Goal: Task Accomplishment & Management: Manage account settings

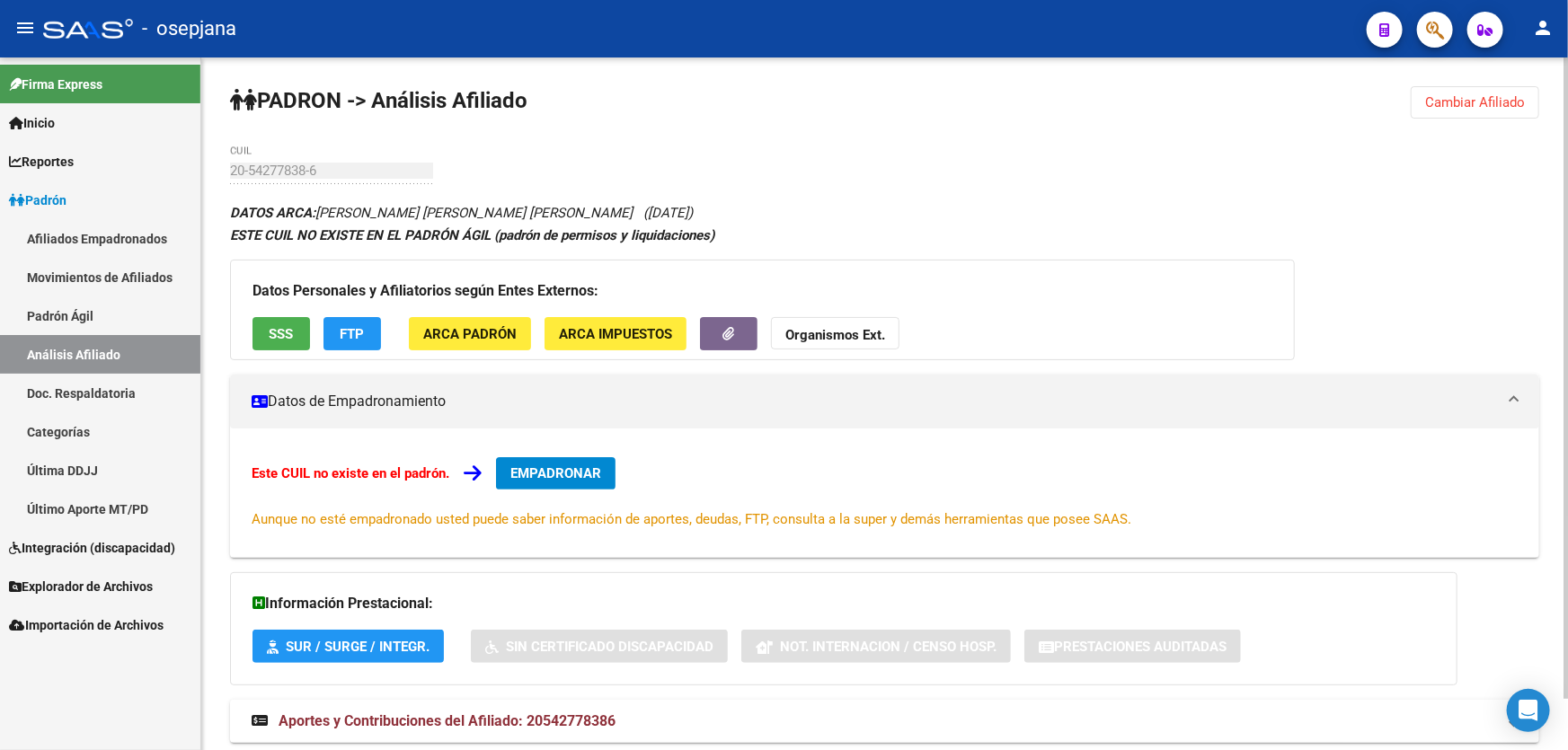
click at [1447, 90] on button "Cambiar Afiliado" at bounding box center [1475, 102] width 129 height 32
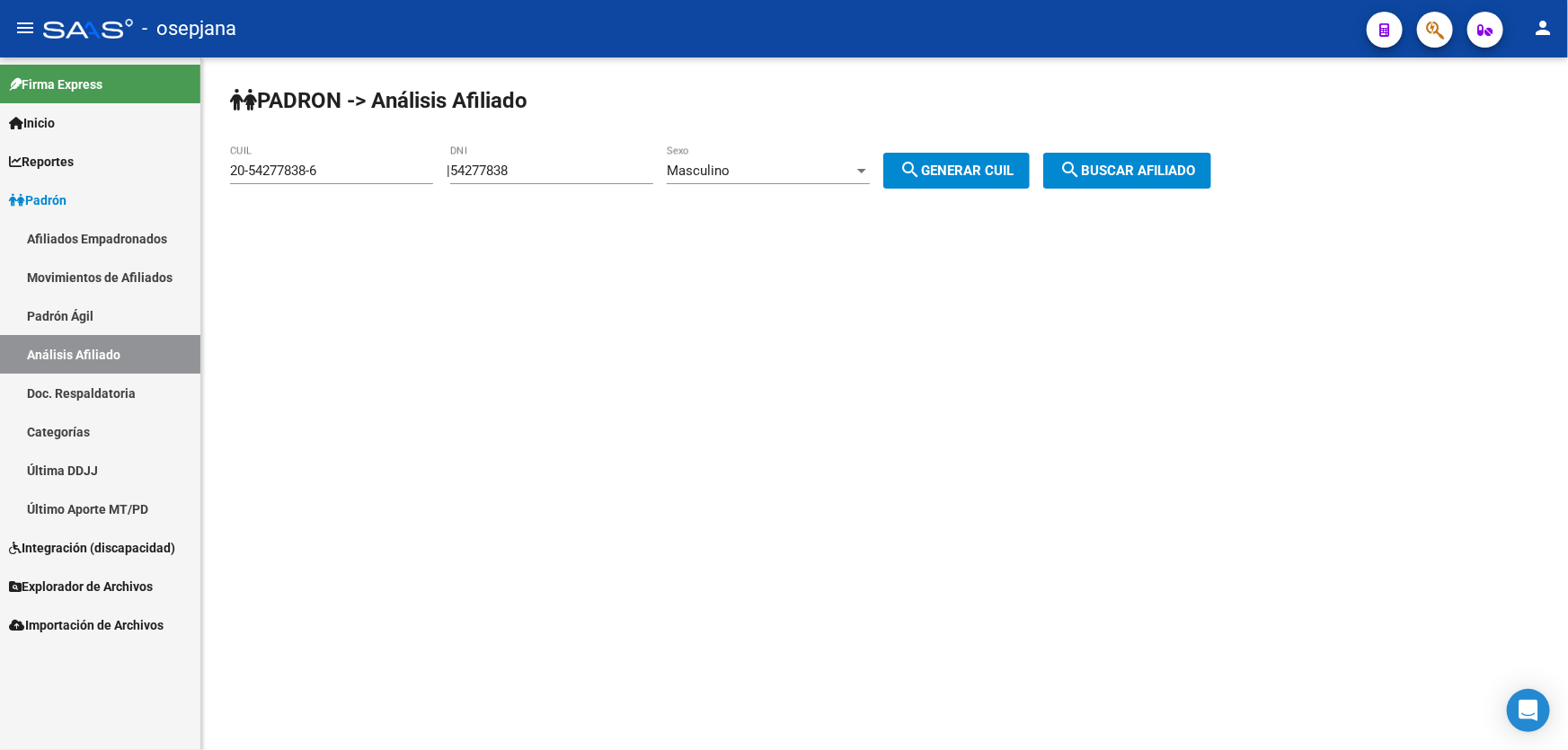
click at [97, 315] on link "Padrón Ágil" at bounding box center [100, 315] width 201 height 39
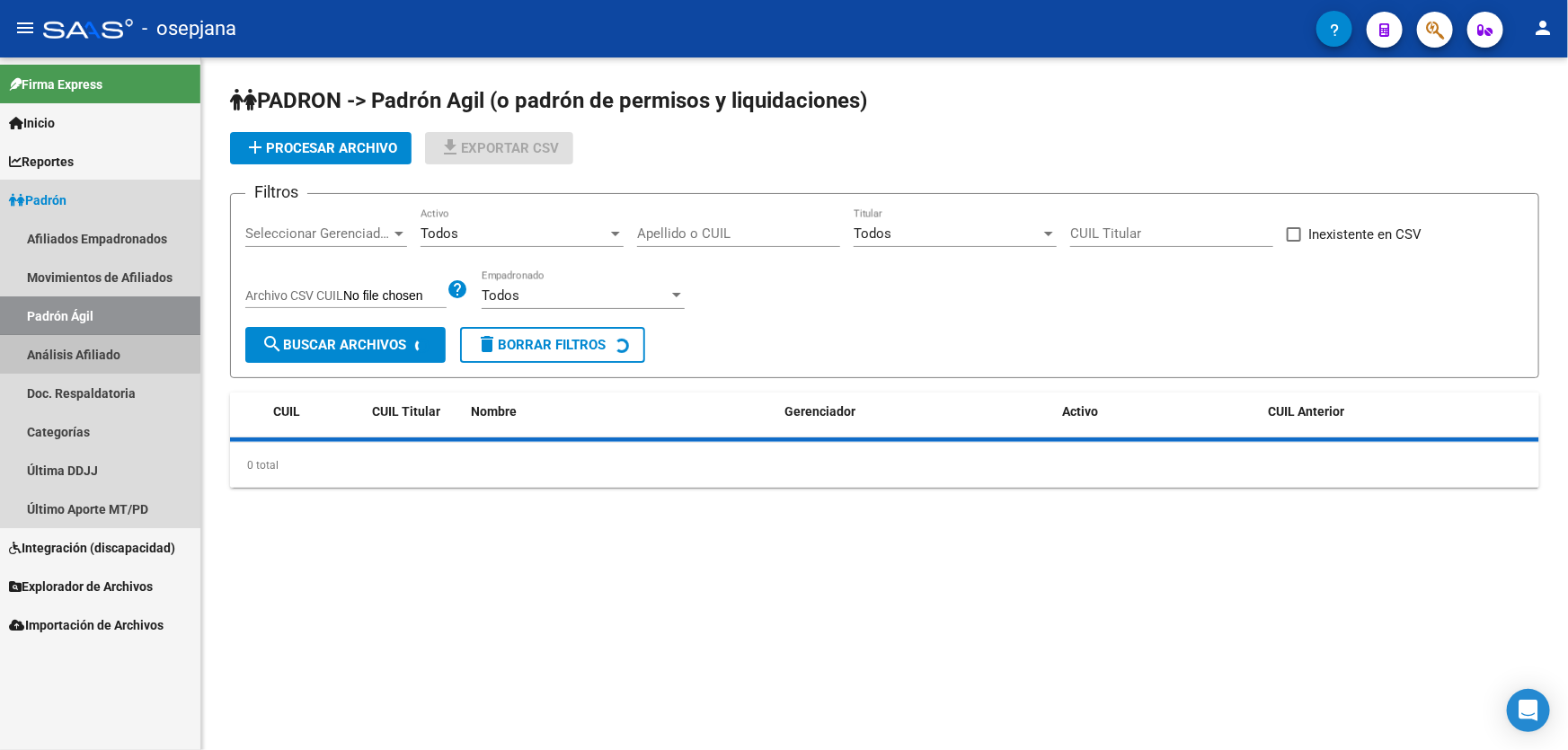
click at [92, 349] on link "Análisis Afiliado" at bounding box center [100, 354] width 201 height 39
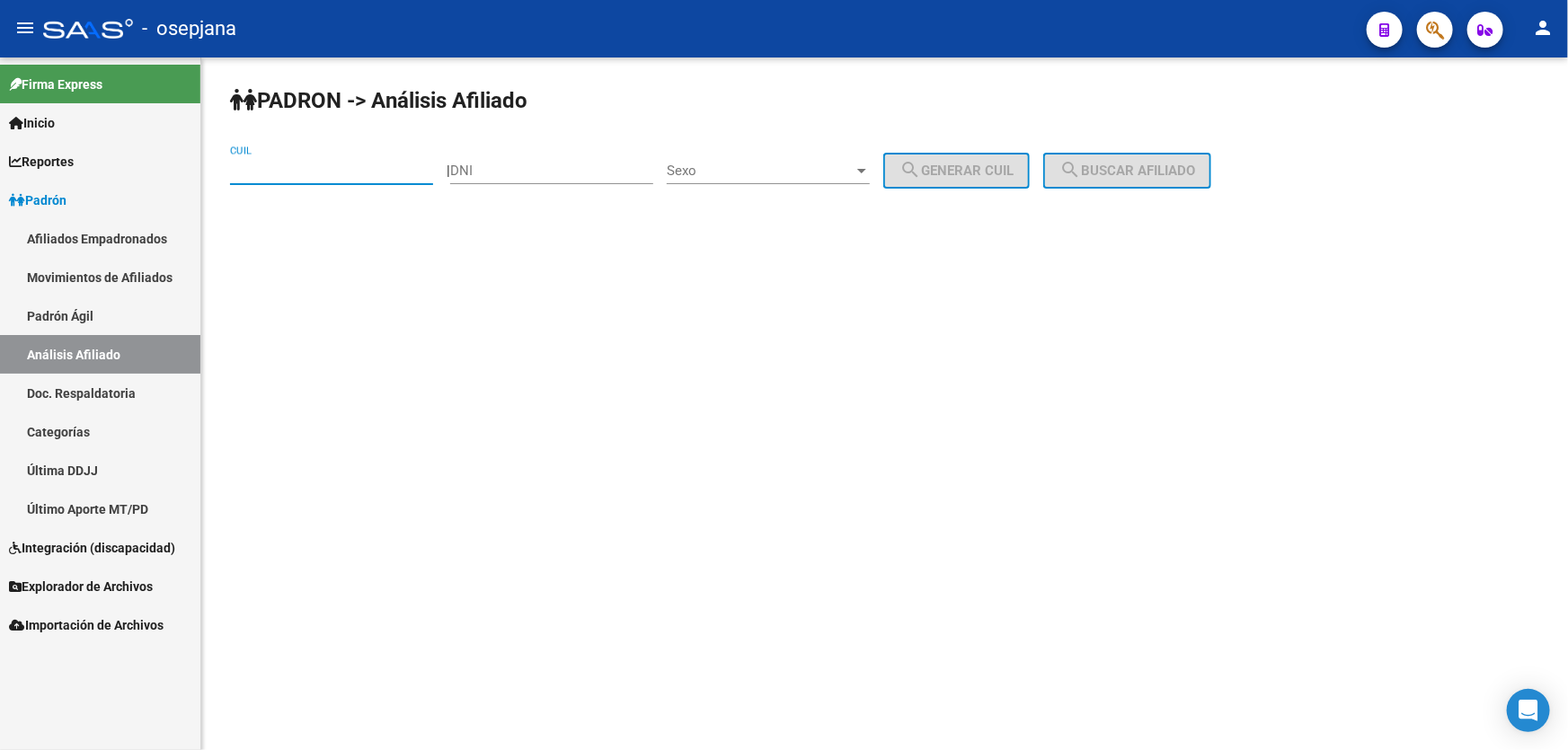
click at [258, 170] on input "CUIL" at bounding box center [331, 170] width 203 height 16
paste input "27-94440488-6"
click at [1195, 166] on span "search Buscar afiliado" at bounding box center [1127, 170] width 135 height 16
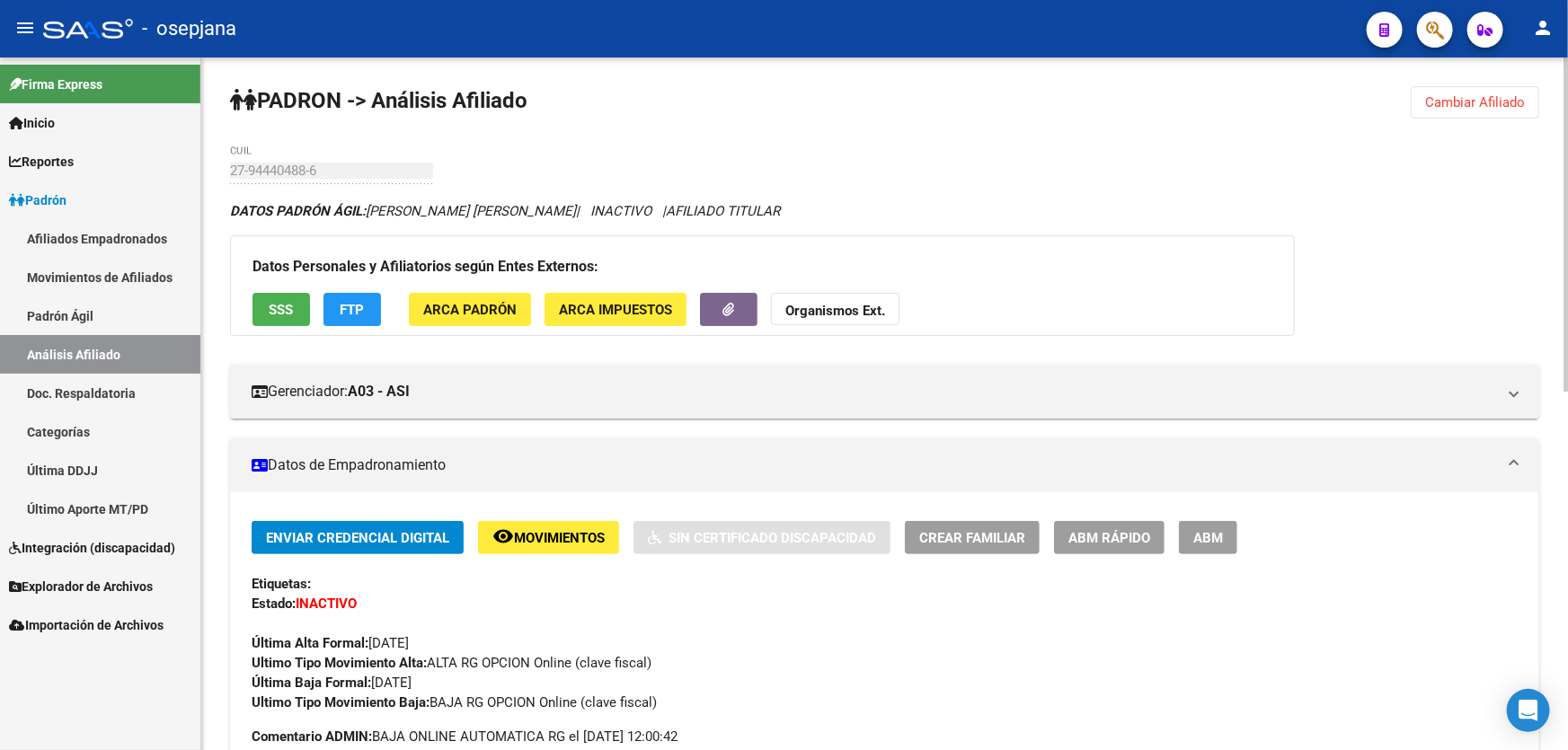
click at [291, 290] on div "Datos Personales y Afiliatorios según Entes Externos: SSS FTP ARCA Padrón ARCA …" at bounding box center [763, 286] width 1066 height 100
click at [289, 305] on span "SSS" at bounding box center [282, 309] width 25 height 16
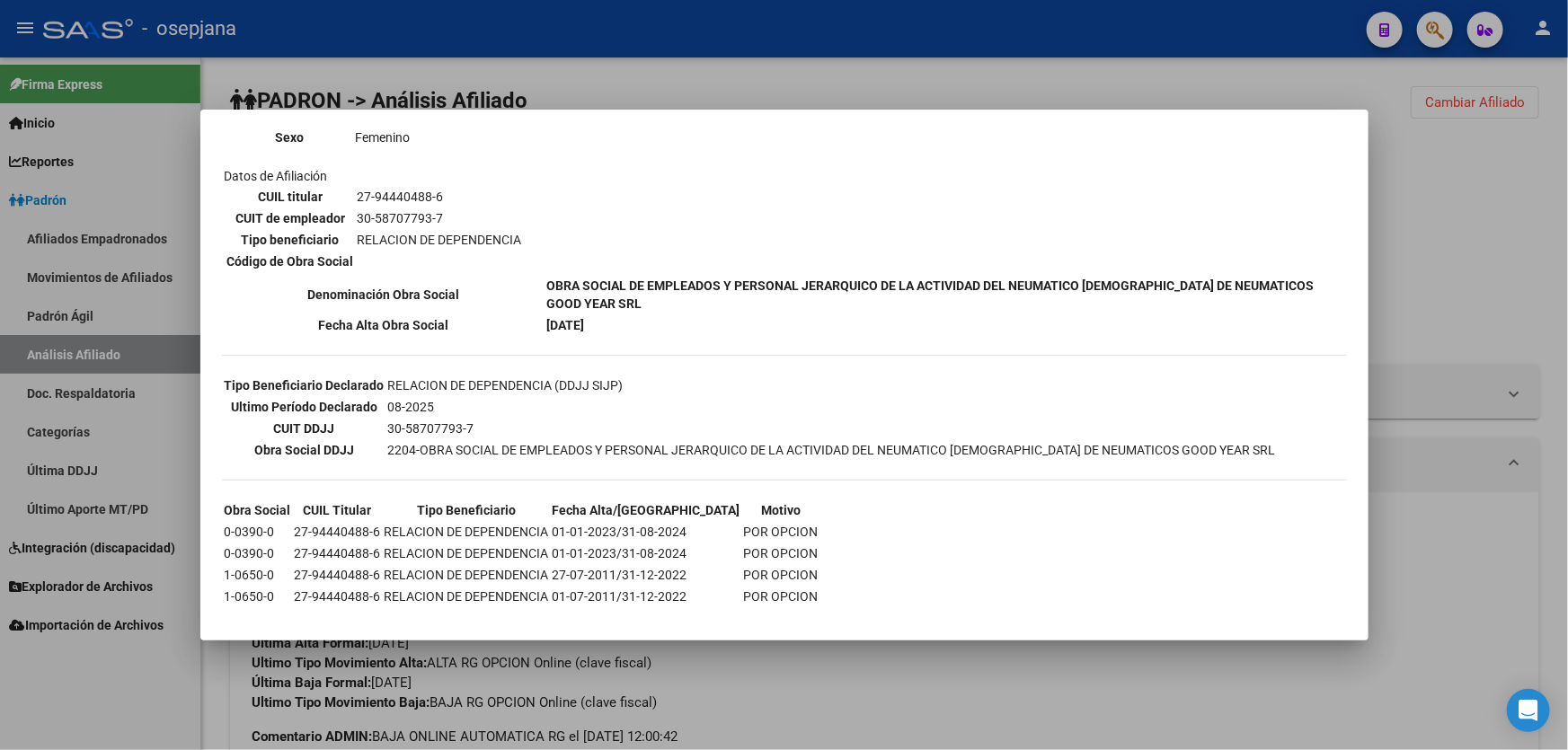
scroll to position [921, 0]
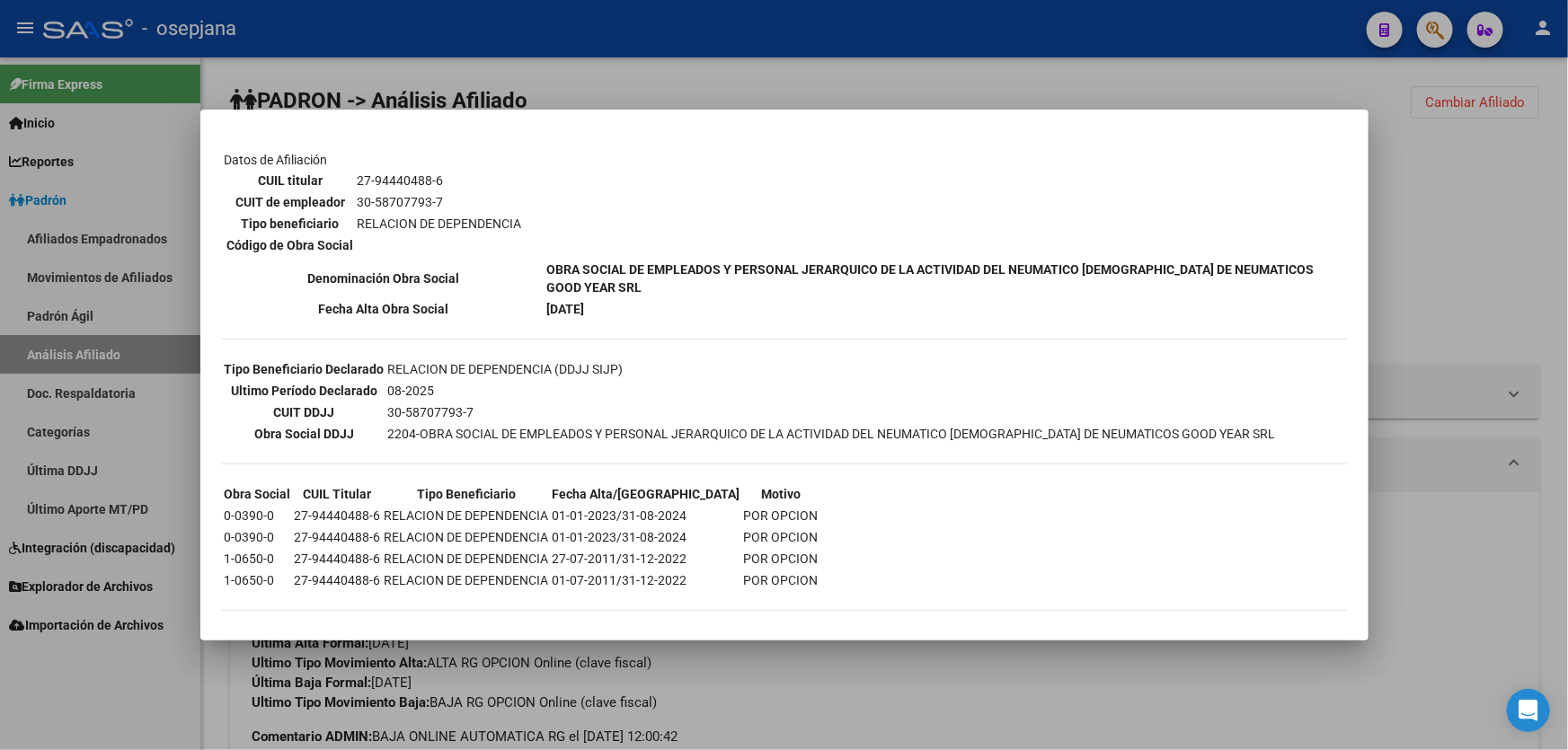
click at [1472, 286] on div at bounding box center [784, 375] width 1568 height 750
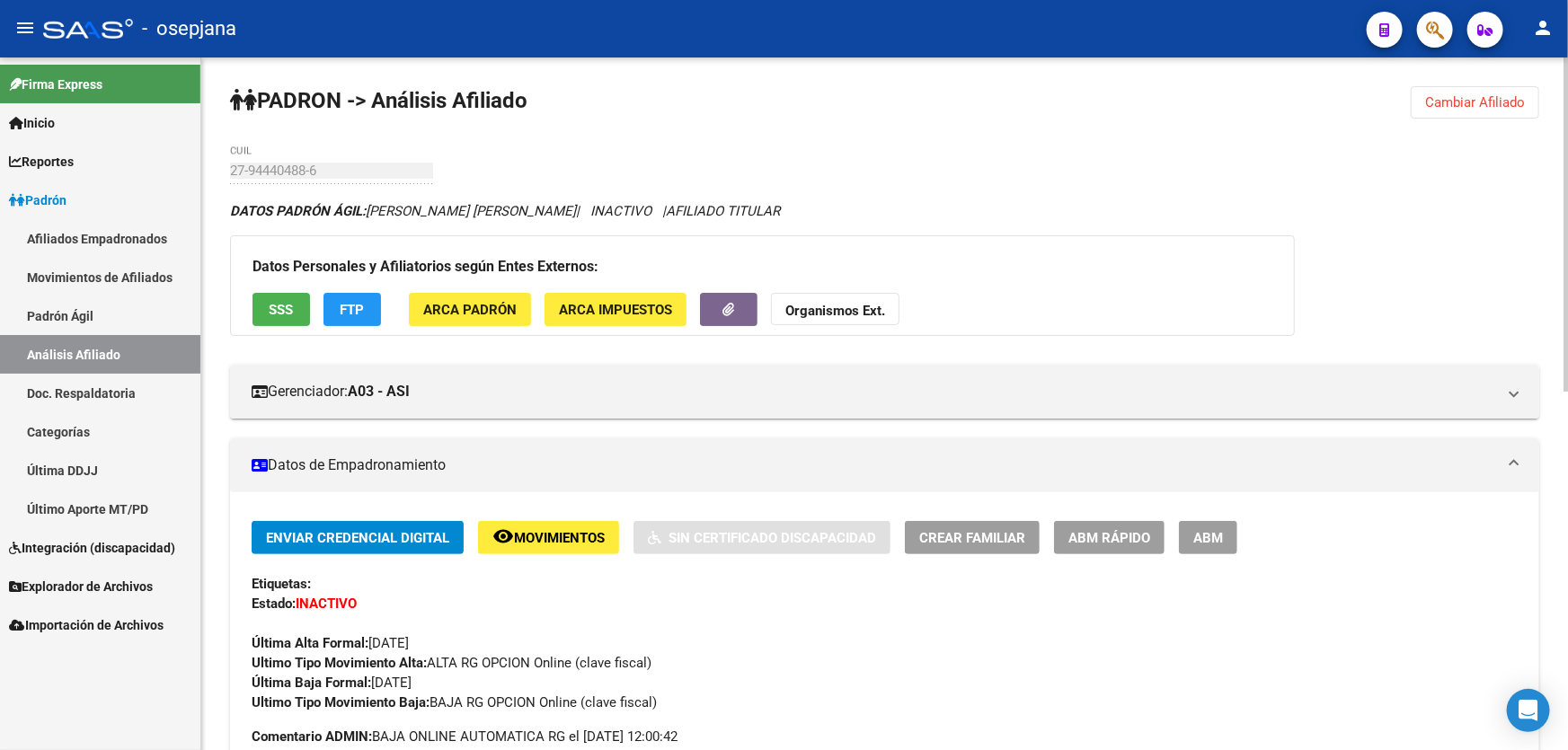
click at [337, 300] on button "FTP" at bounding box center [352, 309] width 58 height 33
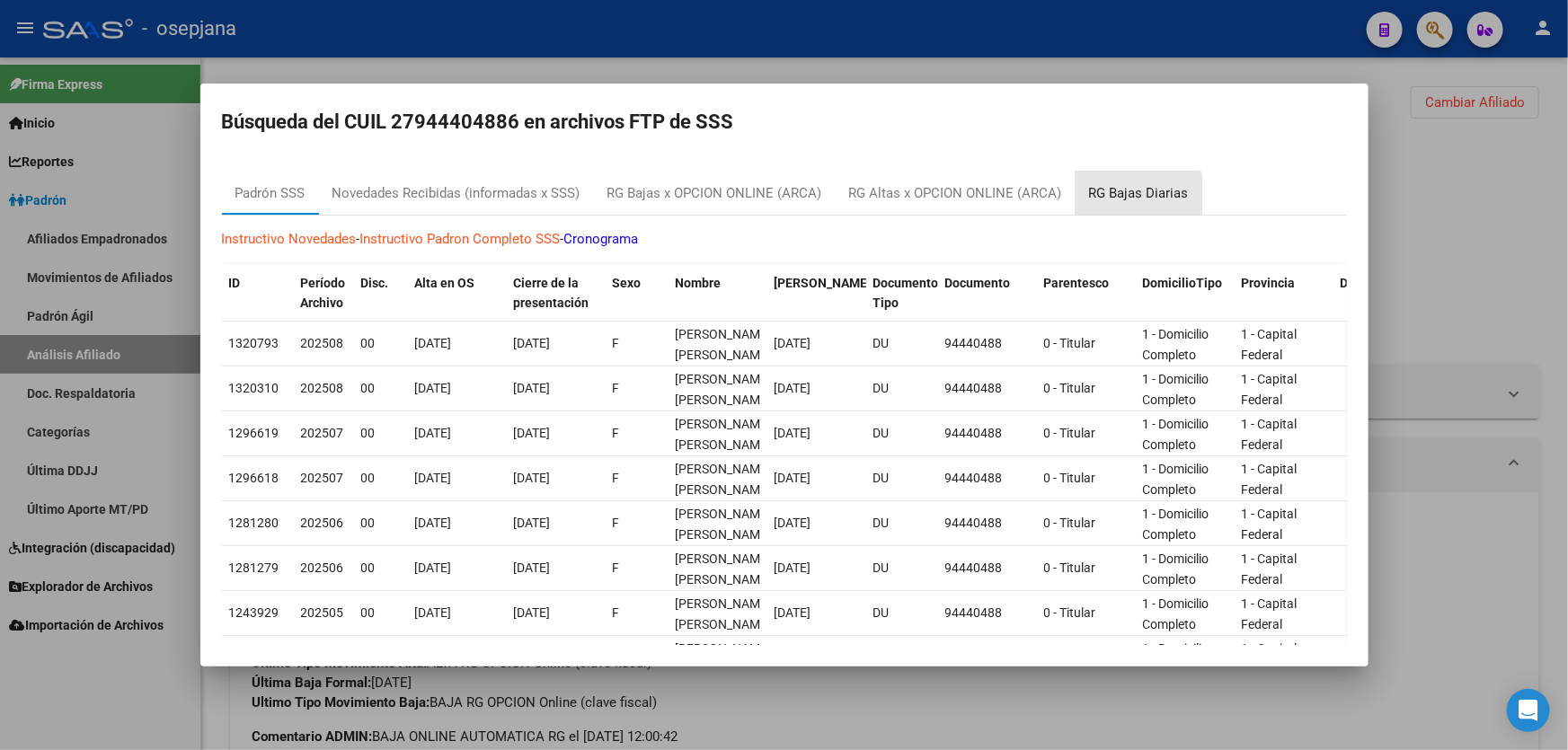
click at [1136, 200] on div "RG Bajas Diarias" at bounding box center [1138, 194] width 99 height 21
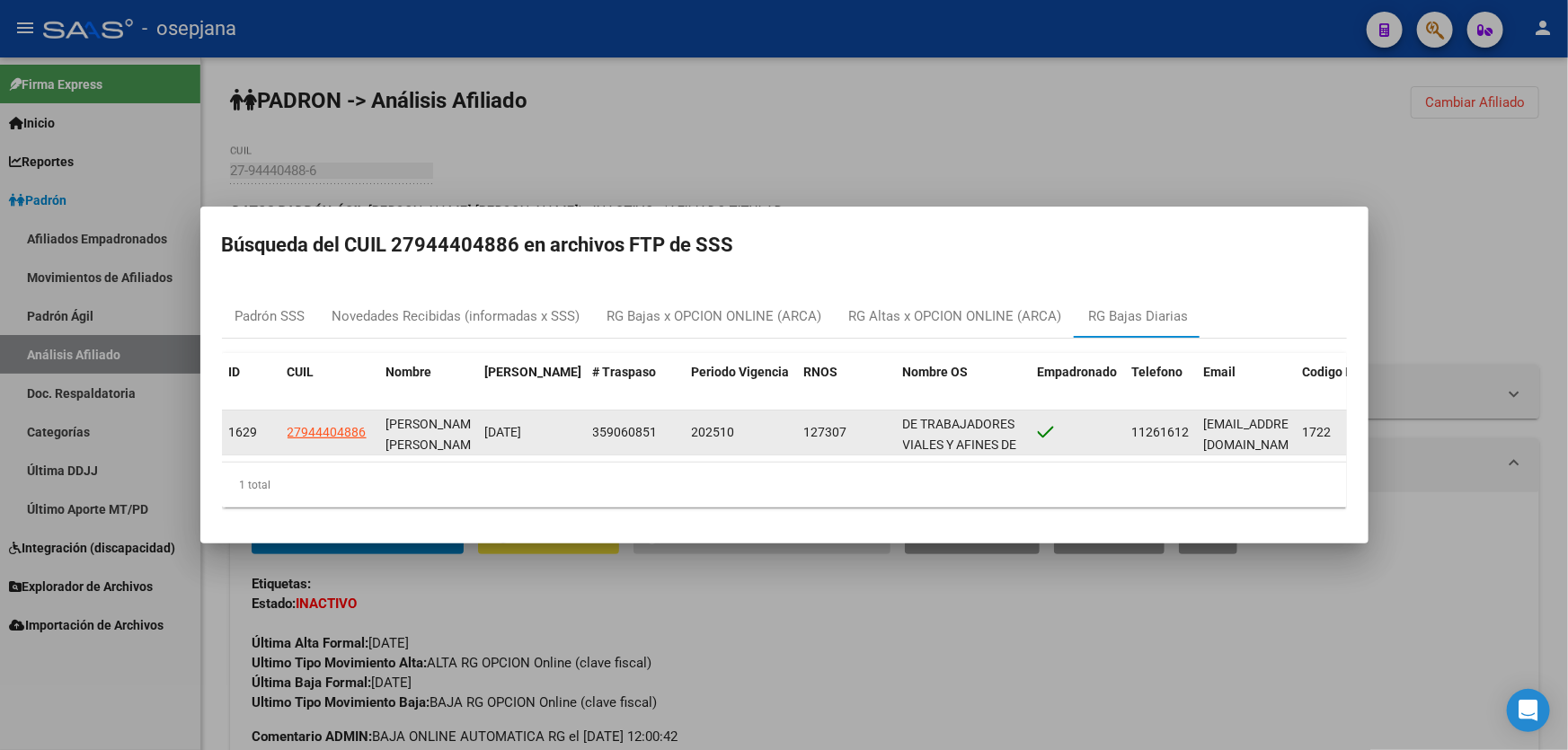
drag, startPoint x: 1033, startPoint y: 443, endPoint x: 894, endPoint y: 415, distance: 141.8
click at [894, 415] on div "1629 27944404886 [PERSON_NAME] [PERSON_NAME] [DATE] 359060851 202510 127307 DE …" at bounding box center [966, 432] width 1488 height 44
copy div "DE TRABAJADORES VIALES Y AFINES DE LA [GEOGRAPHIC_DATA]"
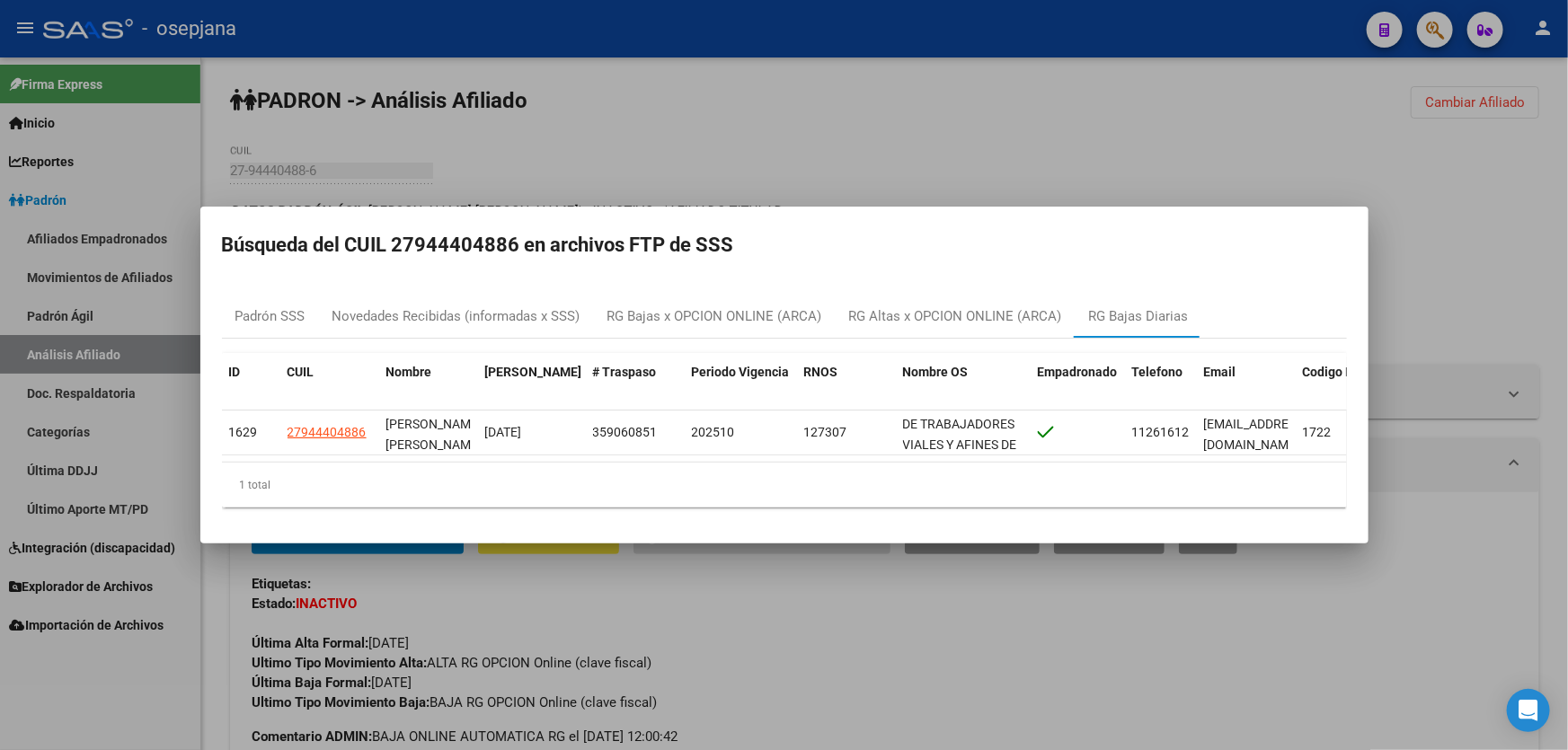
click at [1040, 166] on div at bounding box center [784, 375] width 1568 height 750
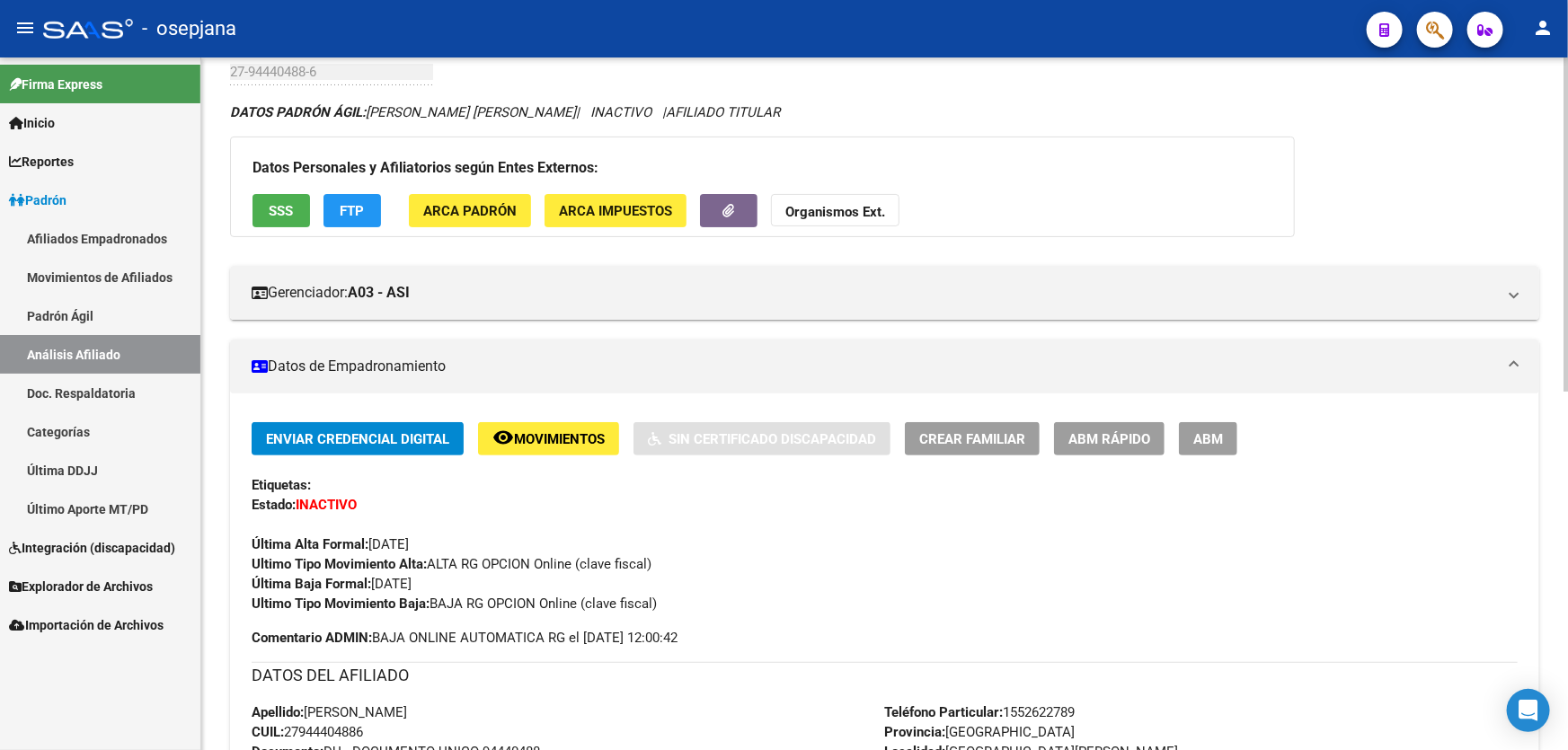
scroll to position [0, 0]
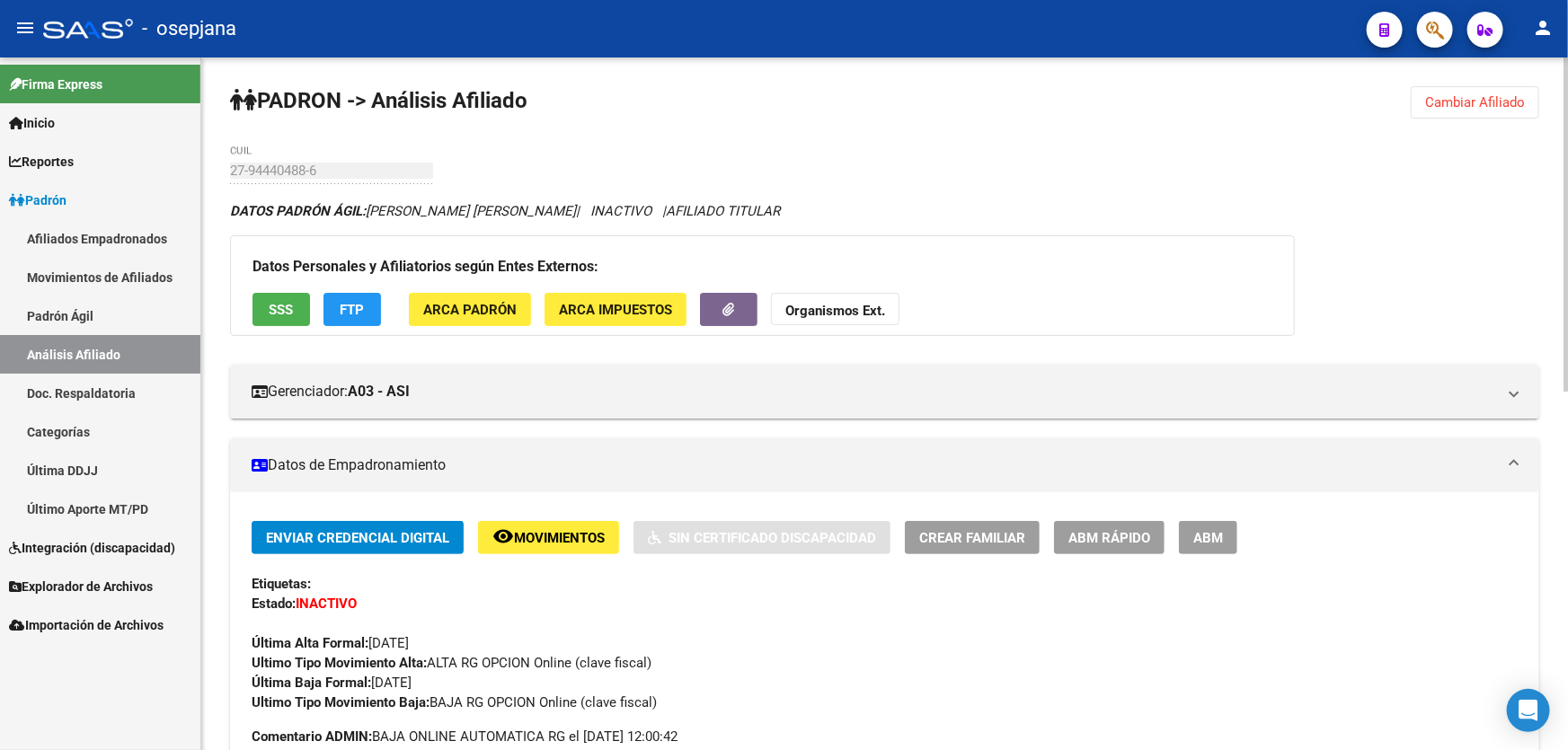
click at [368, 311] on button "FTP" at bounding box center [352, 309] width 58 height 33
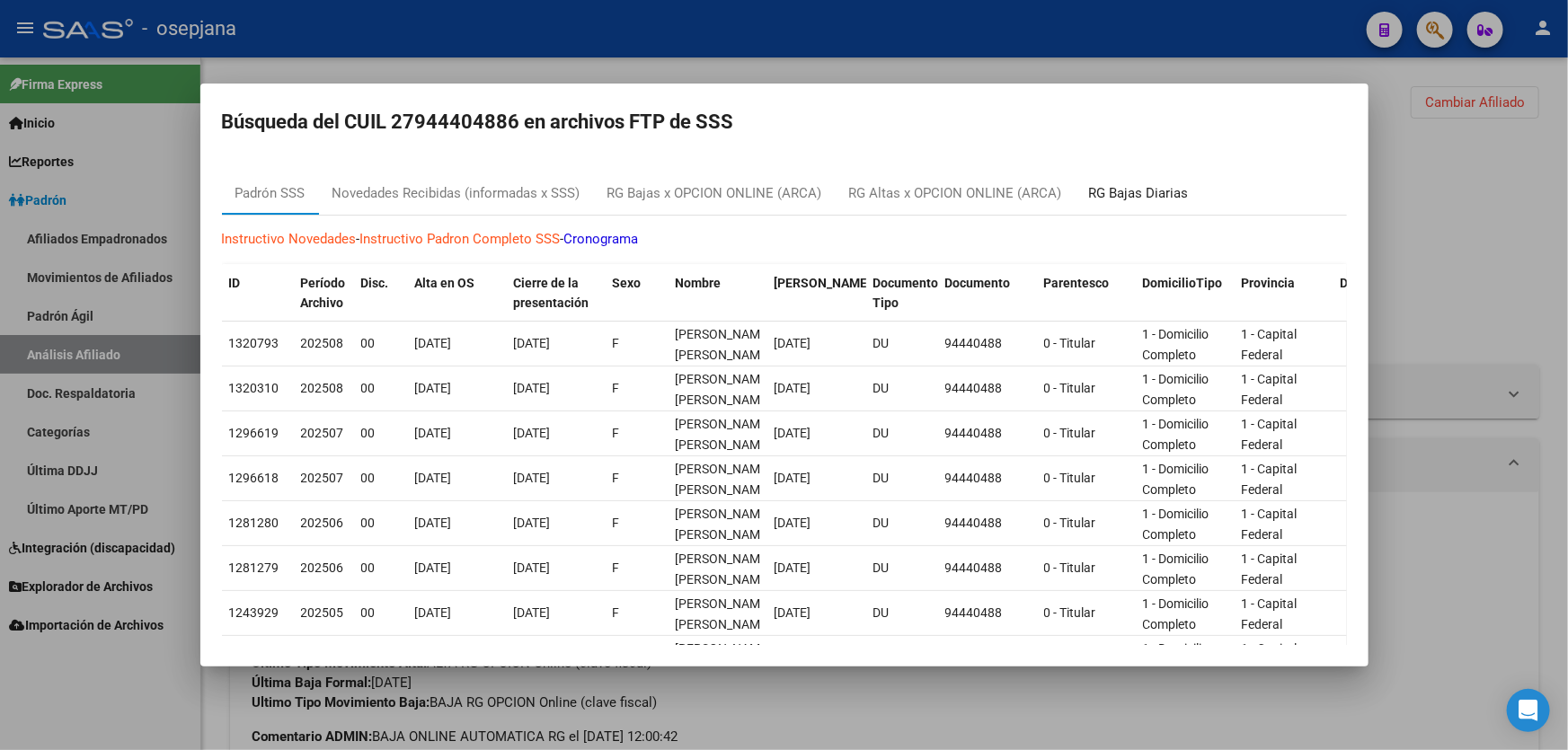
click at [1143, 194] on div "RG Bajas Diarias" at bounding box center [1138, 194] width 99 height 21
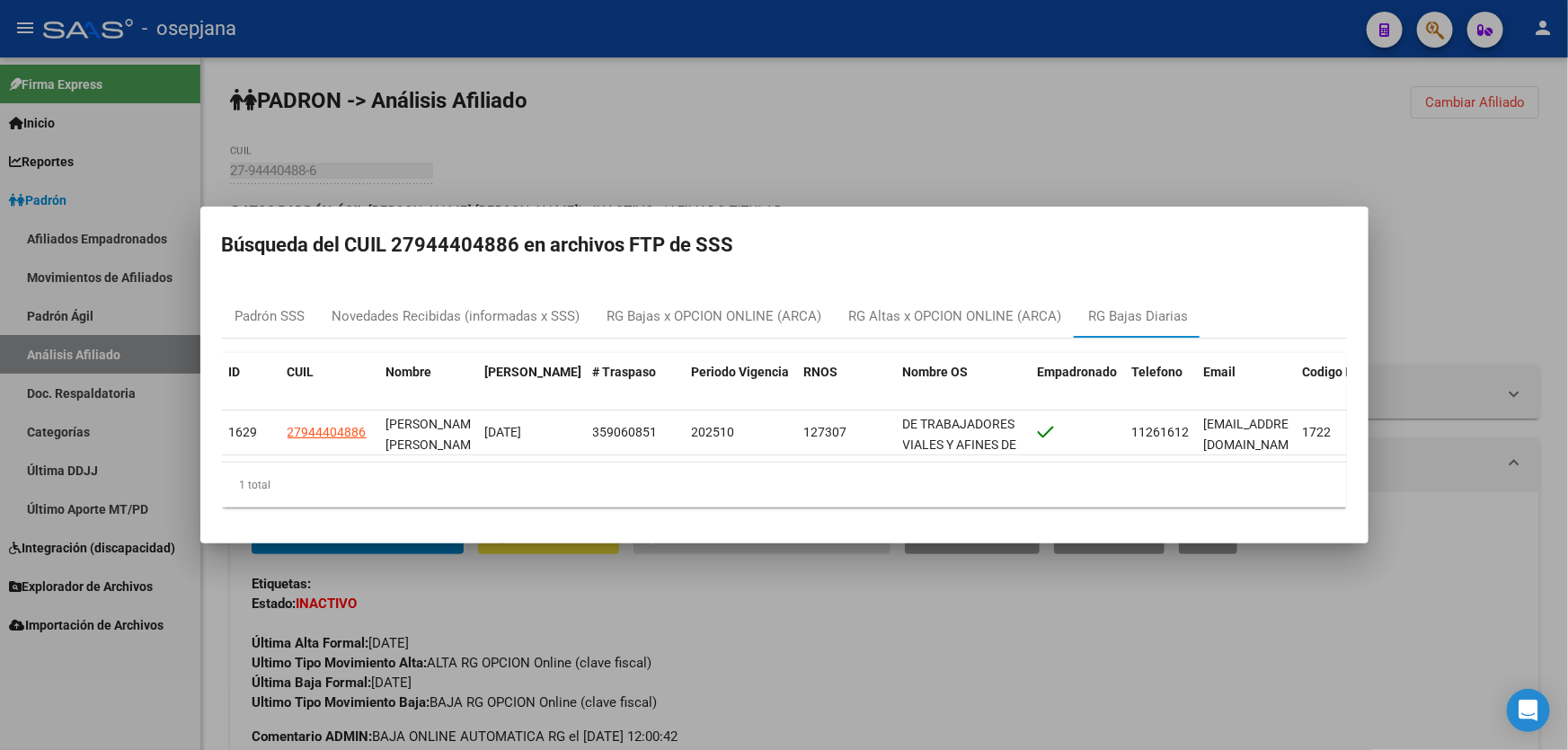
click at [948, 139] on div at bounding box center [784, 375] width 1568 height 750
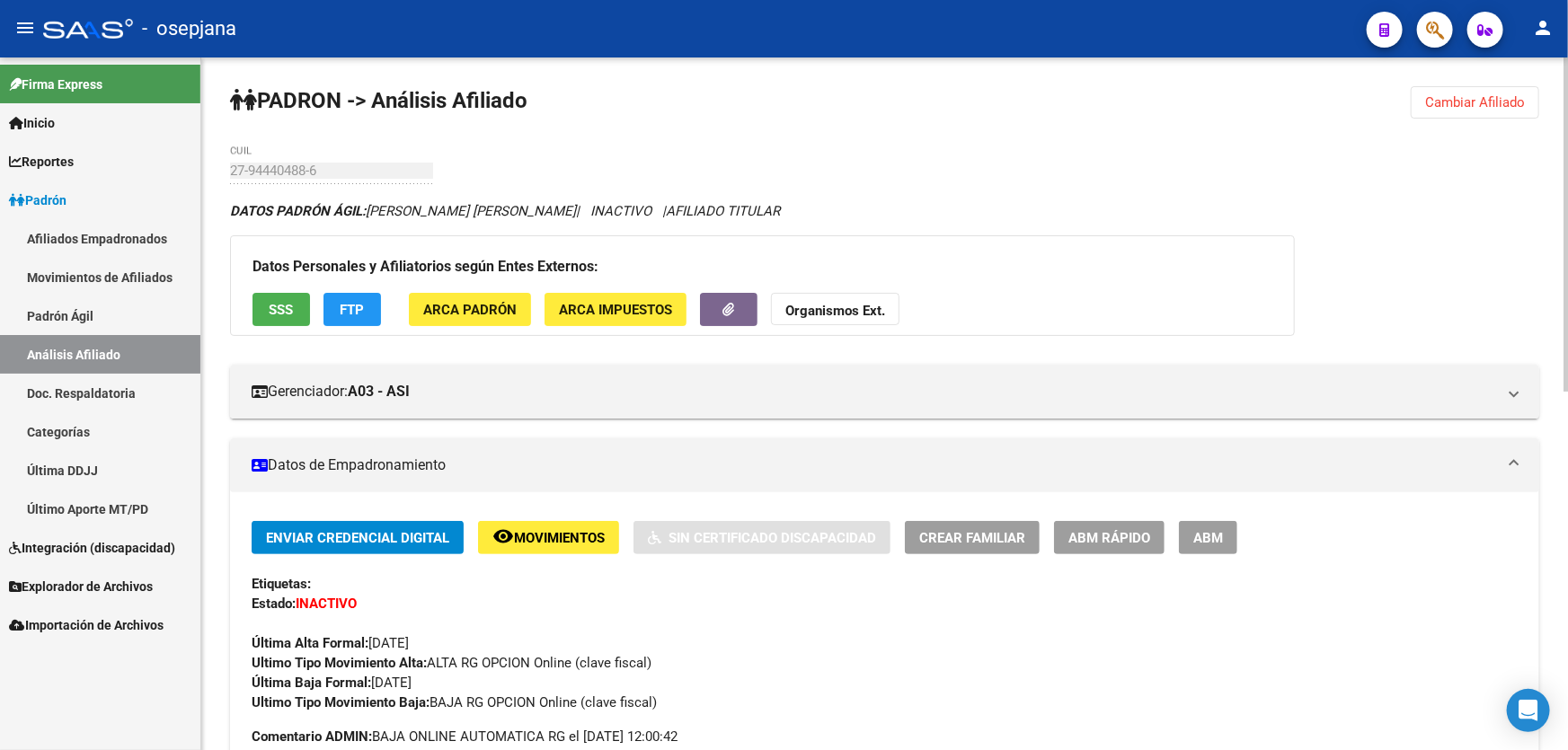
click at [563, 539] on span "Movimientos" at bounding box center [559, 537] width 91 height 16
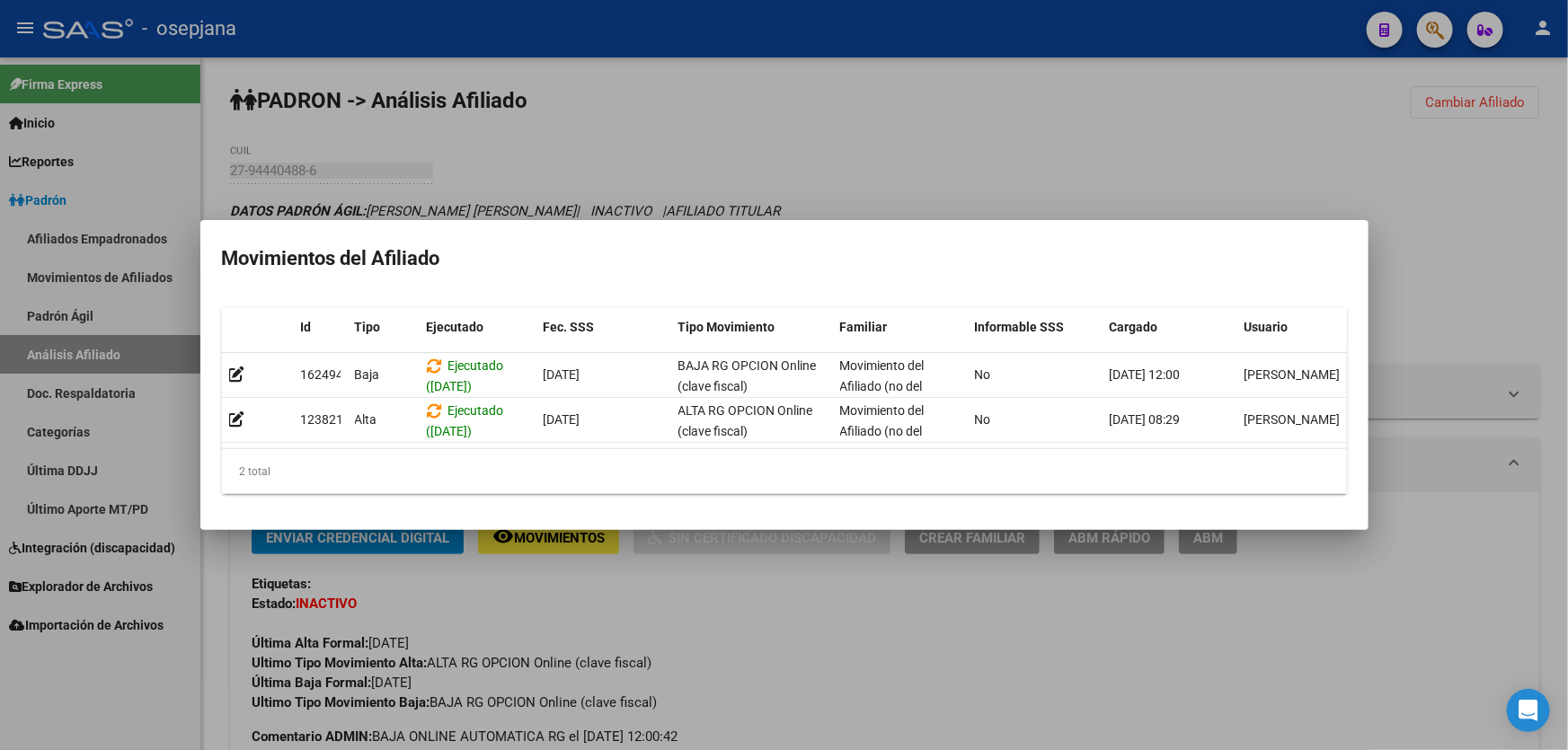
click at [1041, 191] on div at bounding box center [784, 375] width 1568 height 750
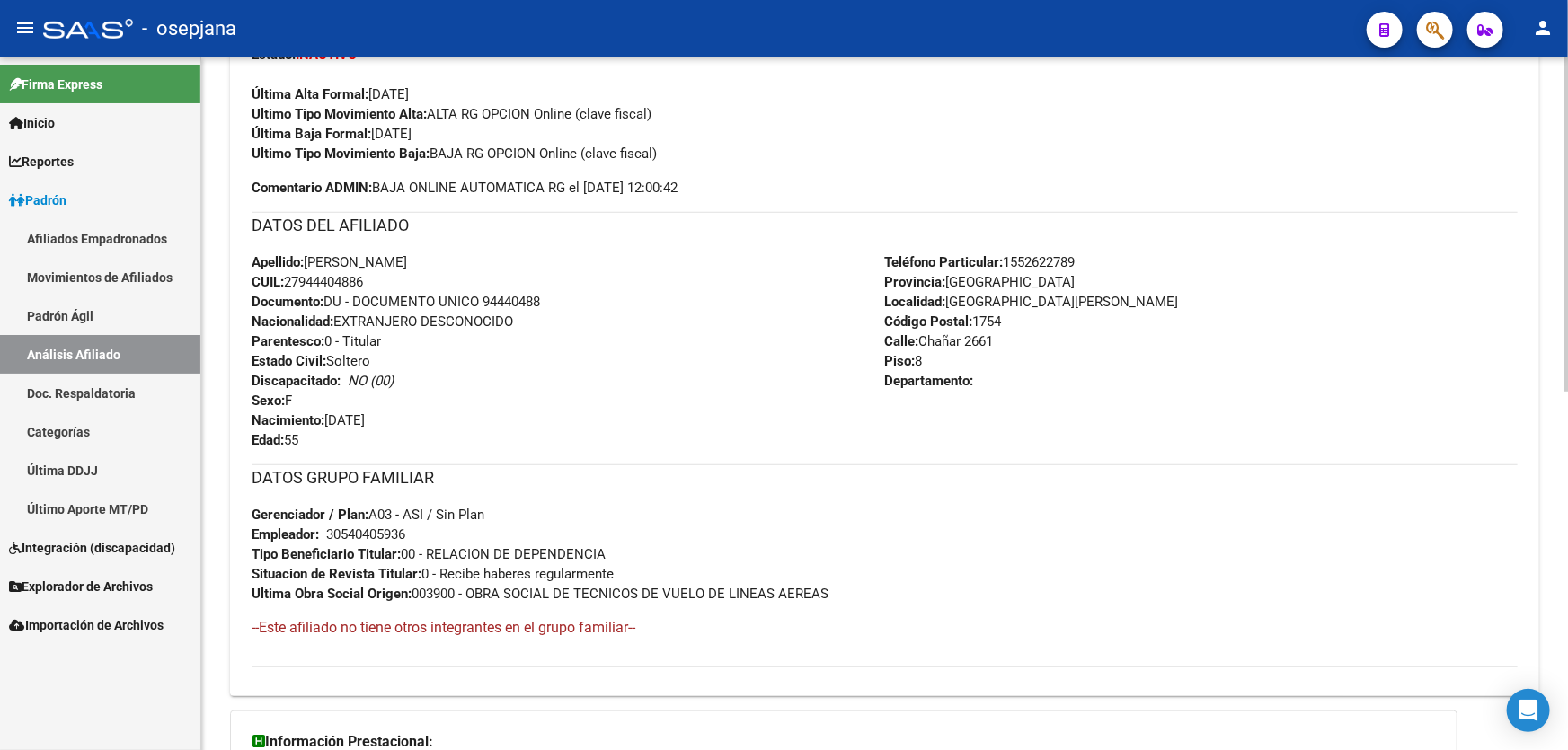
scroll to position [571, 0]
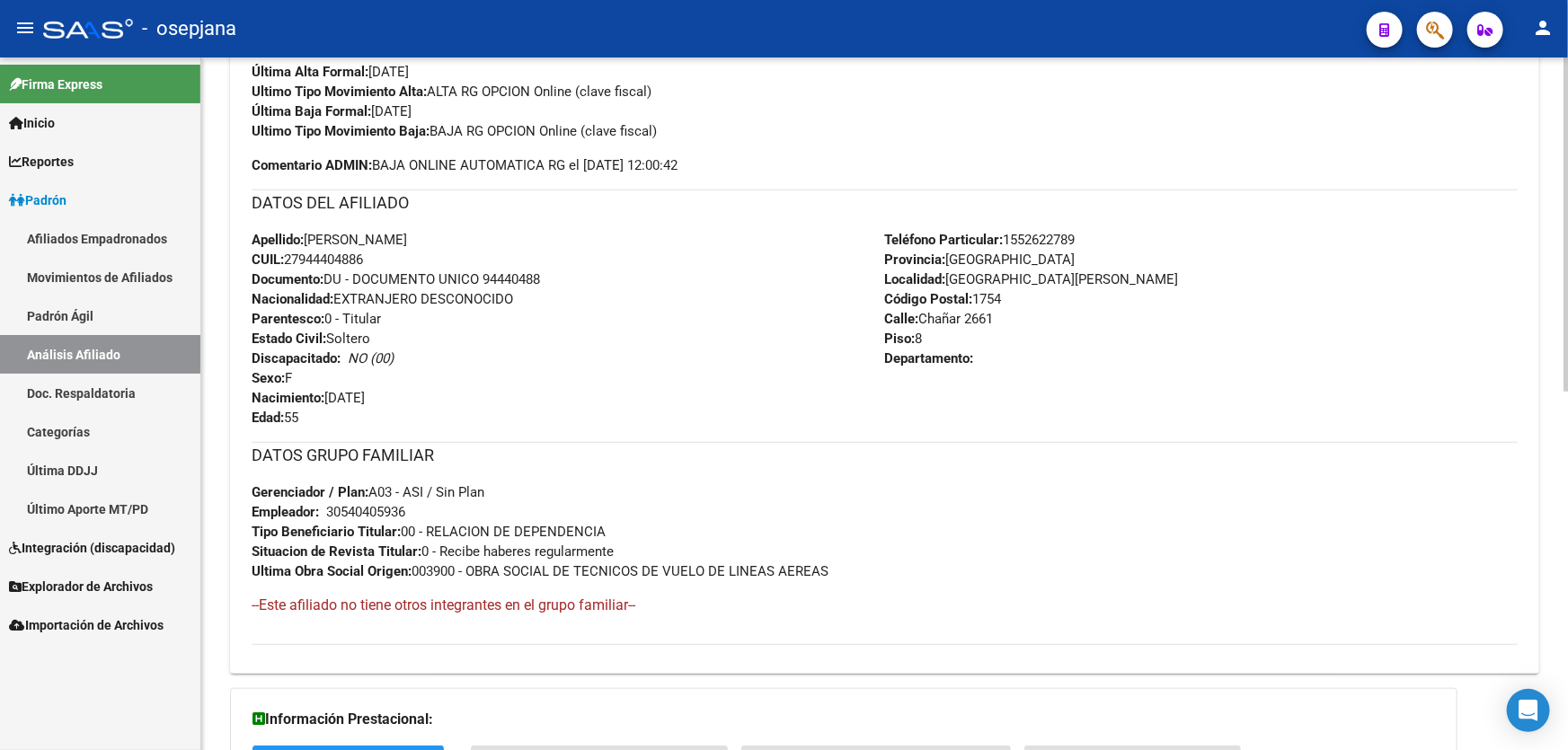
drag, startPoint x: 485, startPoint y: 274, endPoint x: 555, endPoint y: 285, distance: 70.9
click at [555, 285] on div "Apellido: [PERSON_NAME] CUIL: 27944404886 Documento: DU - DOCUMENTO UNICO 94440…" at bounding box center [569, 328] width 634 height 198
copy span "94440488"
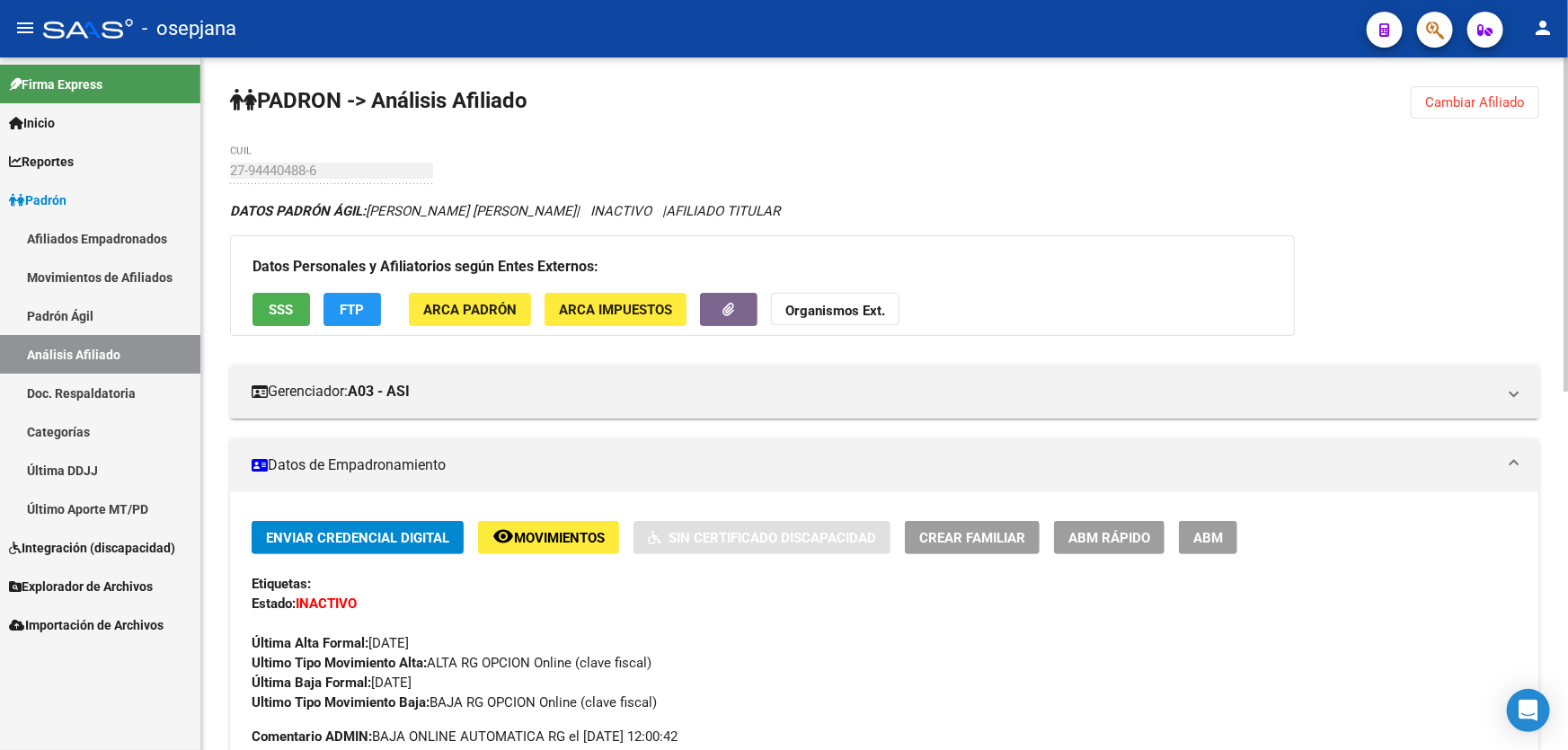
click at [1527, 89] on button "Cambiar Afiliado" at bounding box center [1475, 102] width 129 height 32
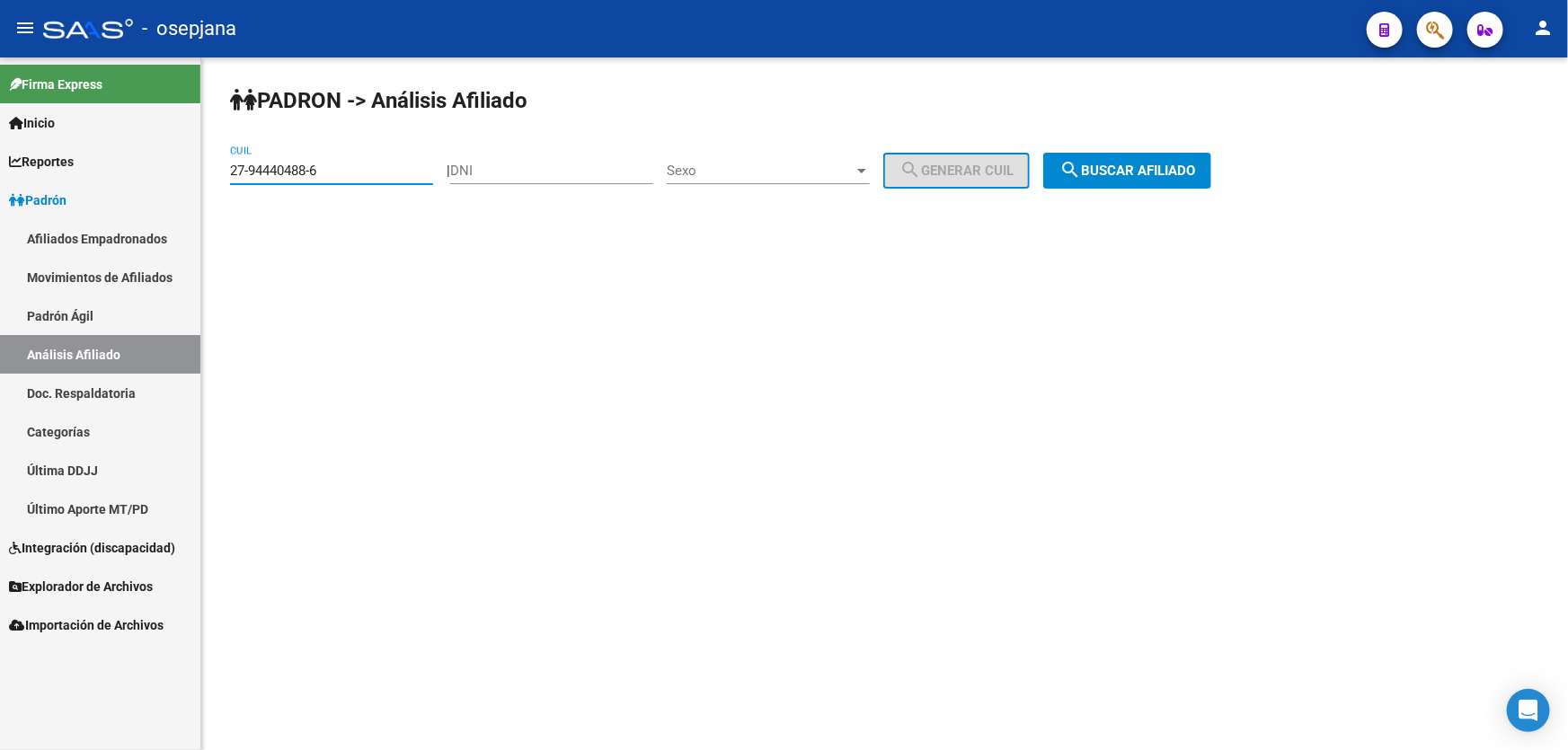
drag, startPoint x: 351, startPoint y: 165, endPoint x: 0, endPoint y: 238, distance: 358.5
click at [0, 234] on mat-sidenav-container "Firma Express Inicio Calendario SSS Instructivos Contacto OS Reportes [PERSON_N…" at bounding box center [784, 404] width 1568 height 692
paste input "0-94184317-5"
type input "20-94184317-5"
click at [1169, 160] on button "search Buscar afiliado" at bounding box center [1128, 170] width 168 height 36
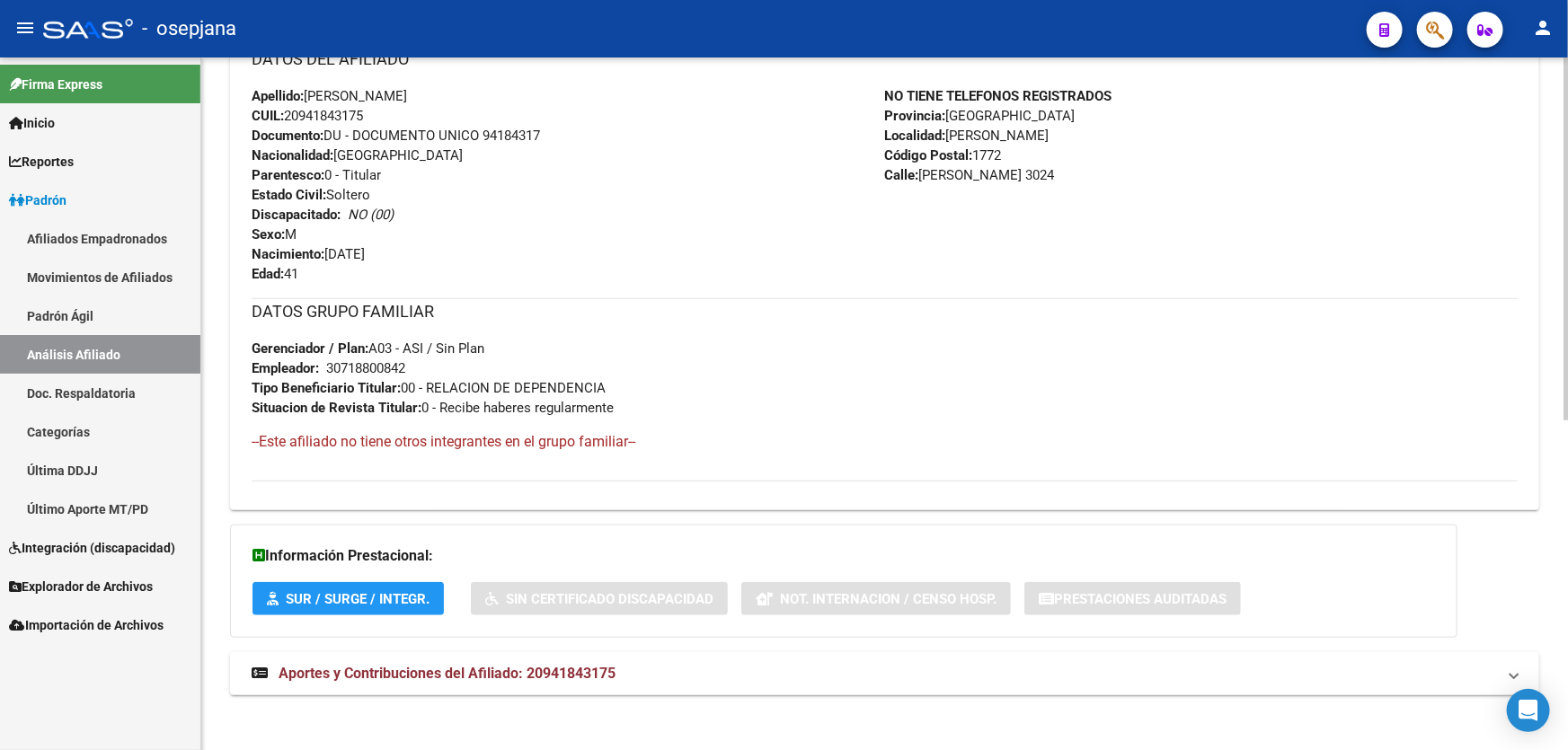
scroll to position [627, 0]
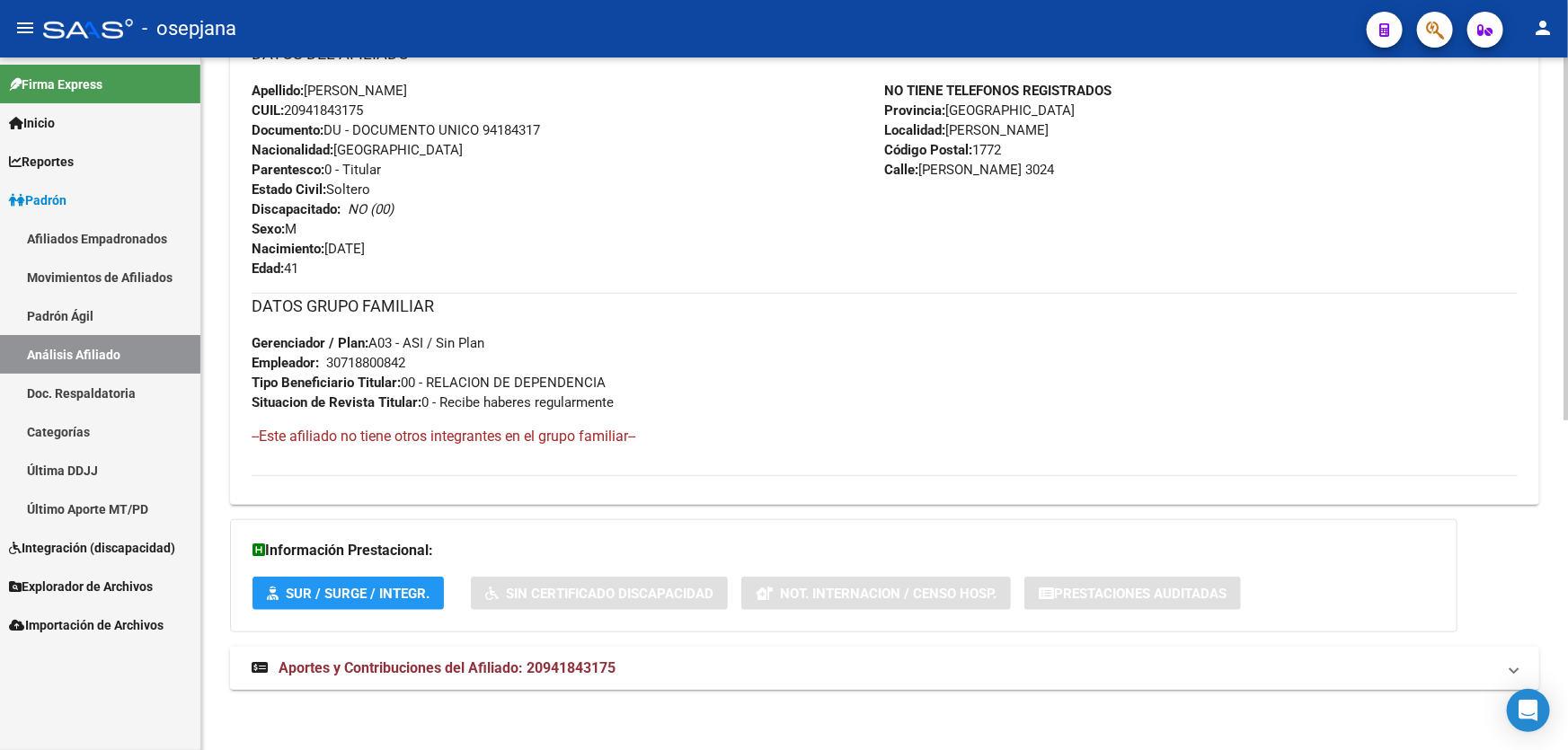
click at [755, 670] on mat-panel-title "Aportes y Contribuciones del Afiliado: 20941843175" at bounding box center [873, 668] width 1244 height 20
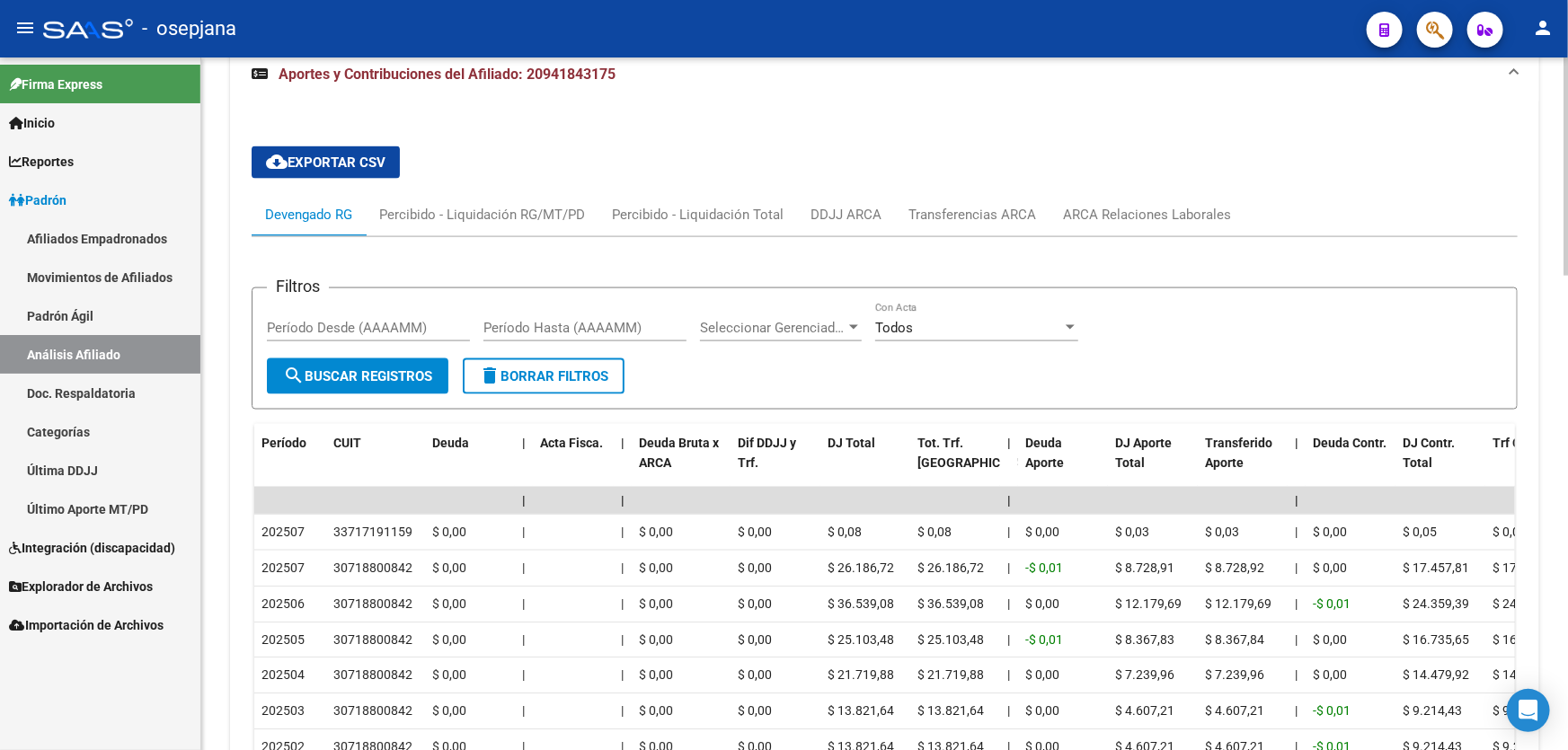
scroll to position [1280, 0]
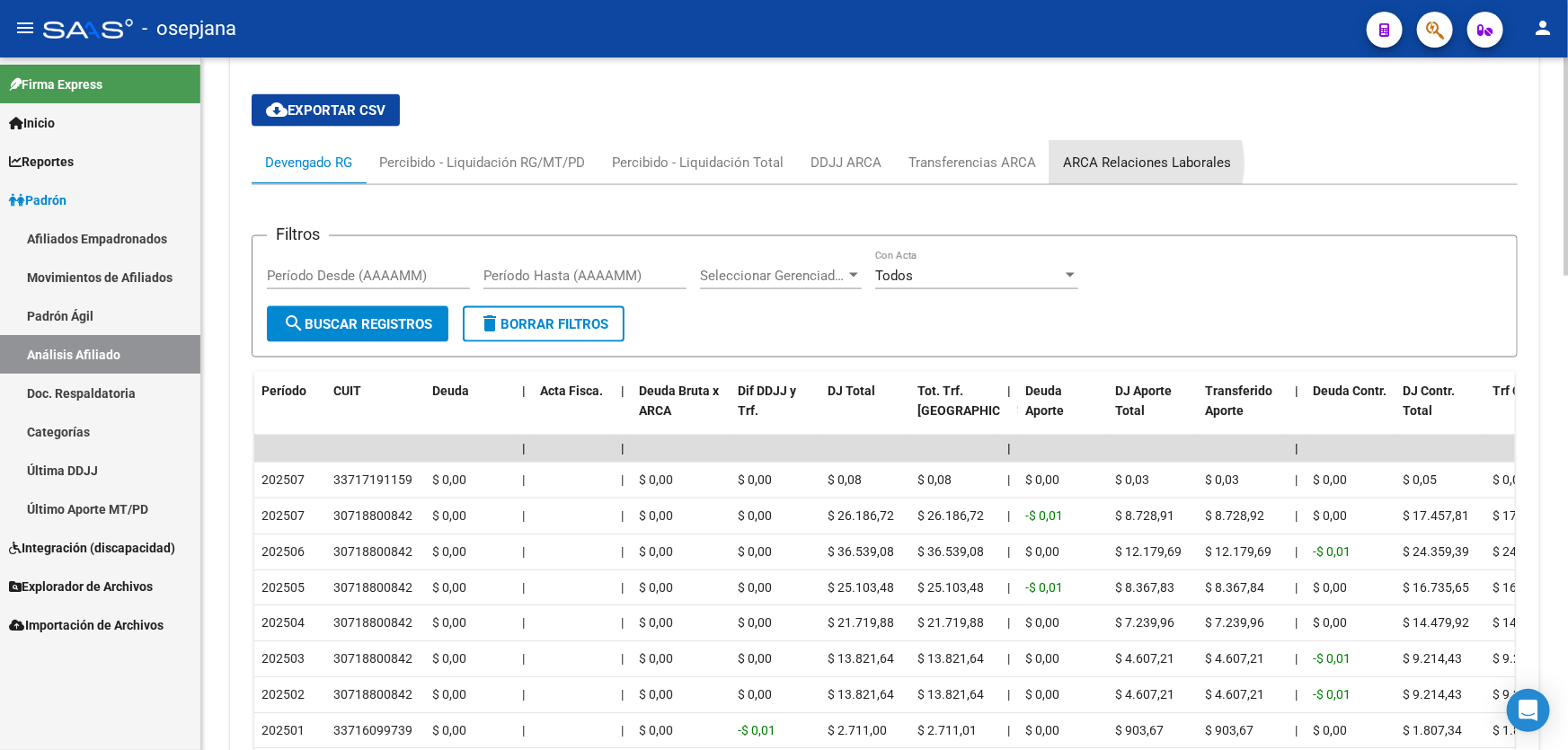
click at [1139, 162] on div "ARCA Relaciones Laborales" at bounding box center [1148, 162] width 168 height 20
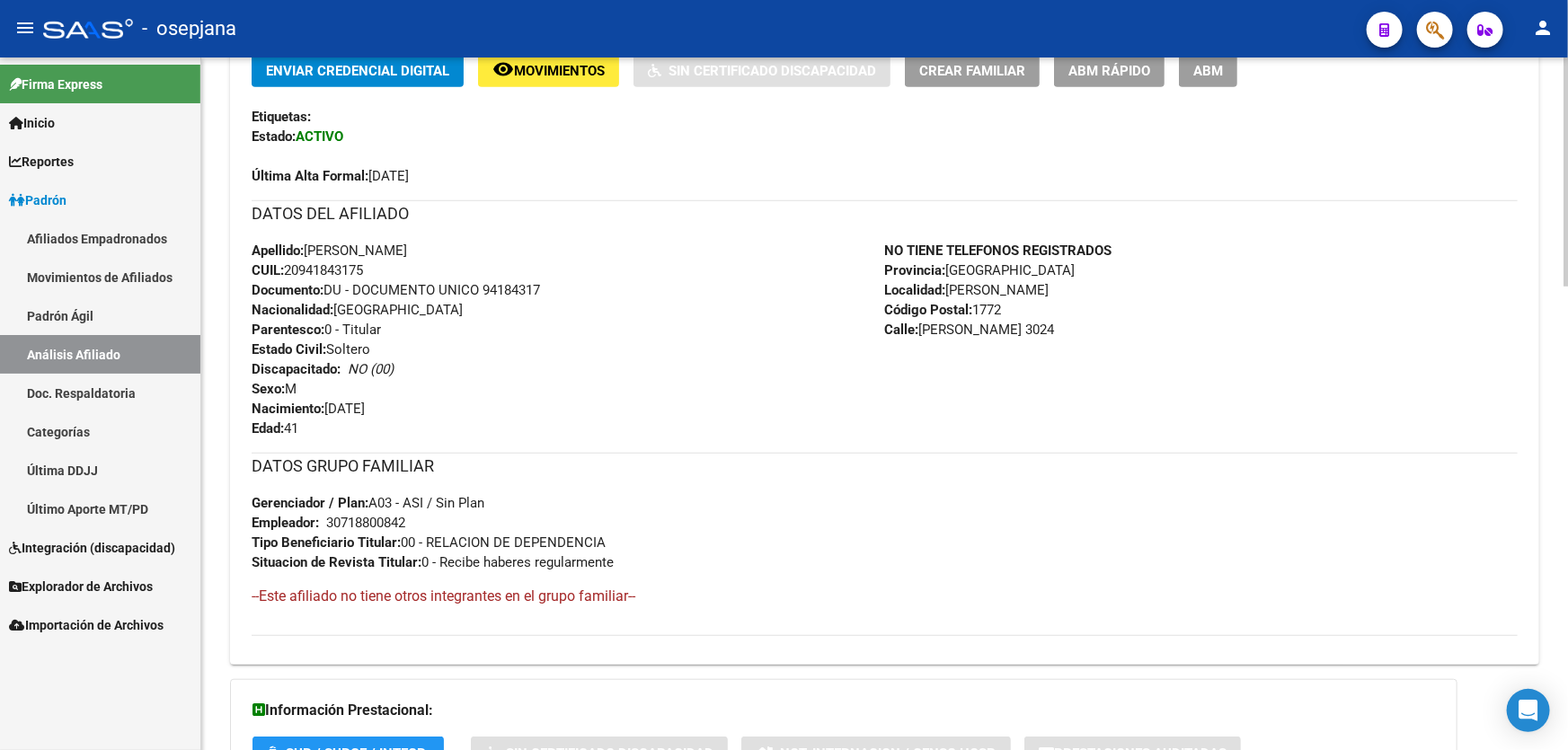
scroll to position [176, 0]
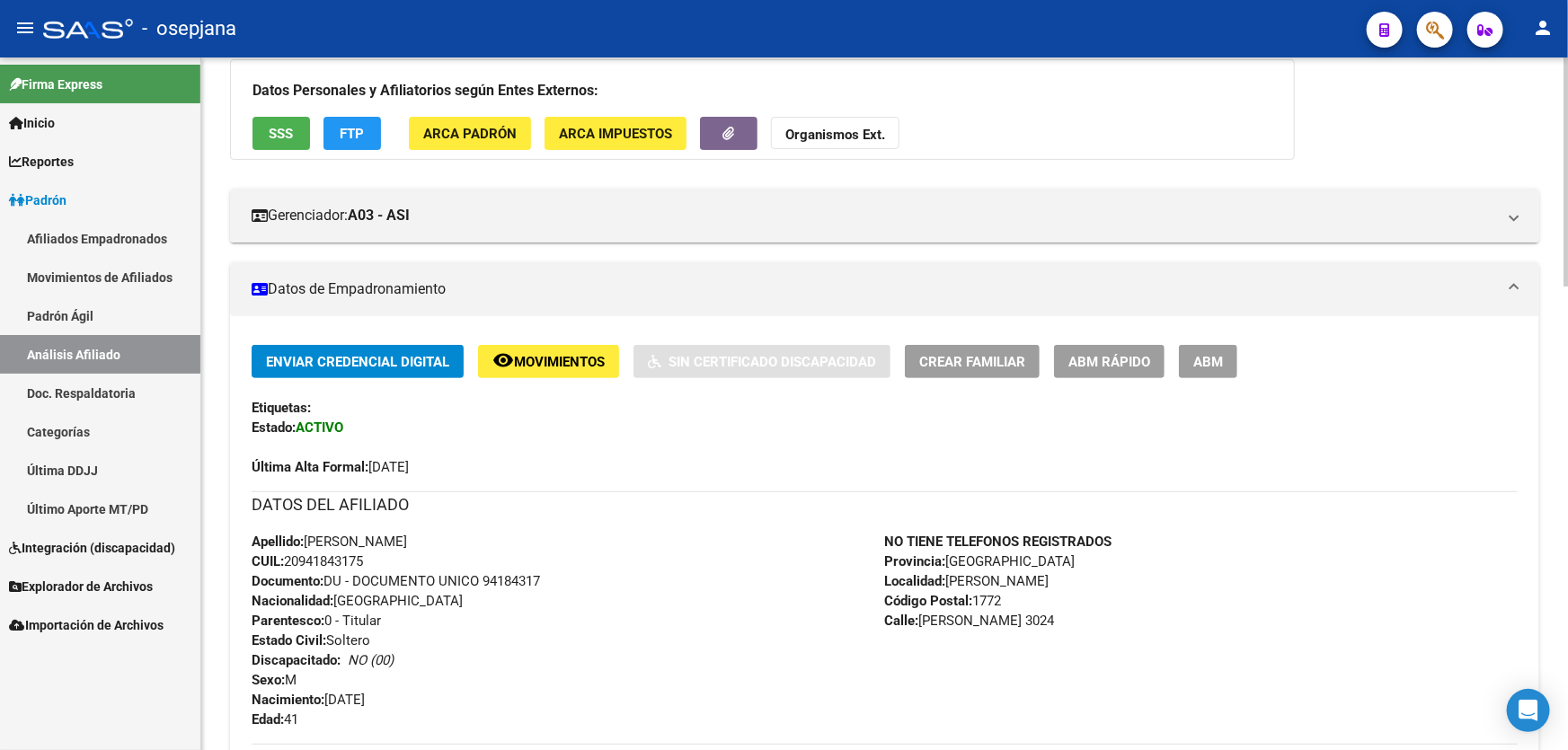
click at [569, 361] on span "Movimientos" at bounding box center [559, 361] width 91 height 16
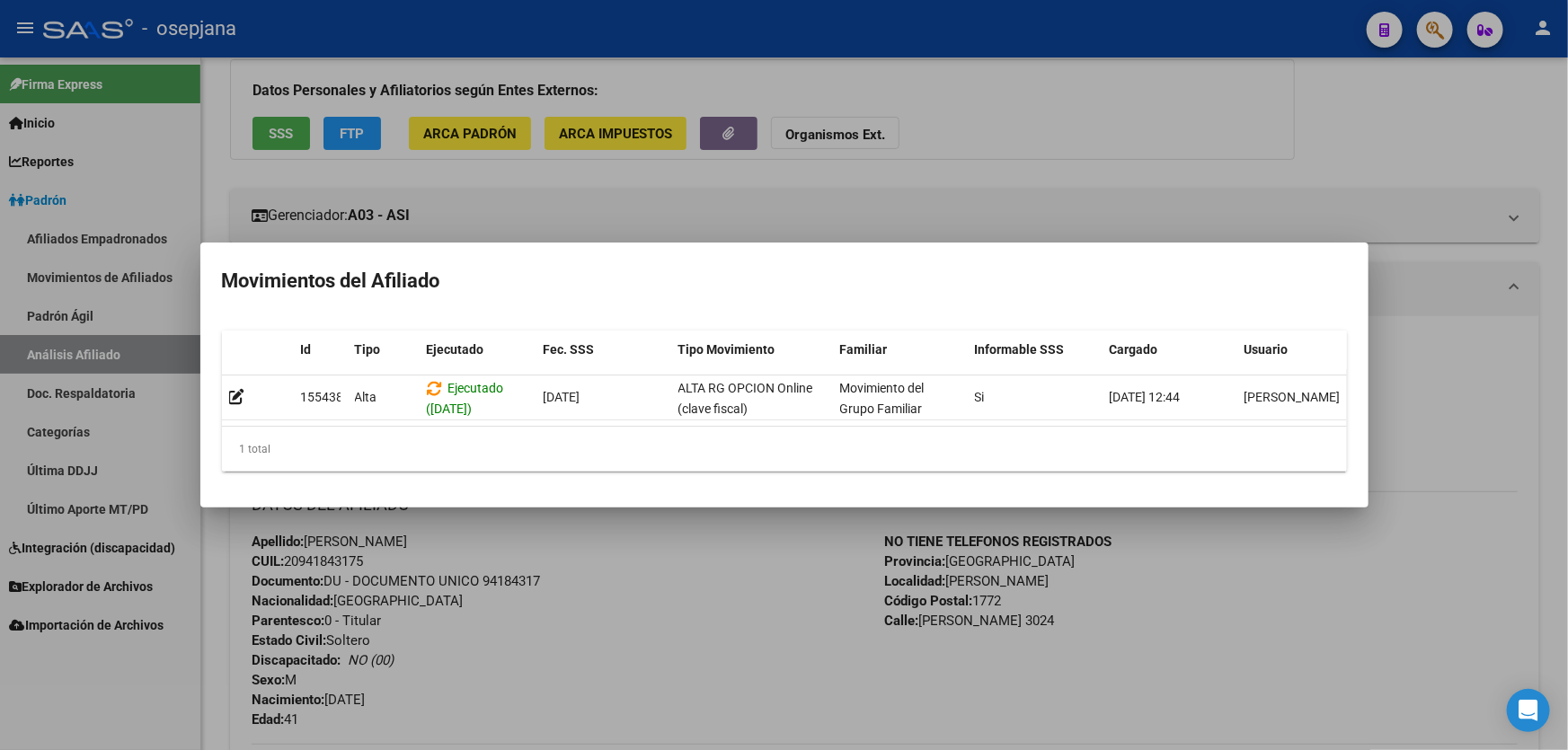
click at [635, 612] on div at bounding box center [784, 375] width 1568 height 750
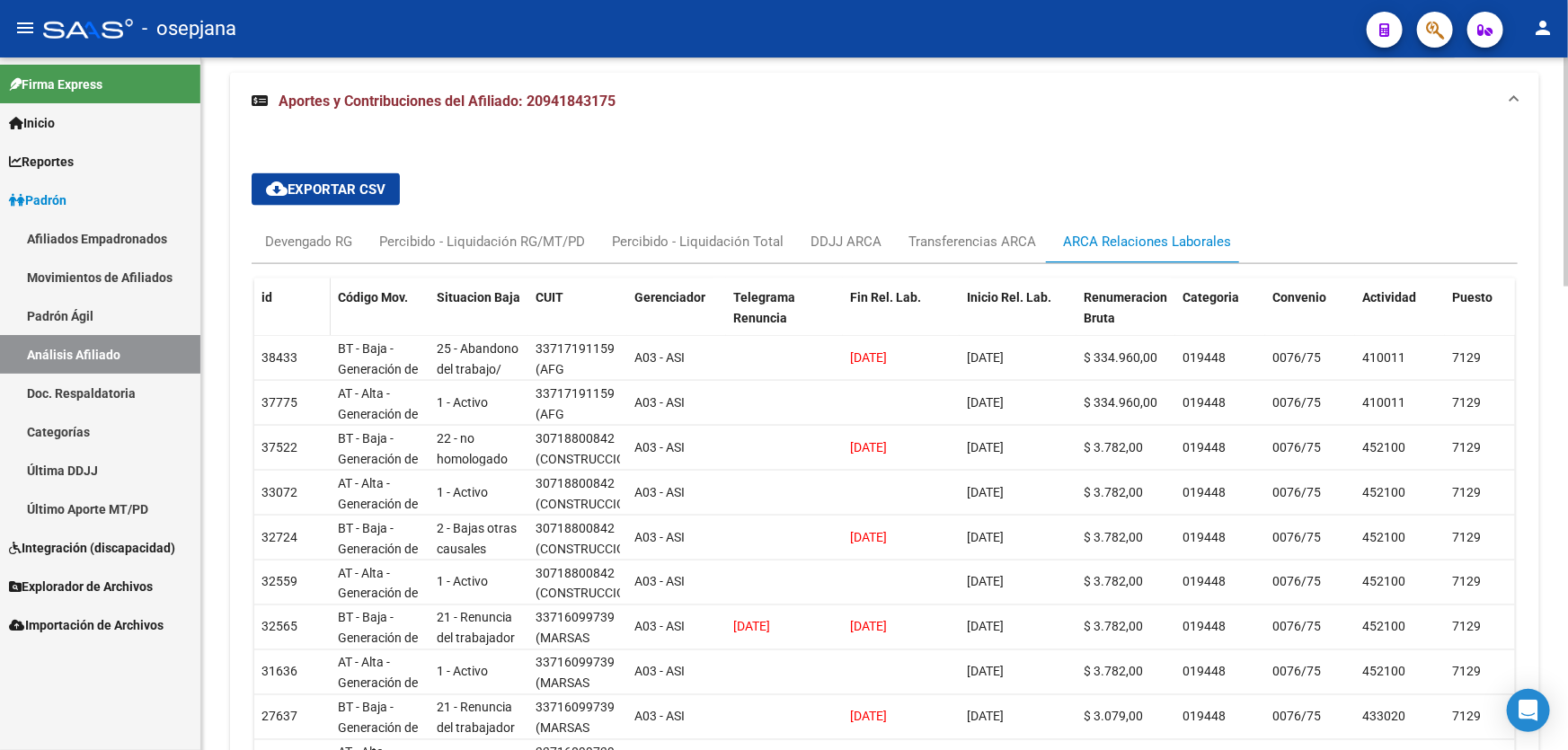
scroll to position [1075, 0]
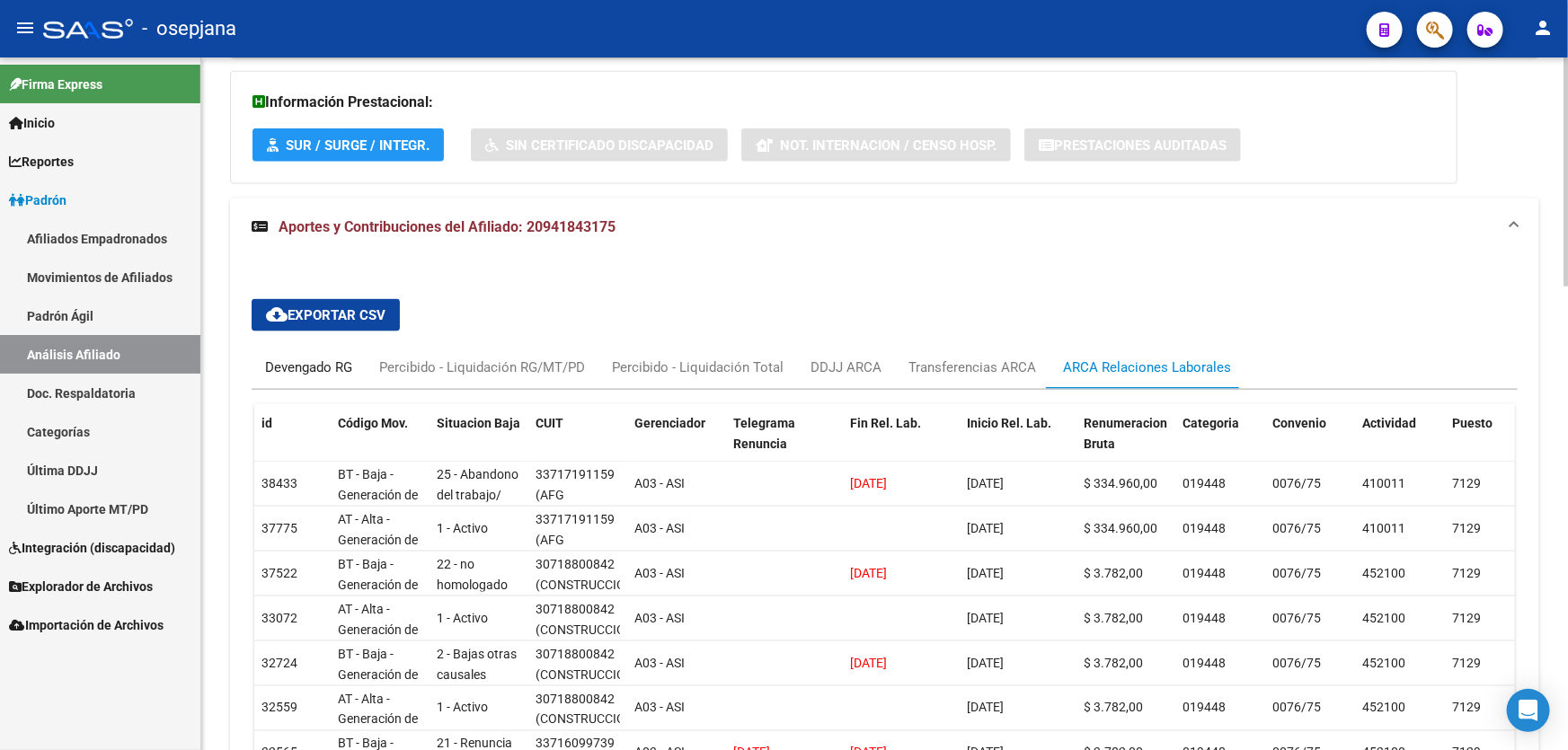
click at [314, 380] on div "Devengado RG" at bounding box center [308, 368] width 115 height 44
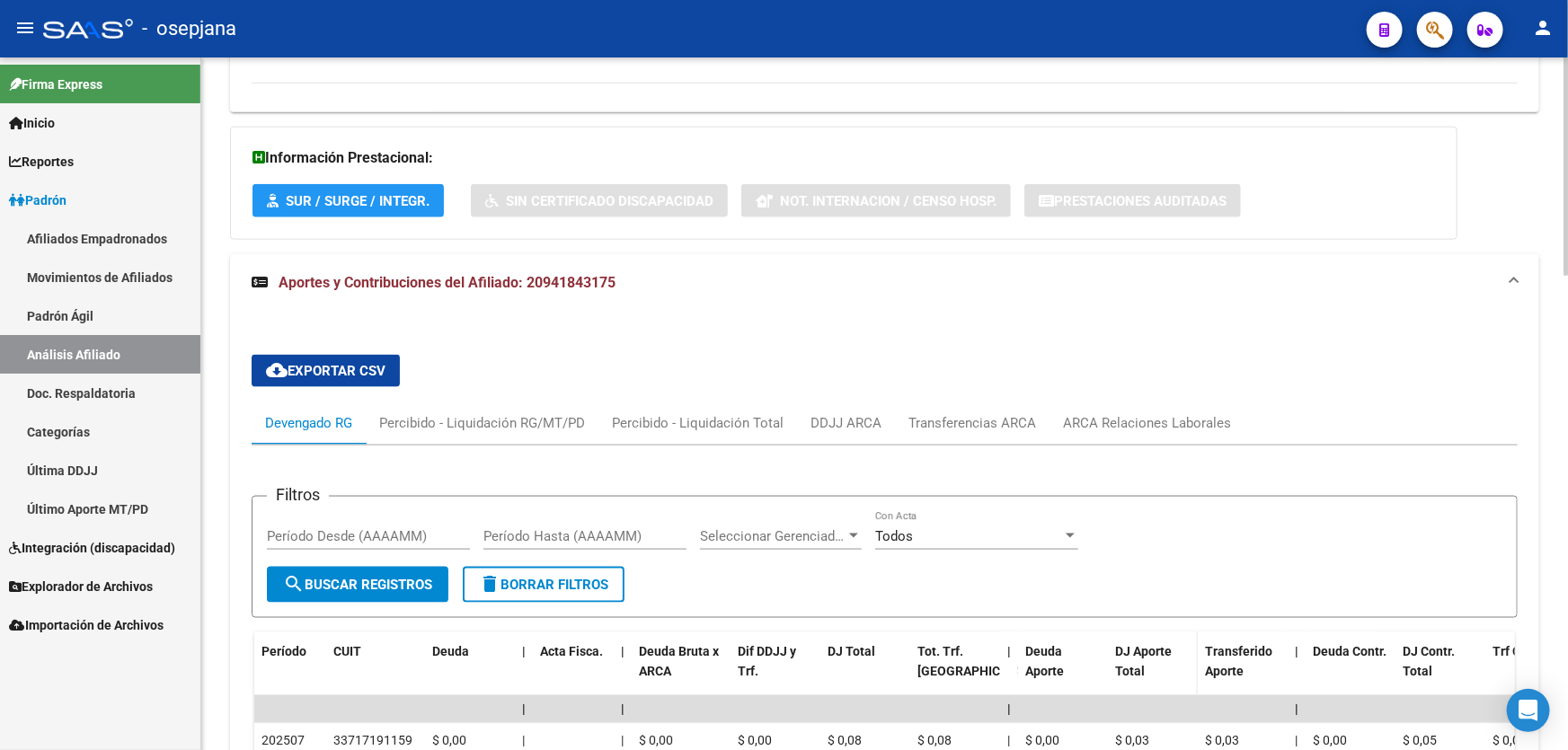
scroll to position [1061, 0]
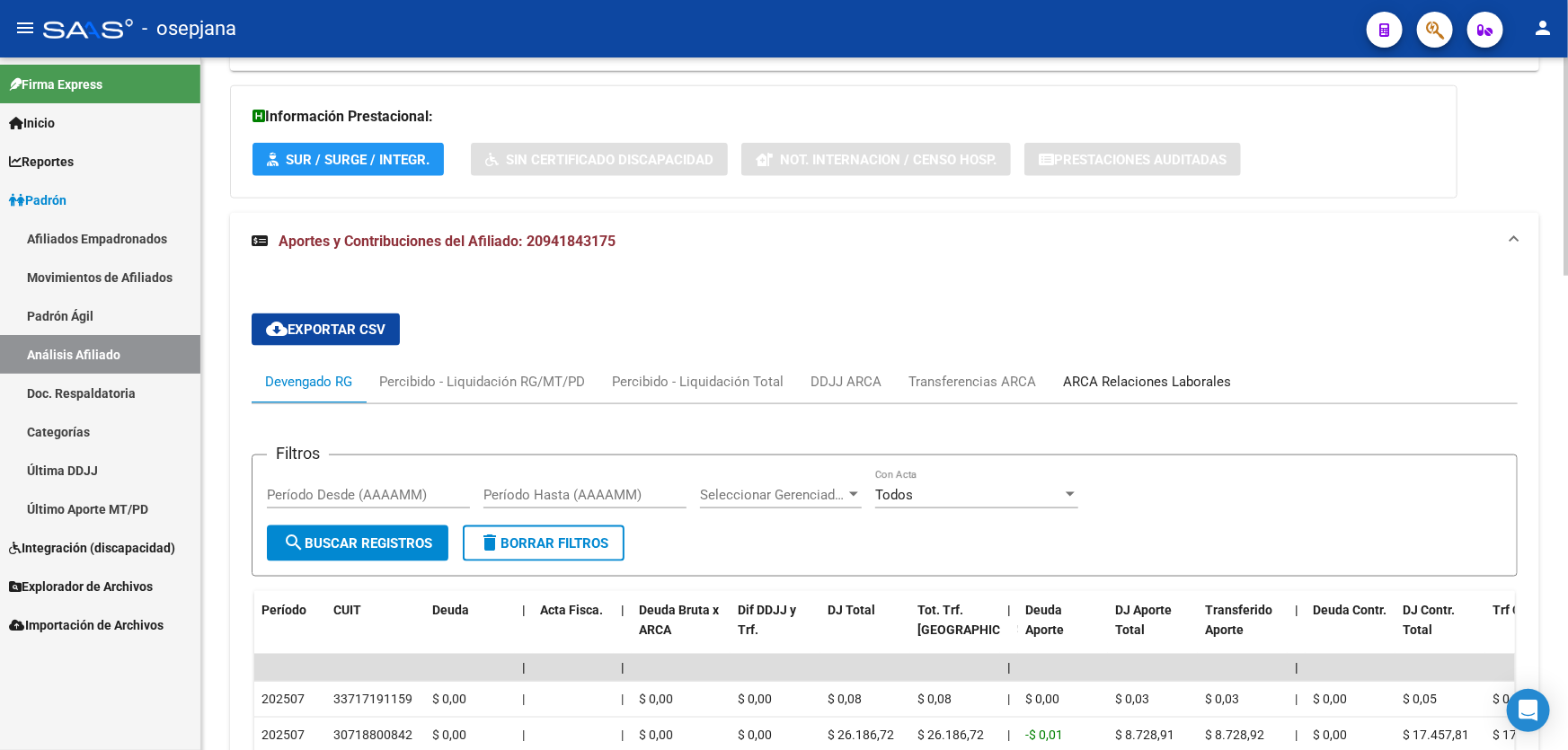
click at [1153, 388] on div "ARCA Relaciones Laborales" at bounding box center [1148, 381] width 168 height 20
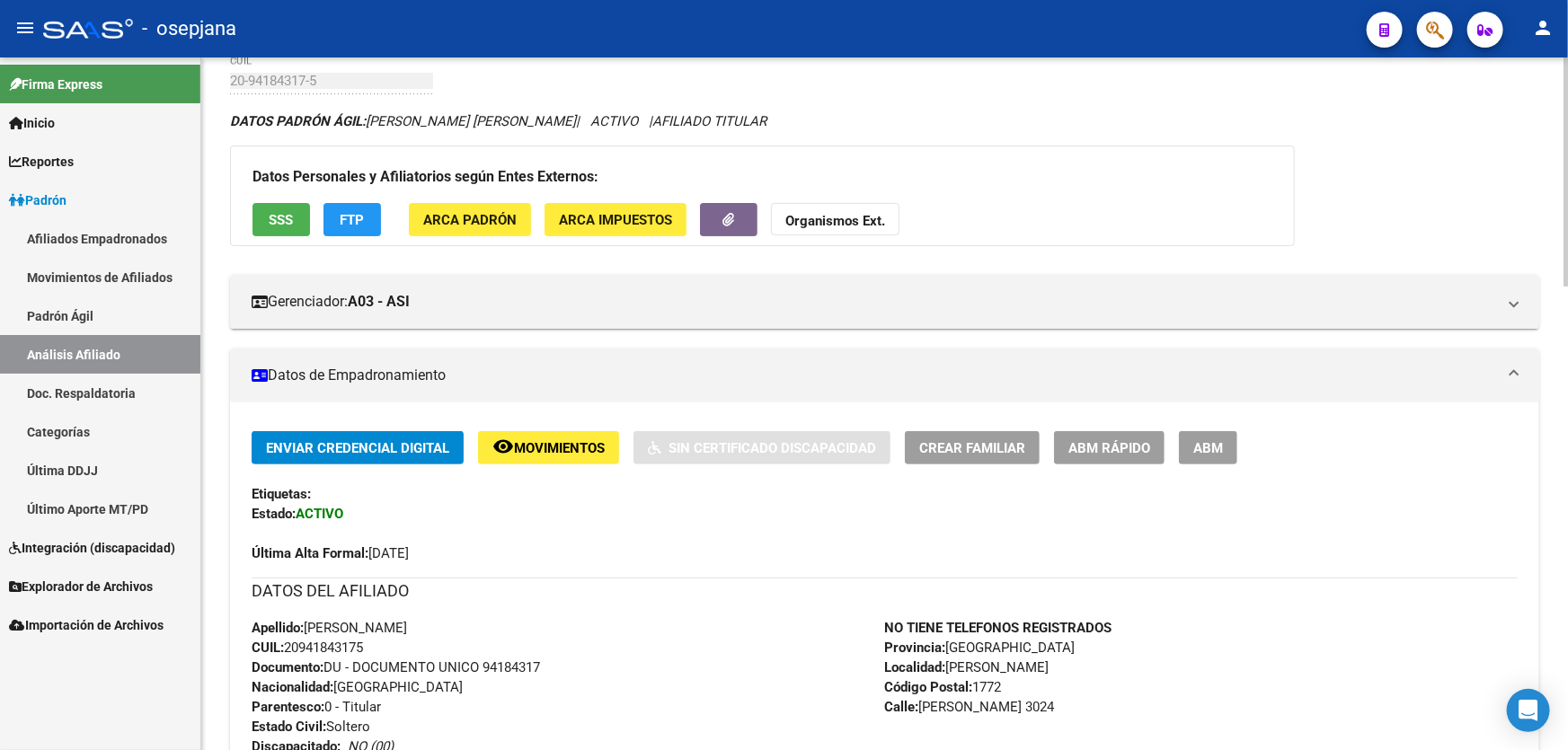
scroll to position [163, 0]
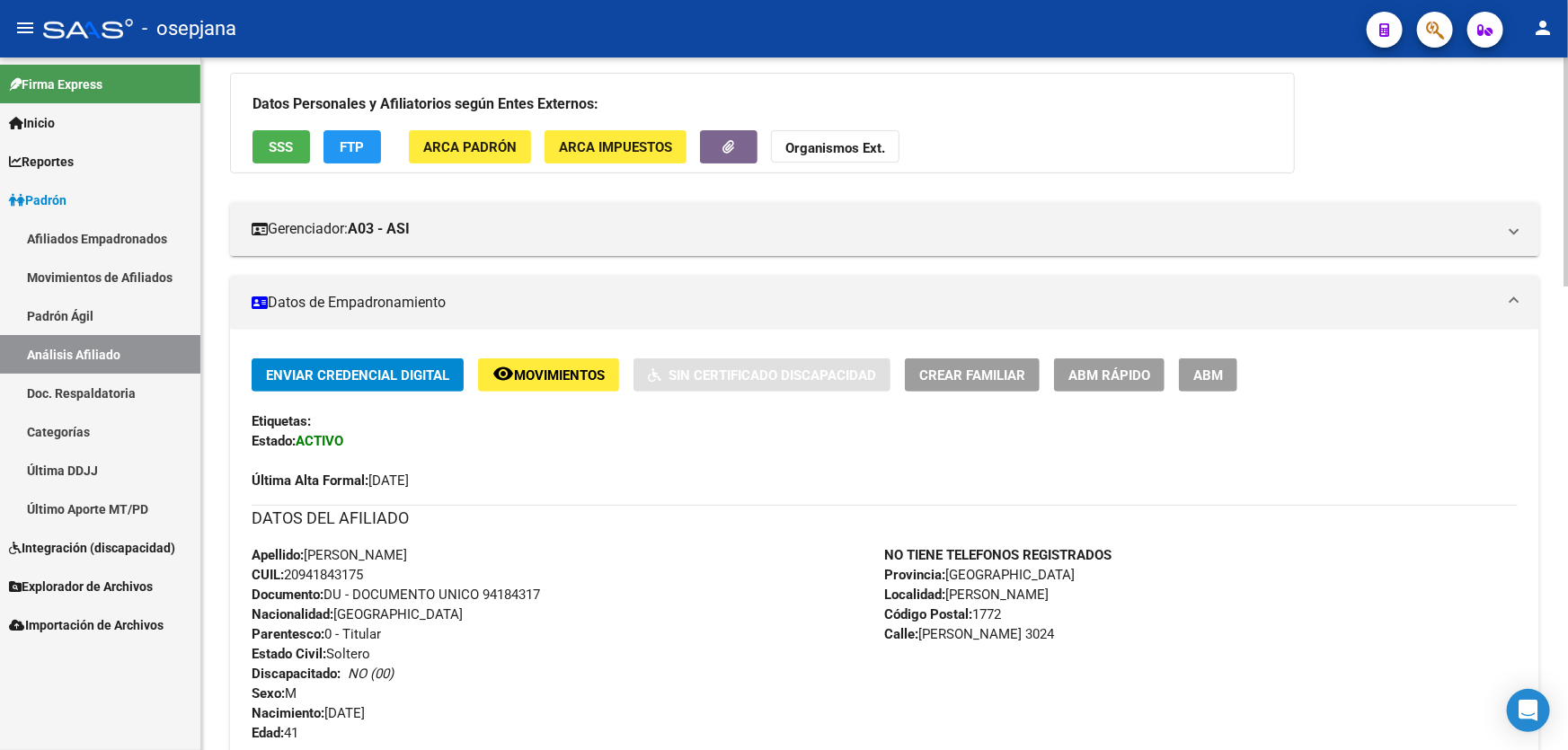
click at [1119, 367] on span "ABM Rápido" at bounding box center [1109, 375] width 81 height 16
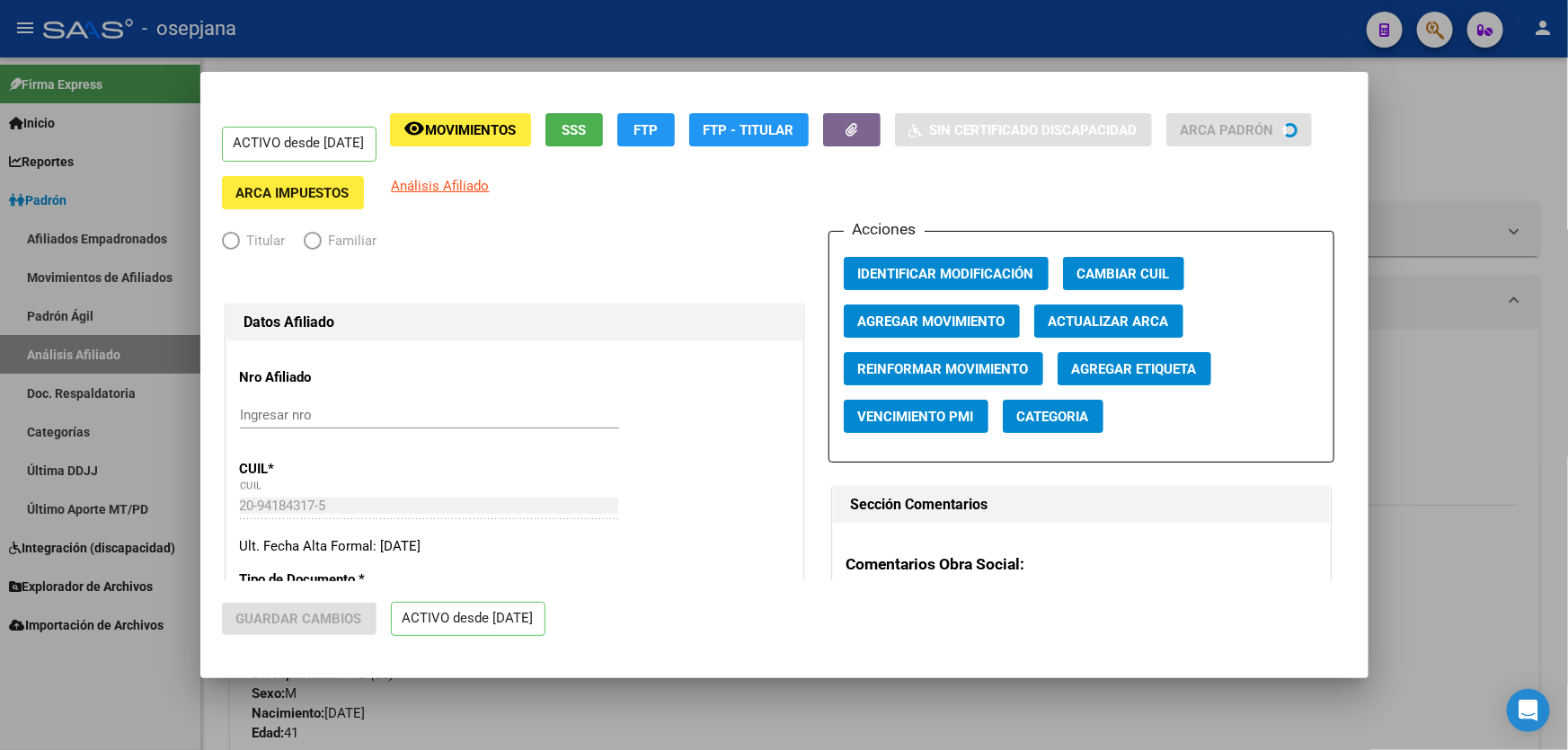
radio input "true"
type input "30-71880084-2"
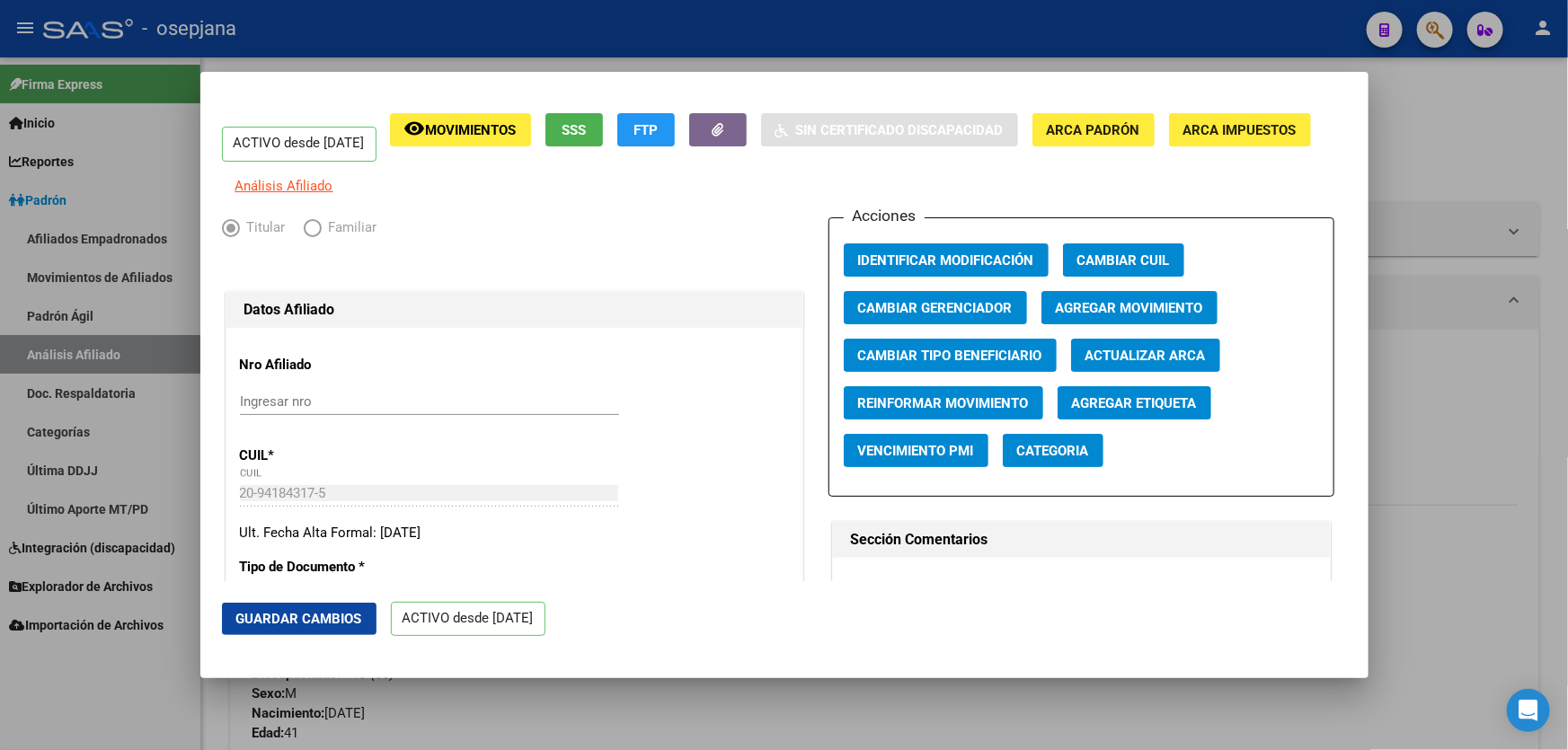
click at [1112, 315] on span "Agregar Movimiento" at bounding box center [1130, 307] width 148 height 16
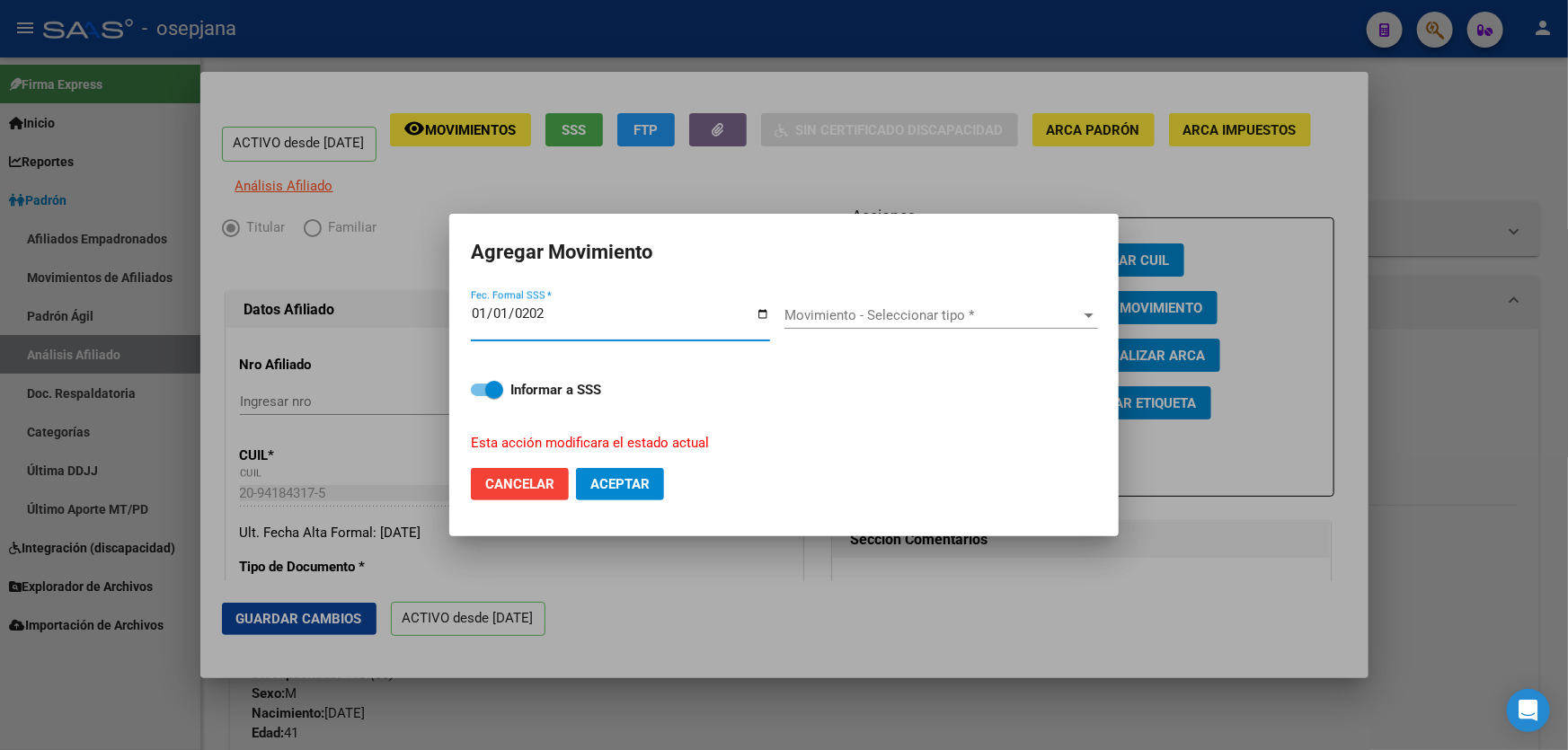
type input "[DATE]"
click at [998, 322] on span "Movimiento - Seleccionar tipo *" at bounding box center [933, 315] width 297 height 16
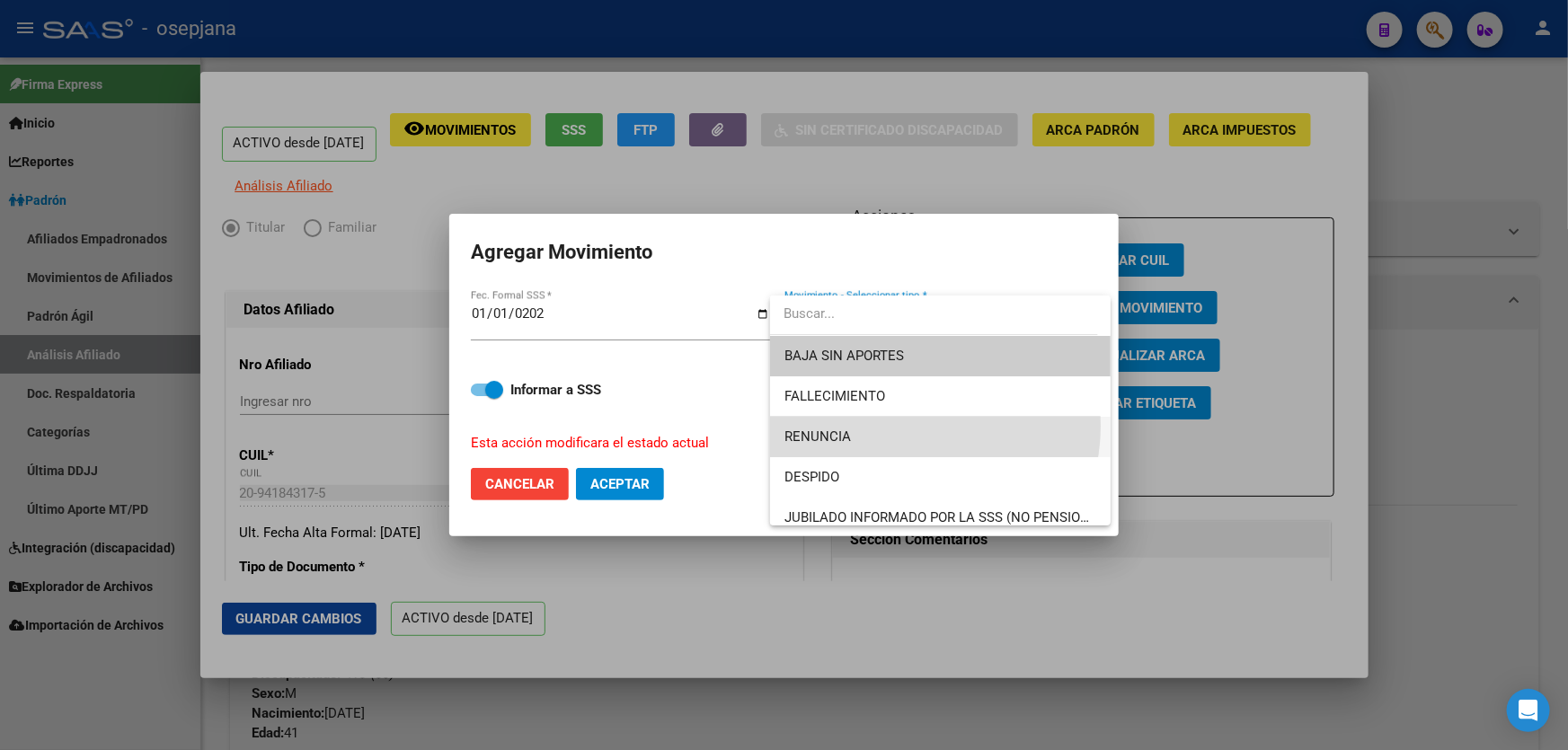
click at [906, 426] on span "RENUNCIA" at bounding box center [941, 437] width 312 height 41
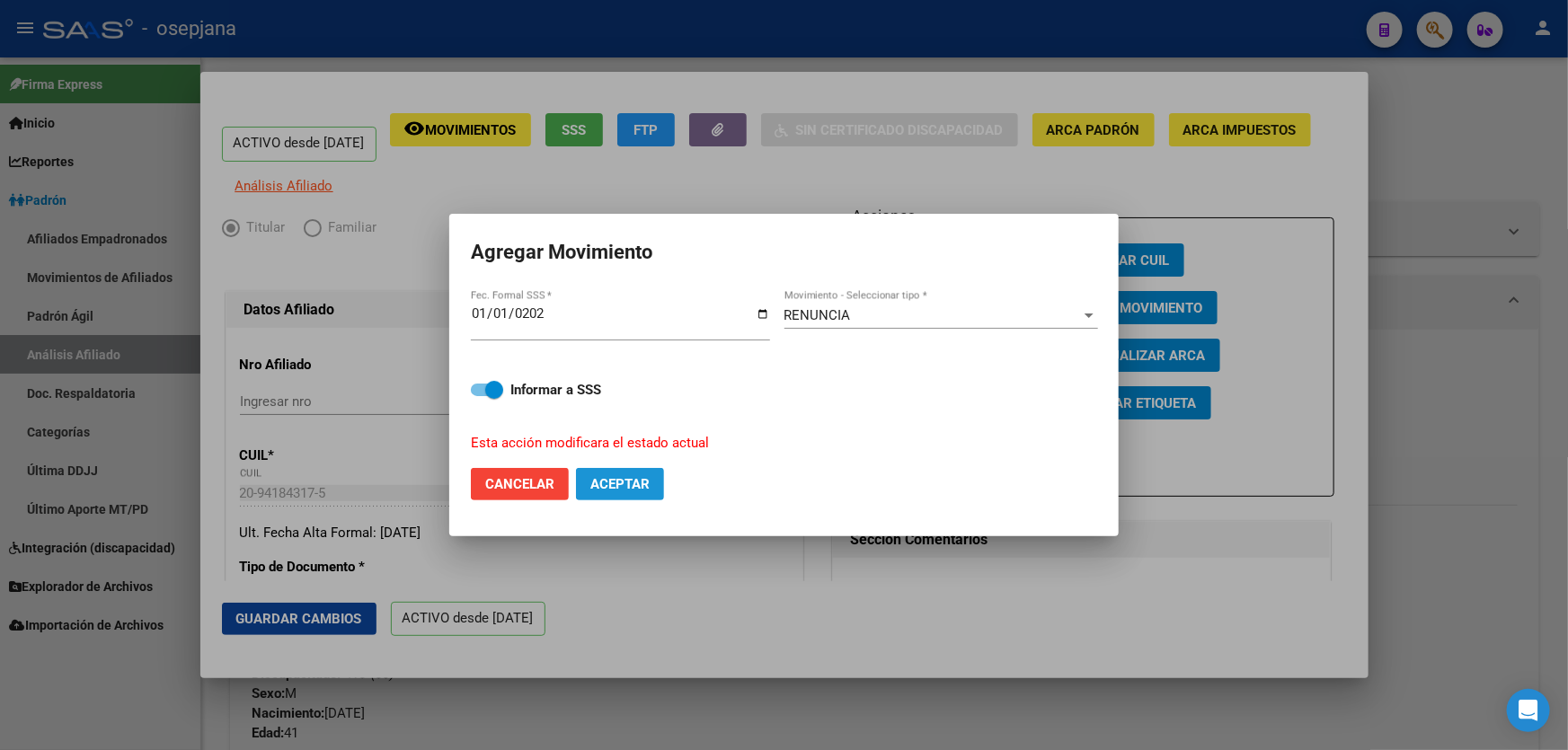
click at [632, 485] on span "Aceptar" at bounding box center [620, 483] width 60 height 16
checkbox input "false"
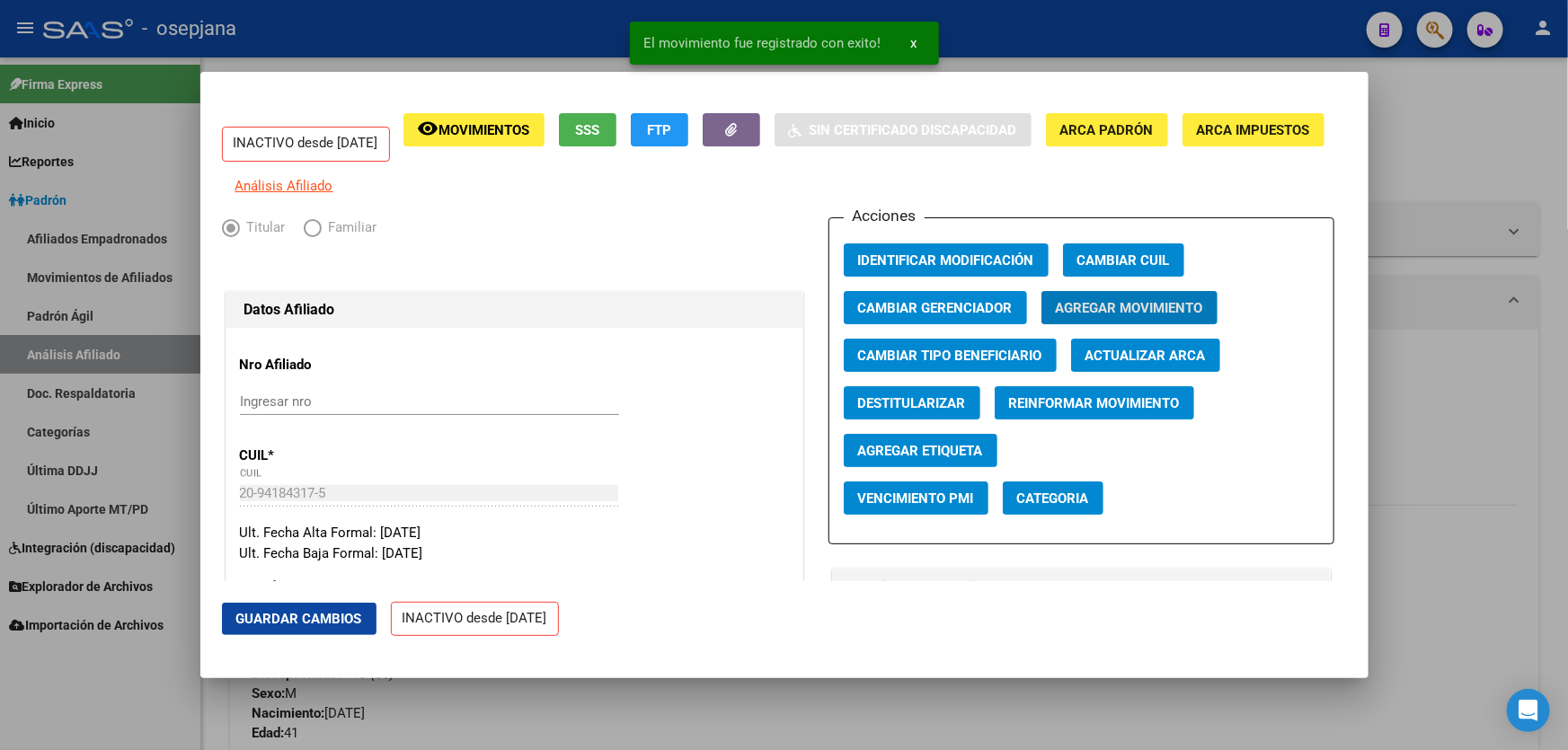
click at [273, 620] on span "Guardar Cambios" at bounding box center [299, 619] width 126 height 16
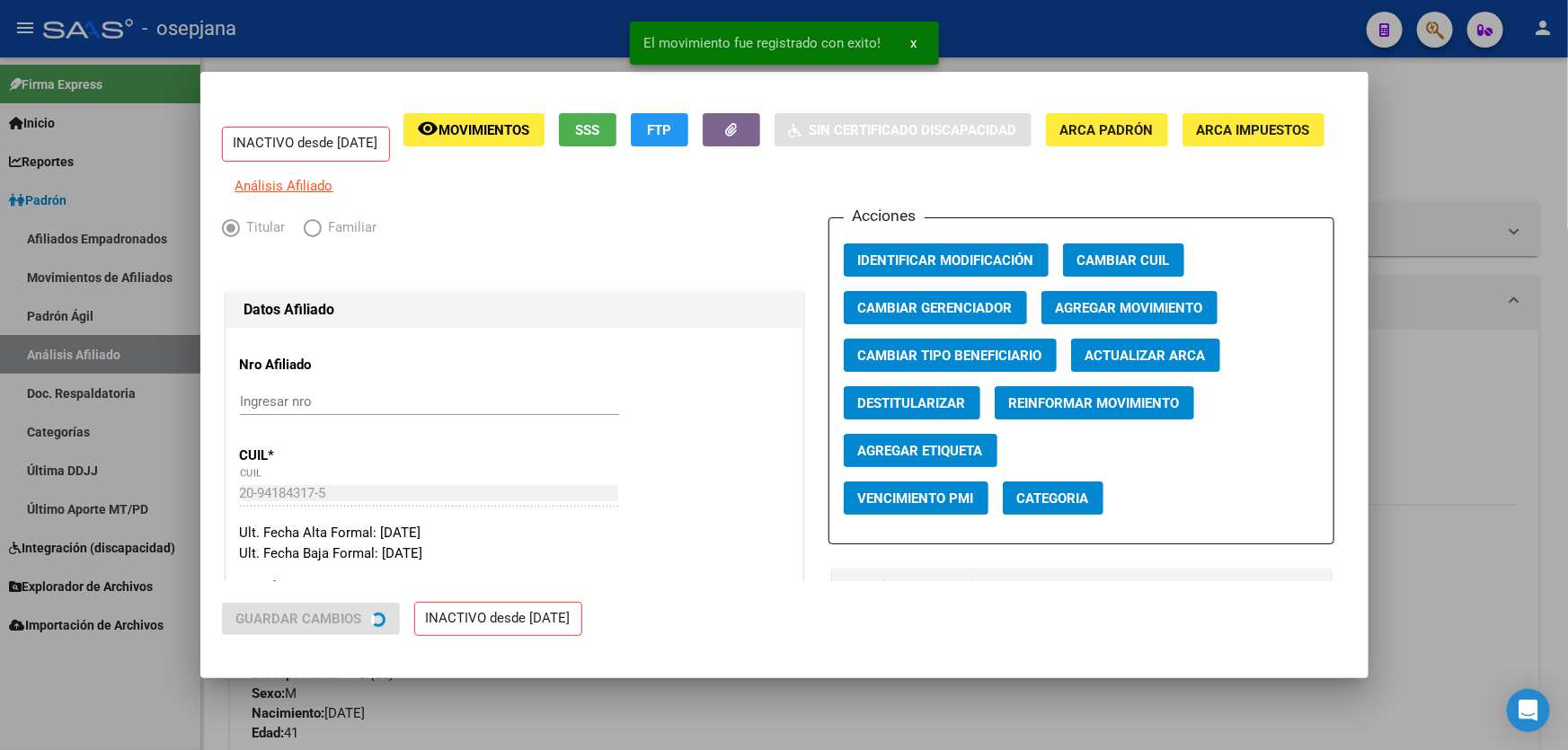
click at [1567, 403] on div at bounding box center [784, 375] width 1568 height 750
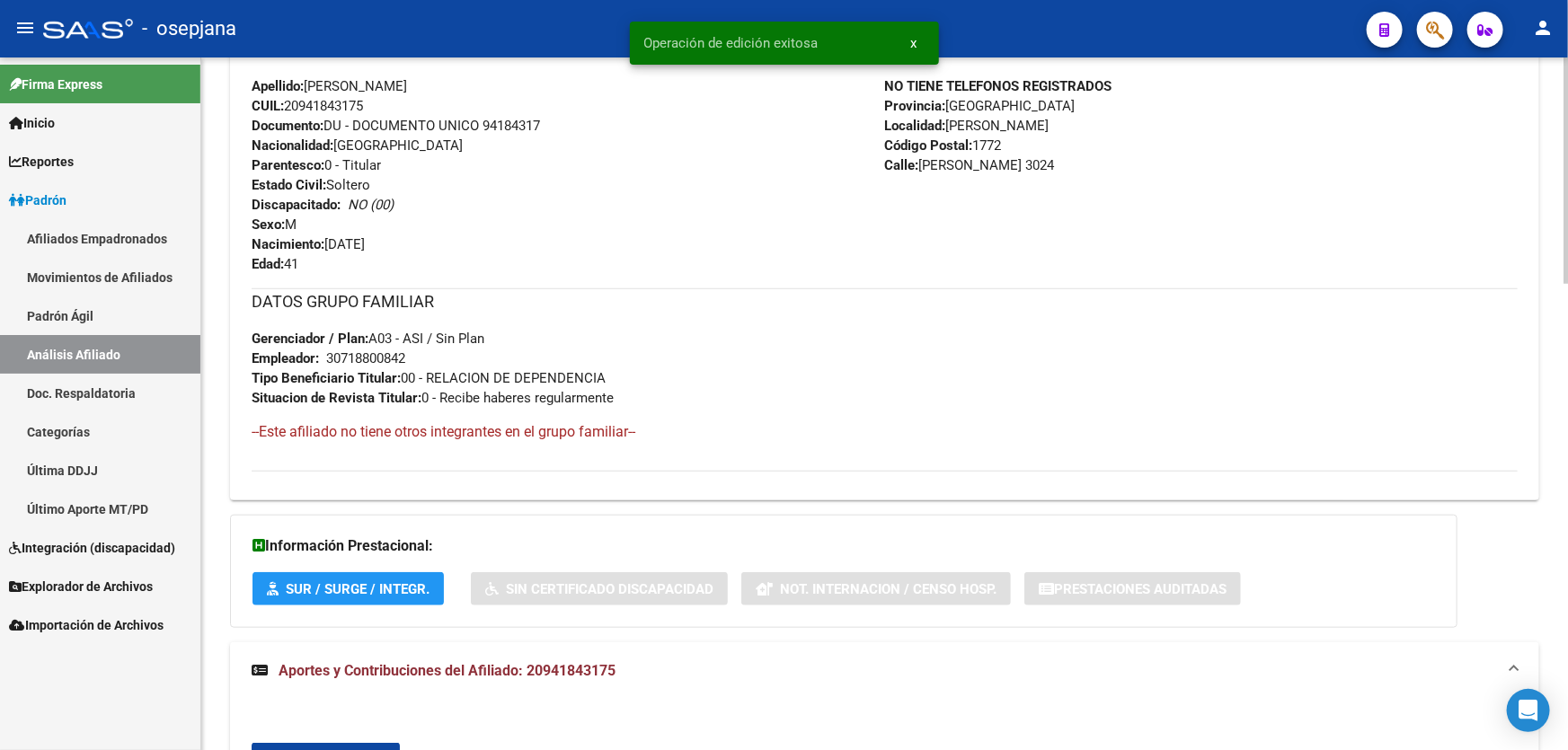
scroll to position [571, 0]
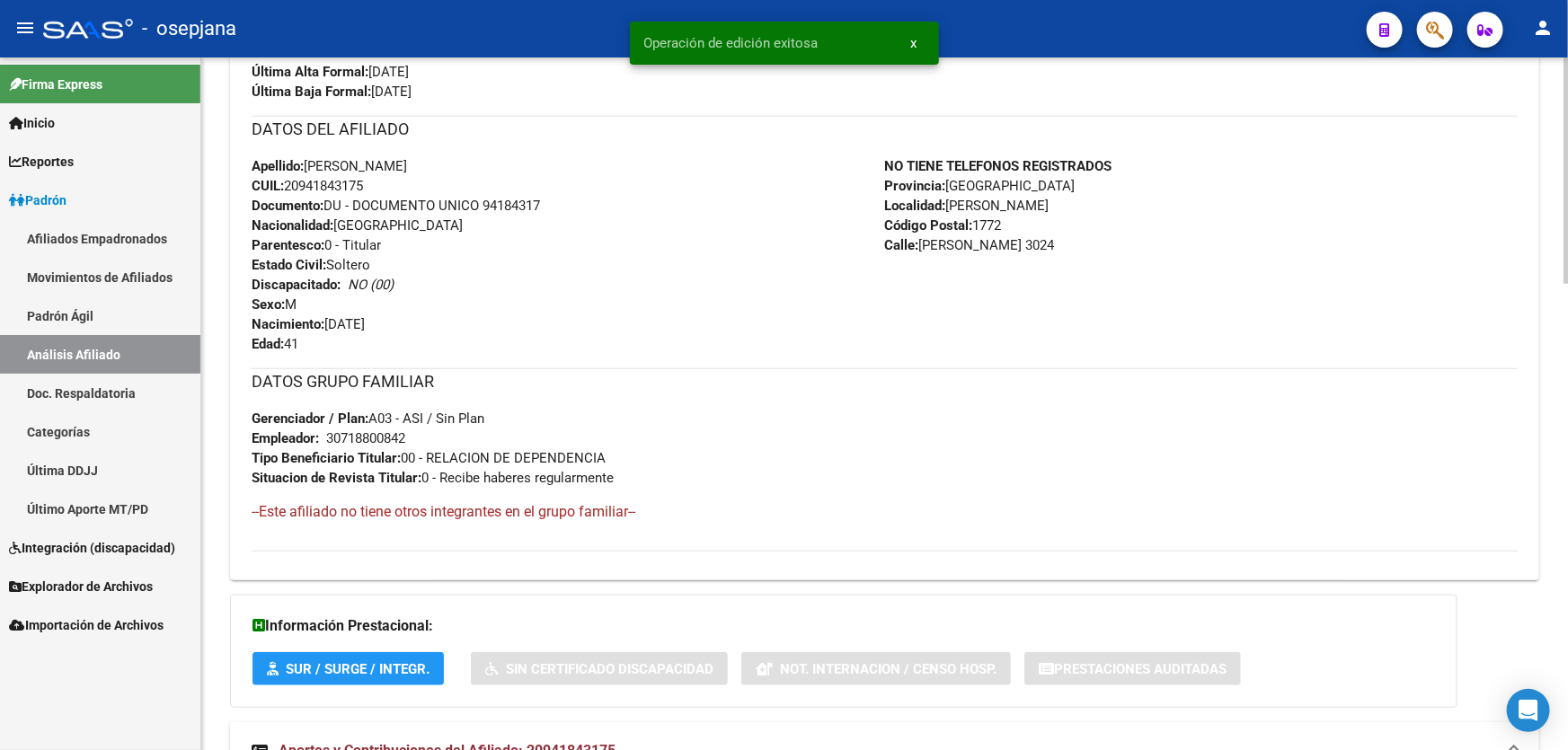
drag, startPoint x: 485, startPoint y: 202, endPoint x: 553, endPoint y: 206, distance: 68.1
click at [553, 206] on div "Apellido: [PERSON_NAME] CUIL: 20941843175 Documento: DU - DOCUMENTO UNICO 94184…" at bounding box center [569, 254] width 634 height 198
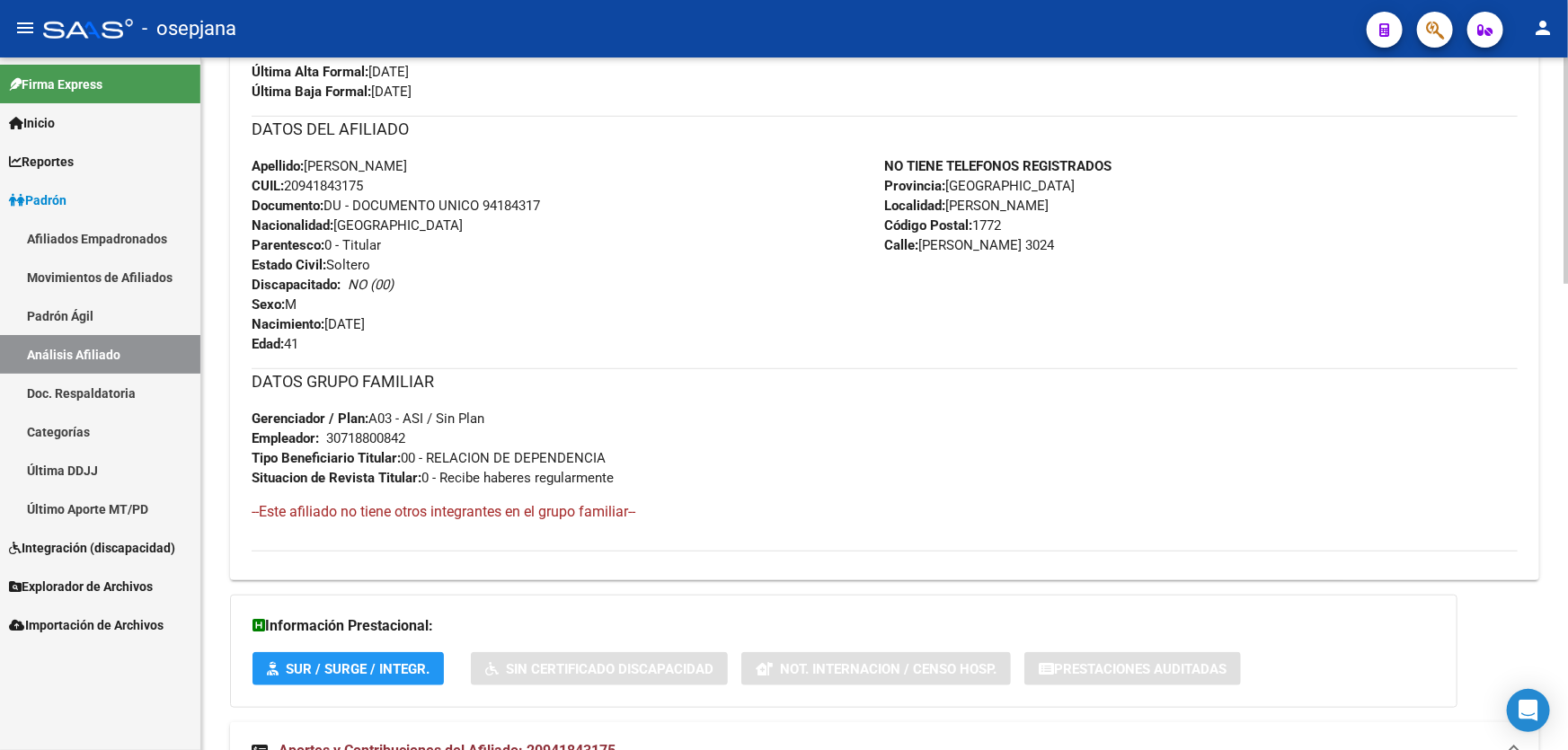
copy span "94184317"
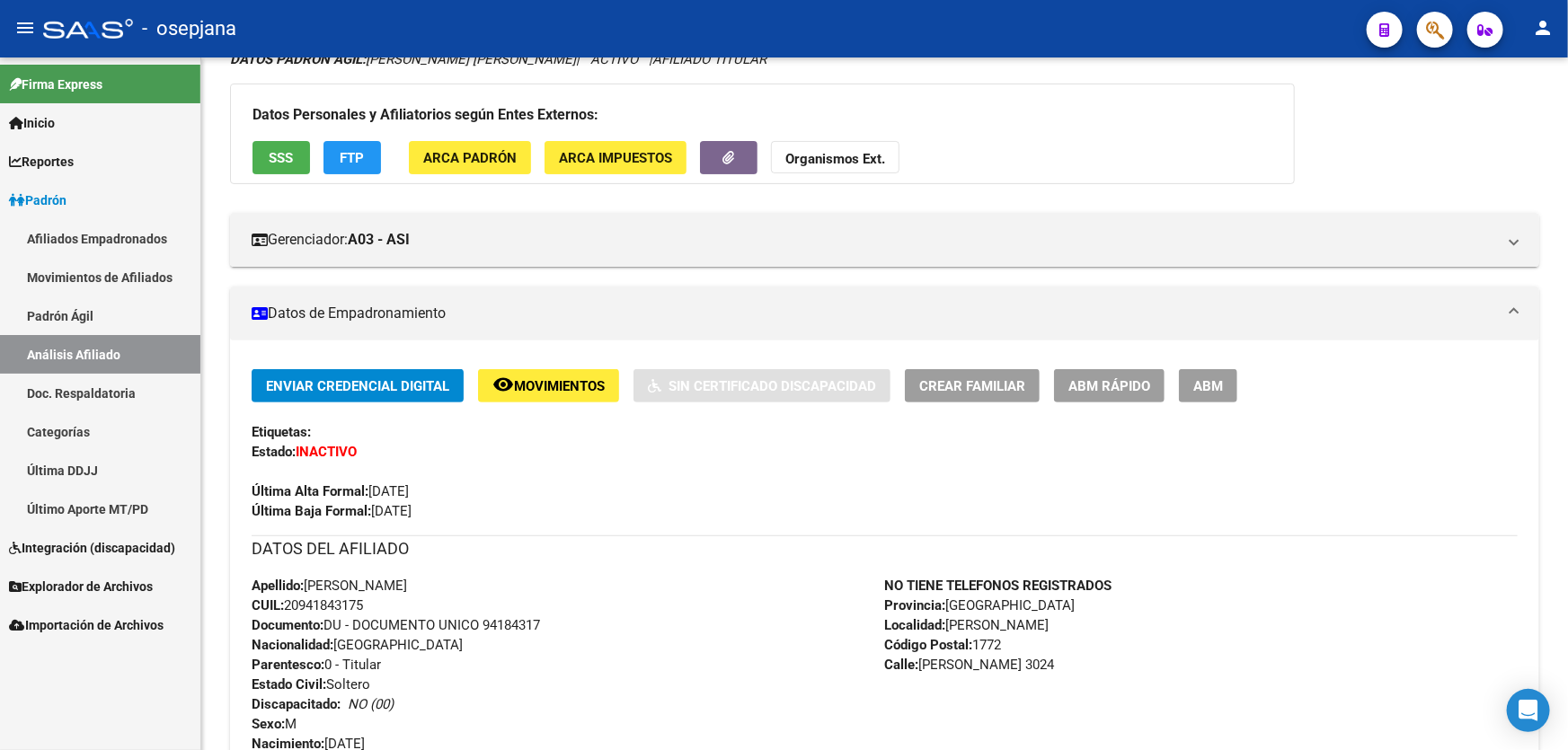
scroll to position [0, 0]
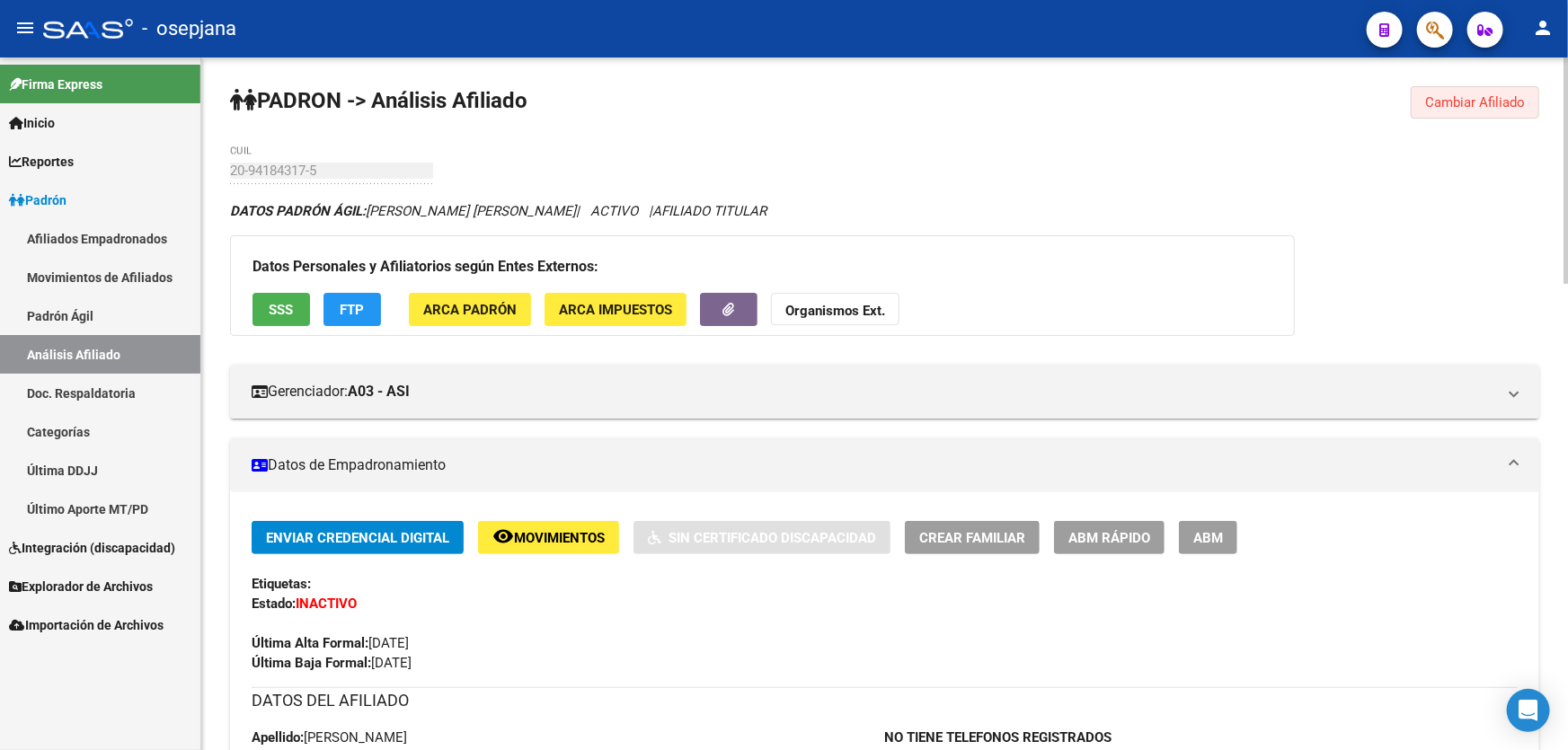
click at [1478, 91] on button "Cambiar Afiliado" at bounding box center [1475, 102] width 129 height 32
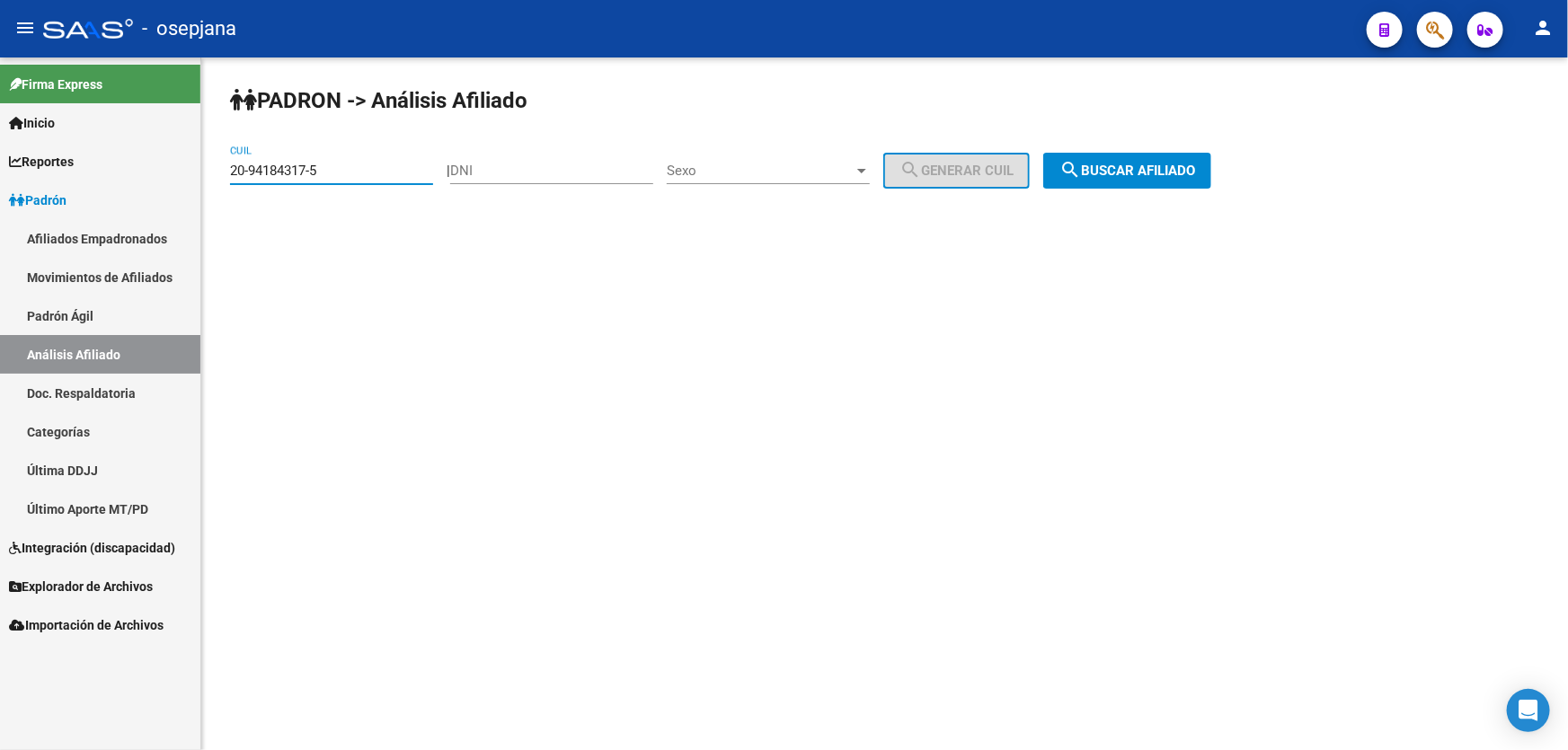
drag, startPoint x: 344, startPoint y: 170, endPoint x: 0, endPoint y: 290, distance: 364.3
click at [0, 270] on mat-sidenav-container "Firma Express Inicio Calendario SSS Instructivos Contacto OS Reportes [PERSON_N…" at bounding box center [784, 404] width 1568 height 692
paste input "32692752-0"
click at [1123, 167] on span "search Buscar afiliado" at bounding box center [1127, 170] width 135 height 16
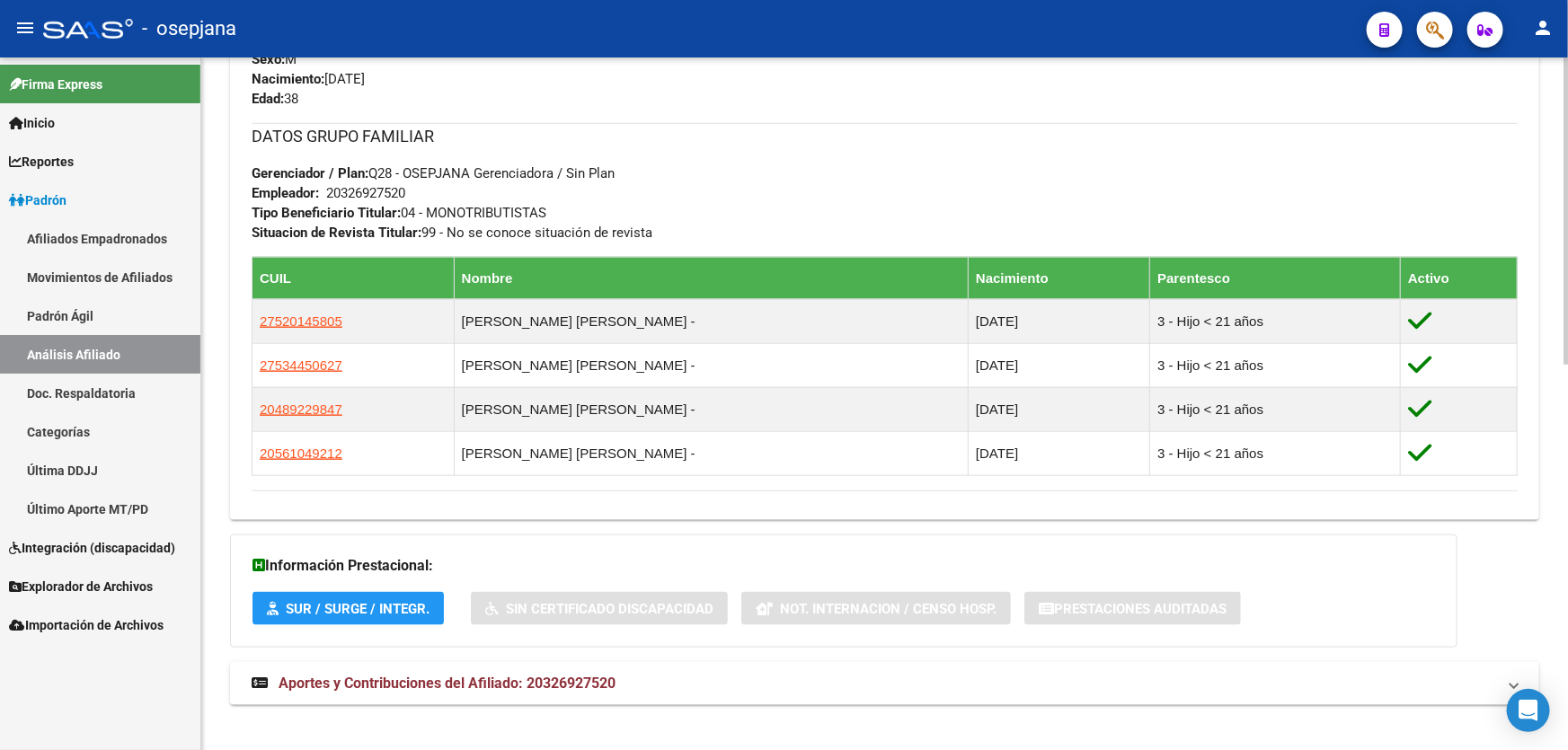
scroll to position [868, 0]
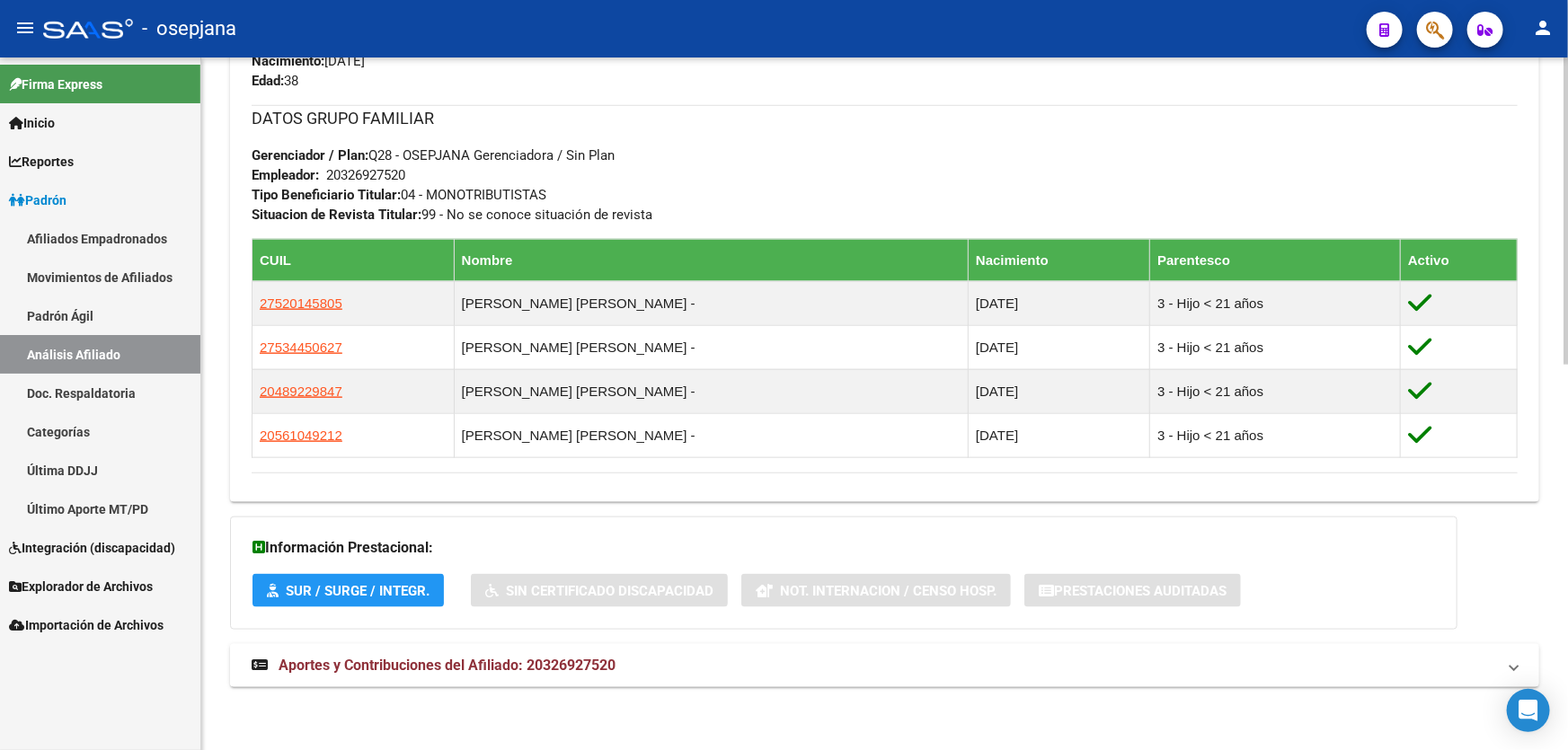
click at [709, 670] on mat-panel-title "Aportes y Contribuciones del Afiliado: 20326927520" at bounding box center [873, 665] width 1244 height 20
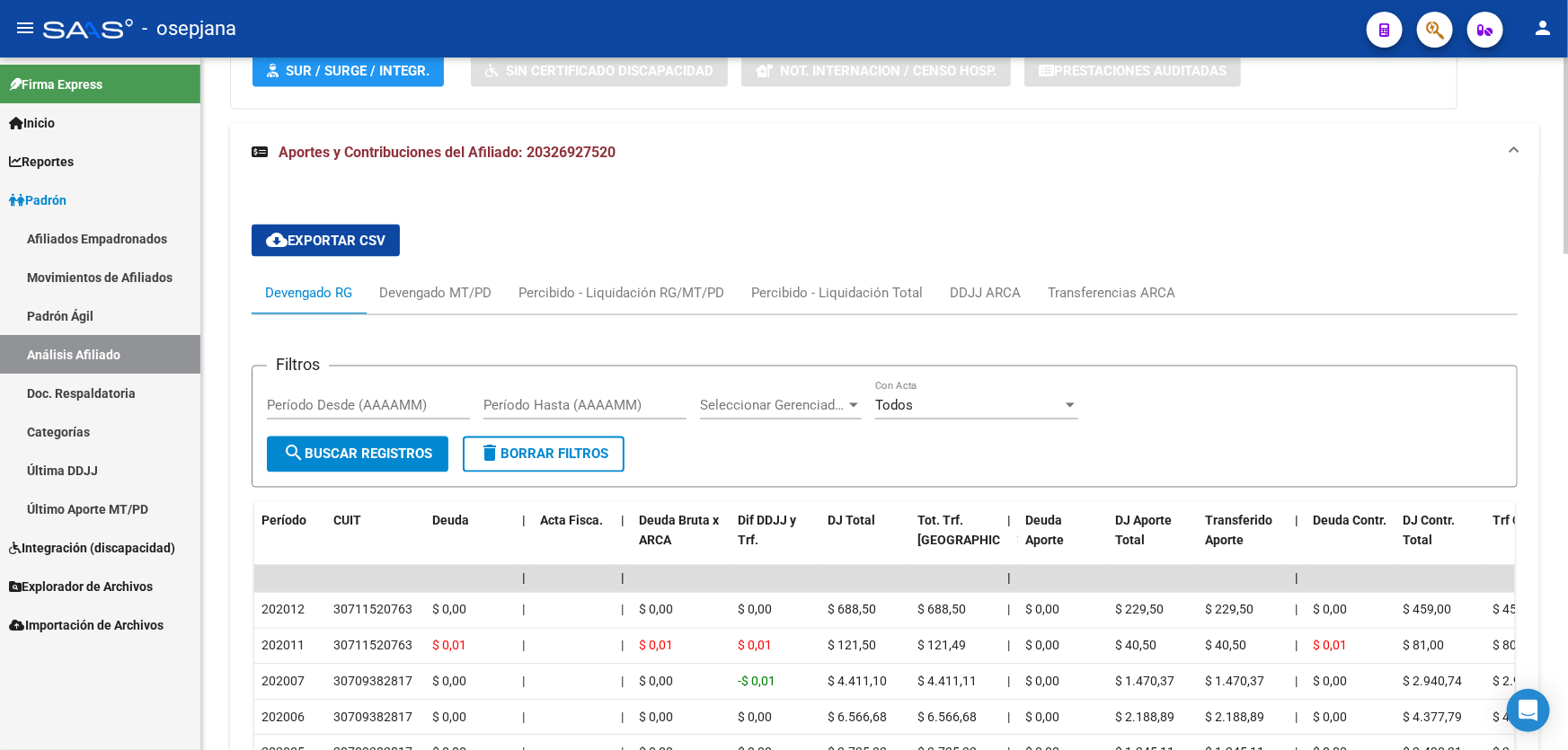
scroll to position [1545, 0]
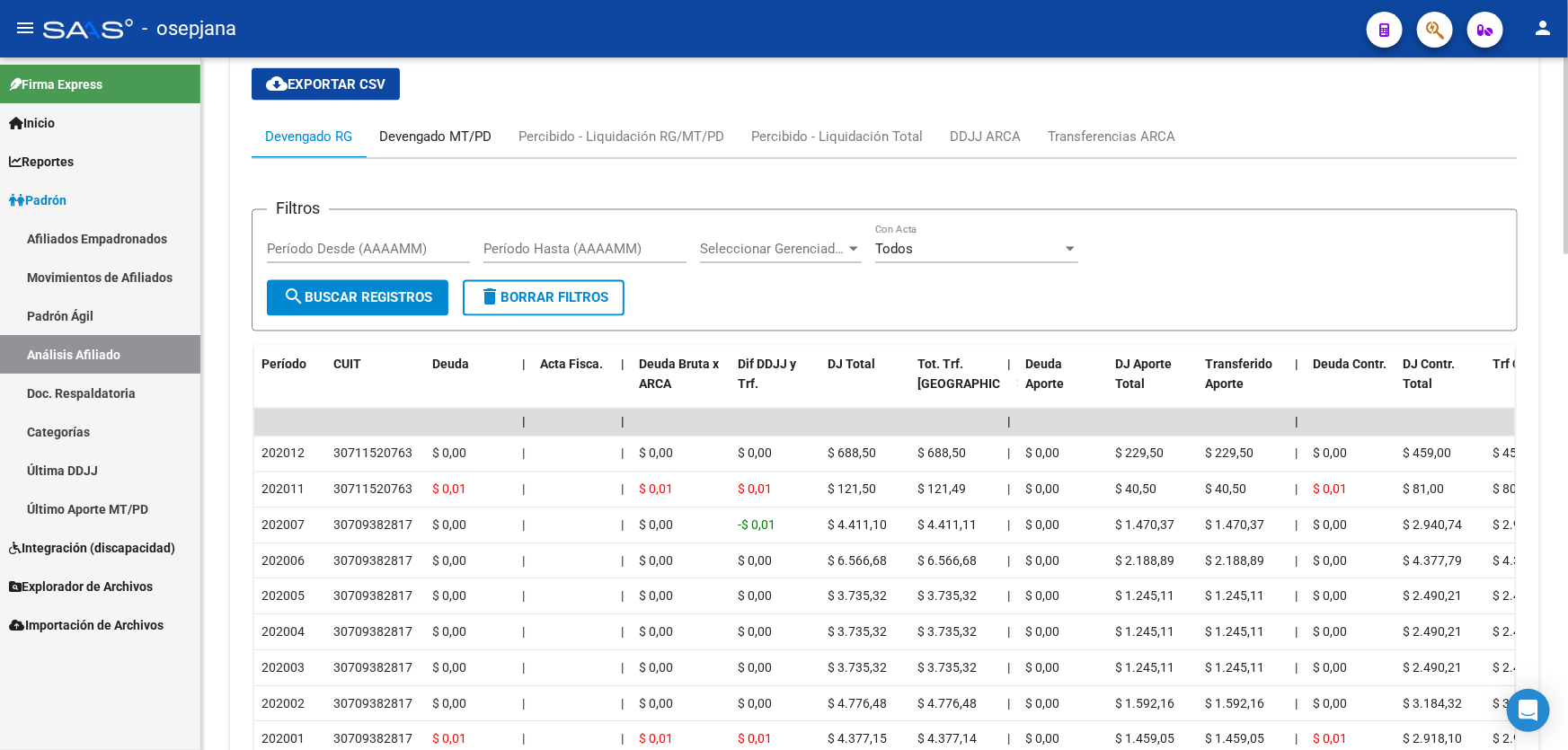
click at [467, 138] on div "Devengado MT/PD" at bounding box center [435, 136] width 113 height 20
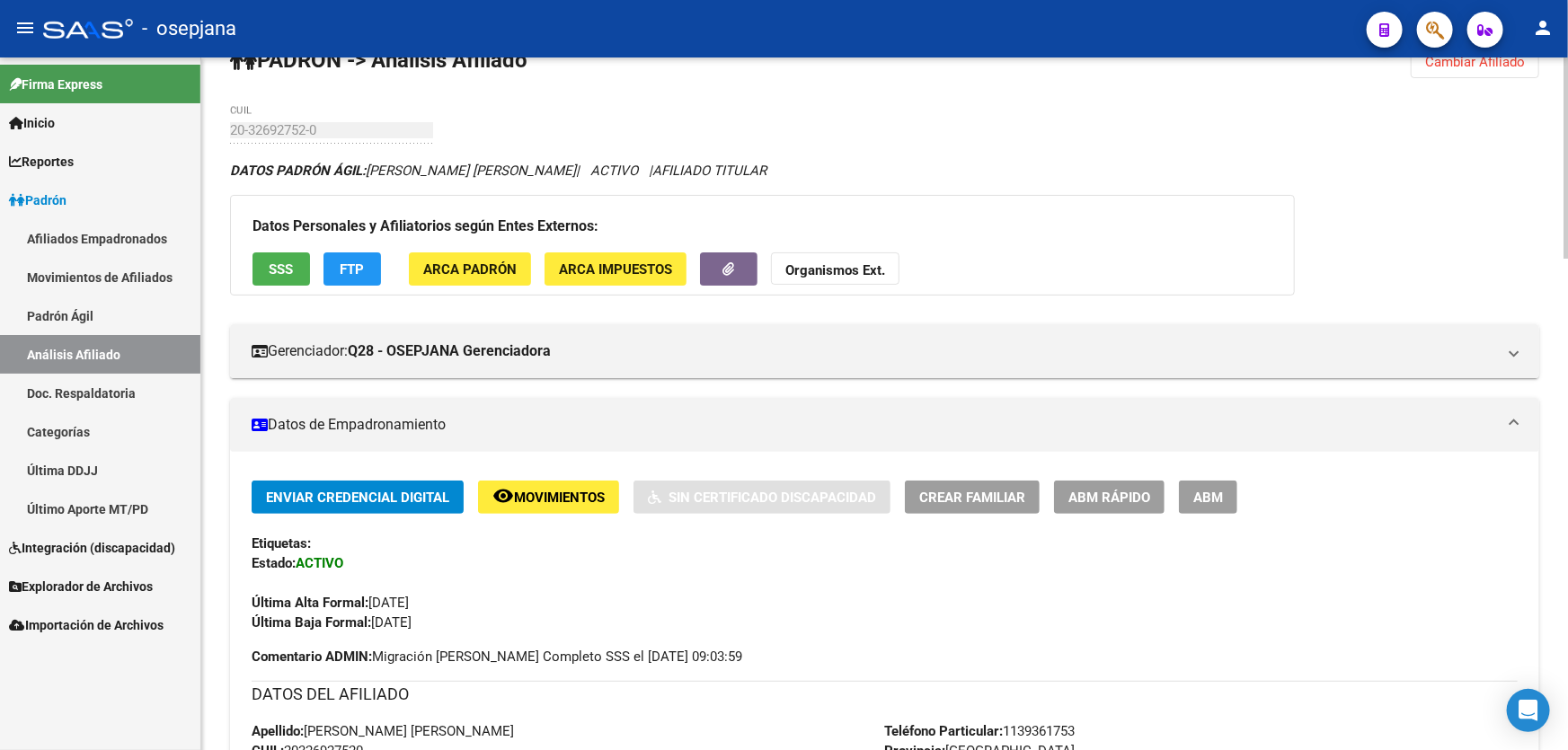
scroll to position [36, 0]
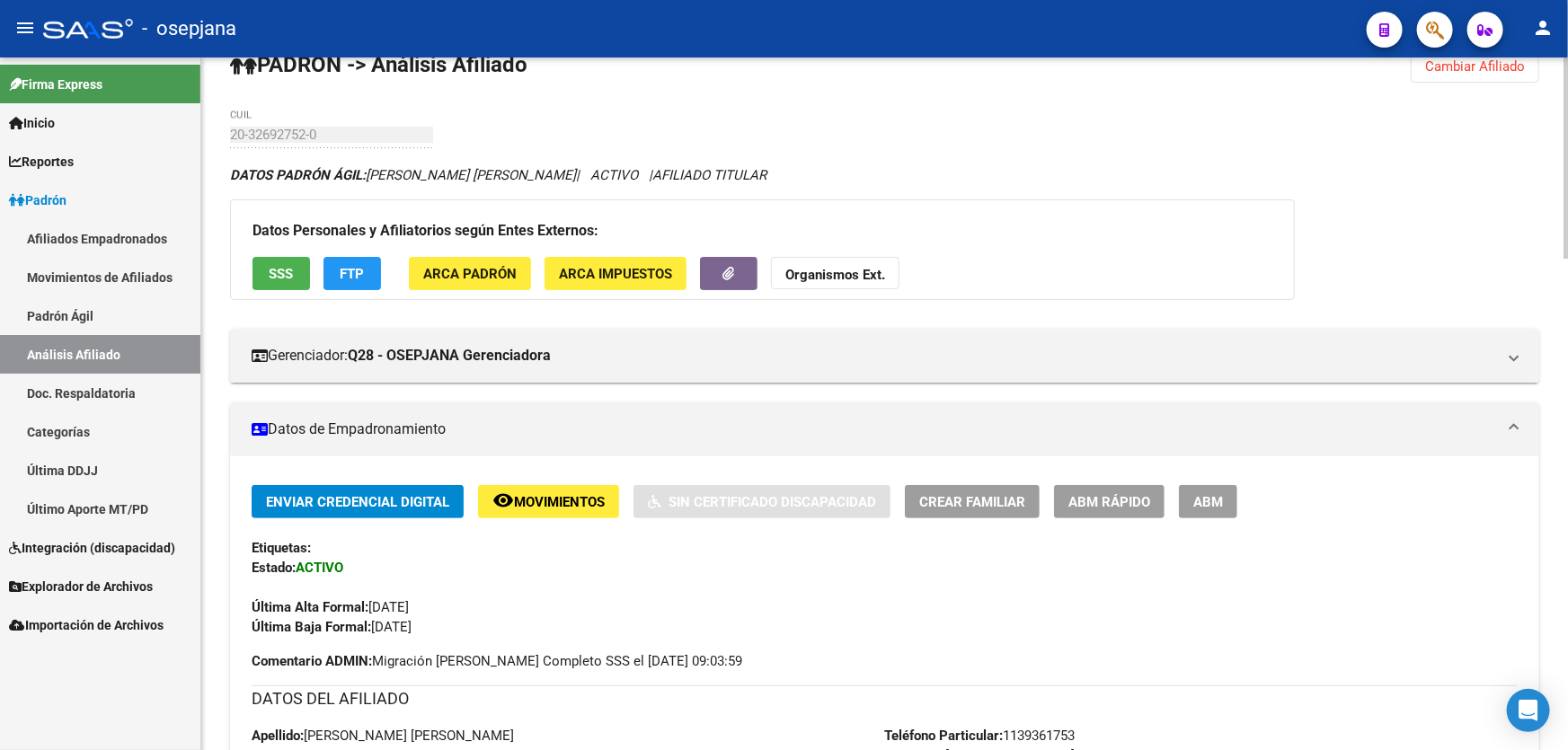
click at [288, 270] on span "SSS" at bounding box center [282, 273] width 25 height 16
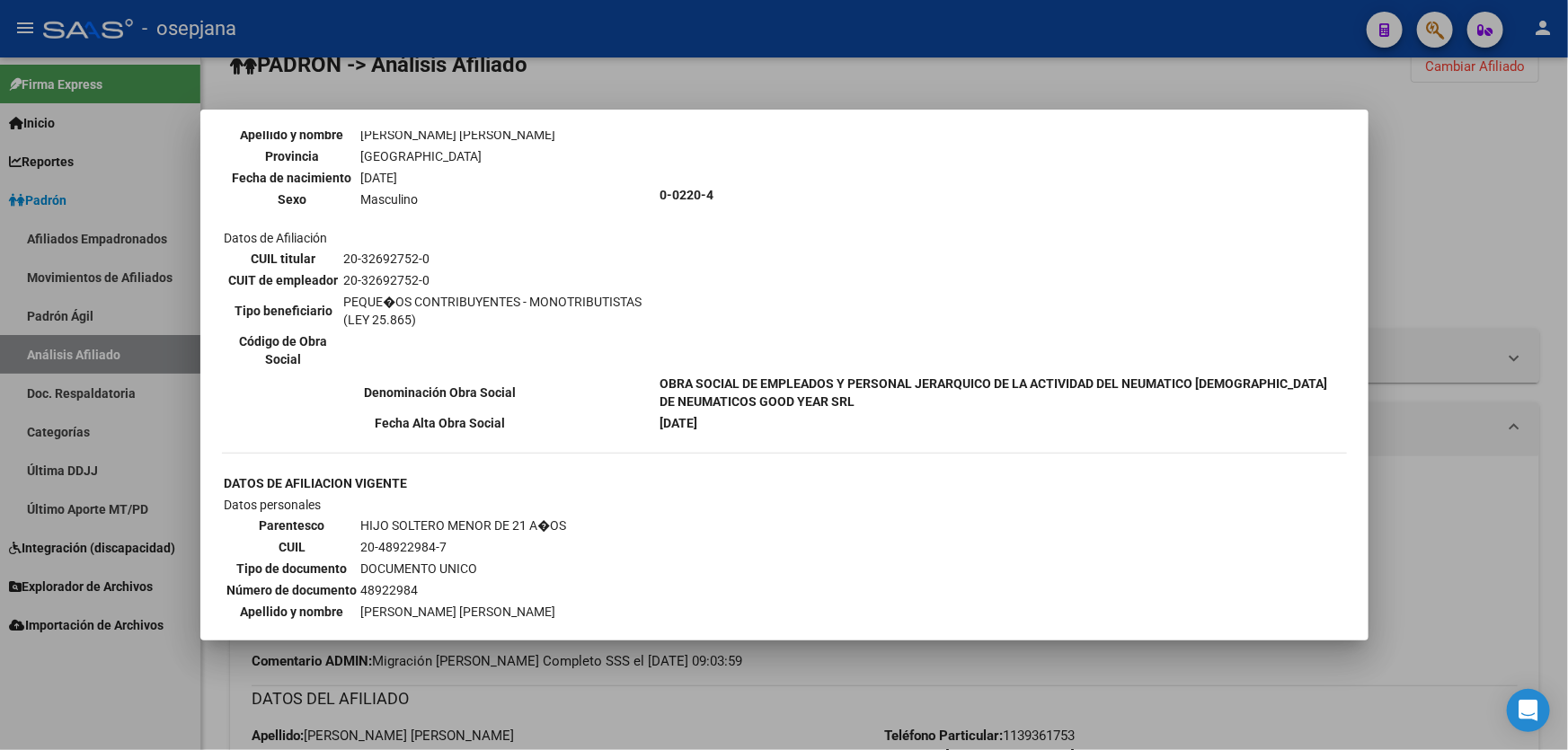
scroll to position [244, 0]
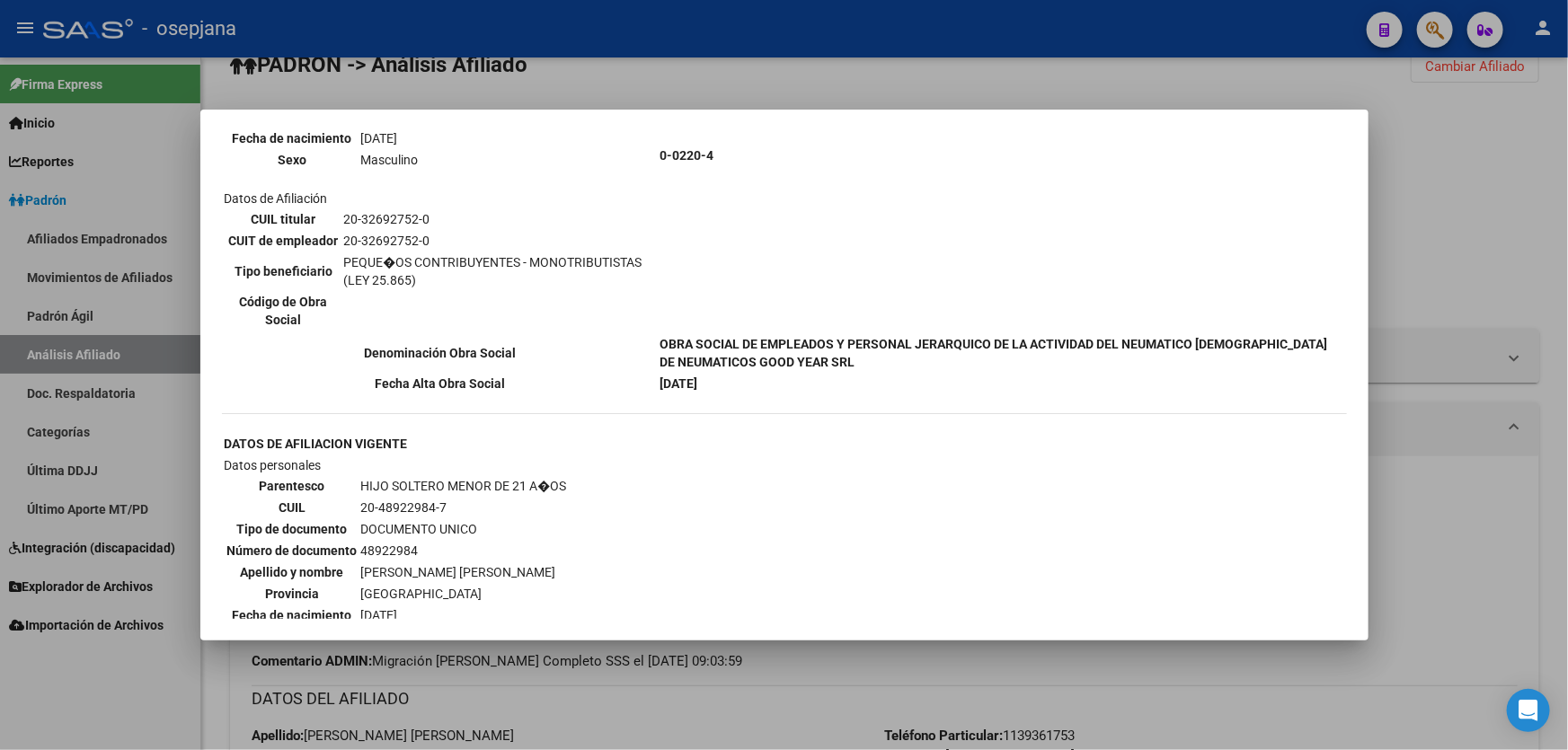
click at [1465, 582] on div at bounding box center [784, 375] width 1568 height 750
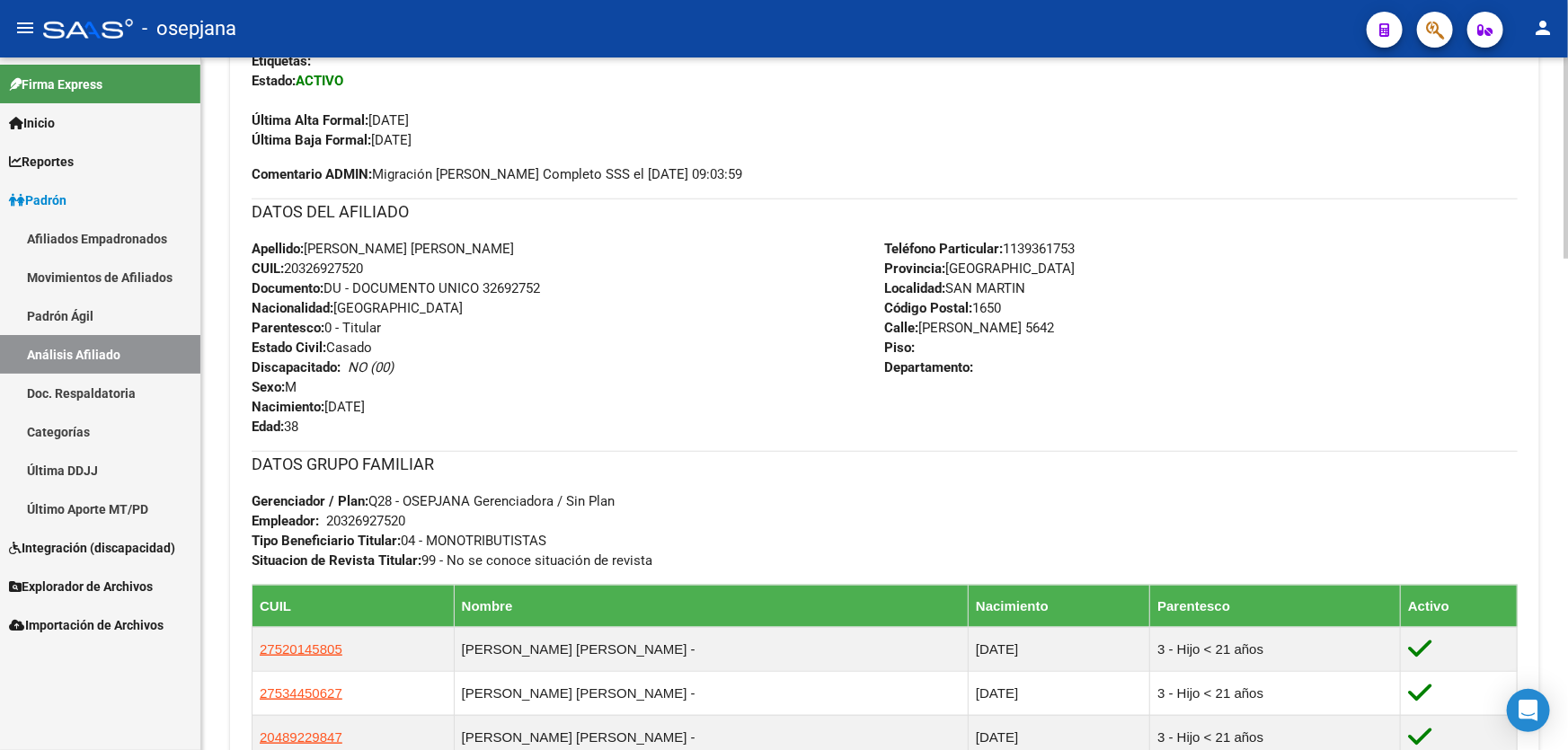
scroll to position [526, 0]
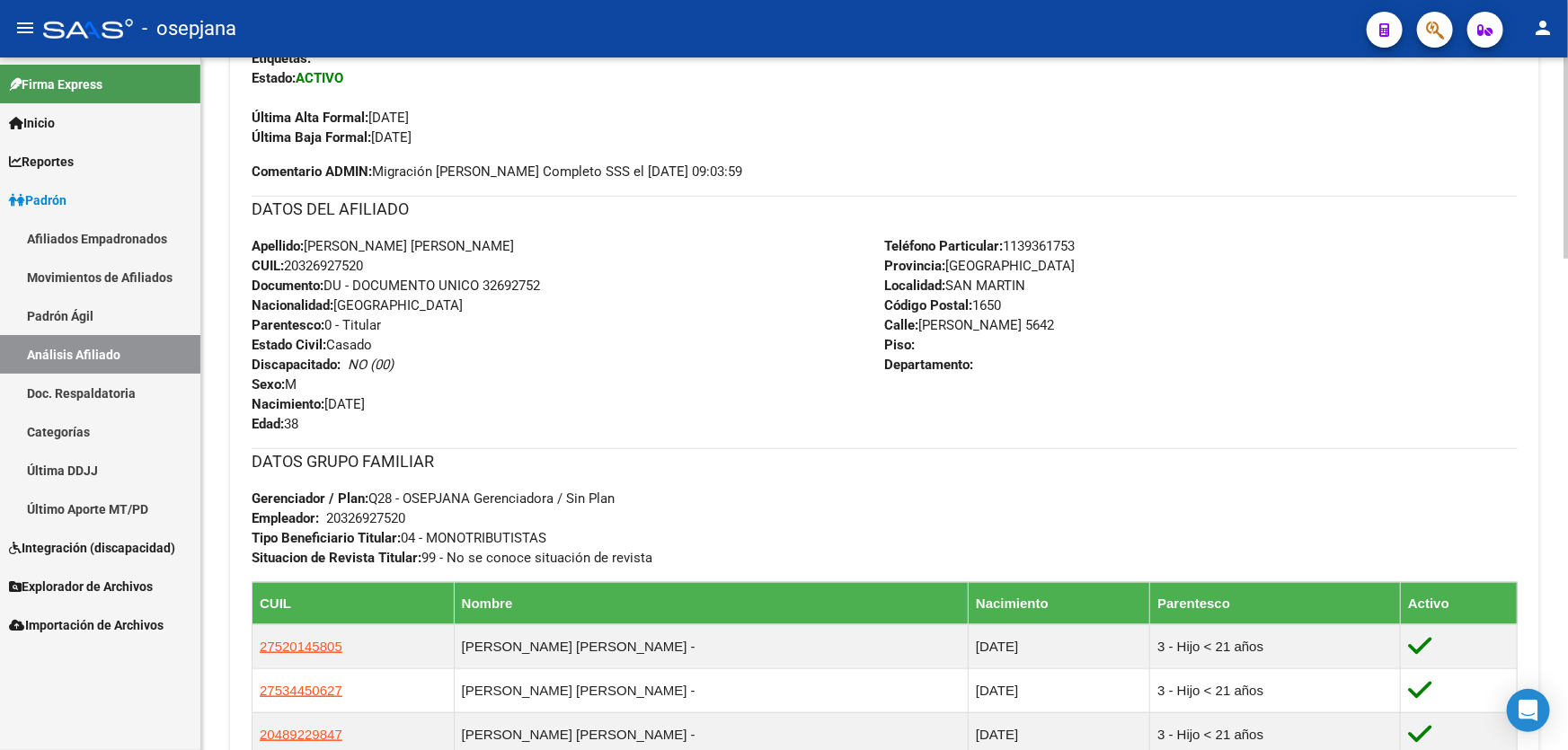
drag, startPoint x: 384, startPoint y: 264, endPoint x: 288, endPoint y: 269, distance: 96.1
click at [288, 269] on div "Apellido: [PERSON_NAME] [PERSON_NAME] CUIL: 20326927520 Documento: DU - DOCUMEN…" at bounding box center [569, 335] width 634 height 198
copy span "20326927520"
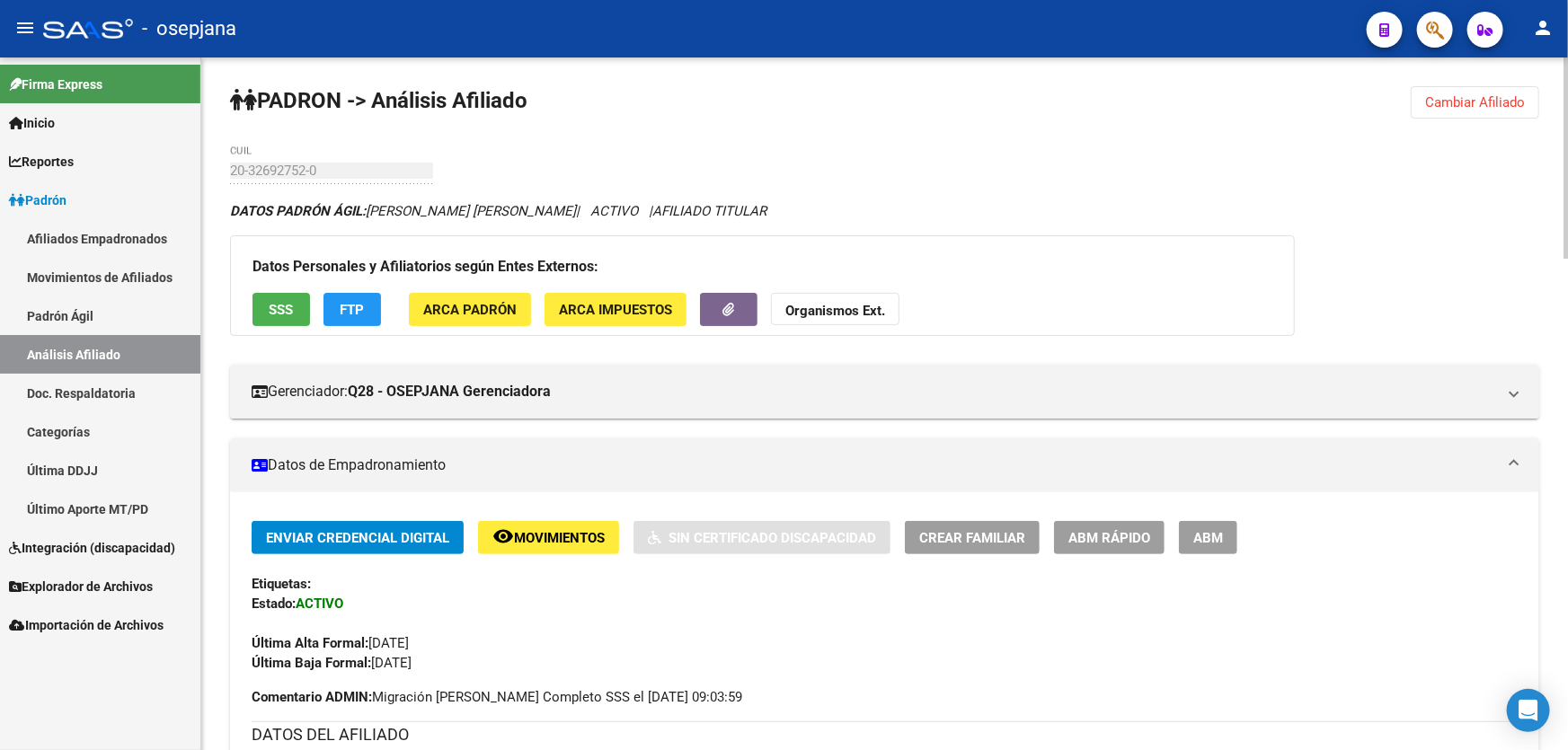
click at [1471, 105] on span "Cambiar Afiliado" at bounding box center [1474, 102] width 99 height 16
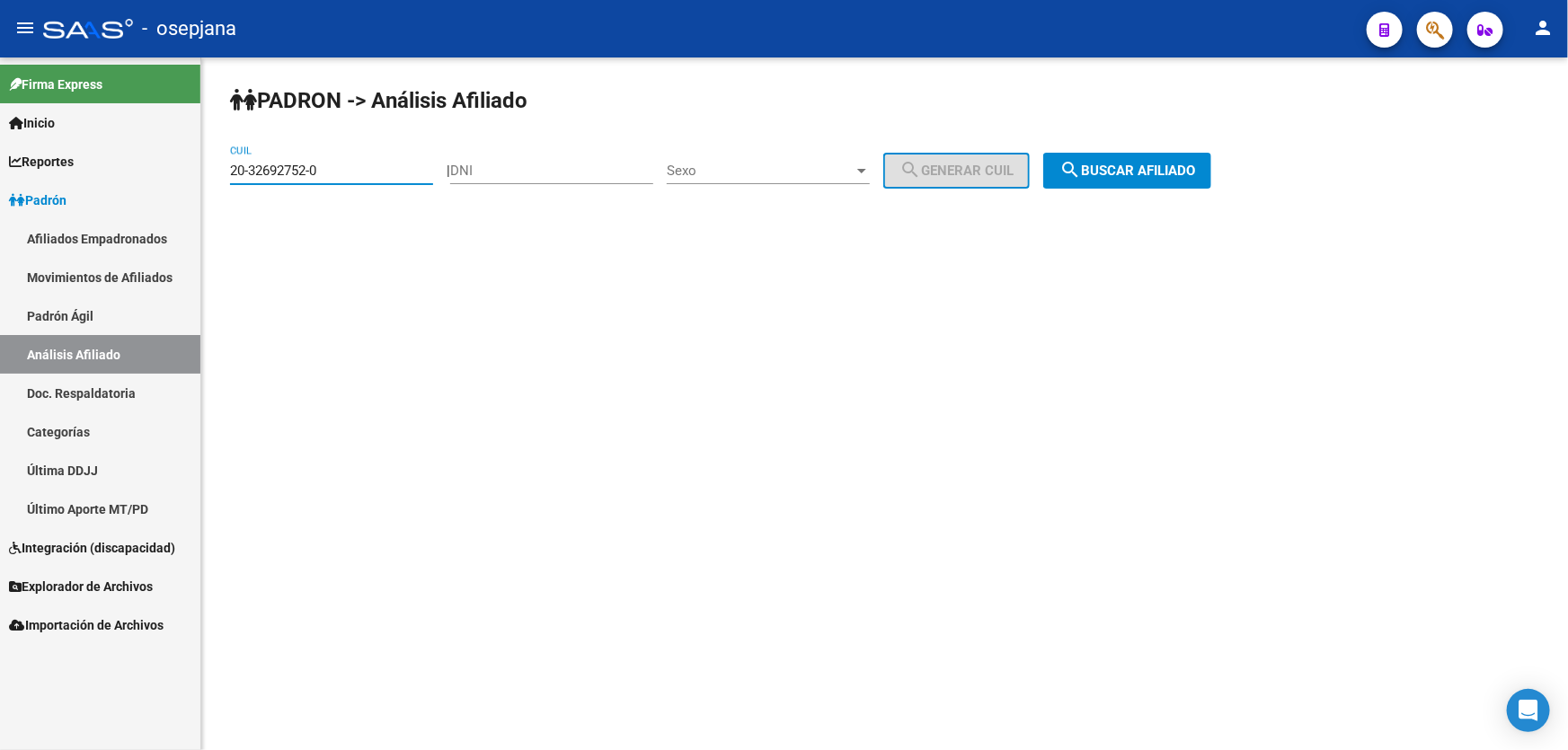
drag, startPoint x: 334, startPoint y: 170, endPoint x: 13, endPoint y: 213, distance: 323.9
click at [23, 209] on mat-sidenav-container "Firma Express Inicio Calendario SSS Instructivos Contacto OS Reportes [PERSON_N…" at bounding box center [784, 404] width 1568 height 692
paste input "7-3769588"
click at [1189, 176] on span "search Buscar afiliado" at bounding box center [1127, 170] width 135 height 16
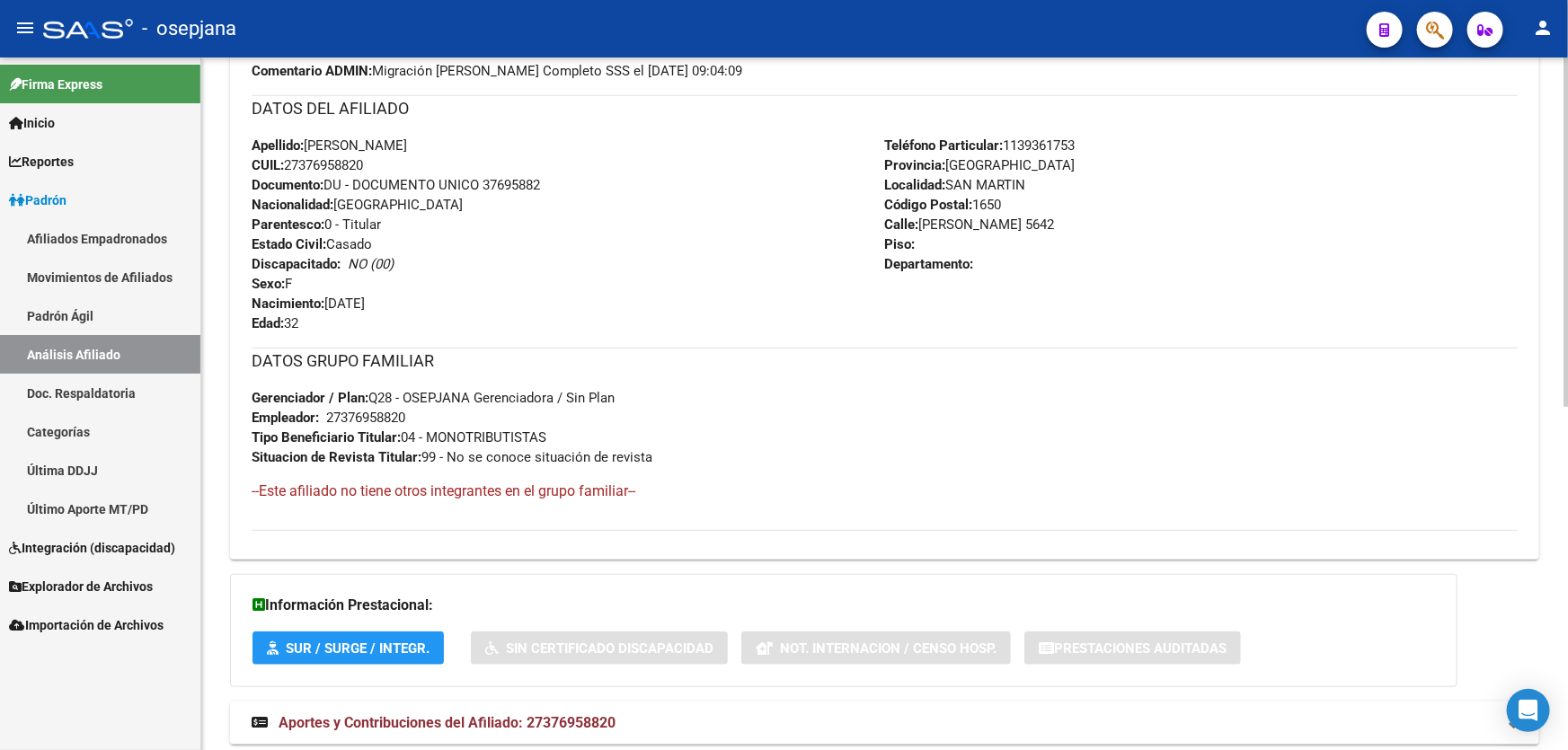
scroll to position [681, 0]
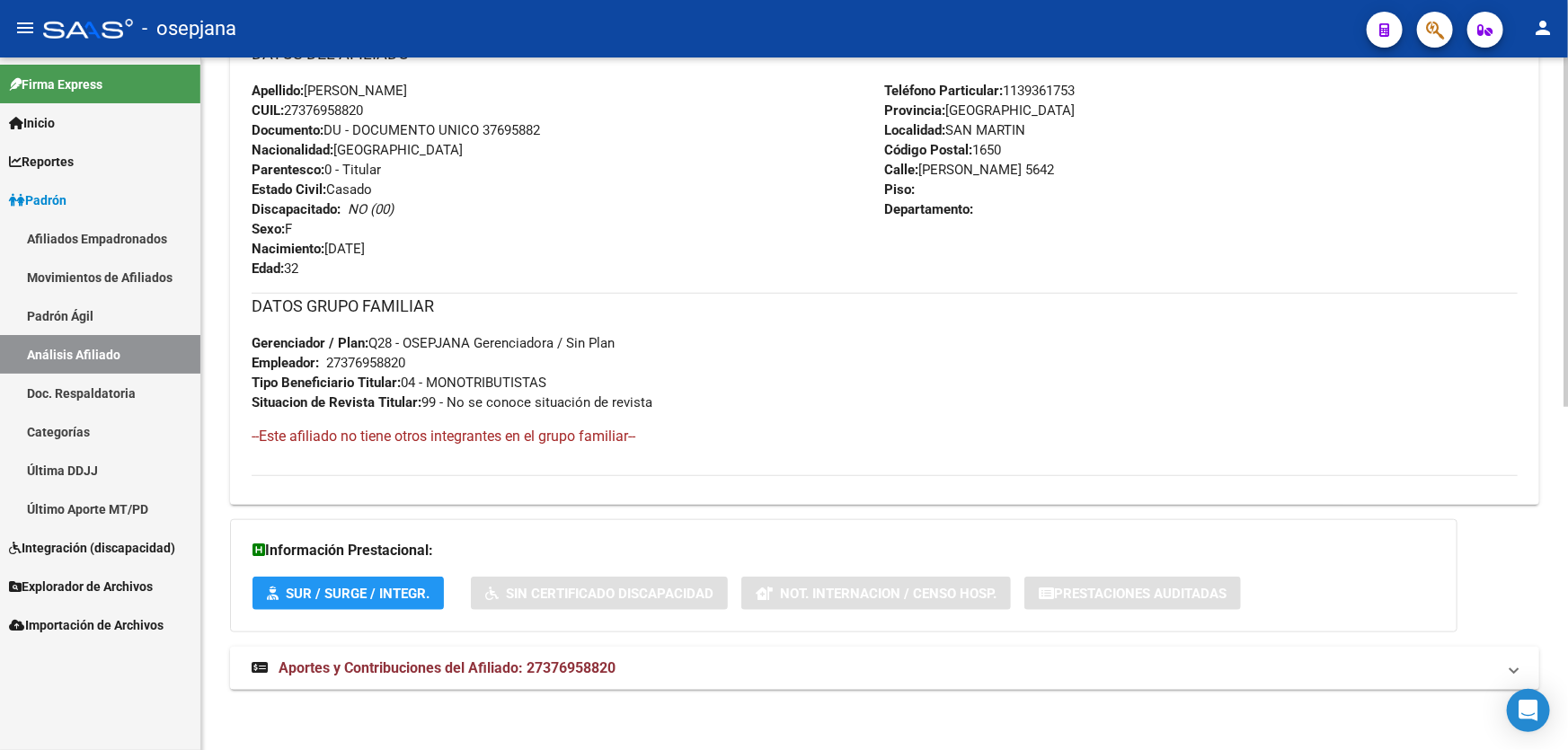
click at [958, 685] on mat-expansion-panel-header "Aportes y Contribuciones del Afiliado: 27376958820" at bounding box center [885, 669] width 1310 height 44
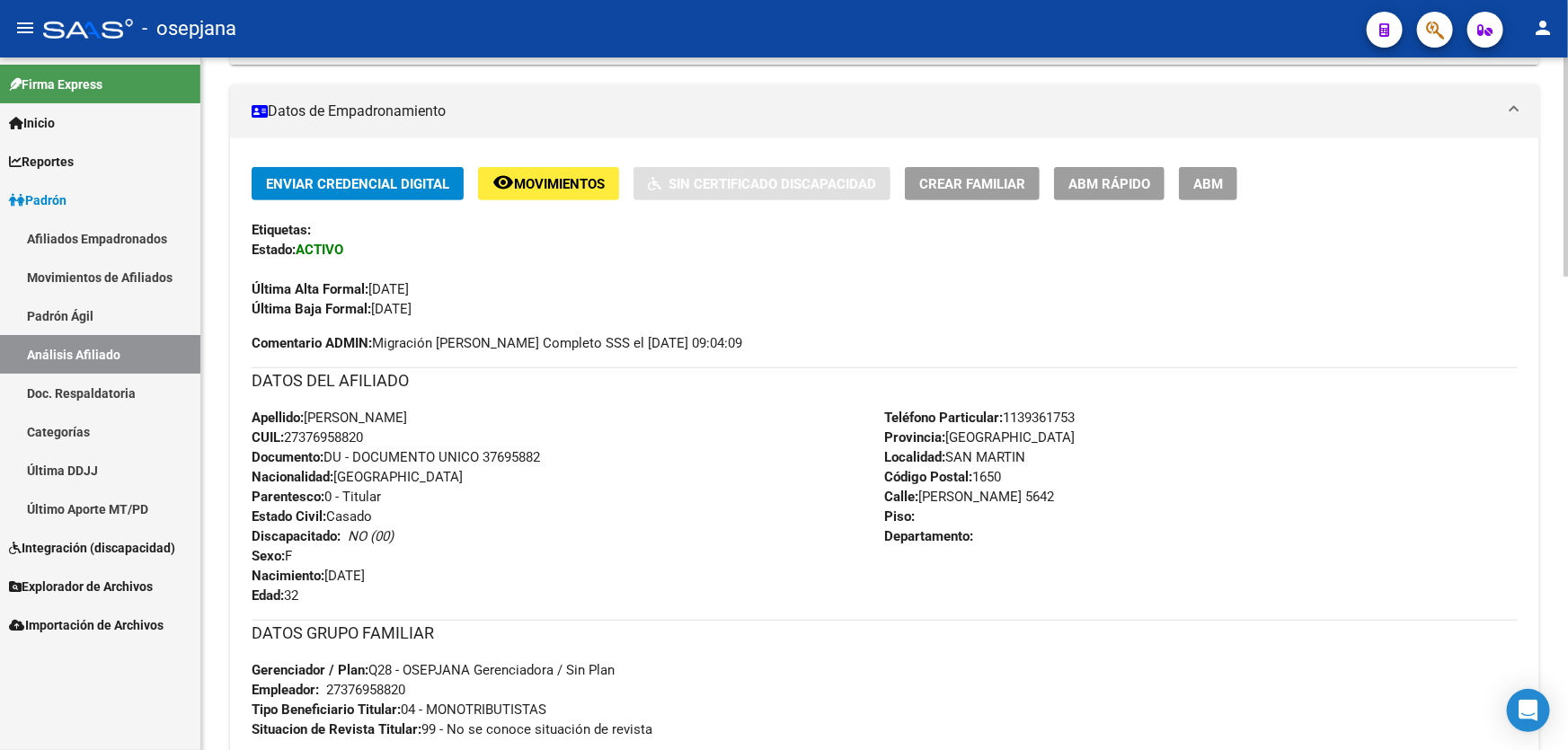
scroll to position [0, 0]
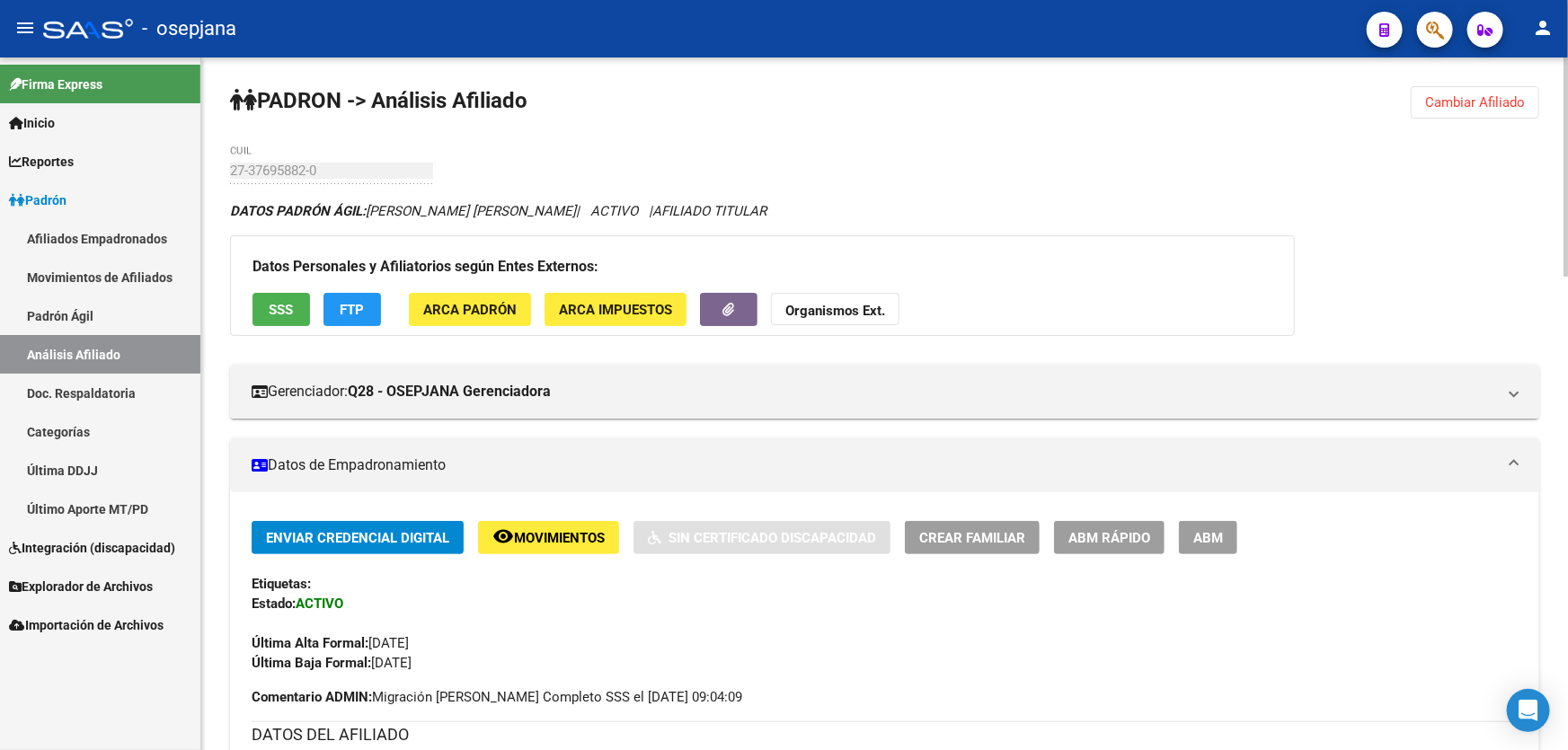
click at [1465, 103] on span "Cambiar Afiliado" at bounding box center [1474, 102] width 99 height 16
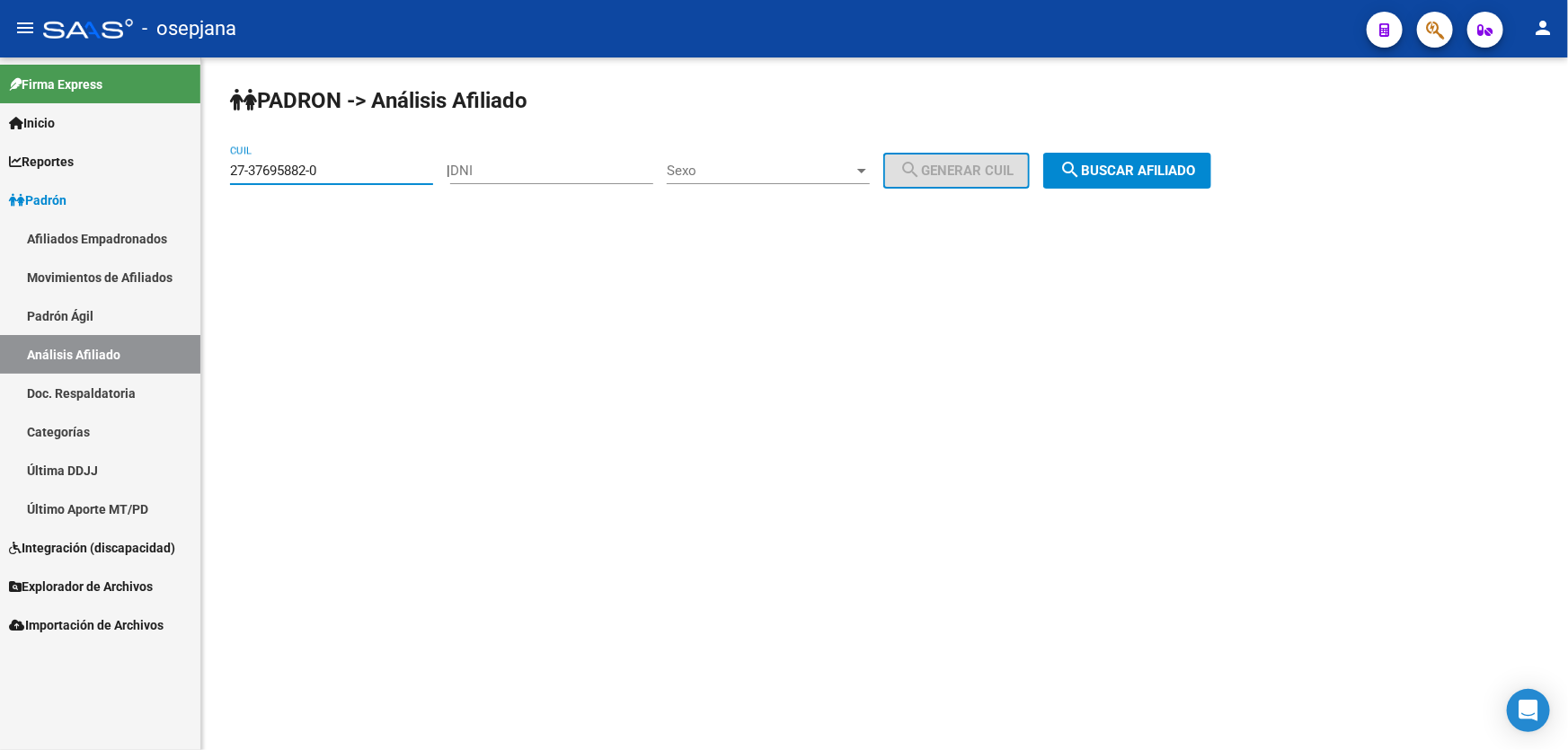
drag, startPoint x: 367, startPoint y: 169, endPoint x: 216, endPoint y: 174, distance: 151.1
click at [216, 174] on div "[PERSON_NAME] -> Análisis Afiliado 27-37695882-0 CUIL | DNI Sexo Sexo search Ge…" at bounding box center [885, 151] width 1367 height 188
paste input "40229954-7"
click at [1211, 158] on button "search Buscar afiliado" at bounding box center [1128, 170] width 168 height 36
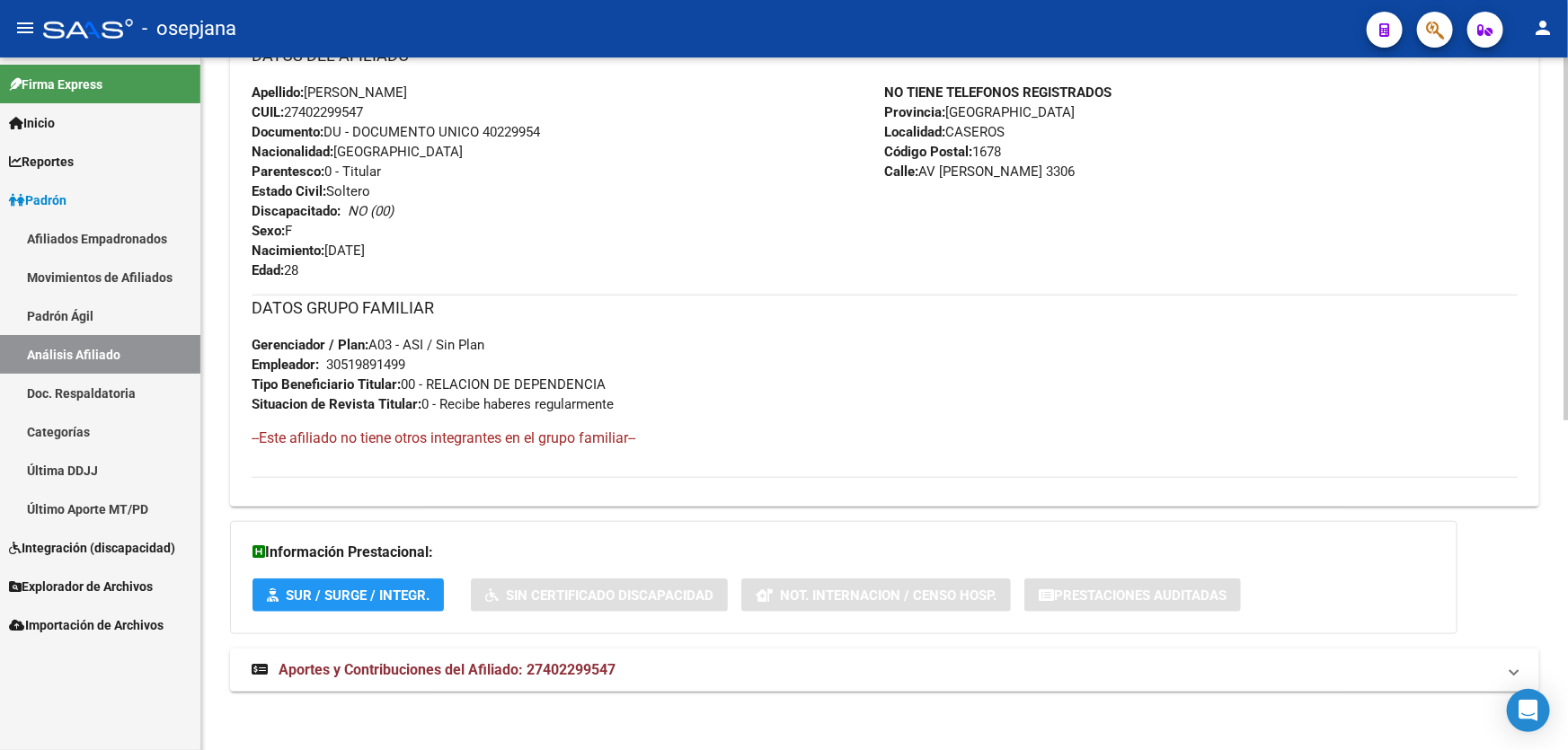
scroll to position [627, 0]
click at [656, 673] on mat-panel-title "Aportes y Contribuciones del Afiliado: 27402299547" at bounding box center [873, 668] width 1244 height 20
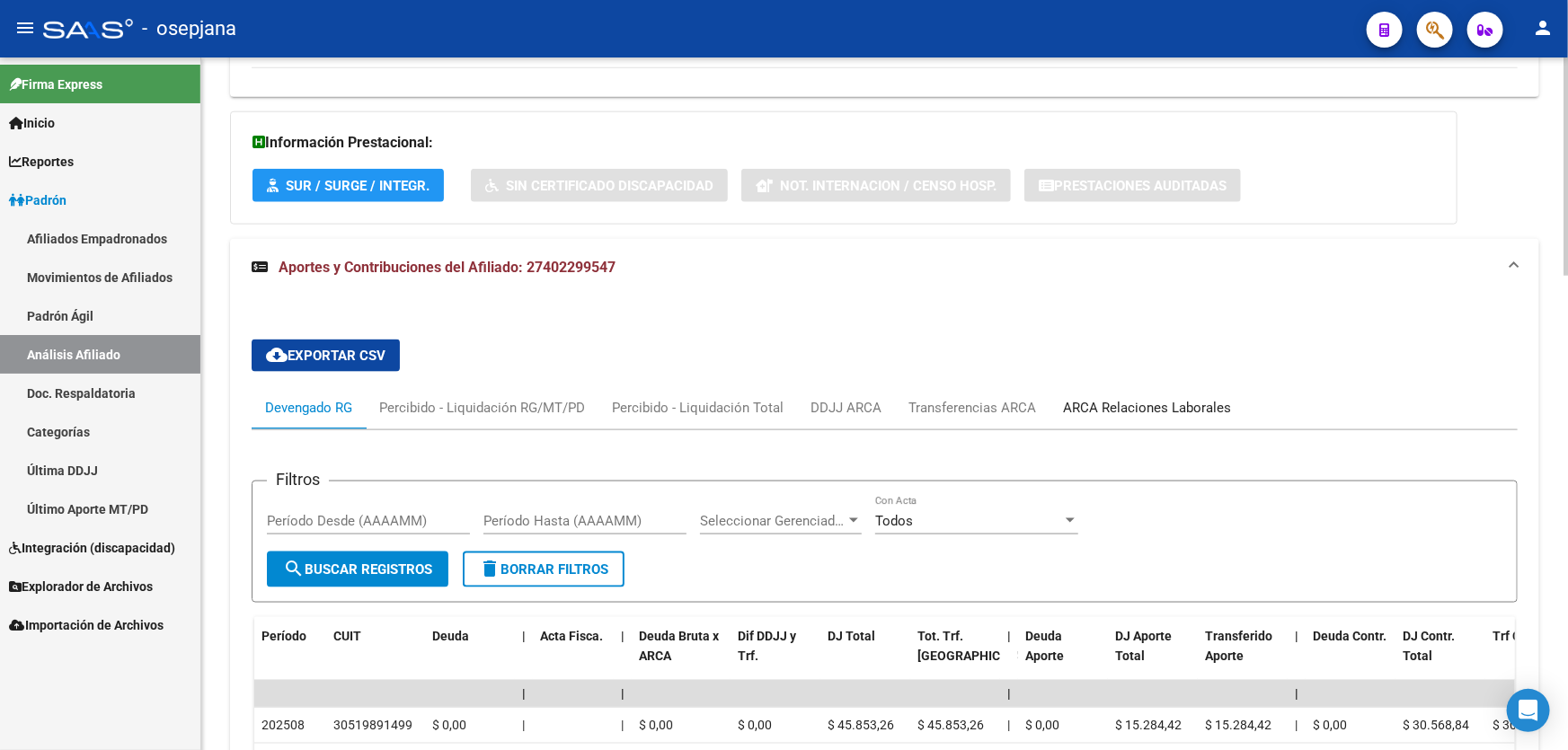
click at [1182, 404] on div "ARCA Relaciones Laborales" at bounding box center [1148, 408] width 168 height 20
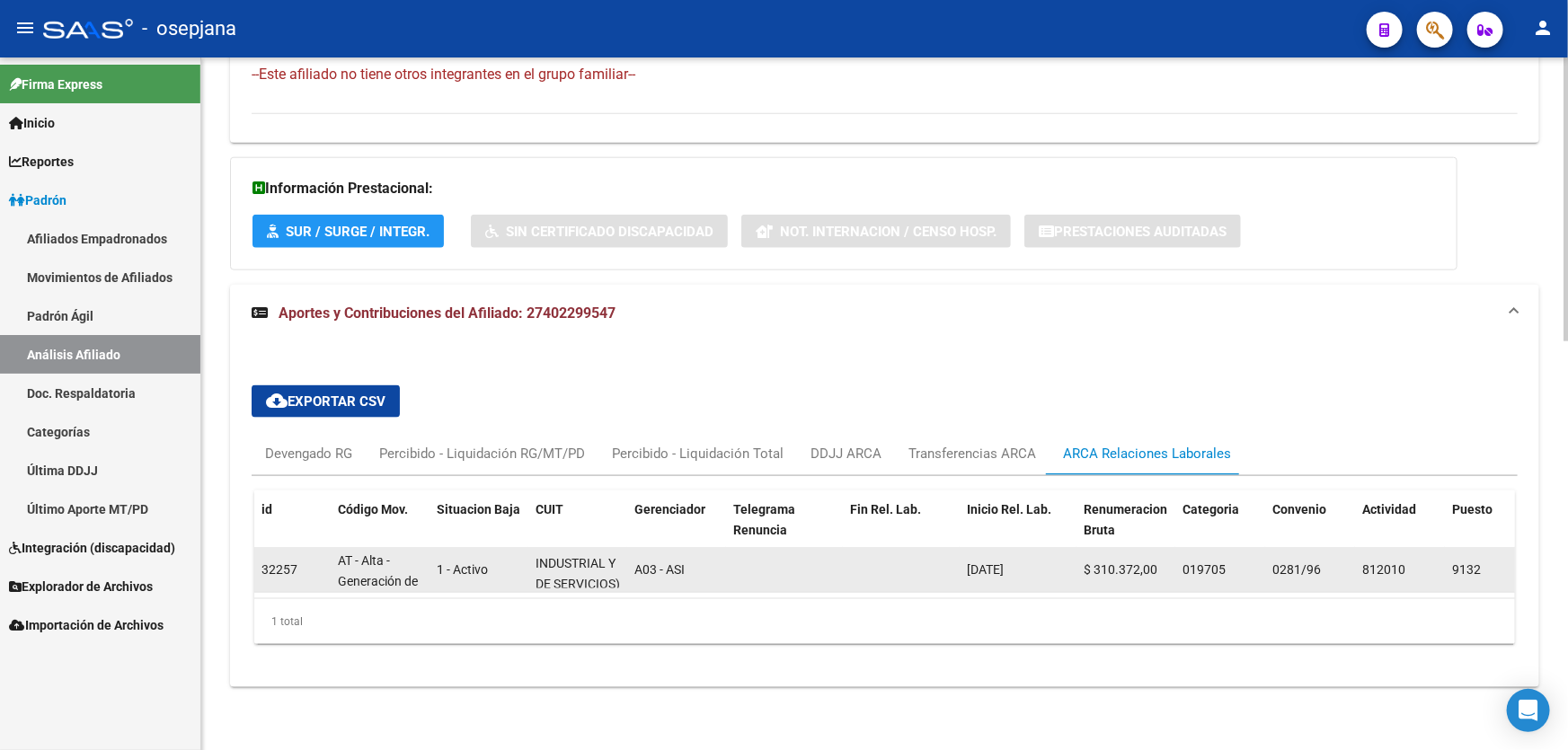
scroll to position [105, 0]
drag, startPoint x: 539, startPoint y: 567, endPoint x: 610, endPoint y: 568, distance: 71.0
click at [610, 568] on span "([PERSON_NAME] SOCIEDAD ANONIMA COMERCIAL INDUSTRIAL Y DE SERVICIOS)" at bounding box center [586, 527] width 100 height 116
click at [585, 554] on span "([PERSON_NAME] SOCIEDAD ANONIMA COMERCIAL INDUSTRIAL Y DE SERVICIOS)" at bounding box center [586, 527] width 100 height 116
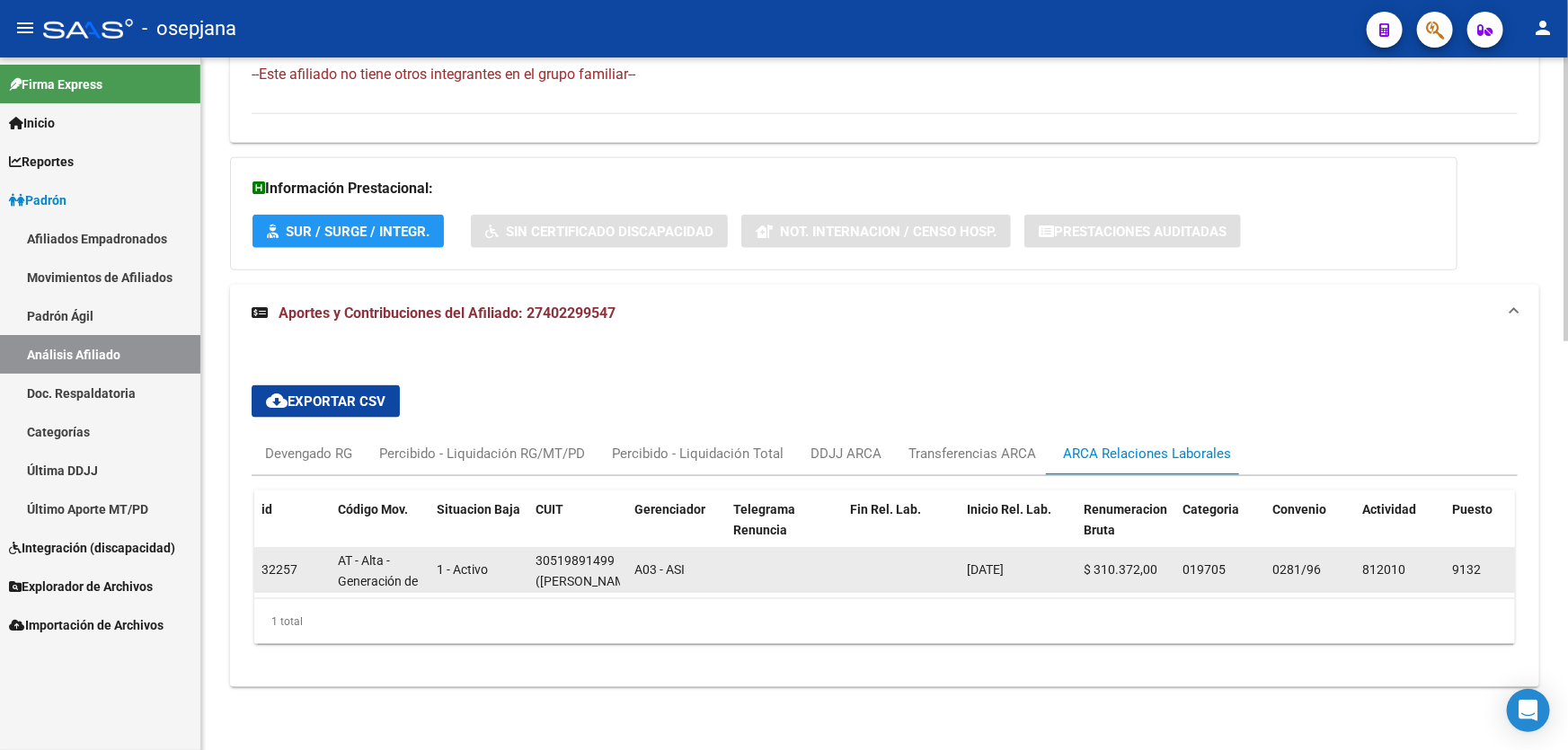
drag, startPoint x: 550, startPoint y: 548, endPoint x: 523, endPoint y: 537, distance: 29.2
click at [523, 548] on div "32257 AT - Alta - Generación de clave 1 - Activo 30519891499 ([PERSON_NAME] SOC…" at bounding box center [1371, 569] width 2233 height 44
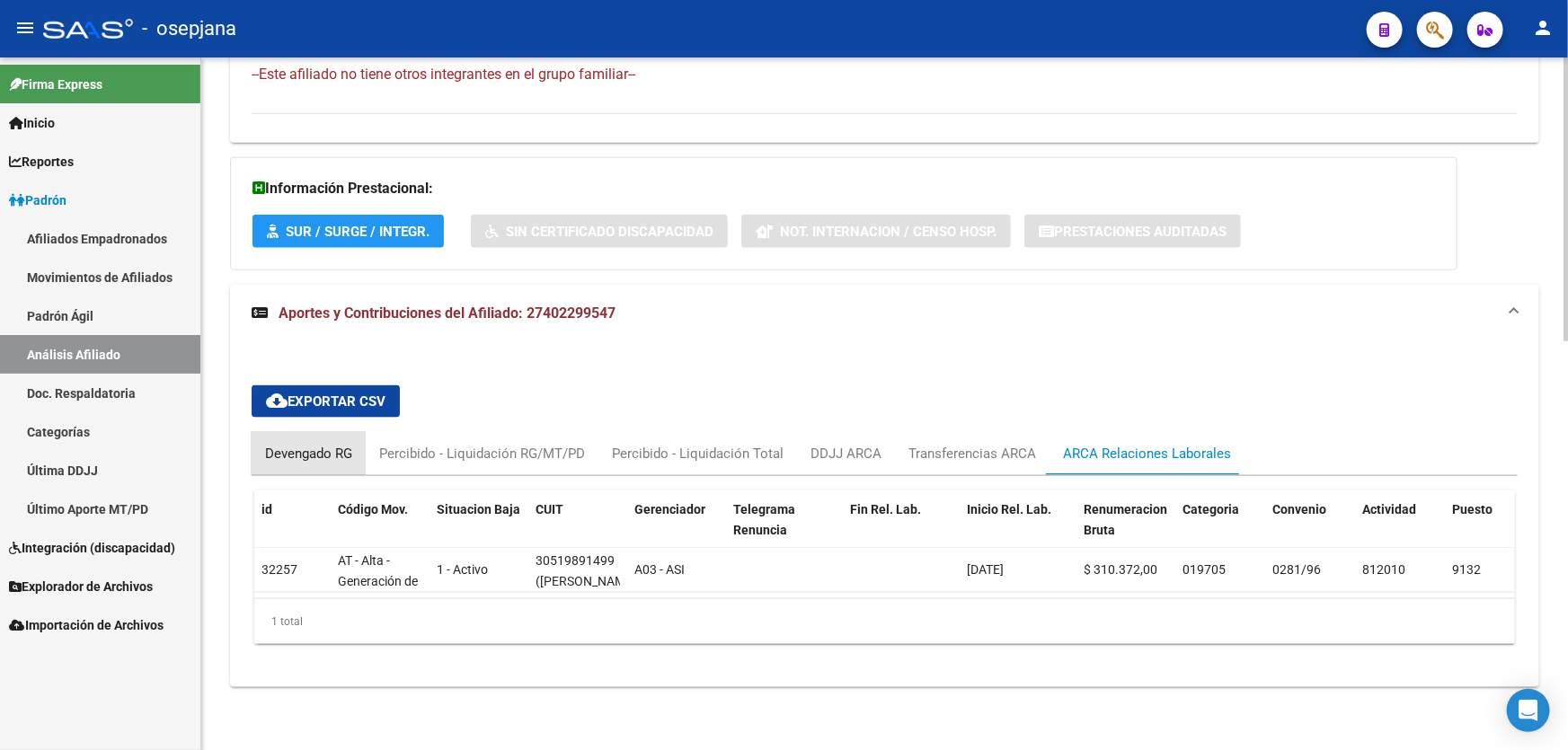
click at [273, 444] on div "Devengado RG" at bounding box center [308, 453] width 87 height 20
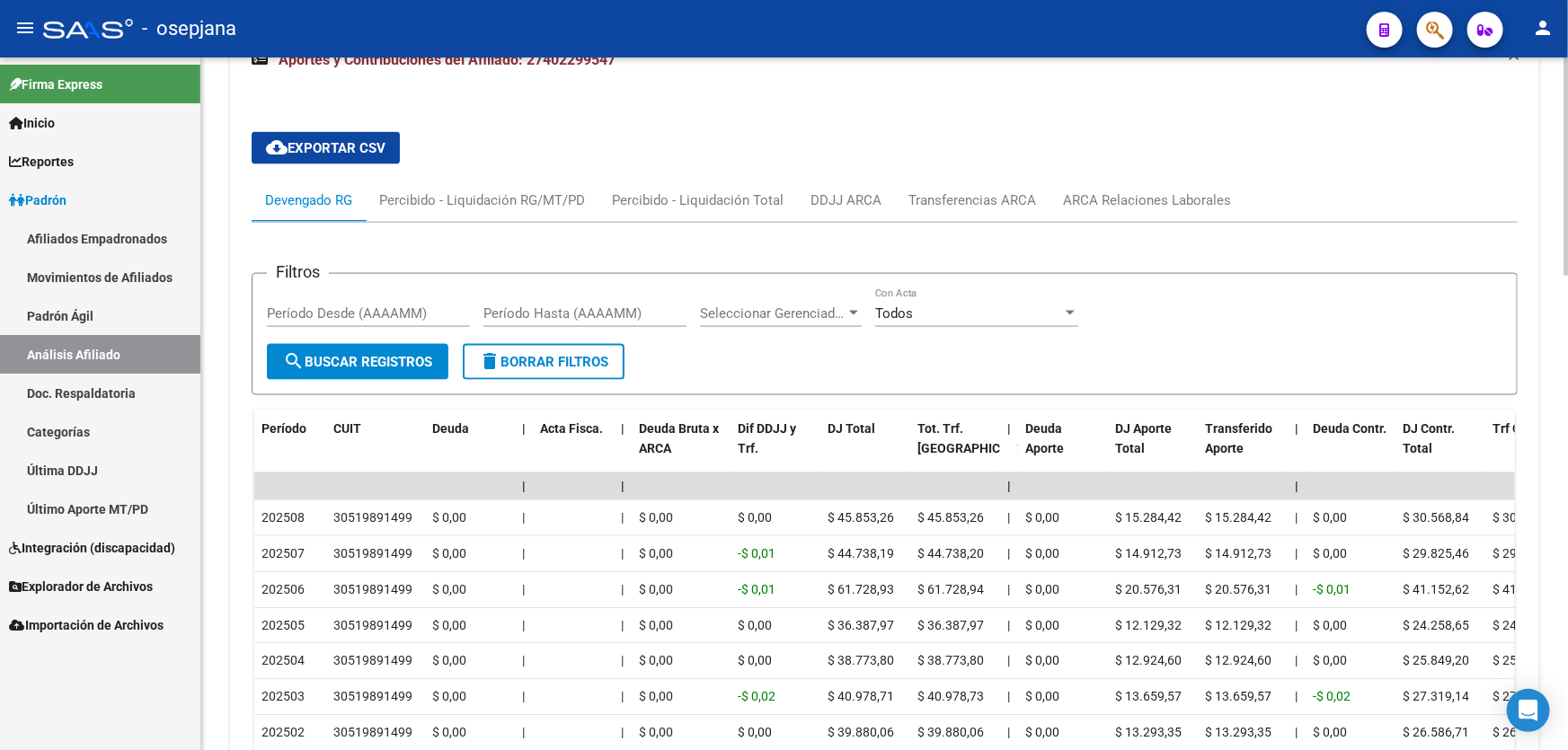
scroll to position [834, 0]
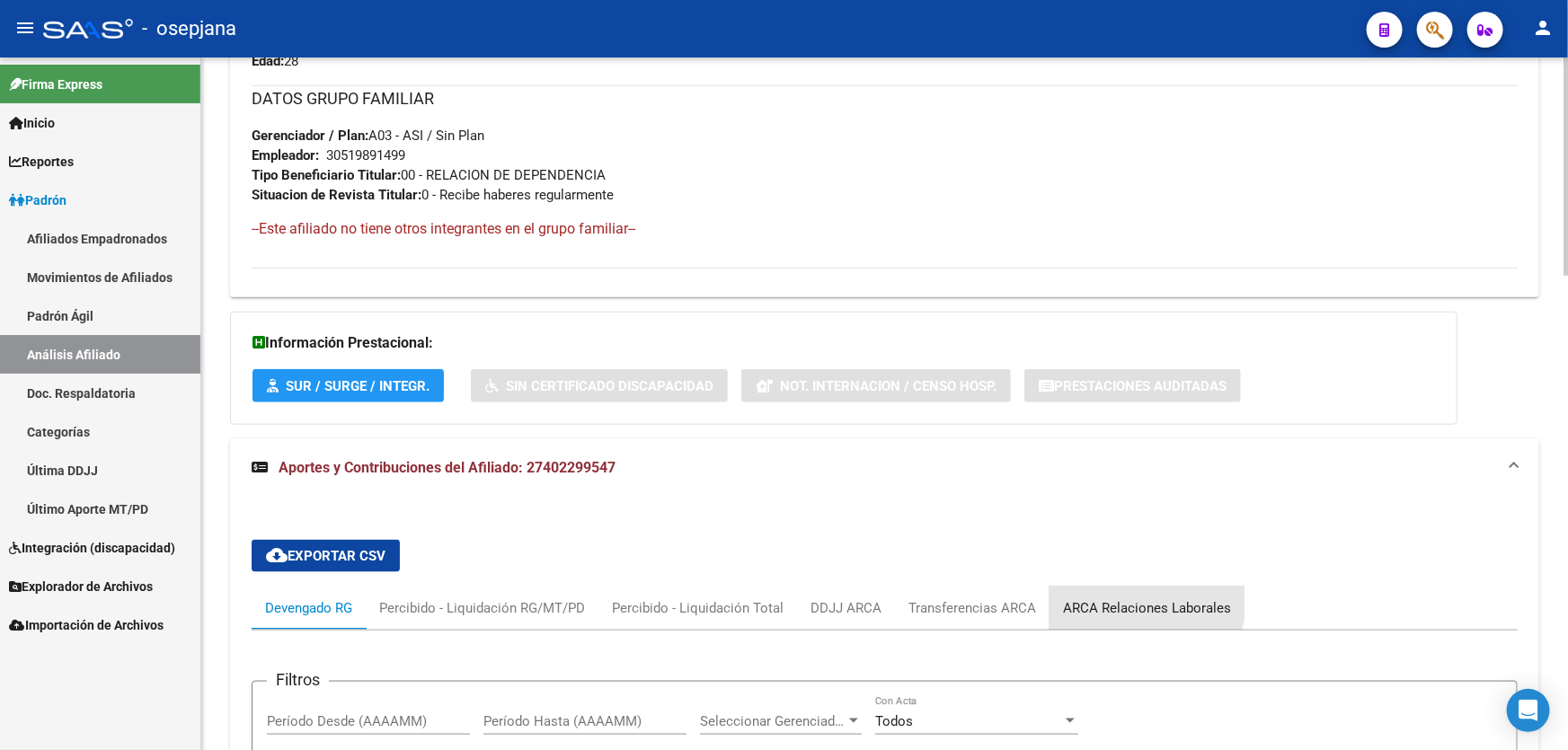
click at [1101, 599] on div "ARCA Relaciones Laborales" at bounding box center [1148, 608] width 168 height 20
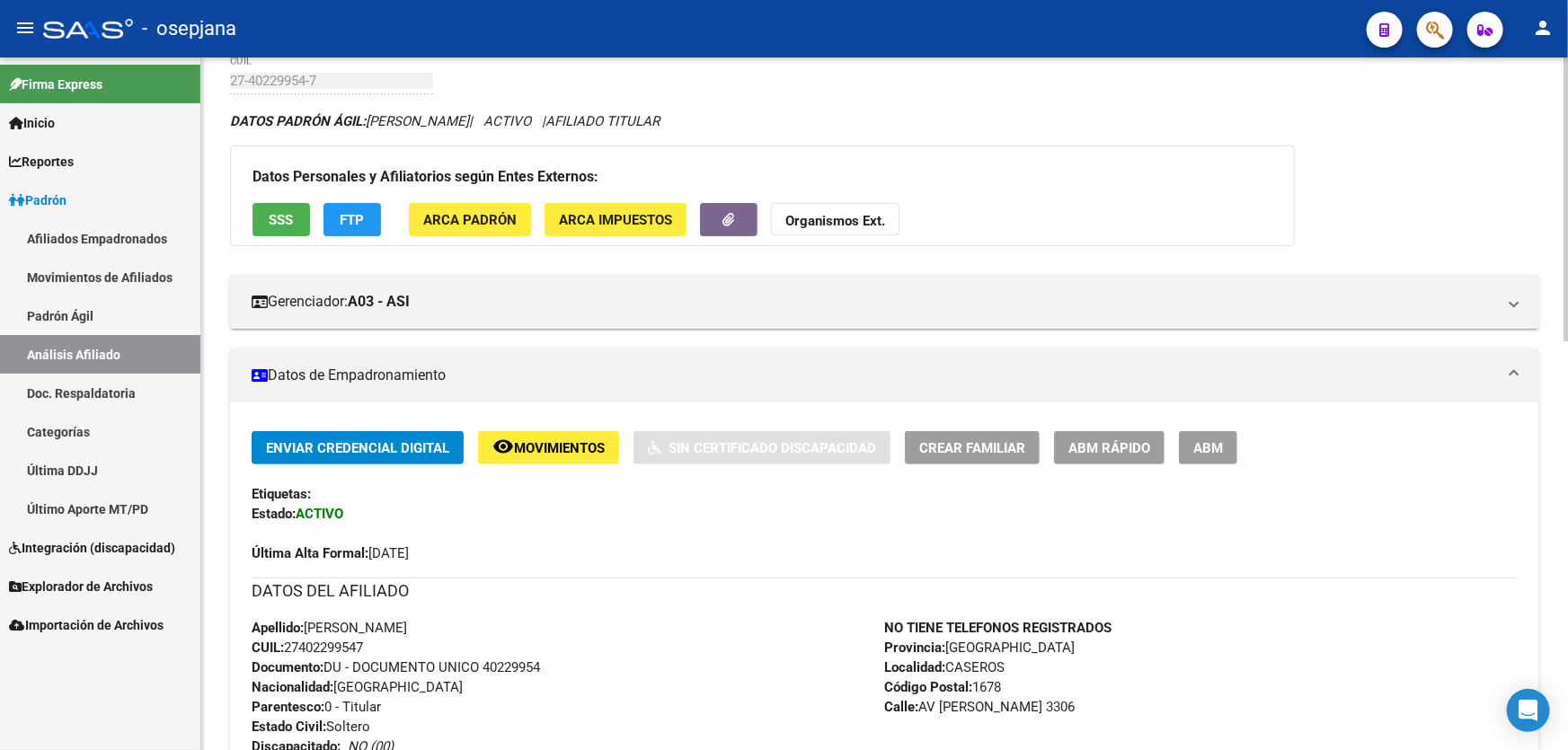
scroll to position [0, 0]
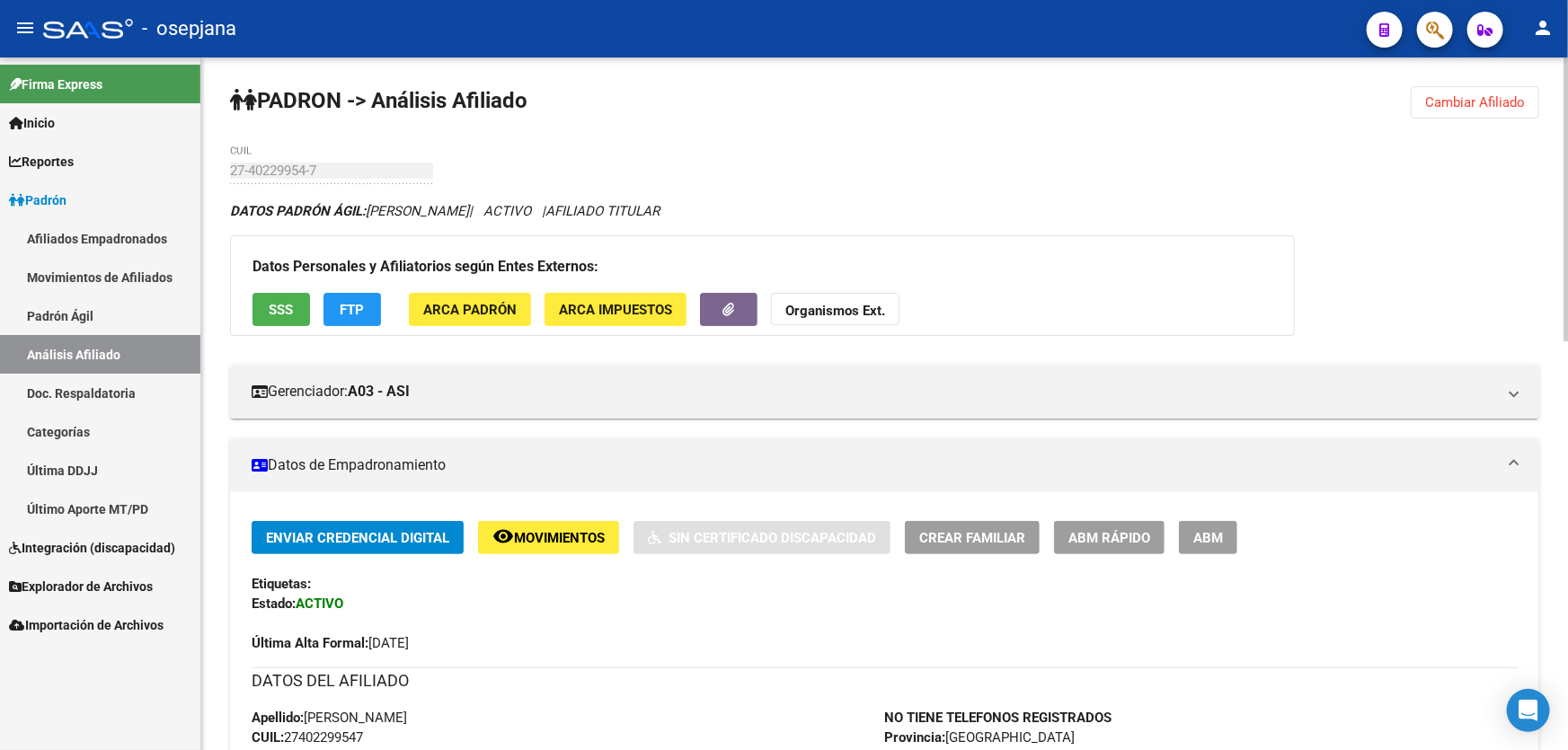
click at [1429, 99] on span "Cambiar Afiliado" at bounding box center [1474, 102] width 99 height 16
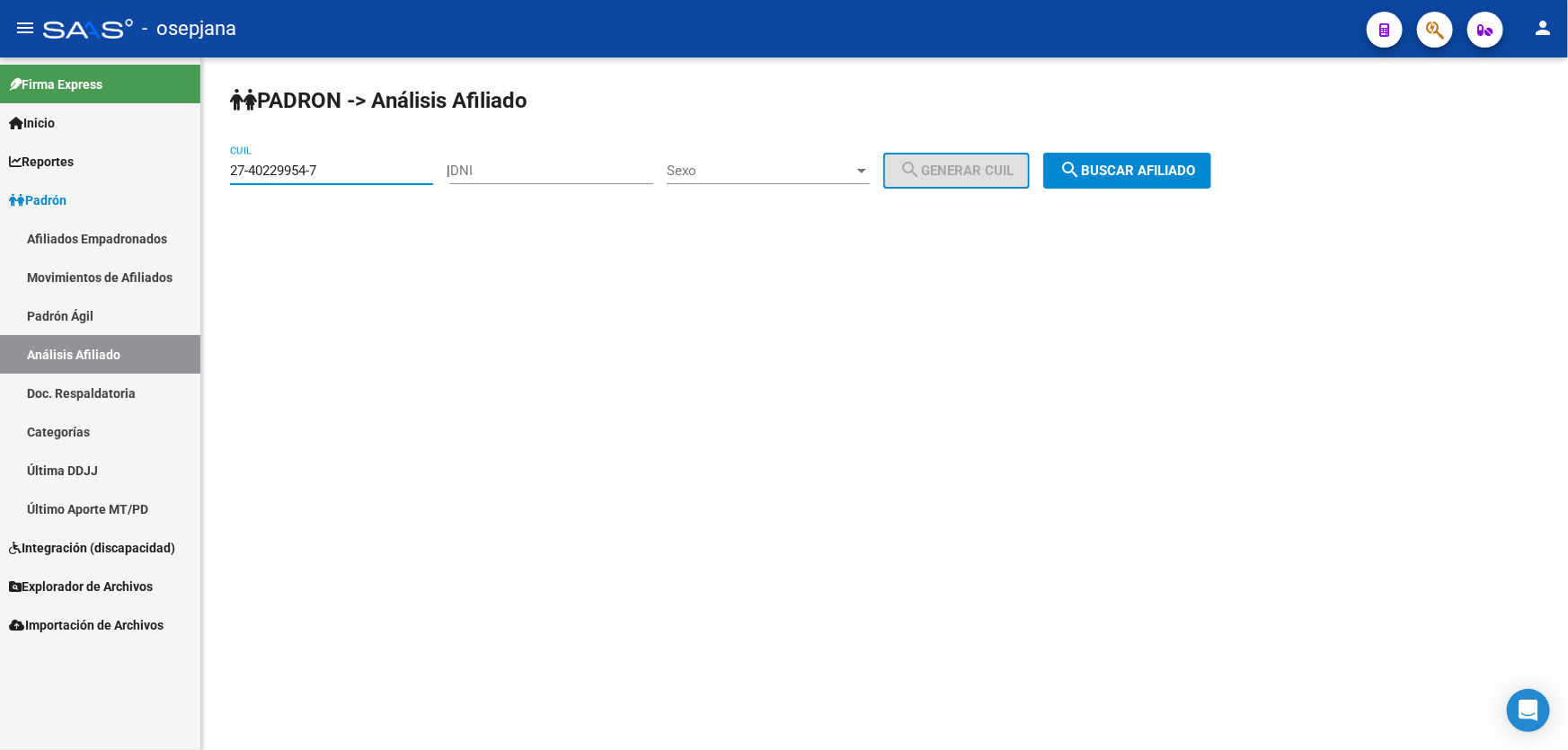
drag, startPoint x: 359, startPoint y: 166, endPoint x: 212, endPoint y: 181, distance: 147.8
click at [212, 181] on div "[PERSON_NAME] -> Análisis Afiliado 27-40229954-7 CUIL | DNI Sexo Sexo search Ge…" at bounding box center [885, 151] width 1367 height 188
paste input "0-21903721-0"
type input "20-21903721-0"
click at [1145, 175] on span "search Buscar afiliado" at bounding box center [1127, 170] width 135 height 16
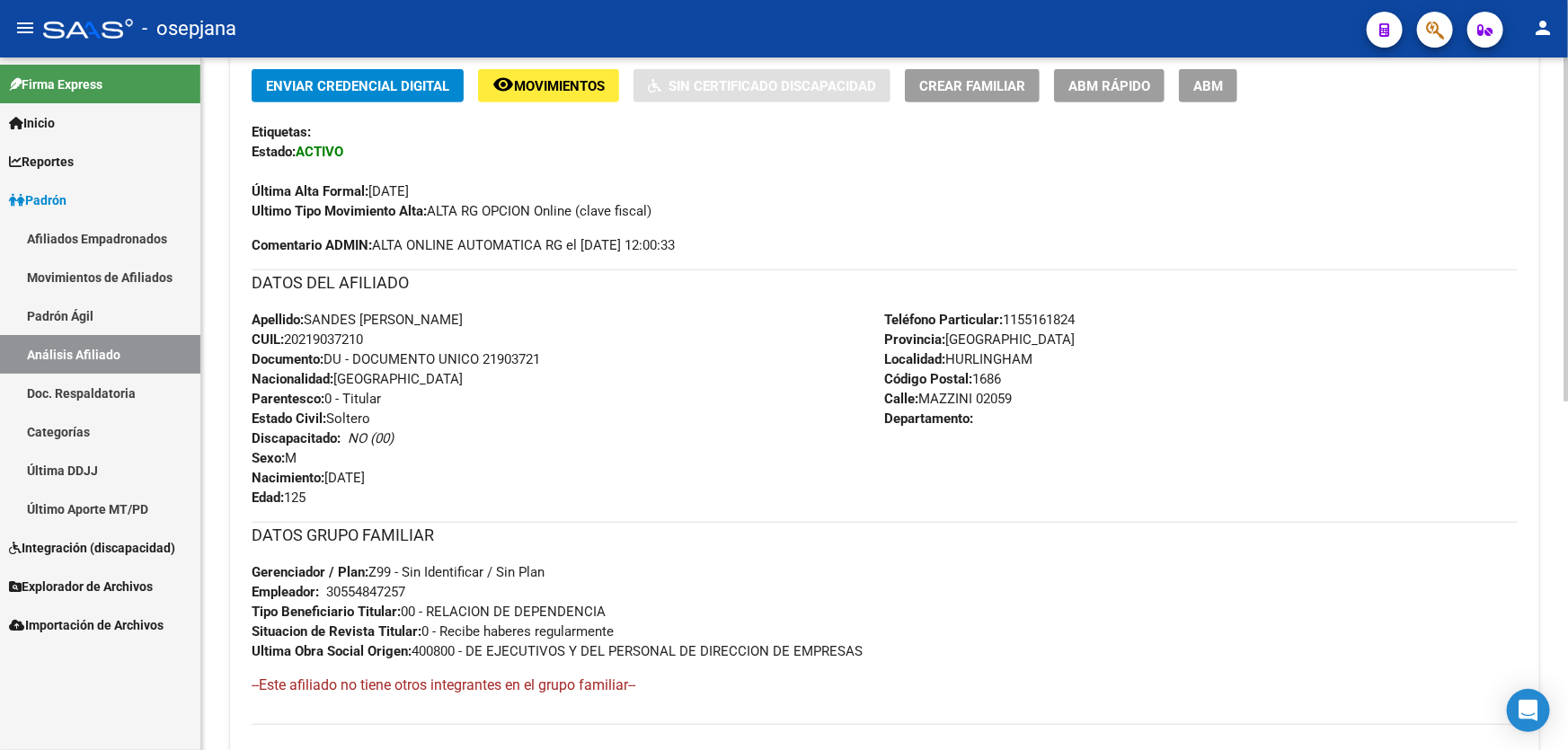
scroll to position [490, 0]
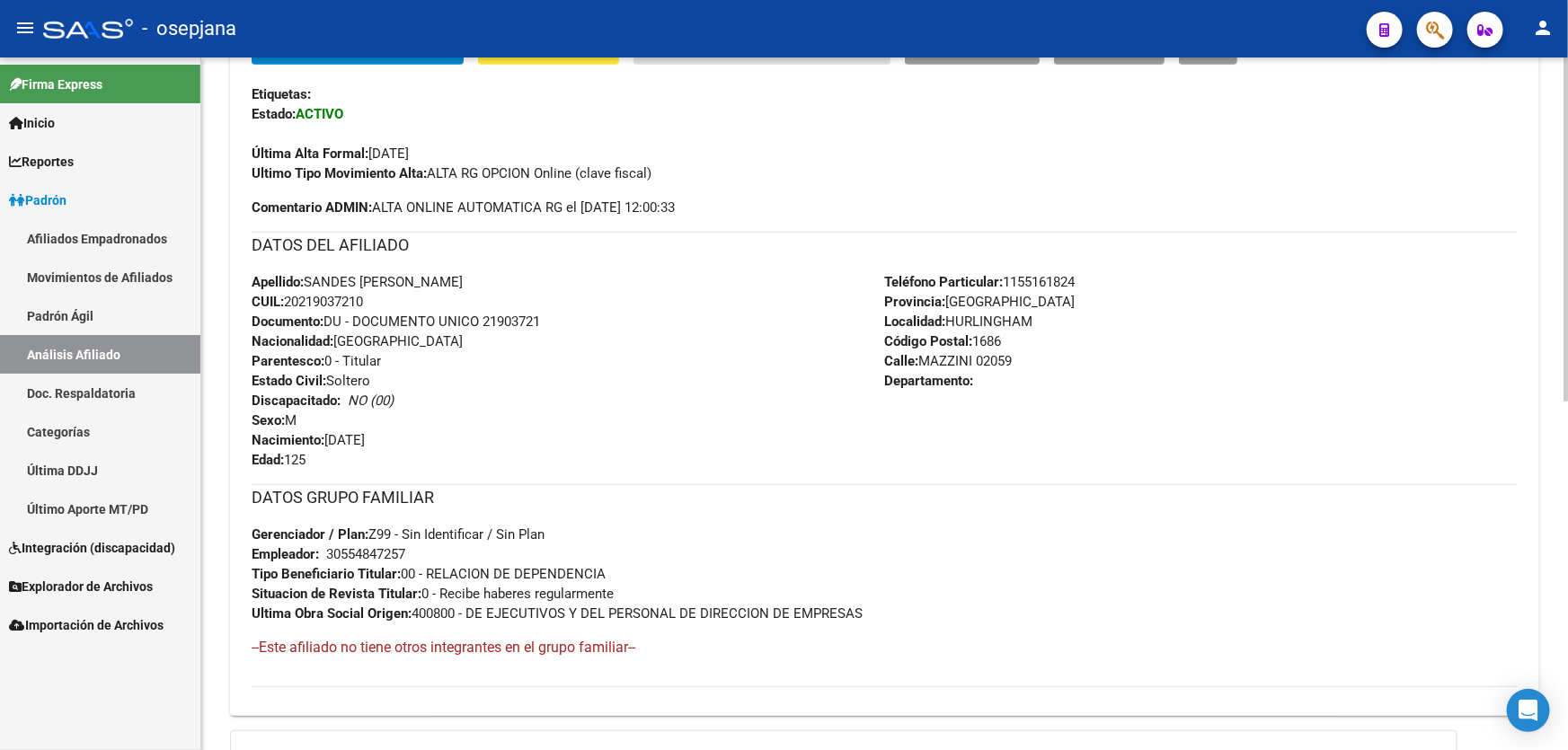
drag, startPoint x: 485, startPoint y: 320, endPoint x: 563, endPoint y: 319, distance: 78.0
click at [563, 319] on div "Apellido: SANDES [PERSON_NAME]: 20219037210 Documento: DU - DOCUMENTO UNICO 219…" at bounding box center [569, 371] width 634 height 198
copy span "21903721"
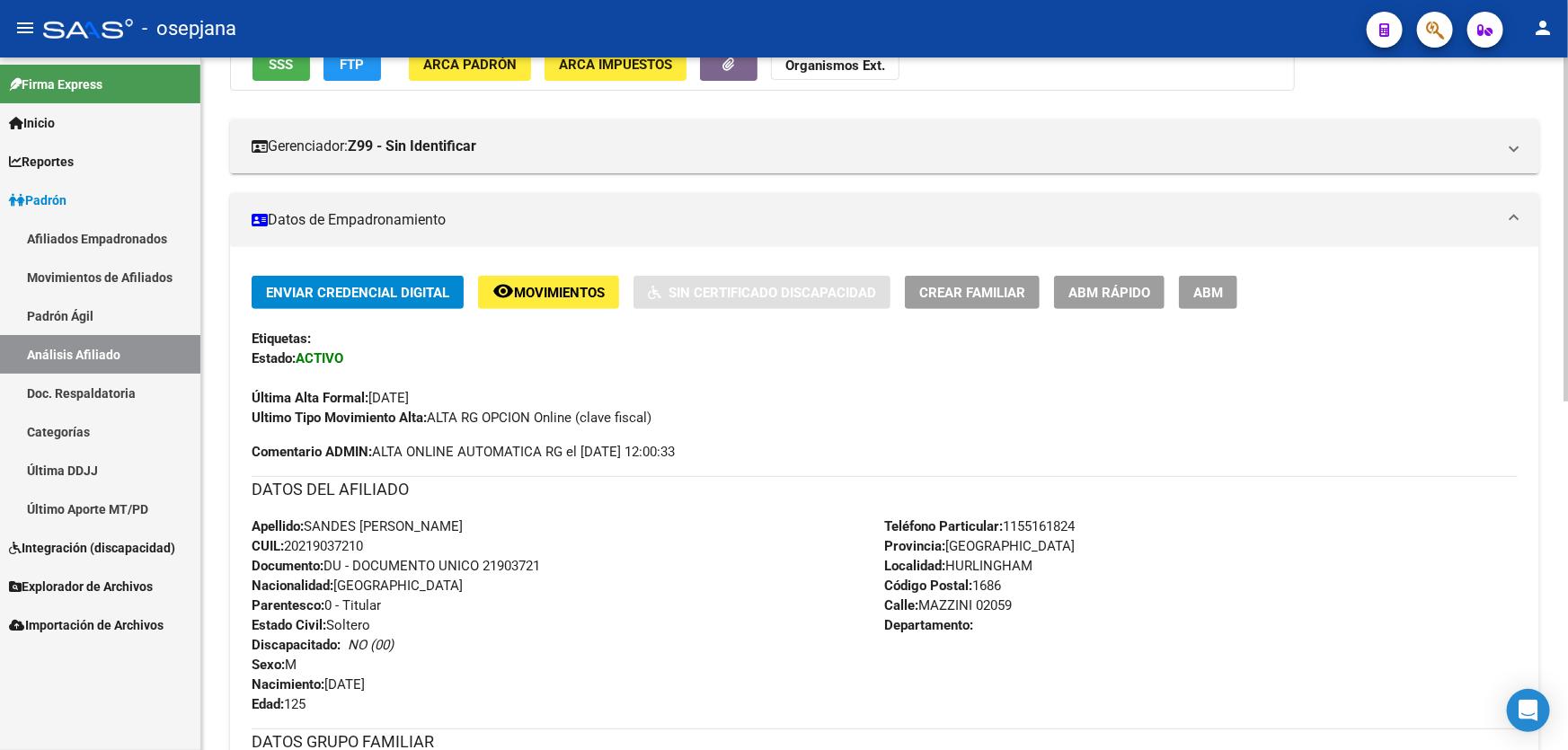
scroll to position [244, 0]
click at [565, 277] on button "remove_red_eye Movimientos" at bounding box center [548, 293] width 141 height 33
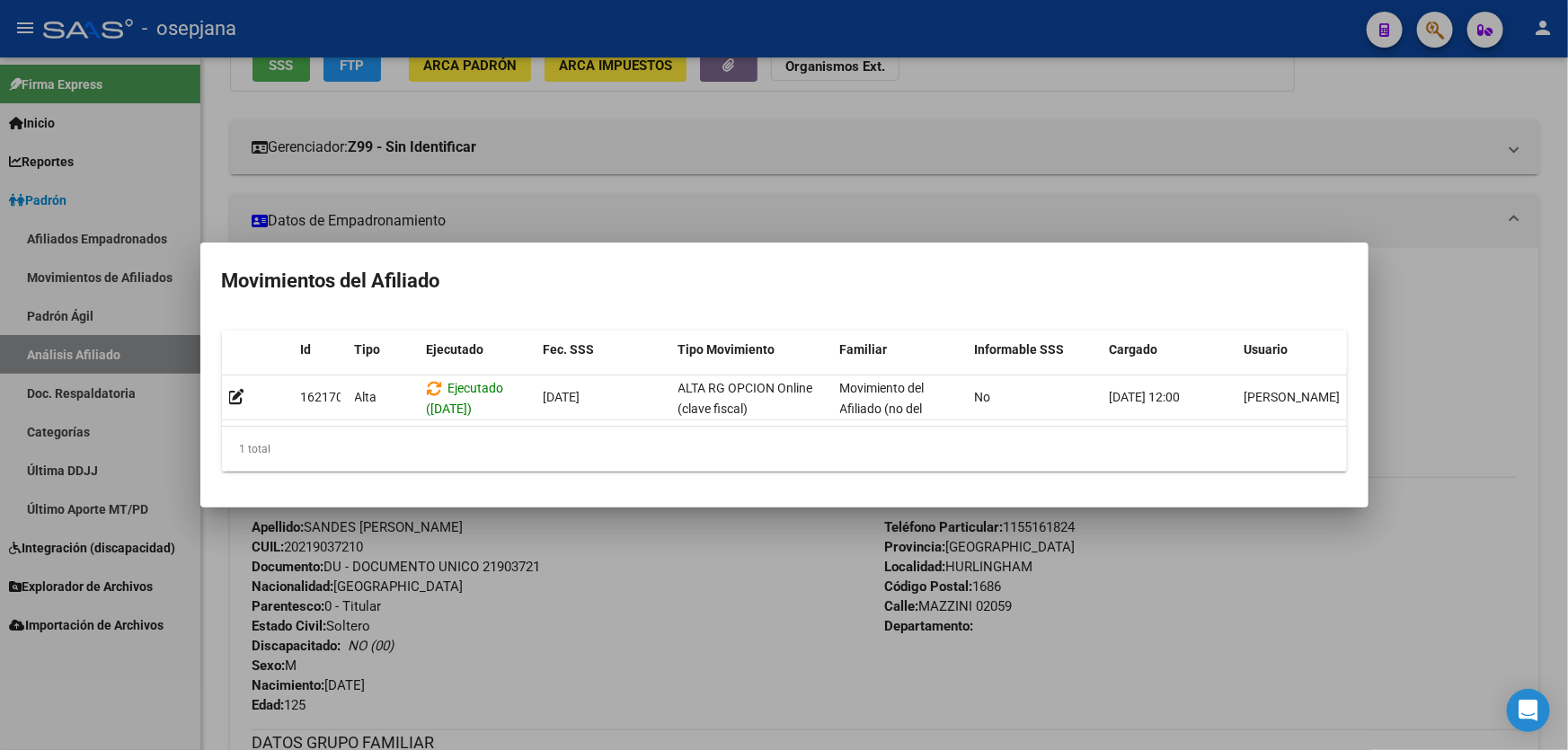
click at [662, 638] on div at bounding box center [784, 375] width 1568 height 750
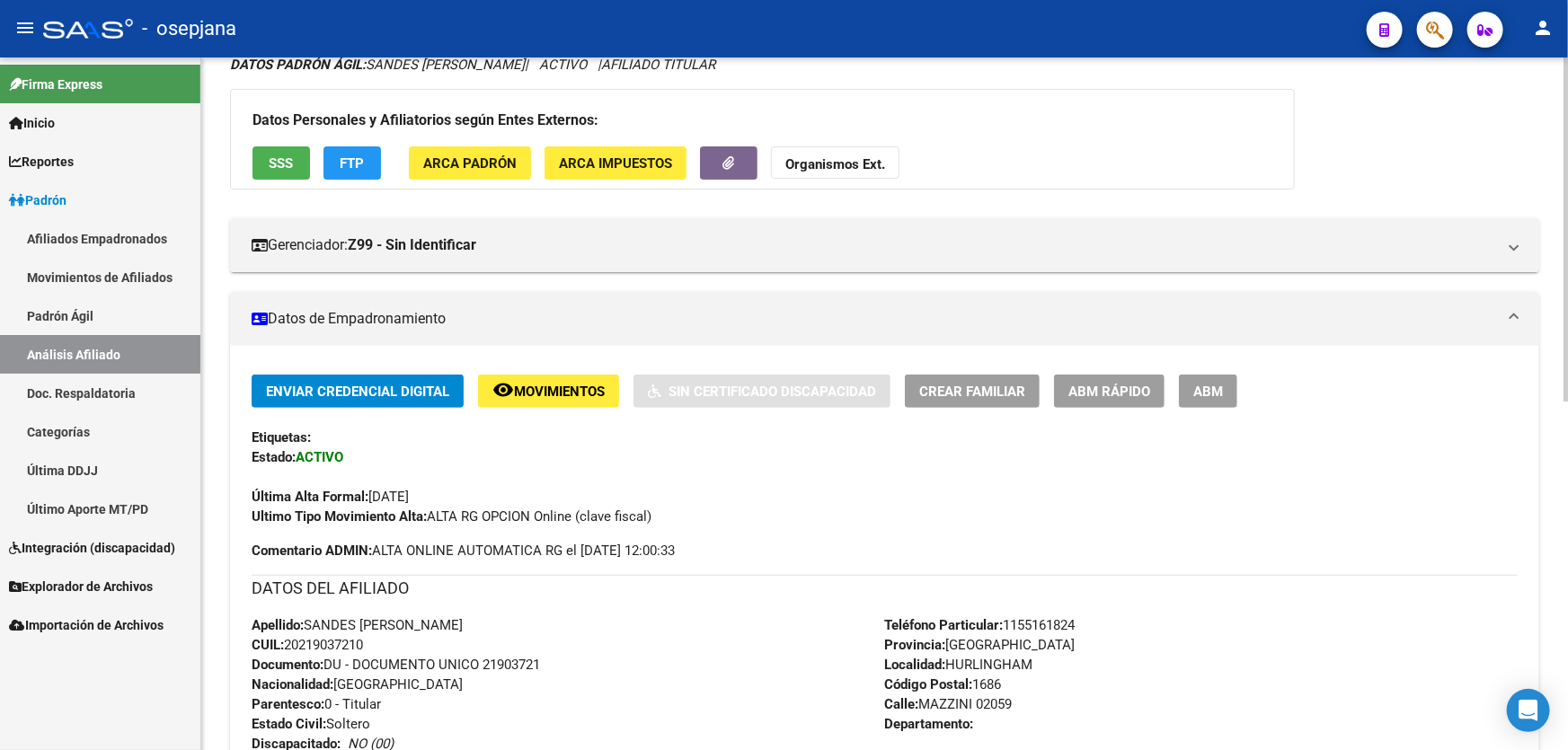
scroll to position [0, 0]
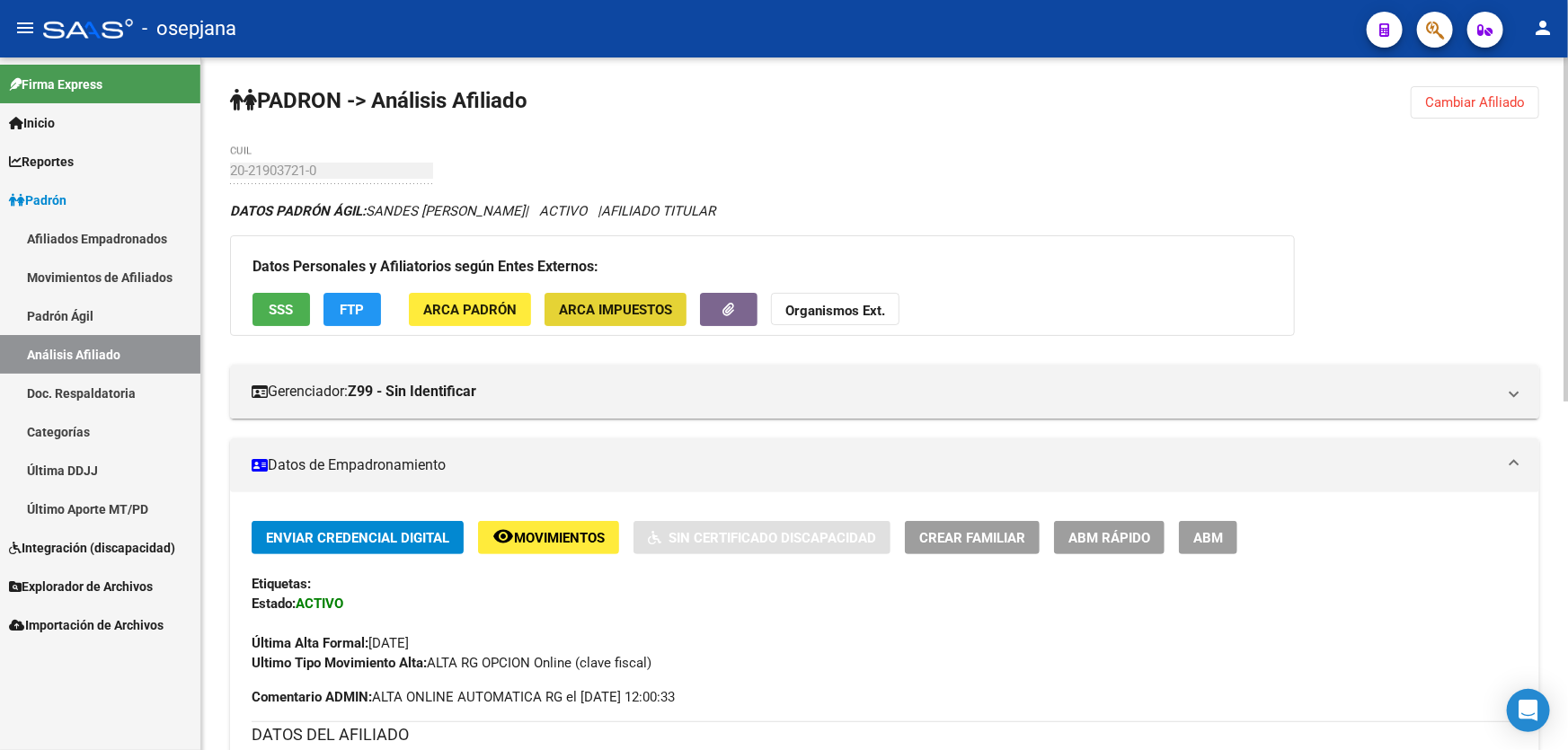
click at [610, 308] on span "ARCA Impuestos" at bounding box center [616, 309] width 114 height 16
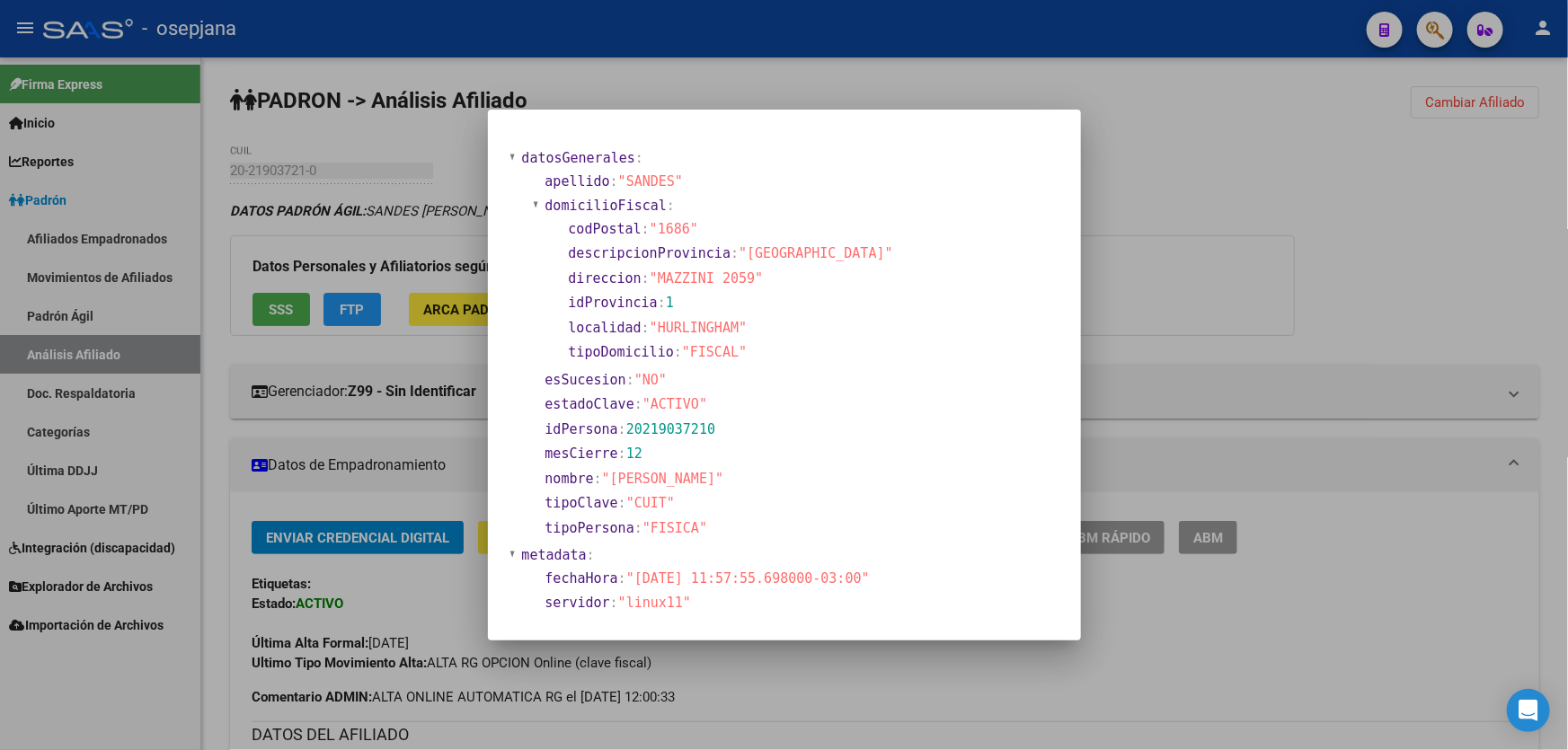
scroll to position [47, 0]
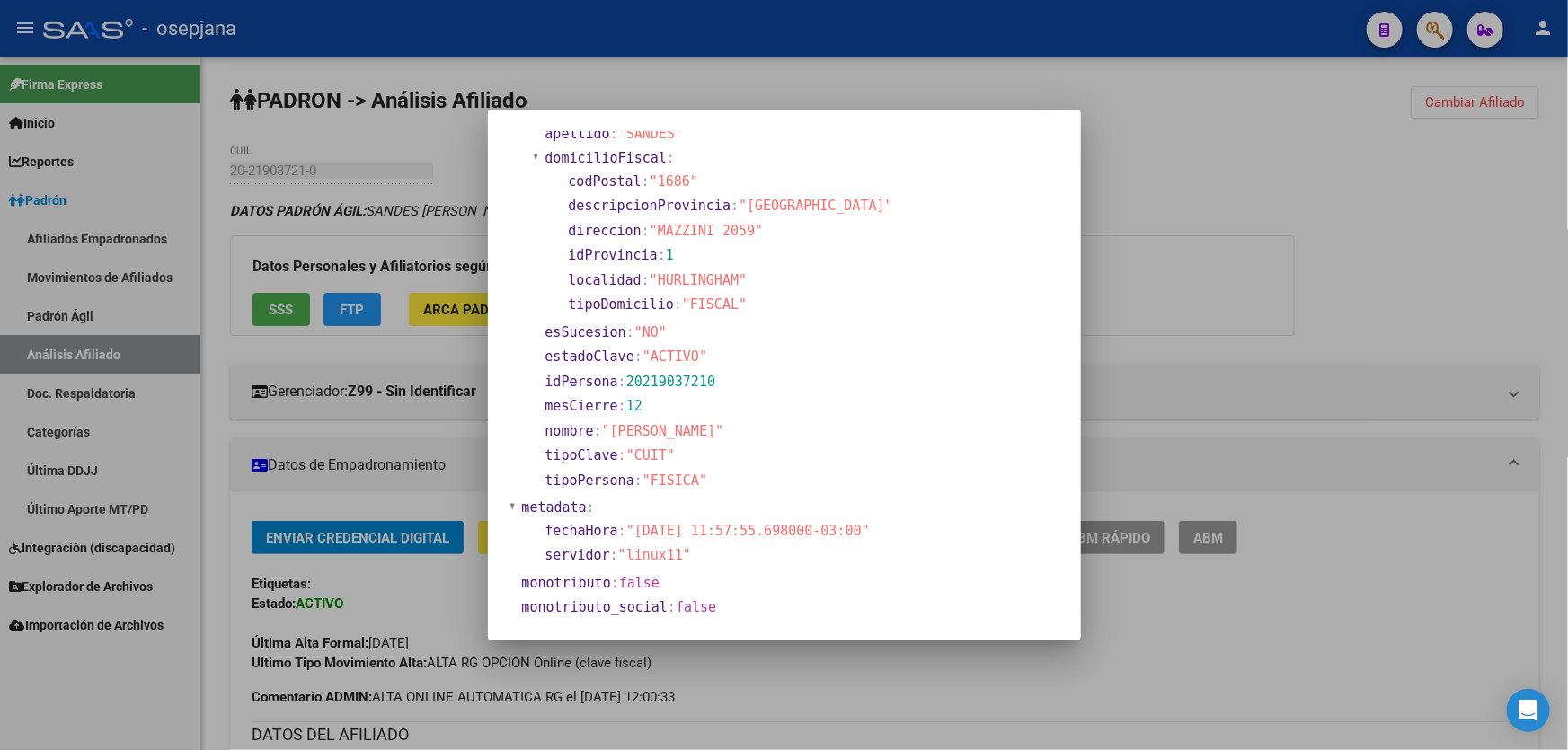
click at [1256, 318] on div at bounding box center [784, 375] width 1568 height 750
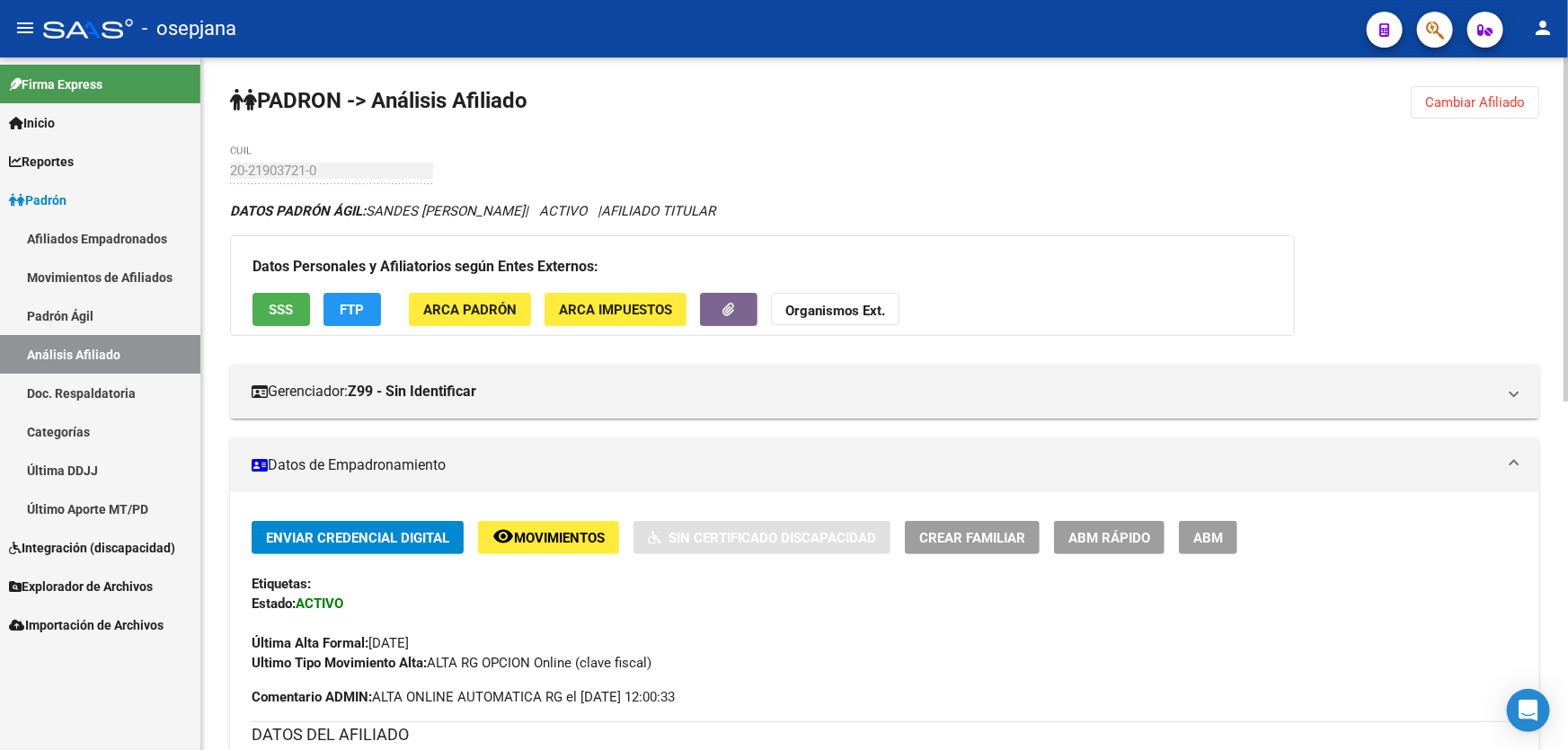
click at [493, 303] on span "ARCA Padrón" at bounding box center [469, 309] width 94 height 16
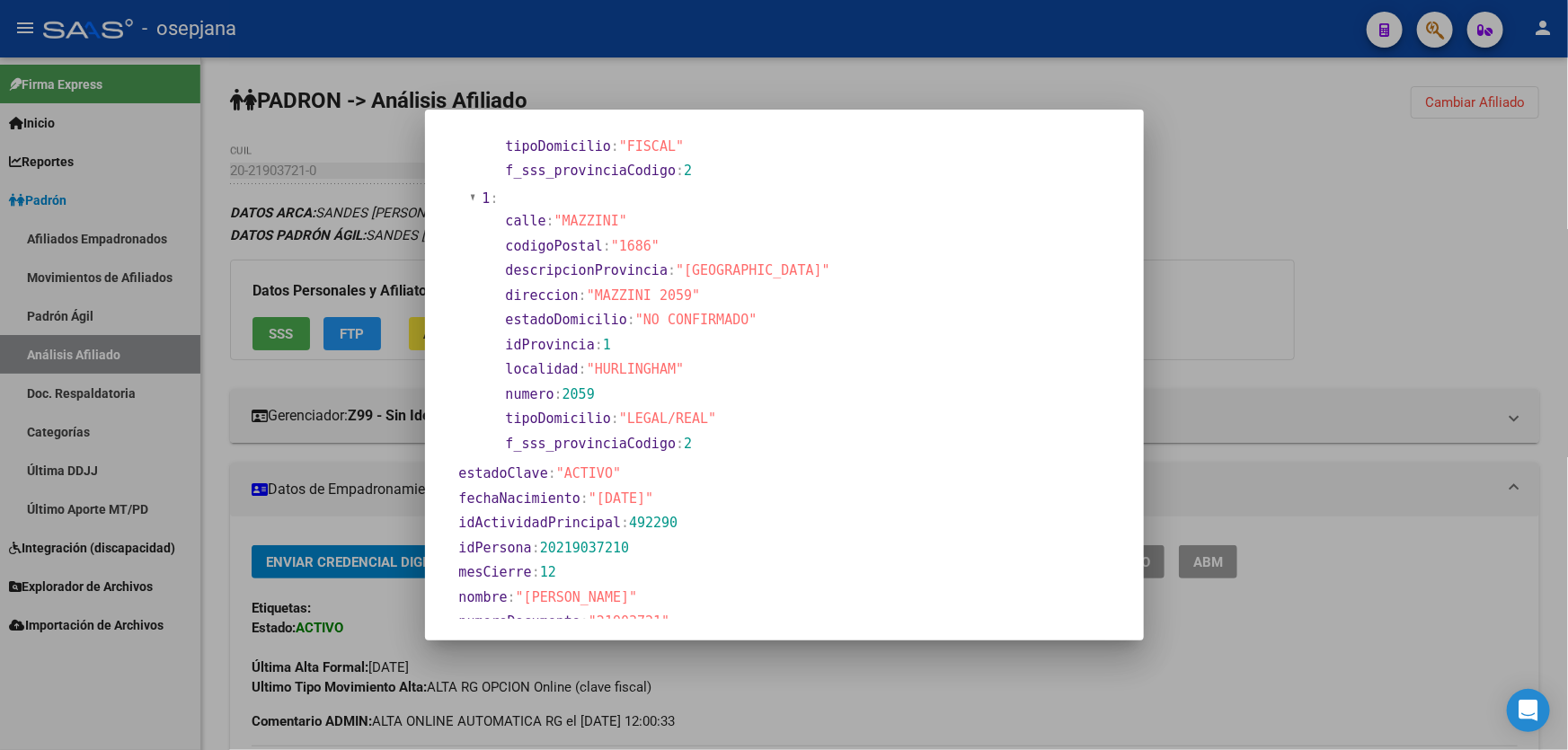
scroll to position [326, 0]
click at [1285, 293] on div at bounding box center [784, 375] width 1568 height 750
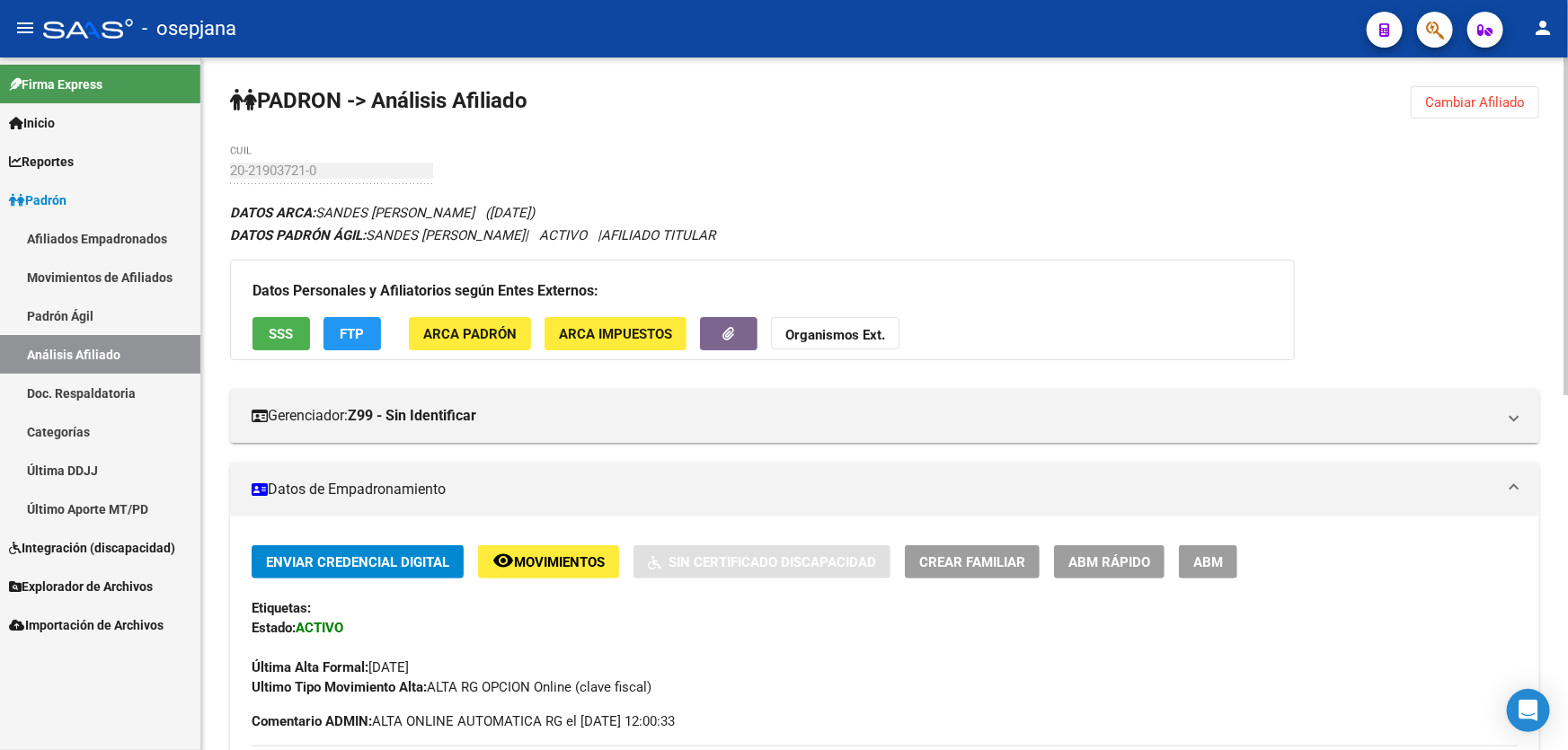
click at [1088, 556] on span "ABM Rápido" at bounding box center [1109, 562] width 81 height 16
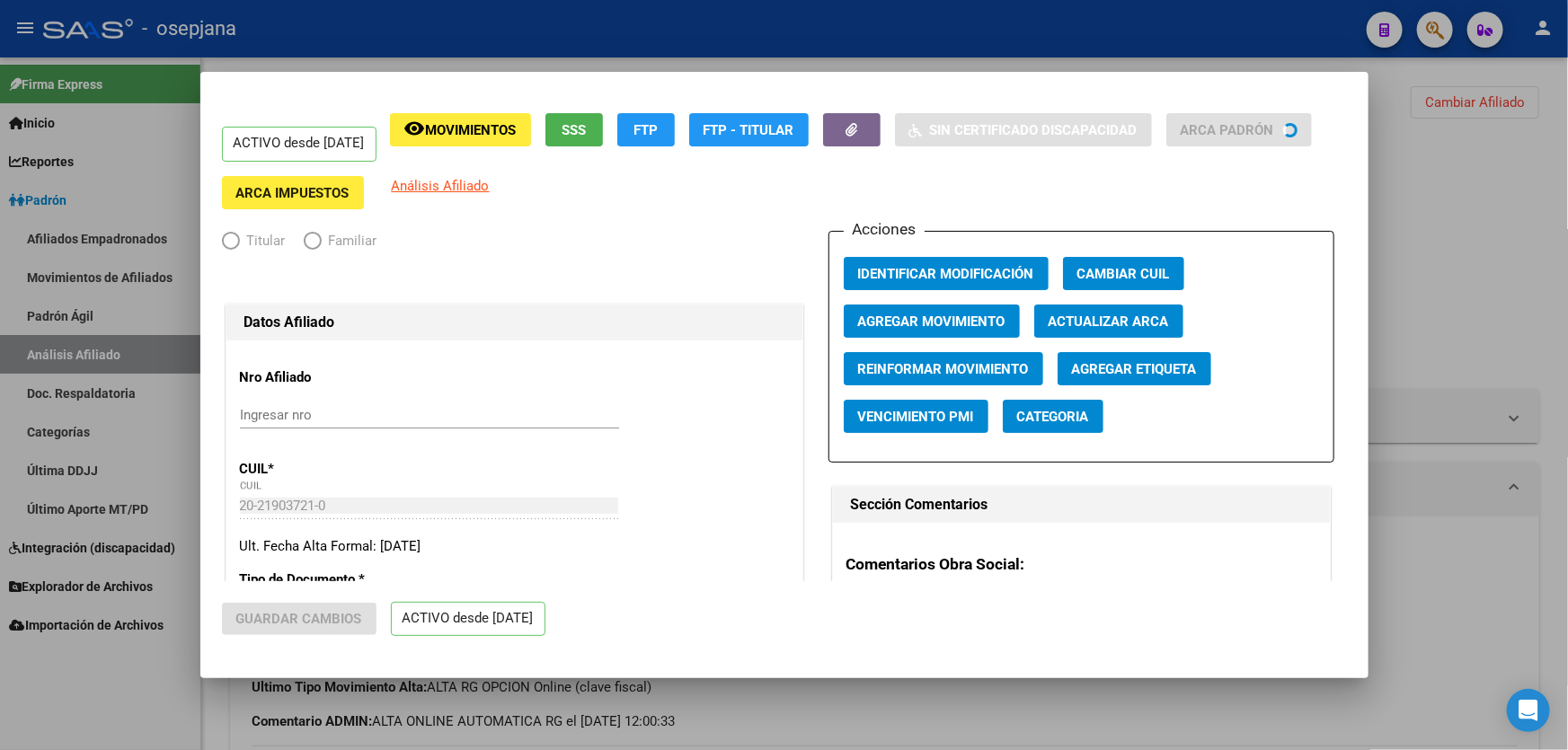
radio input "true"
type input "30-55484725-7"
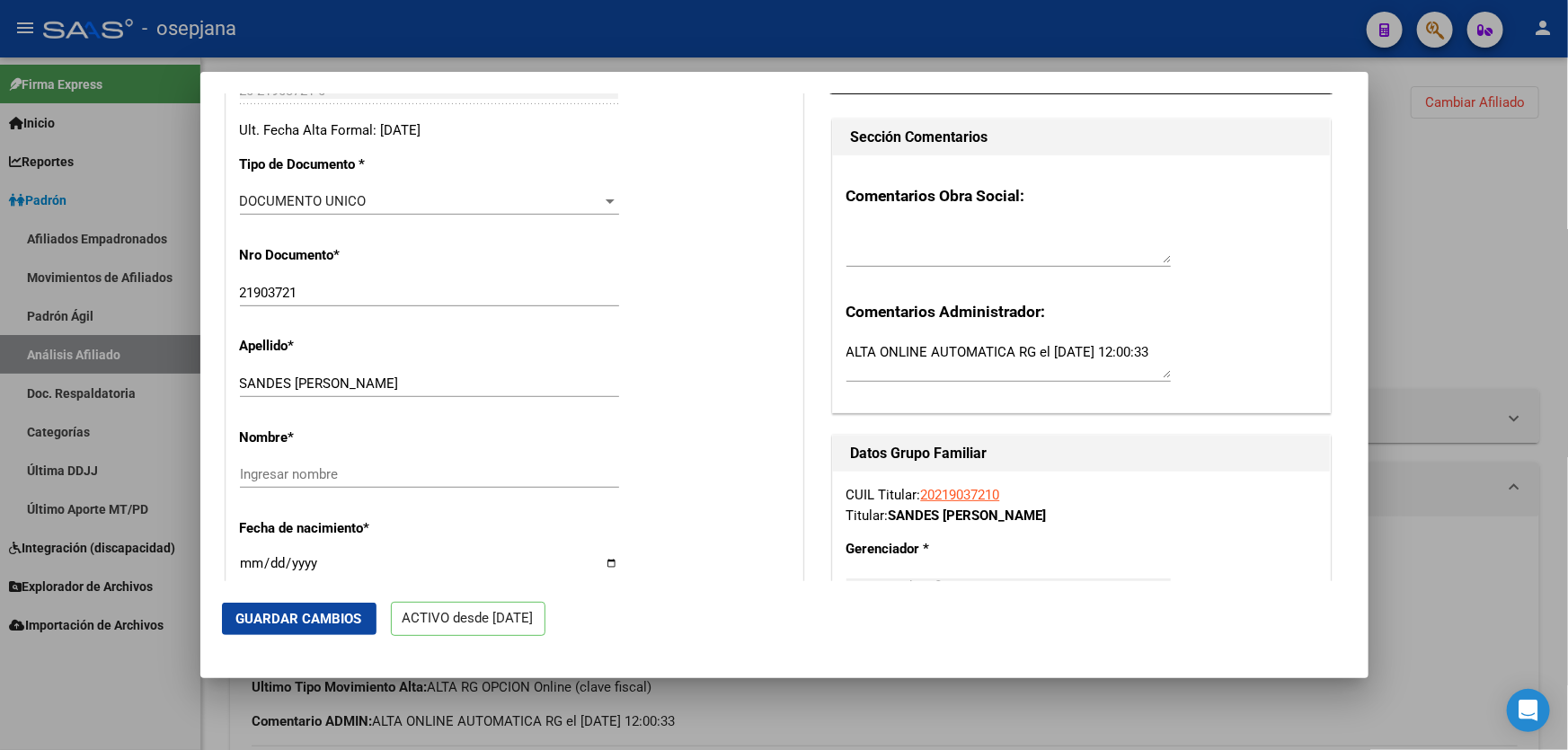
scroll to position [408, 0]
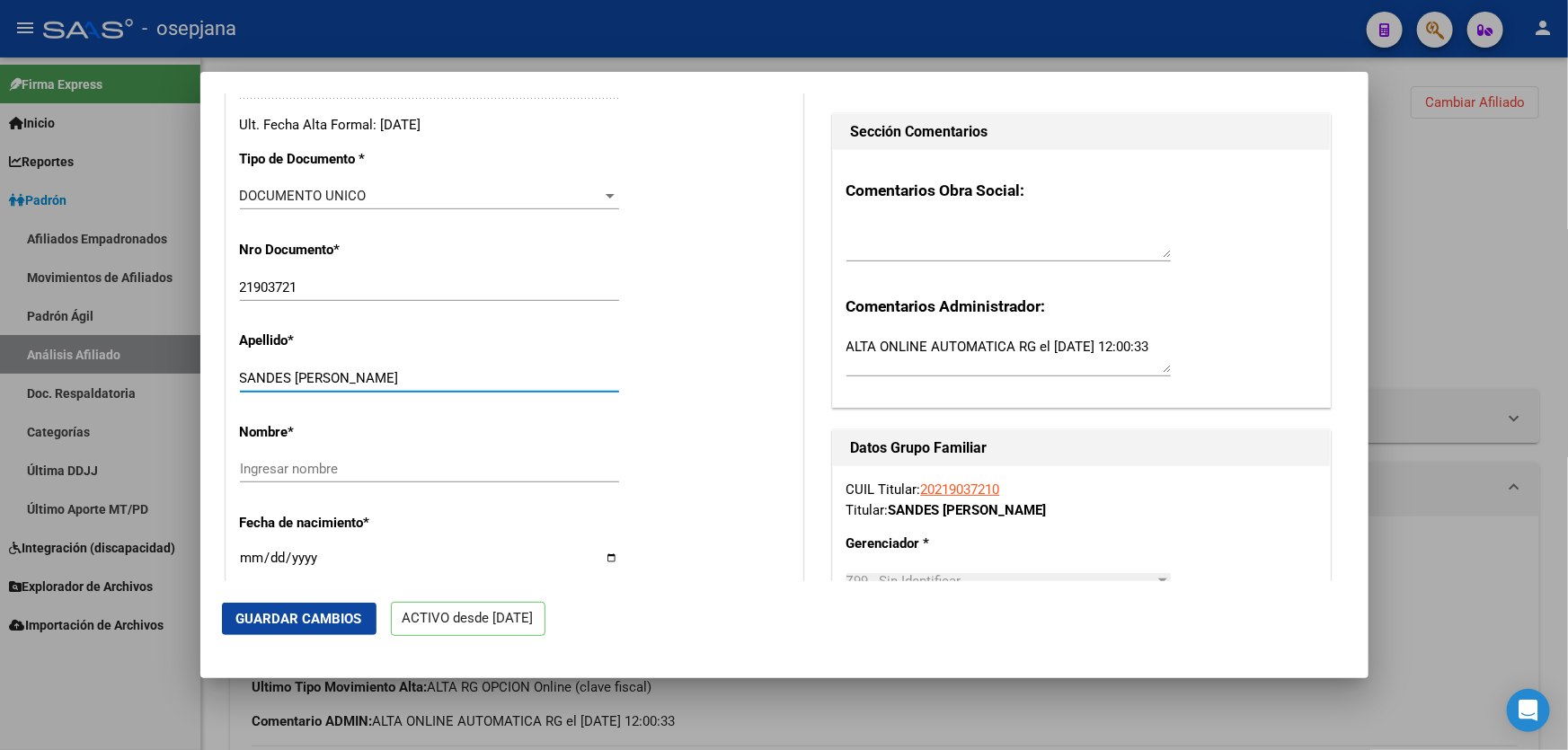
drag, startPoint x: 296, startPoint y: 385, endPoint x: 414, endPoint y: 402, distance: 119.2
click at [414, 392] on div "SANDES [PERSON_NAME] apellido" at bounding box center [430, 378] width 379 height 26
type input "SANDES"
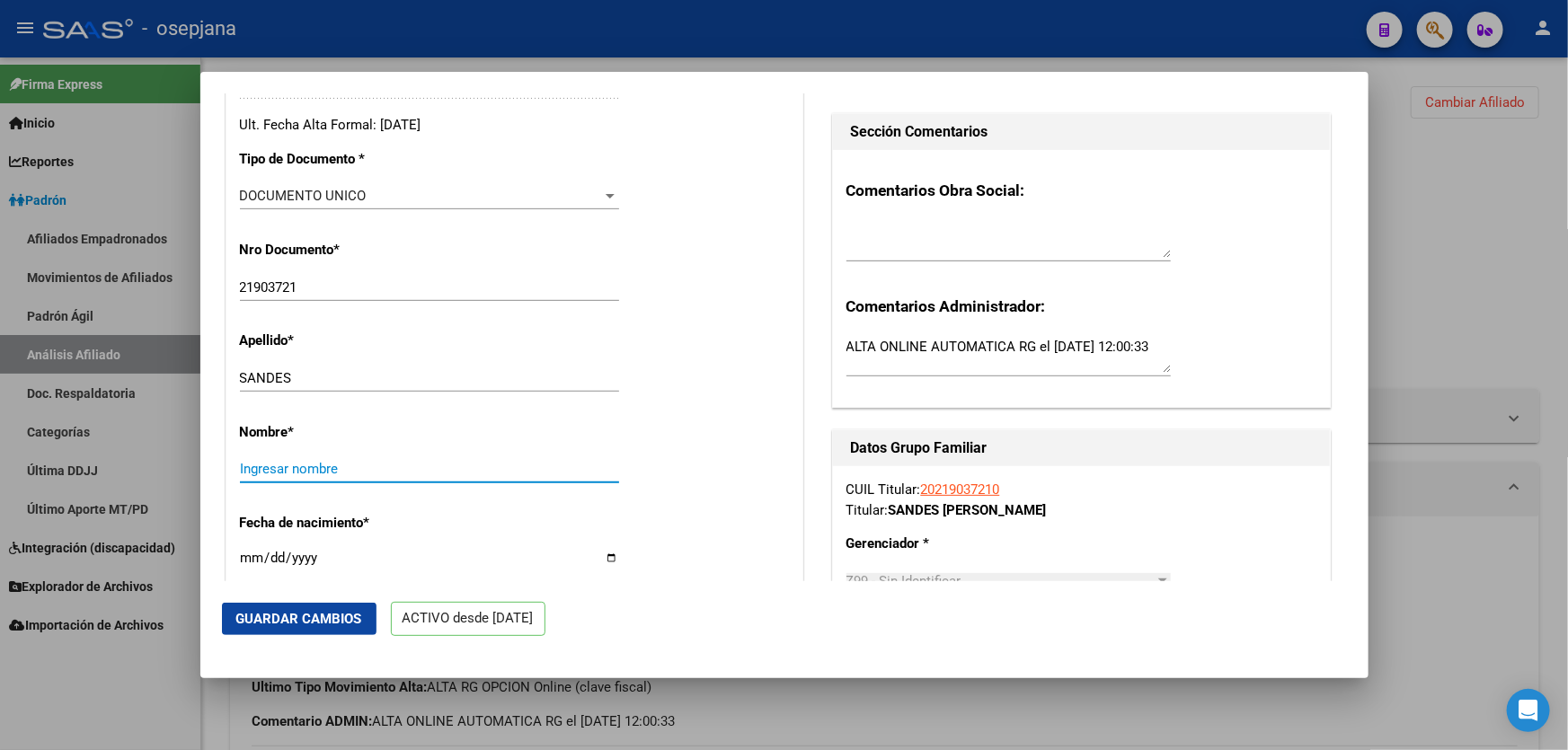
click at [259, 477] on input "Ingresar nombre" at bounding box center [430, 468] width 379 height 16
paste input "[PERSON_NAME]"
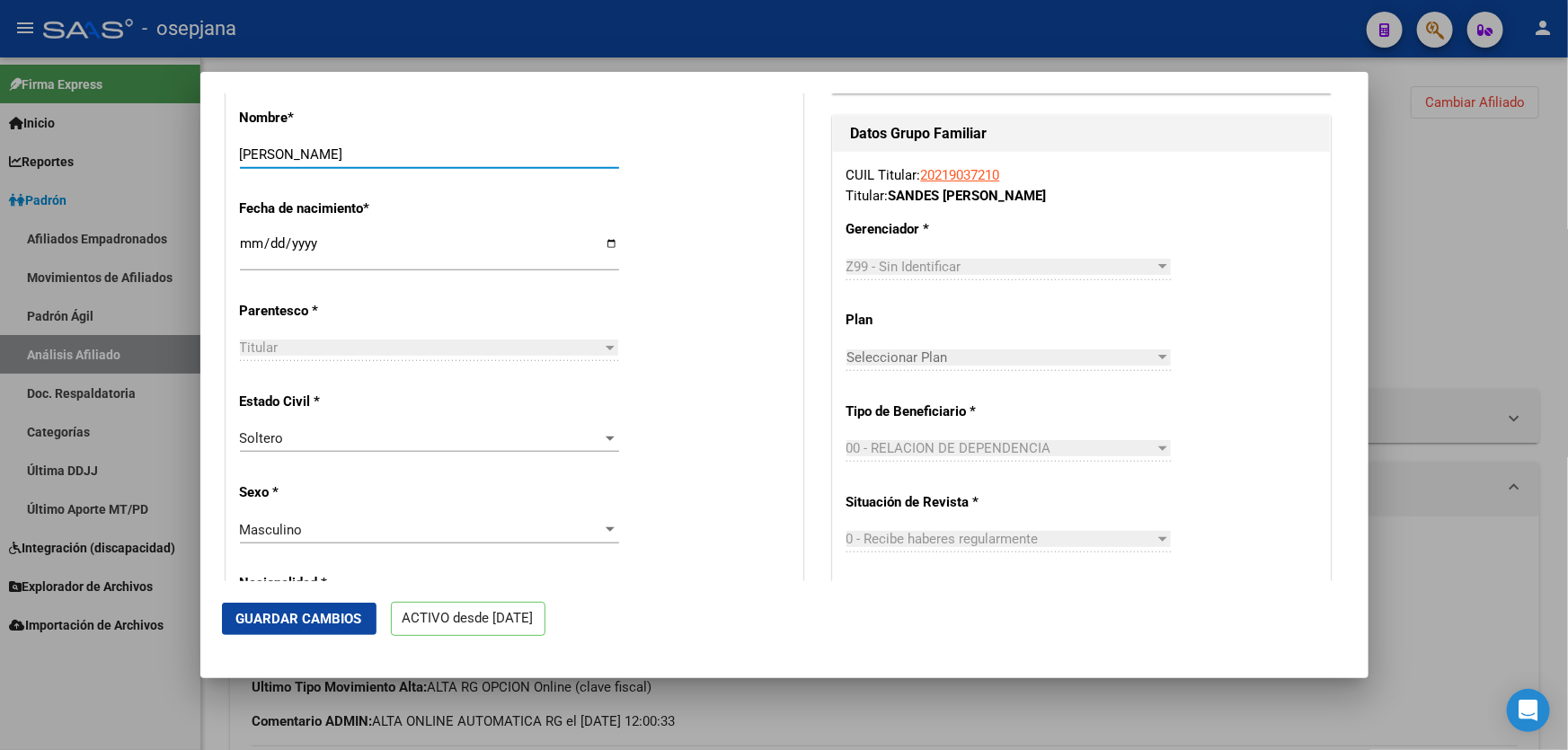
scroll to position [735, 0]
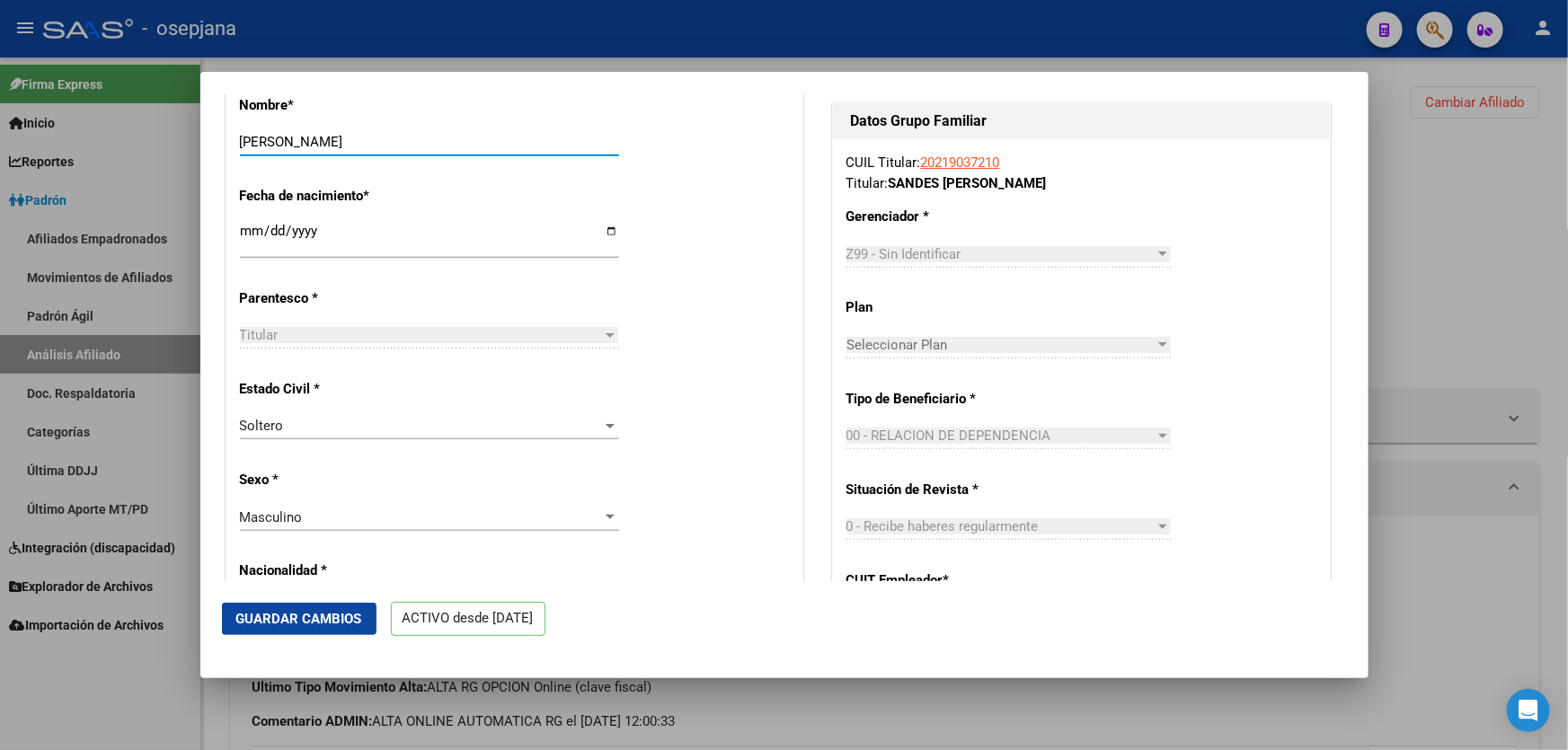
type input "[PERSON_NAME]"
click at [243, 241] on input "[DATE]" at bounding box center [430, 238] width 379 height 28
type input "[DATE]"
click at [295, 623] on span "Guardar Cambios" at bounding box center [299, 619] width 126 height 16
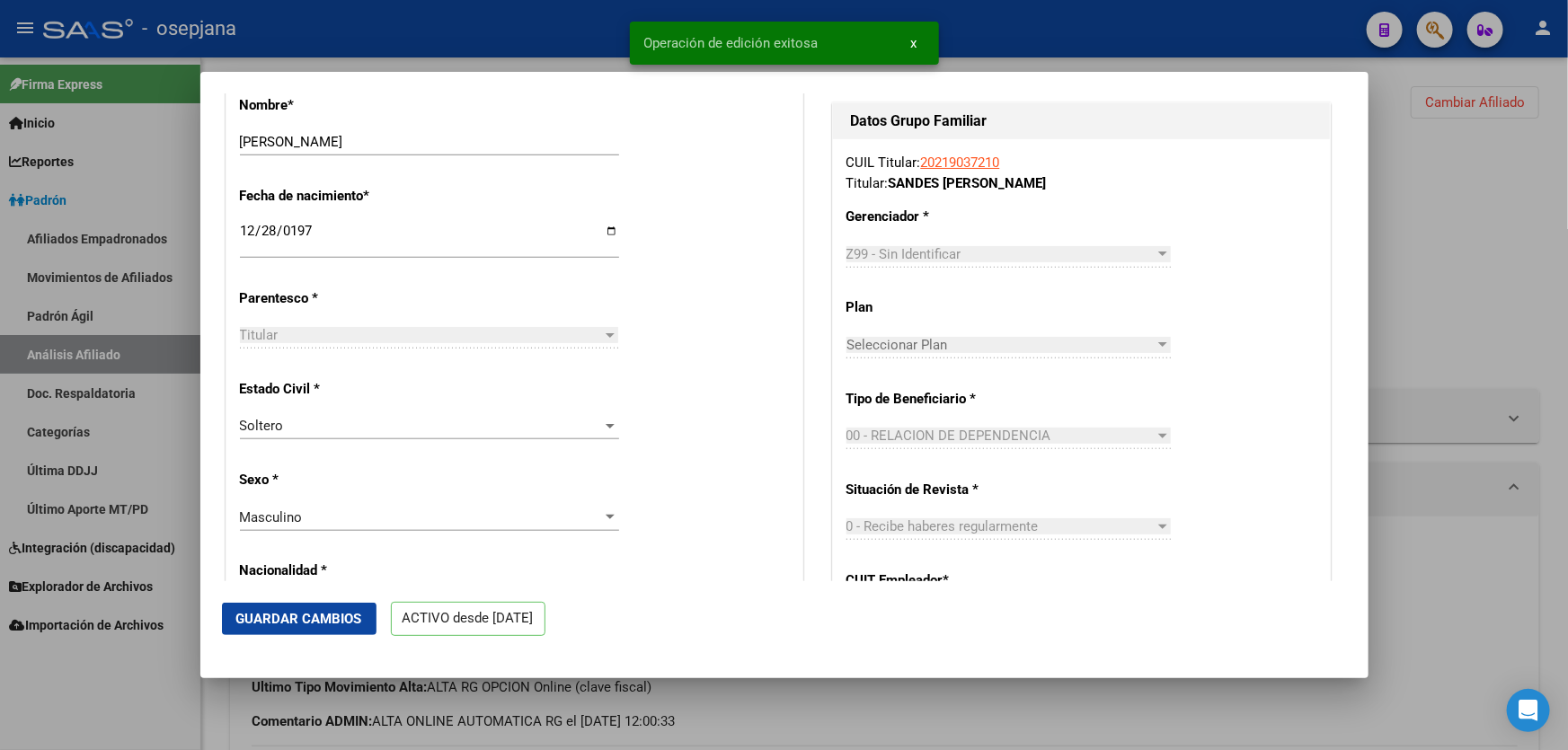
click at [1418, 376] on div at bounding box center [784, 375] width 1568 height 750
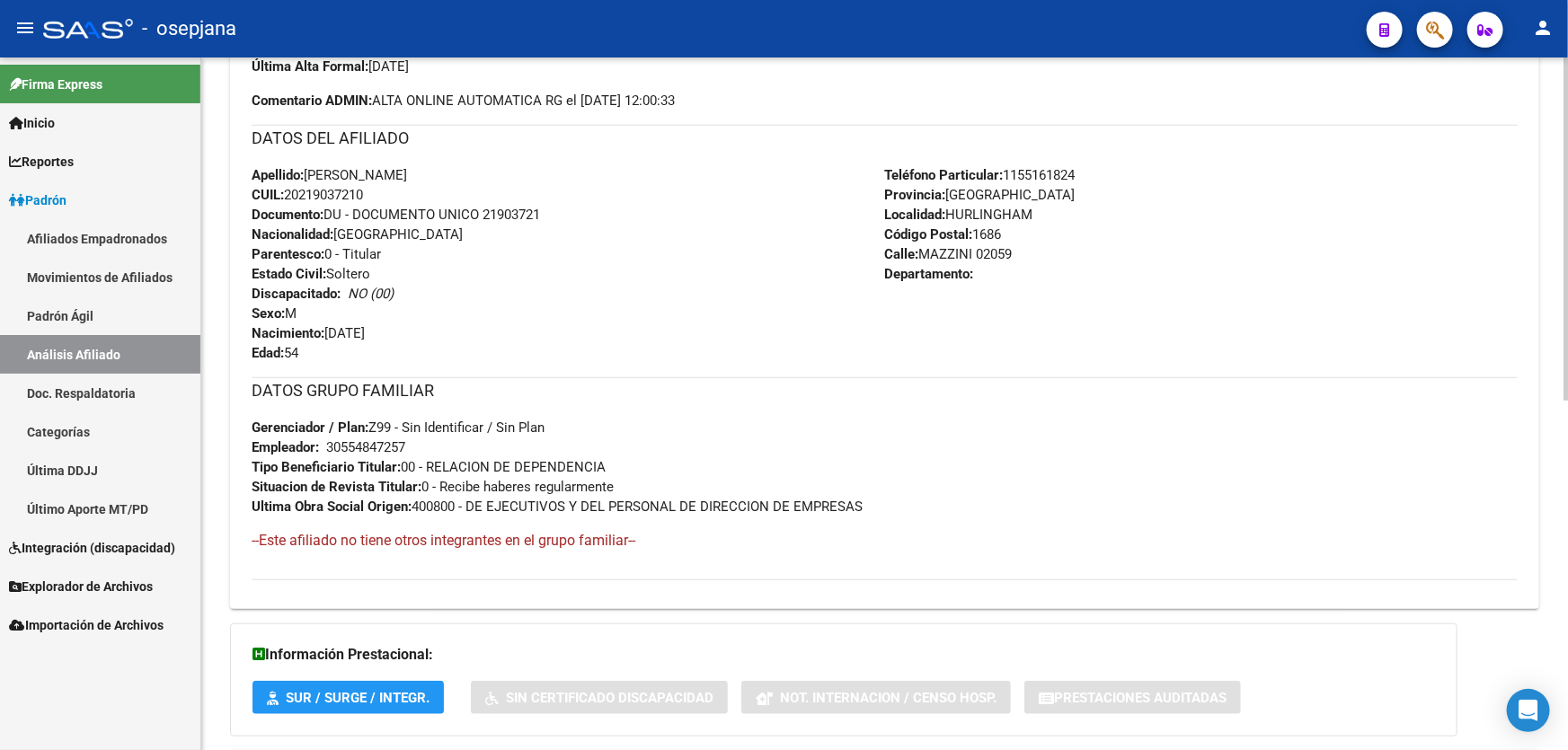
scroll to position [654, 0]
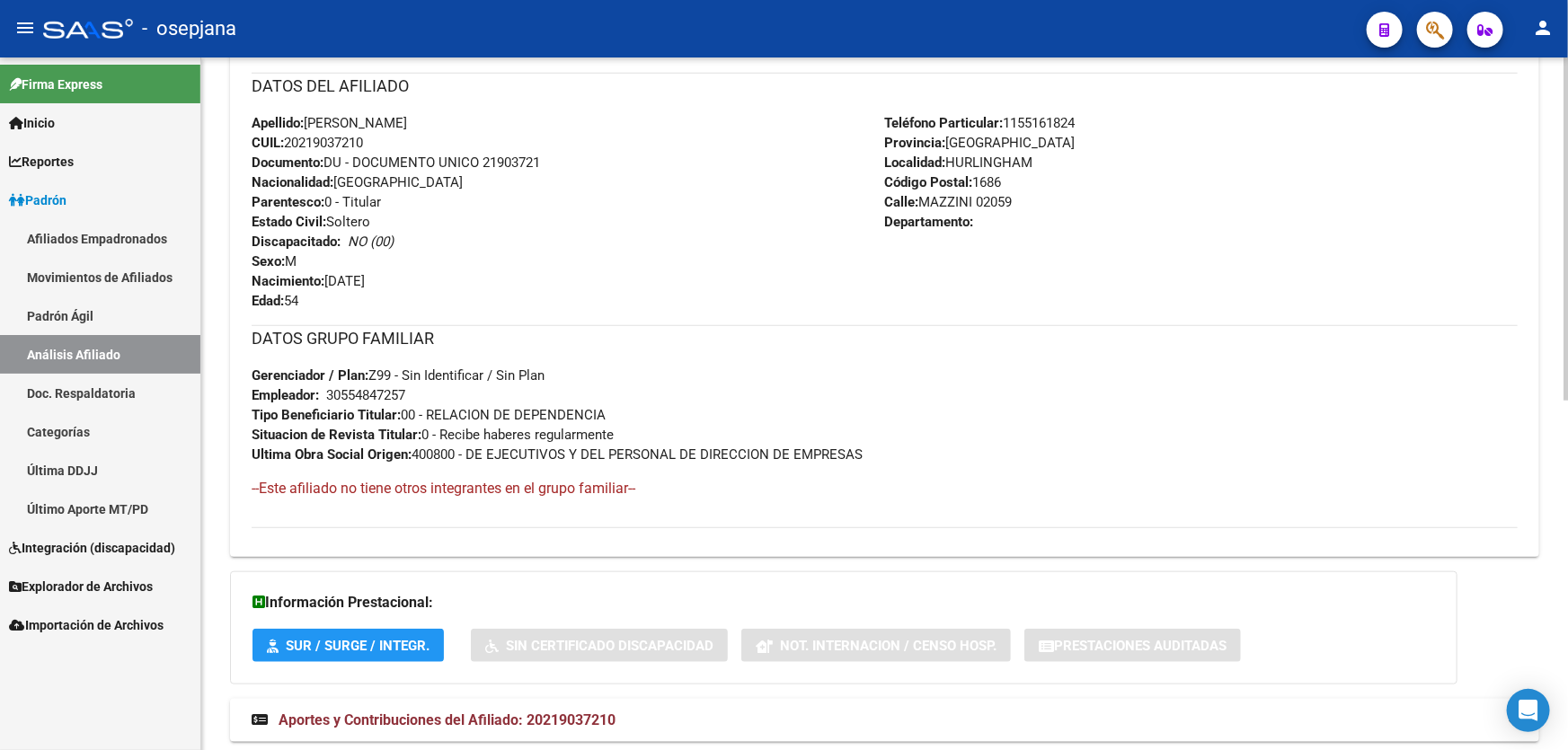
drag, startPoint x: 485, startPoint y: 161, endPoint x: 608, endPoint y: 165, distance: 123.1
click at [608, 165] on div "Apellido: [PERSON_NAME] CUIL: 20219037210 Documento: DU - DOCUMENTO UNICO 21903…" at bounding box center [569, 212] width 634 height 198
copy span "21903721"
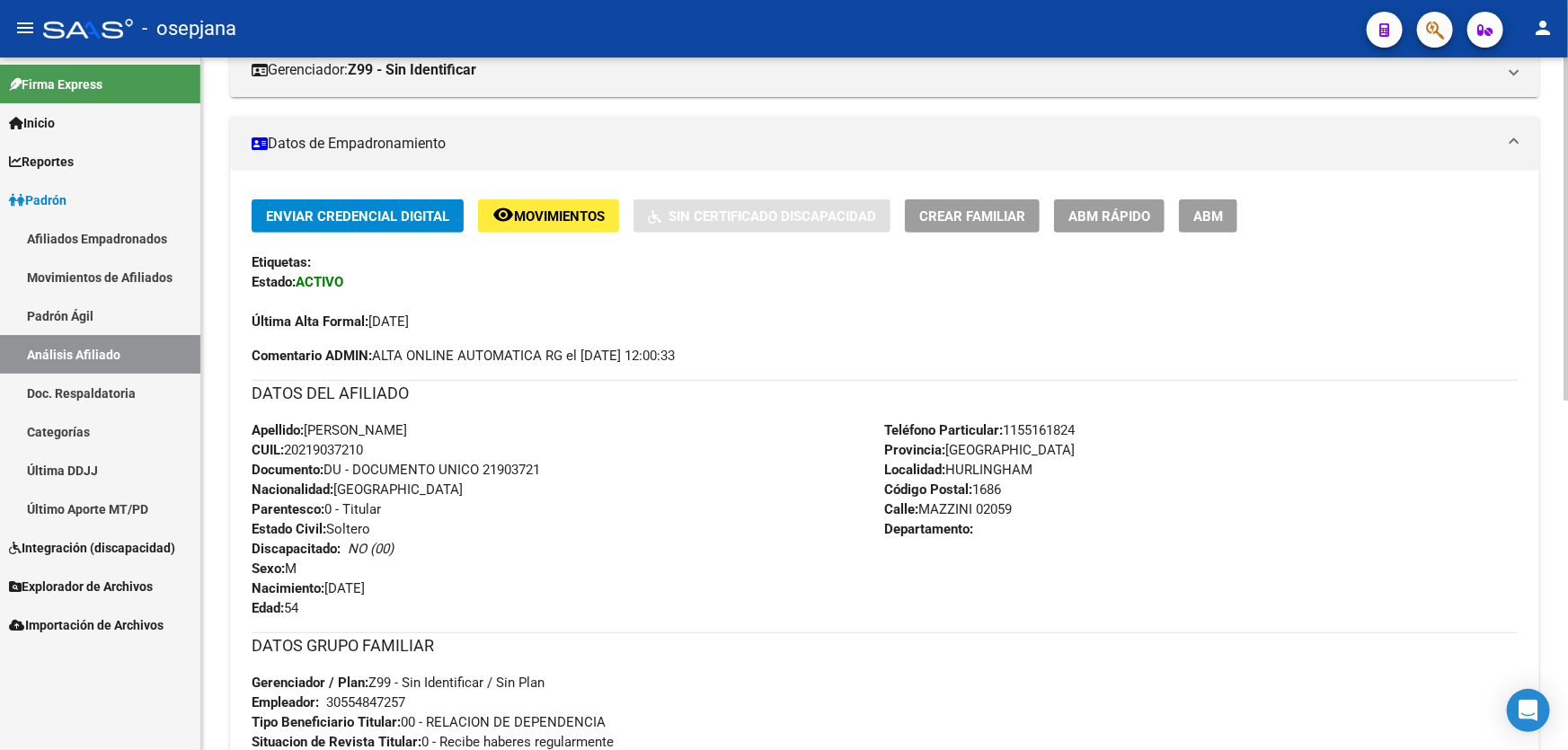
scroll to position [0, 0]
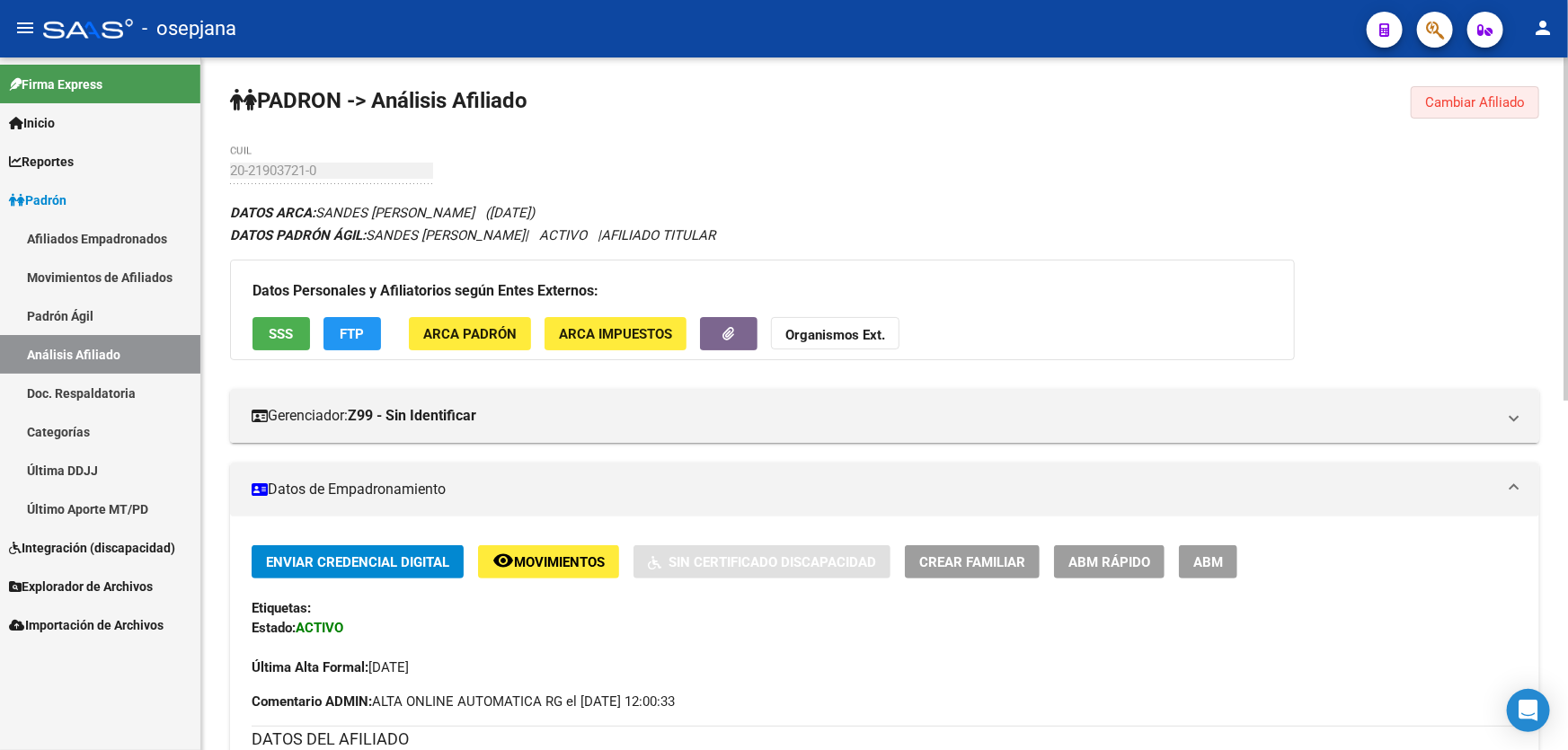
click at [1439, 95] on span "Cambiar Afiliado" at bounding box center [1474, 102] width 99 height 16
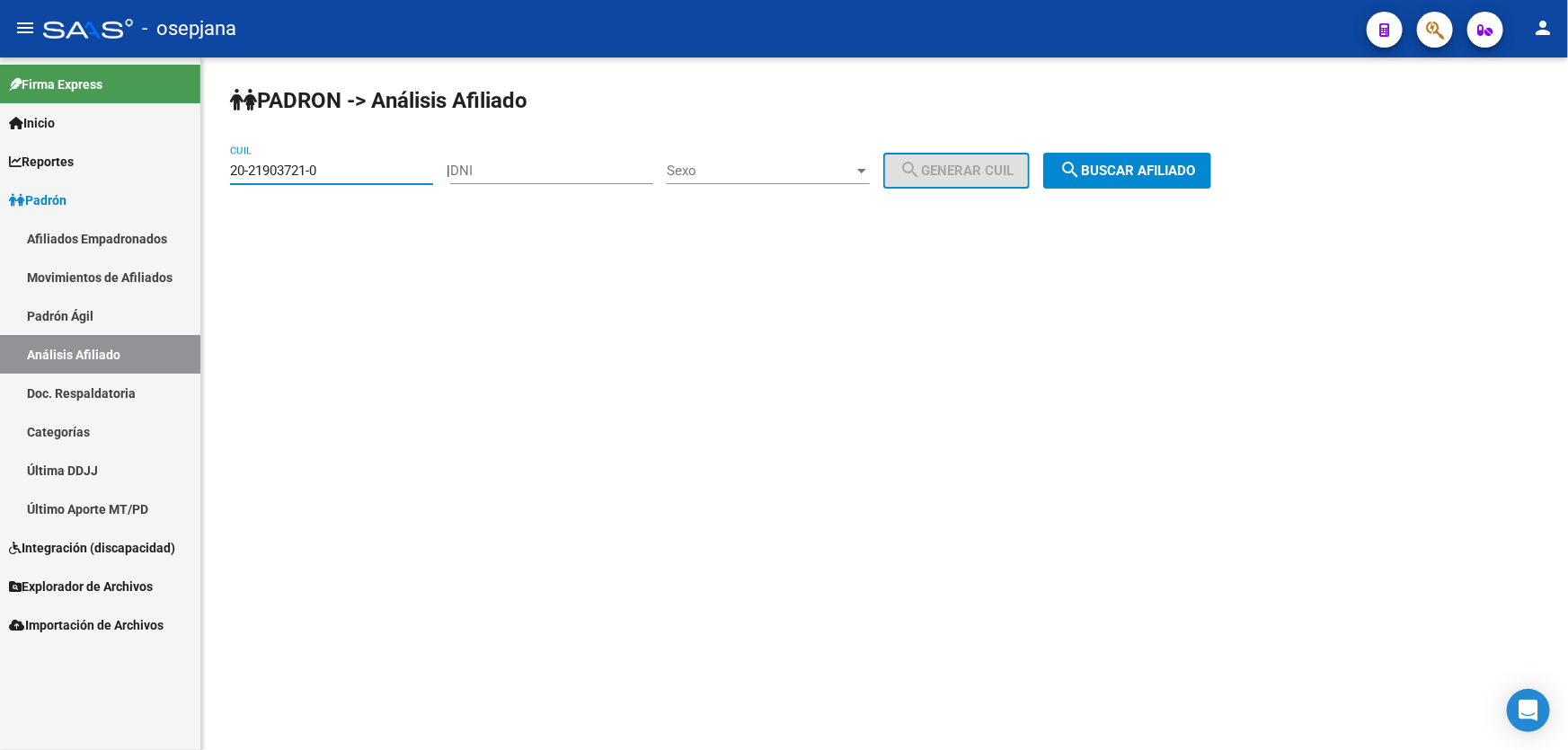
drag, startPoint x: 397, startPoint y: 175, endPoint x: 0, endPoint y: 237, distance: 401.8
click at [23, 224] on mat-sidenav-container "Firma Express Inicio Calendario SSS Instructivos Contacto OS Reportes [PERSON_N…" at bounding box center [784, 404] width 1568 height 692
paste input "33343630-3"
click at [1134, 168] on span "search Buscar afiliado" at bounding box center [1127, 170] width 135 height 16
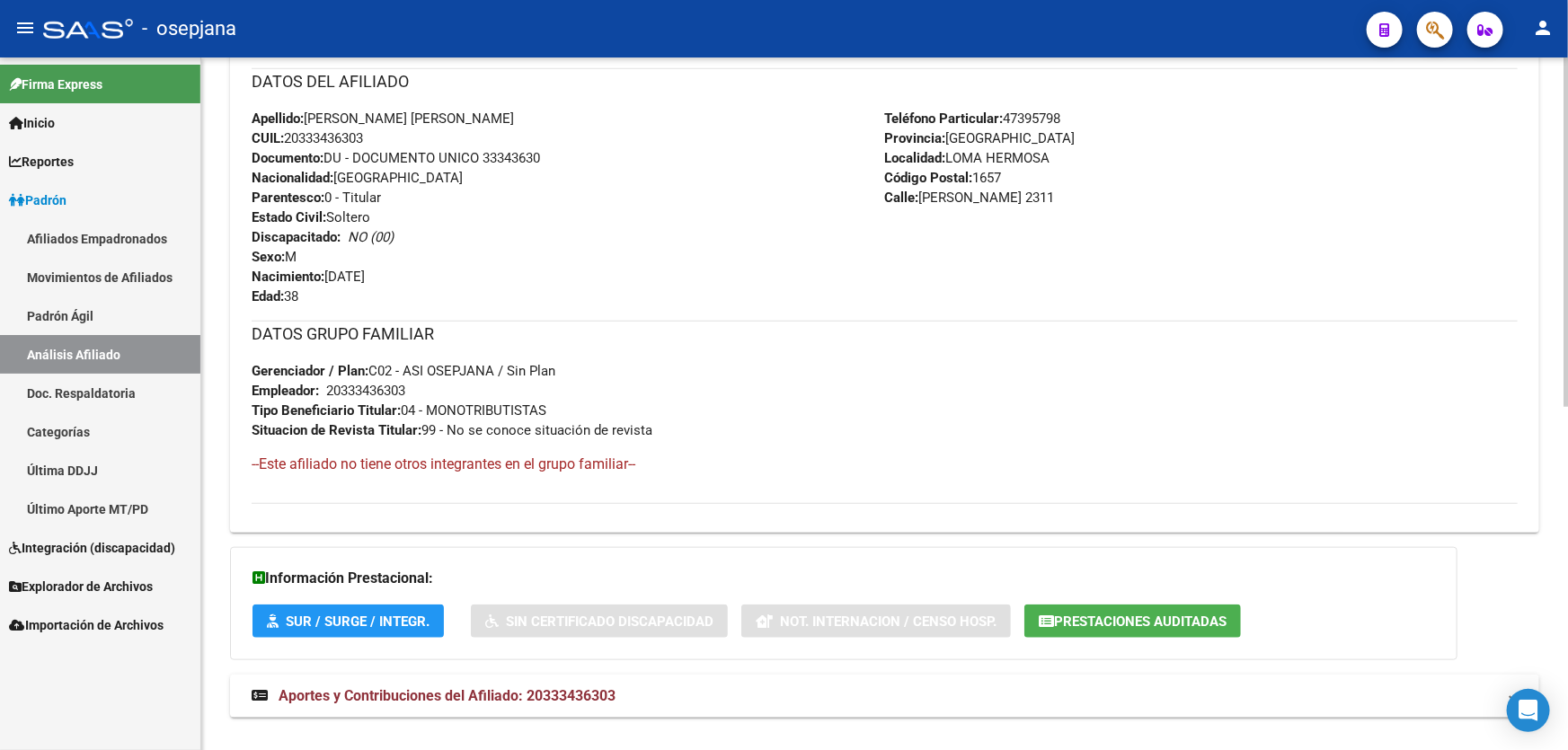
scroll to position [681, 0]
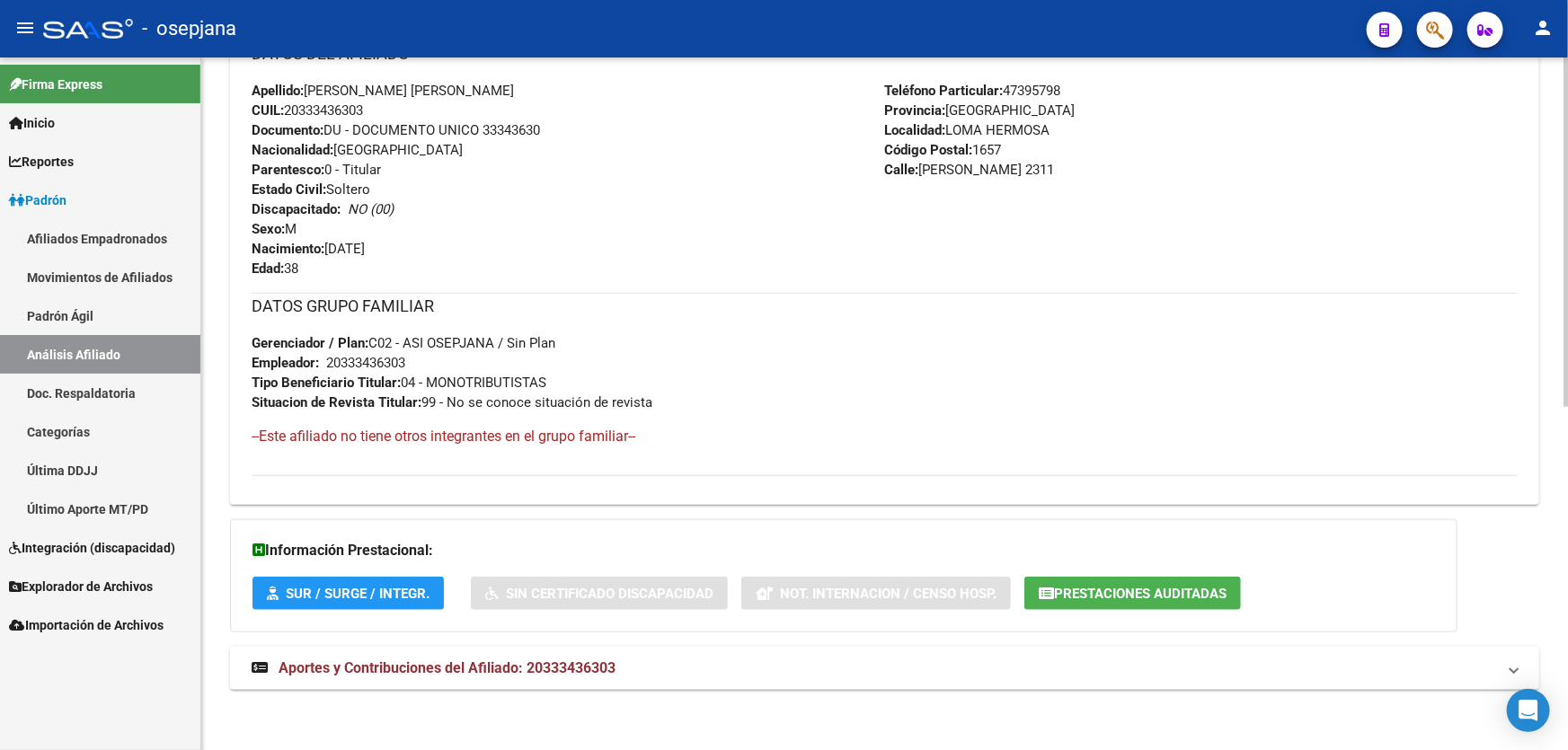
click at [981, 654] on mat-expansion-panel-header "Aportes y Contribuciones del Afiliado: 20333436303" at bounding box center [885, 669] width 1310 height 44
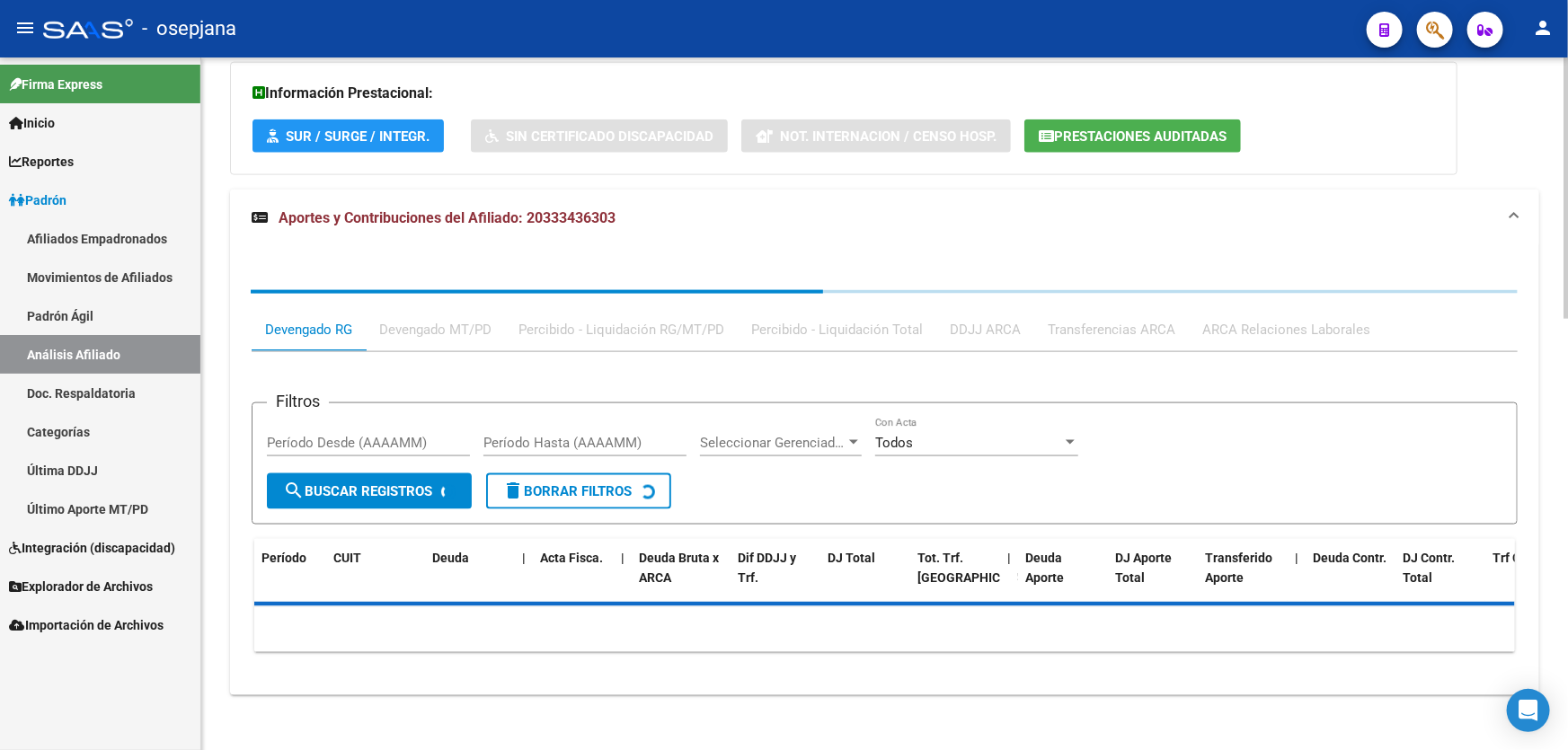
scroll to position [1142, 0]
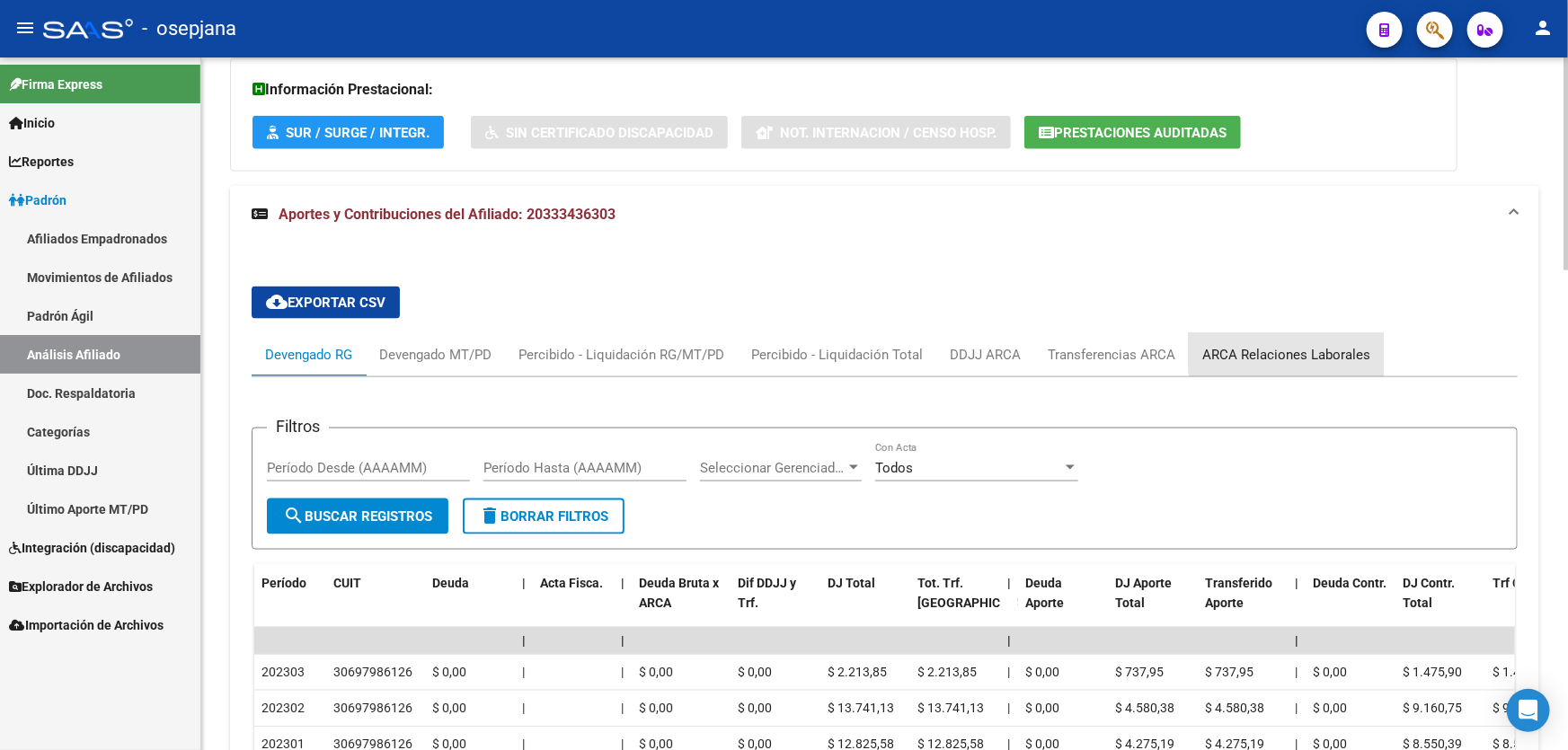
click at [1296, 338] on div "ARCA Relaciones Laborales" at bounding box center [1287, 355] width 195 height 44
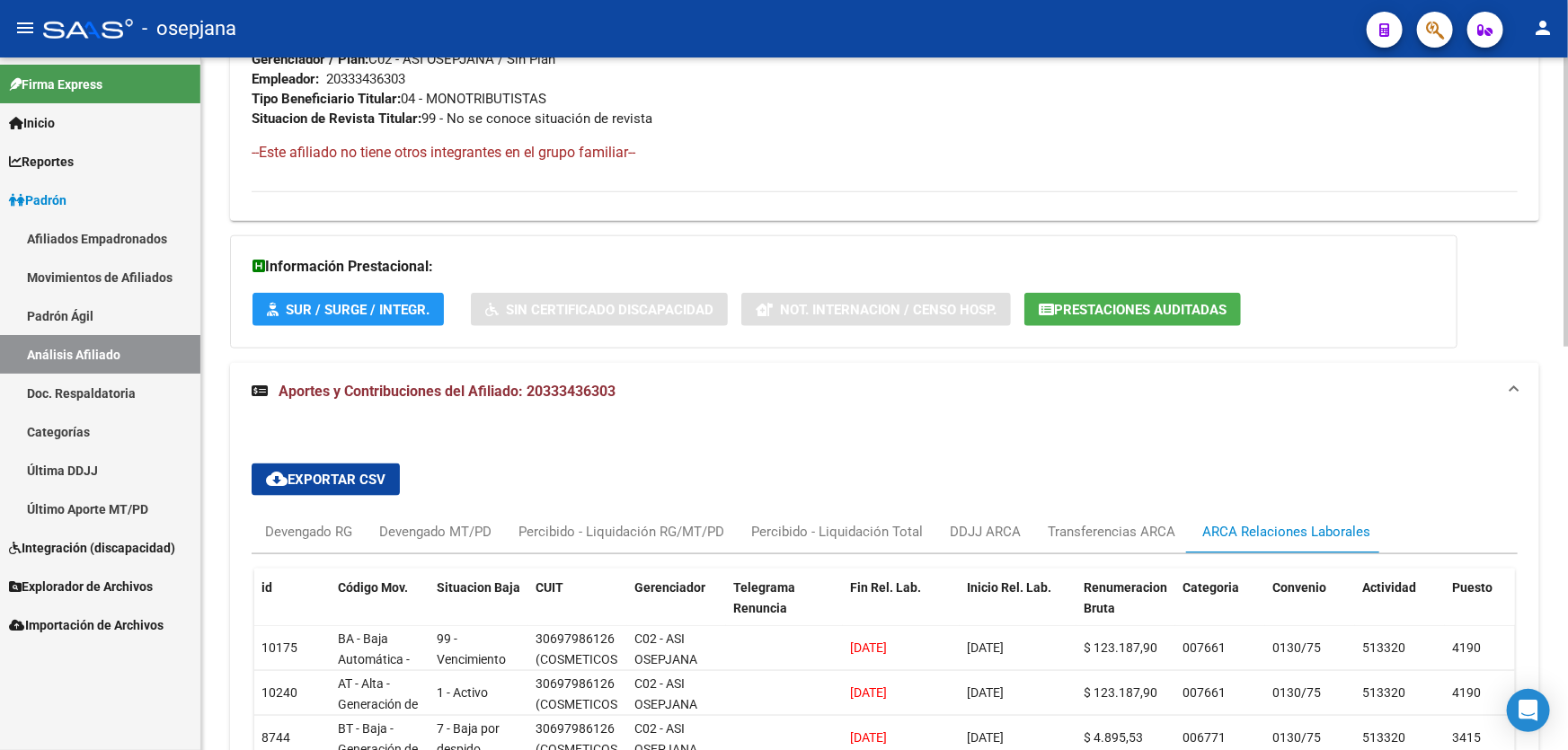
scroll to position [1141, 0]
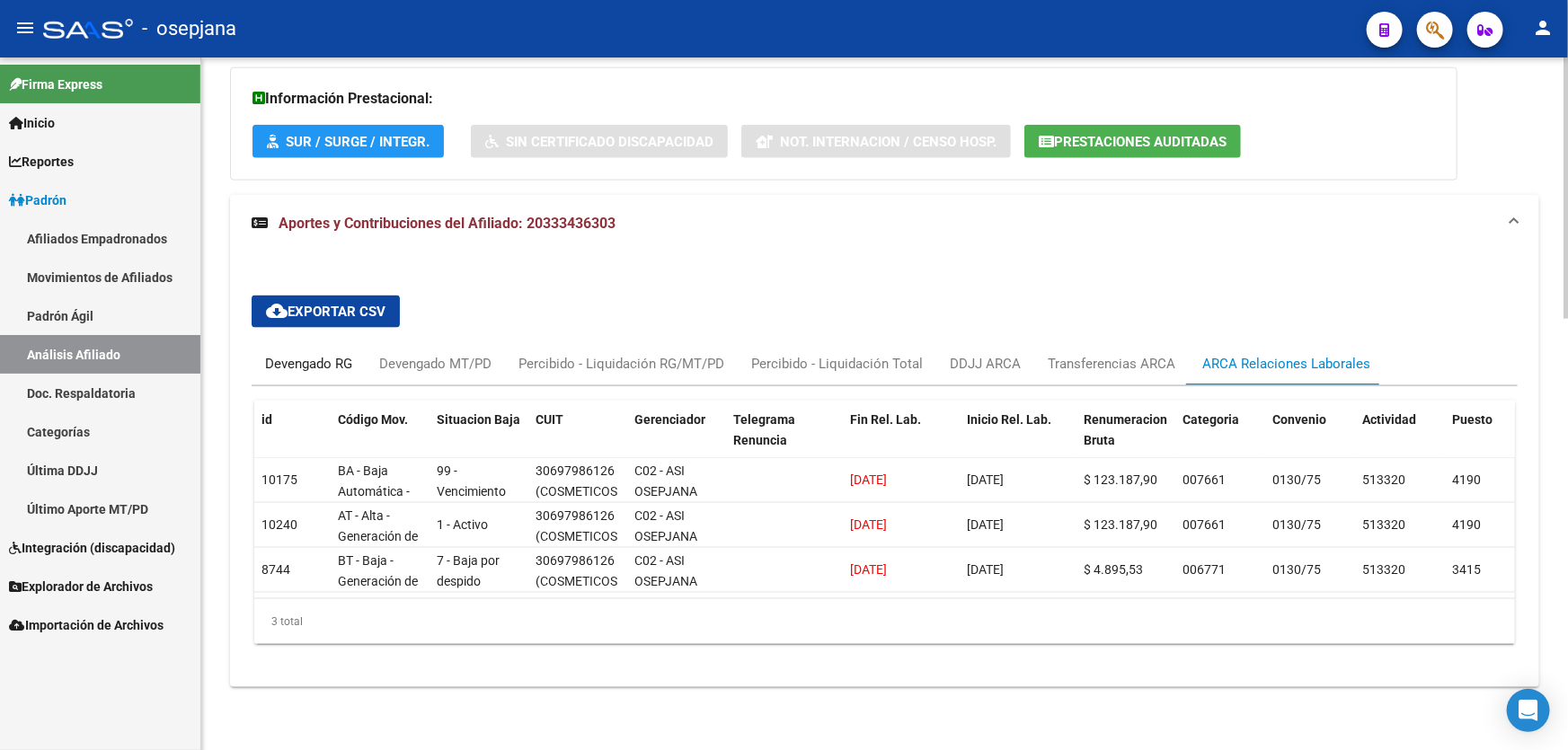
click at [266, 356] on div "Devengado RG" at bounding box center [308, 363] width 87 height 20
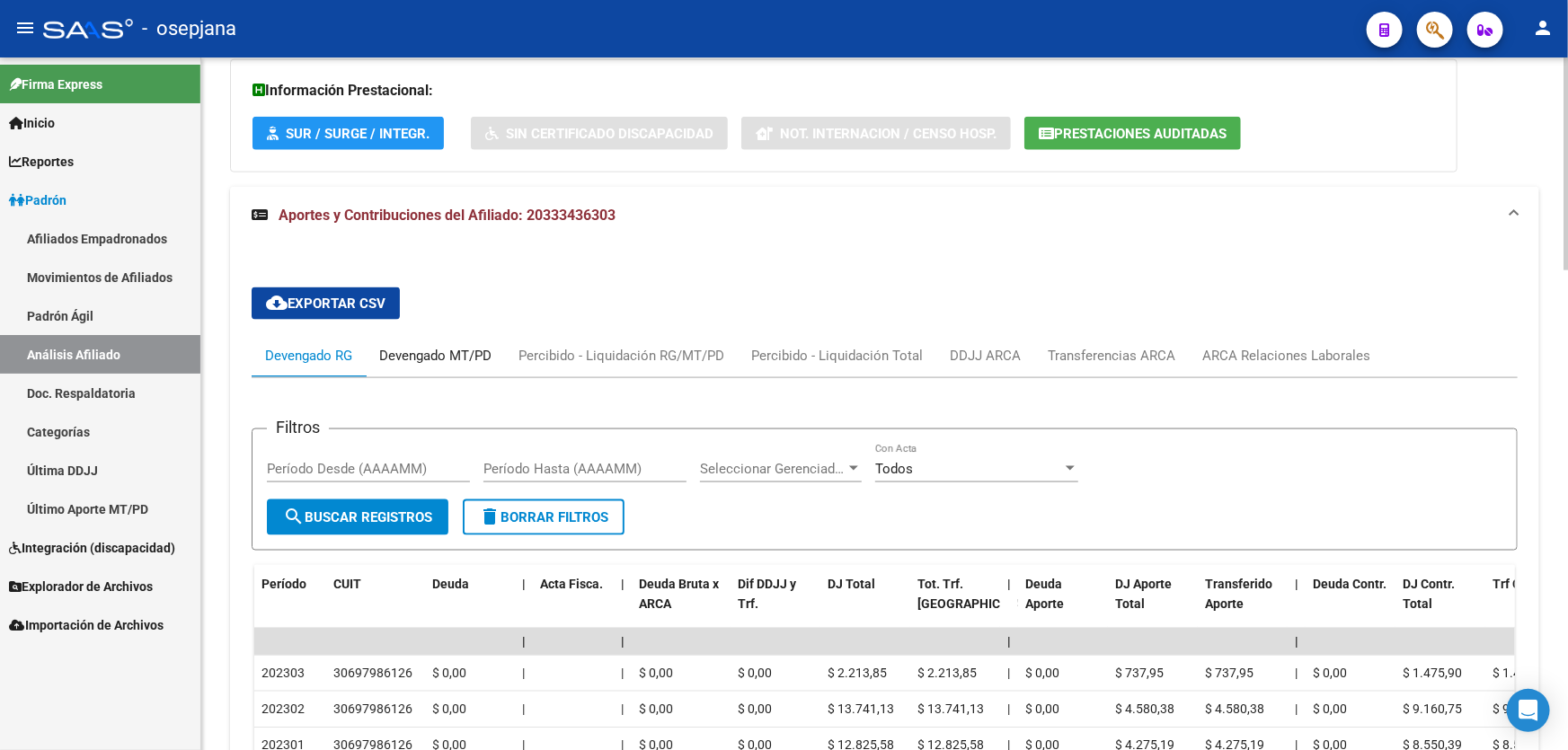
click at [455, 357] on div "Devengado MT/PD" at bounding box center [435, 356] width 113 height 20
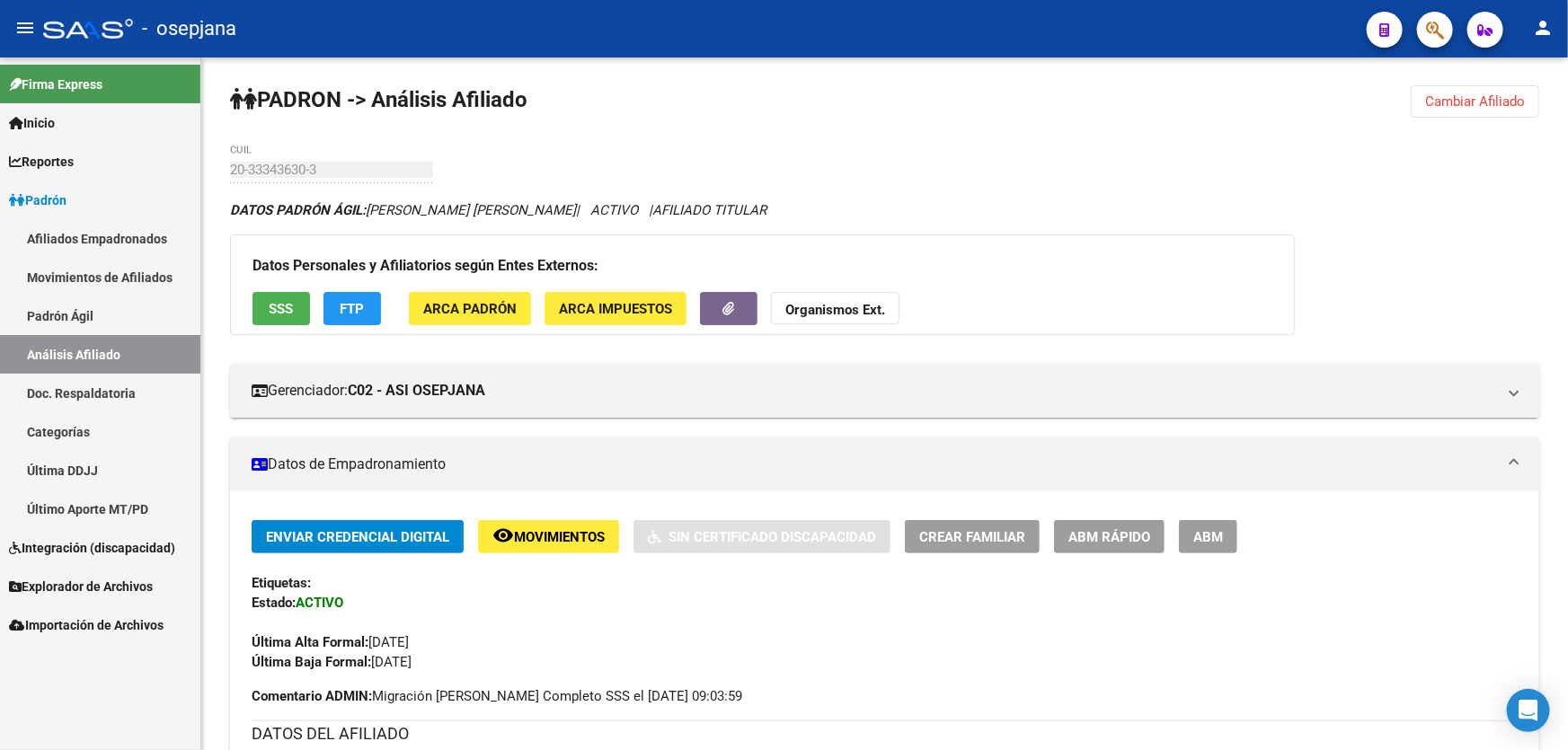
scroll to position [0, 0]
click at [1467, 90] on button "Cambiar Afiliado" at bounding box center [1475, 102] width 129 height 32
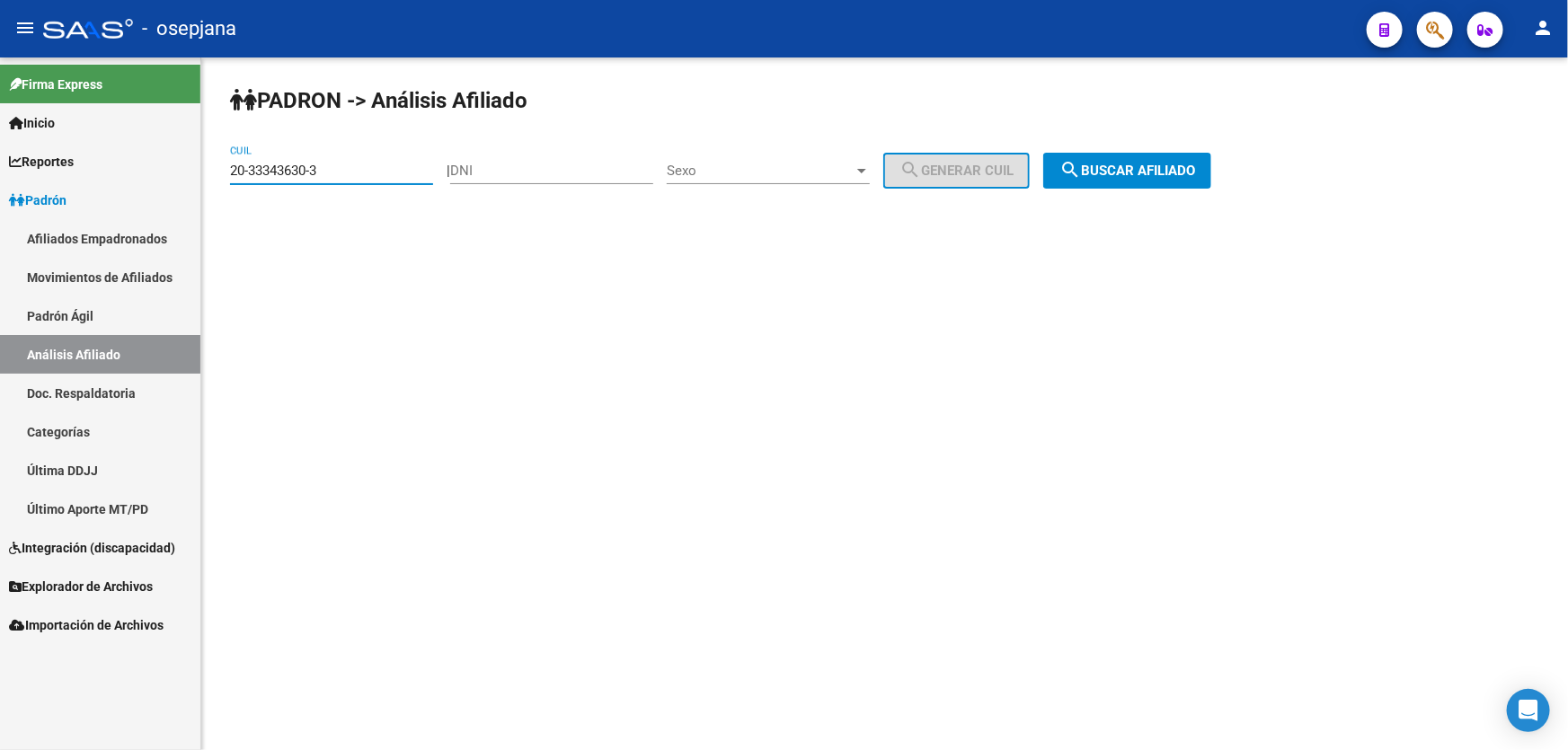
drag, startPoint x: 338, startPoint y: 170, endPoint x: 215, endPoint y: 182, distance: 123.6
click at [215, 182] on div "[PERSON_NAME] -> Análisis Afiliado 20-33343630-3 CUIL | DNI Sexo Sexo search Ge…" at bounding box center [885, 151] width 1367 height 188
paste input "3-38097749-4"
type input "23-38097749-4"
click at [1158, 167] on span "search Buscar afiliado" at bounding box center [1127, 170] width 135 height 16
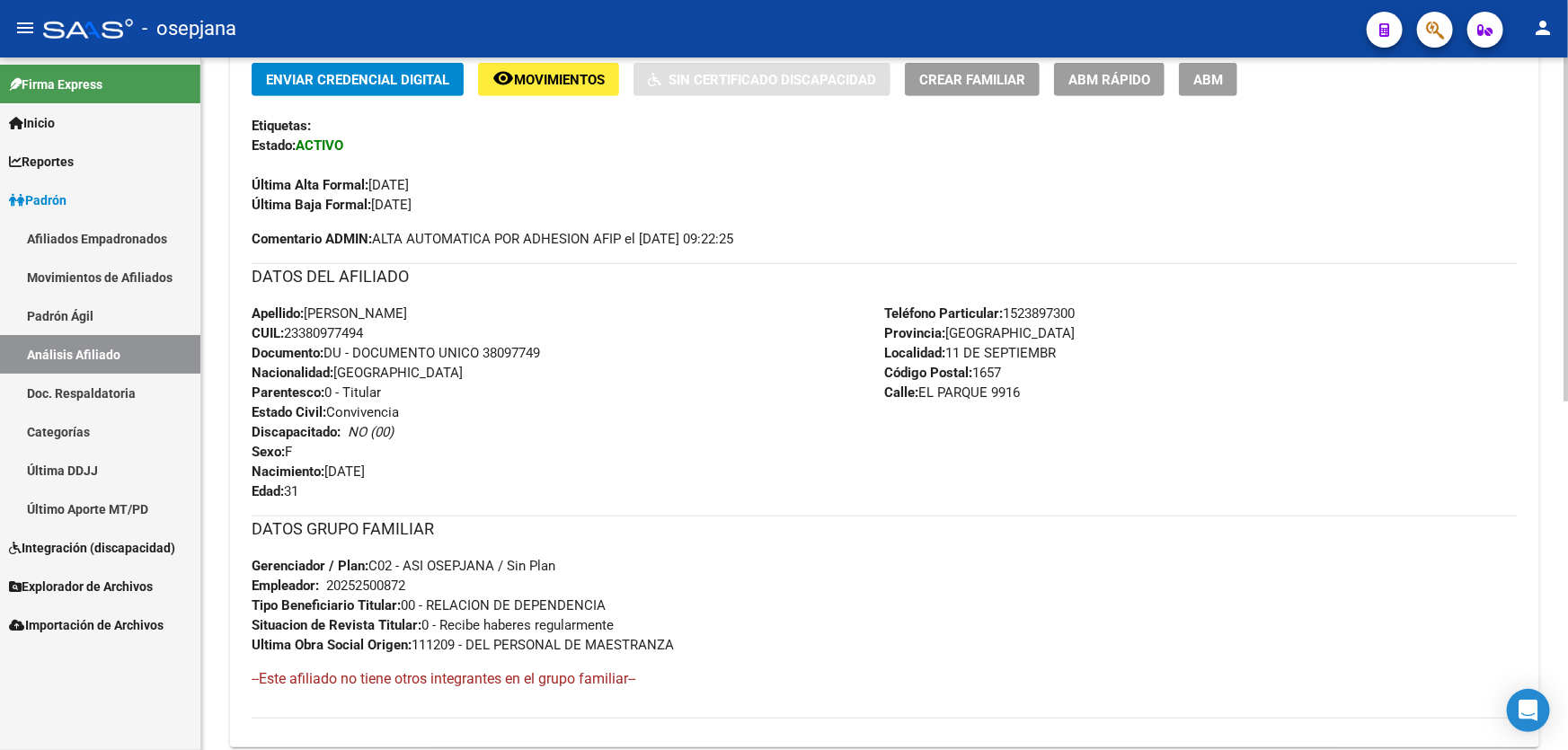
scroll to position [457, 0]
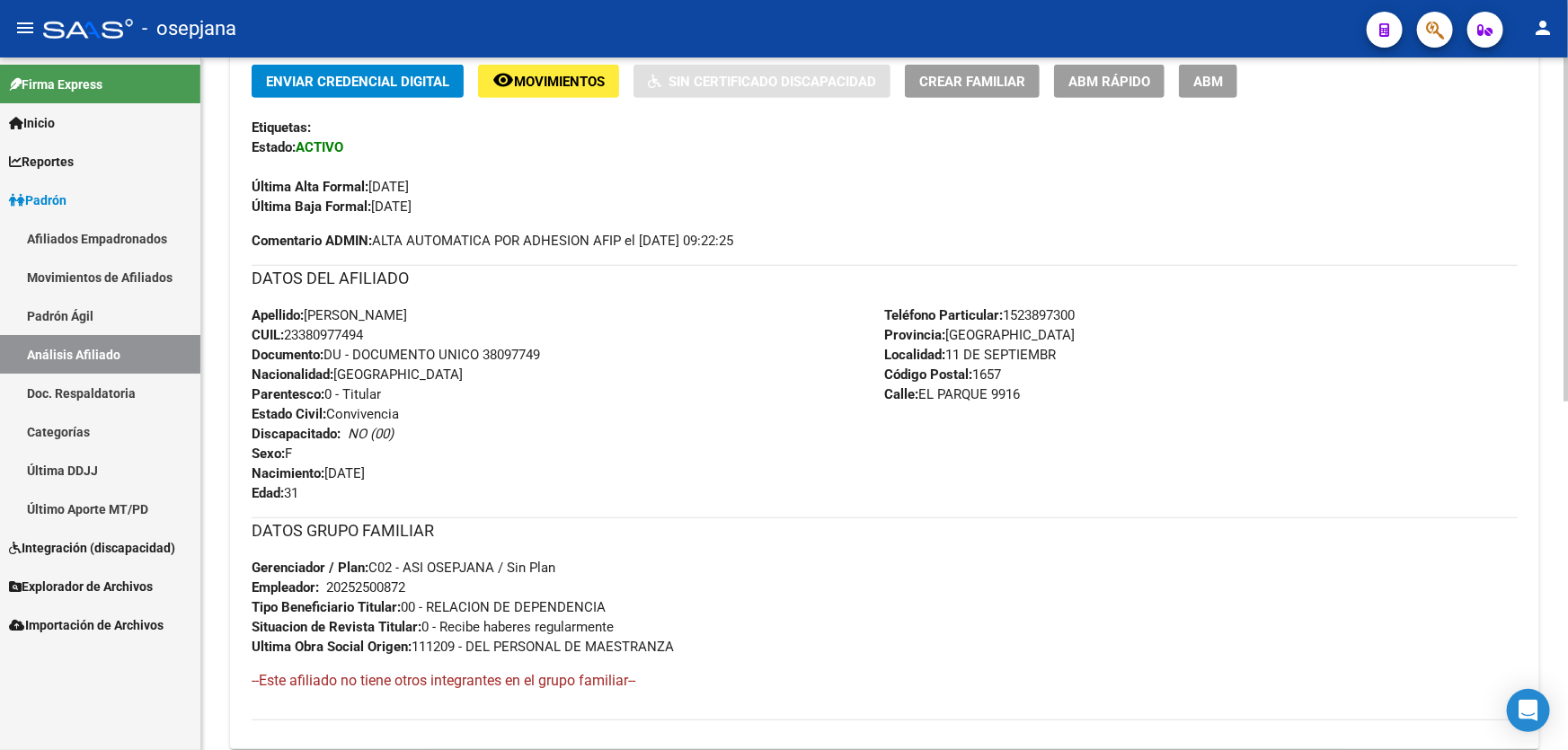
drag, startPoint x: 486, startPoint y: 353, endPoint x: 530, endPoint y: 349, distance: 44.2
click at [576, 350] on div "Apellido: [PERSON_NAME] CUIL: 23380977494 Documento: DU - DOCUMENTO UNICO 38097…" at bounding box center [569, 404] width 634 height 198
copy span "38097749"
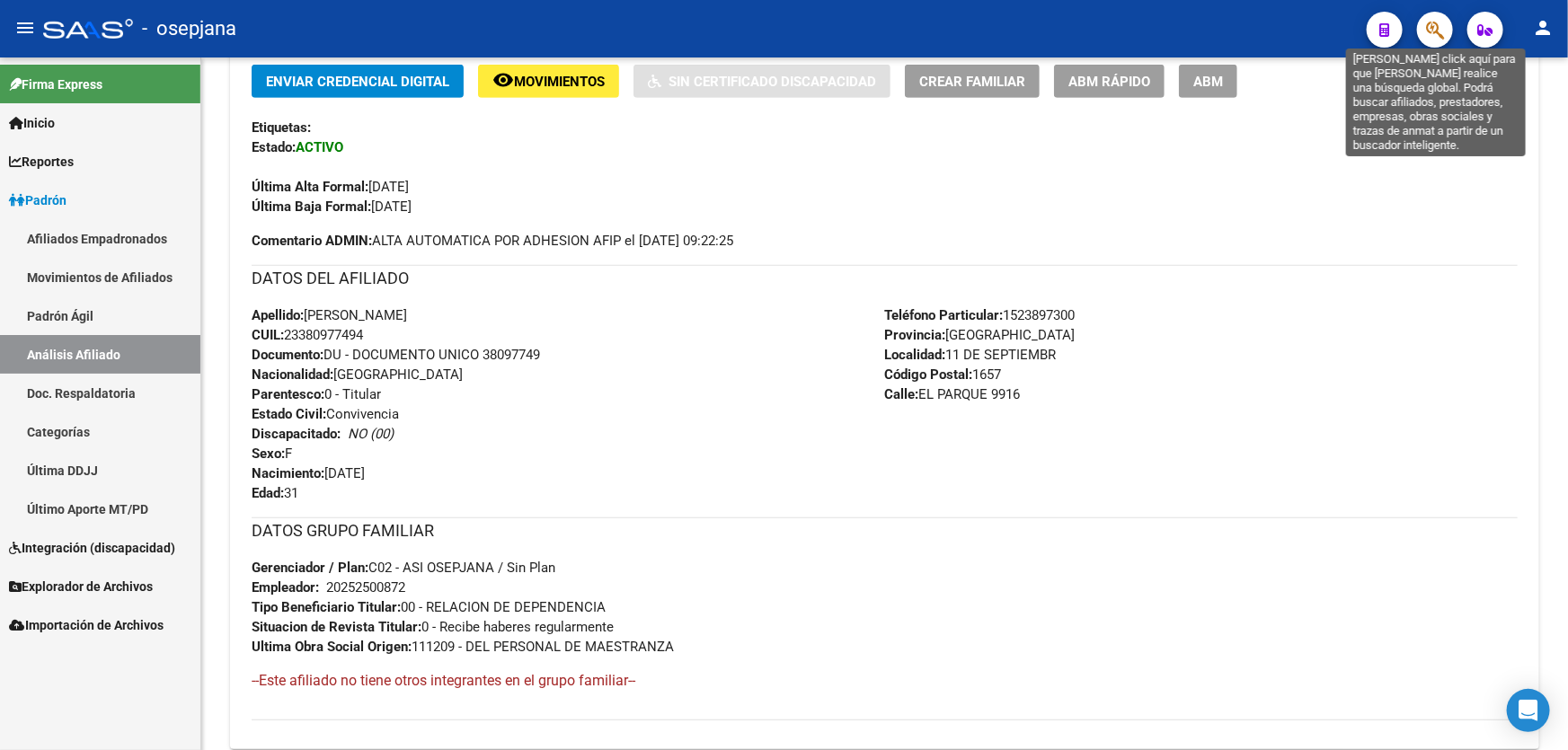
click at [1437, 26] on icon "button" at bounding box center [1435, 30] width 18 height 21
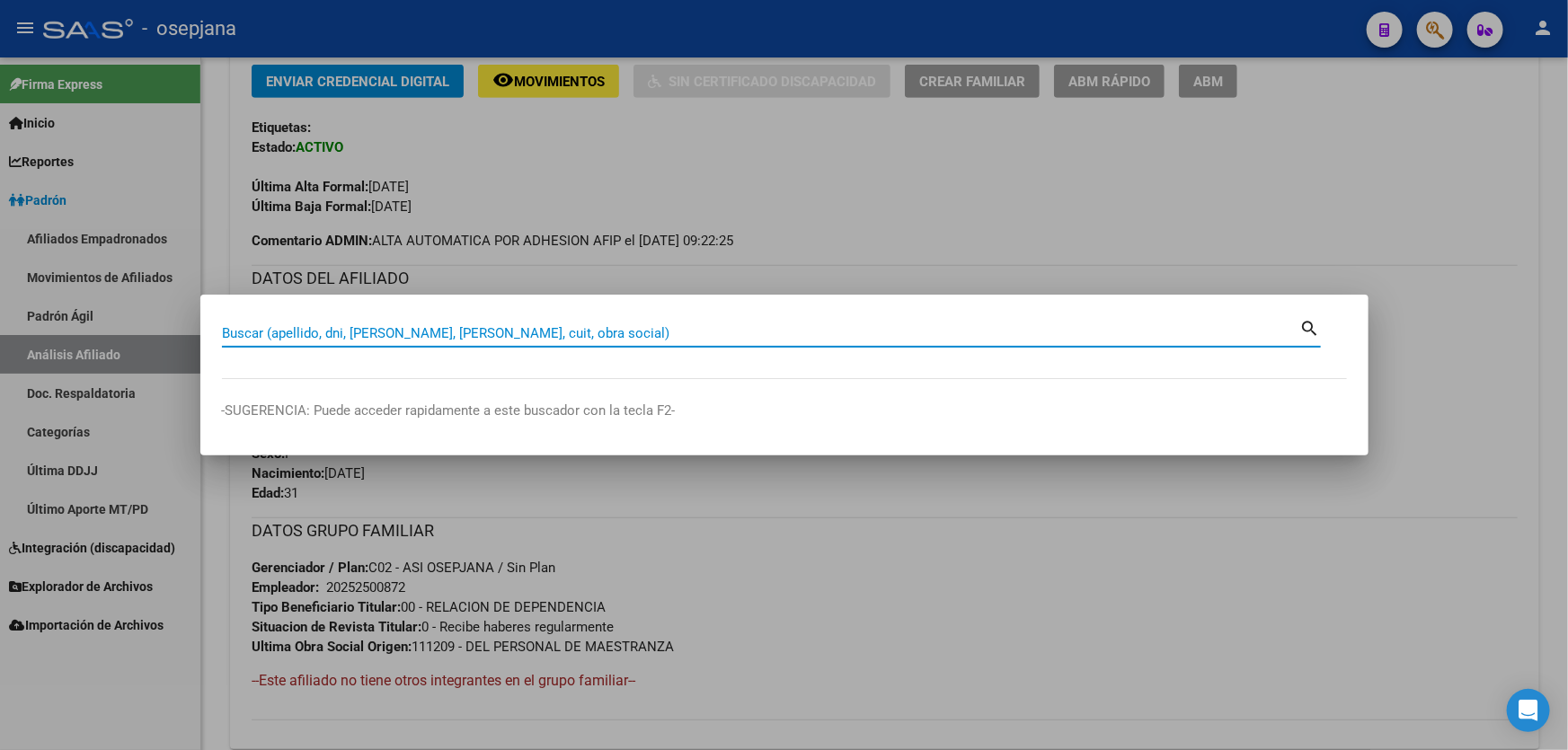
paste input "20-36175687-9"
type input "20361756879"
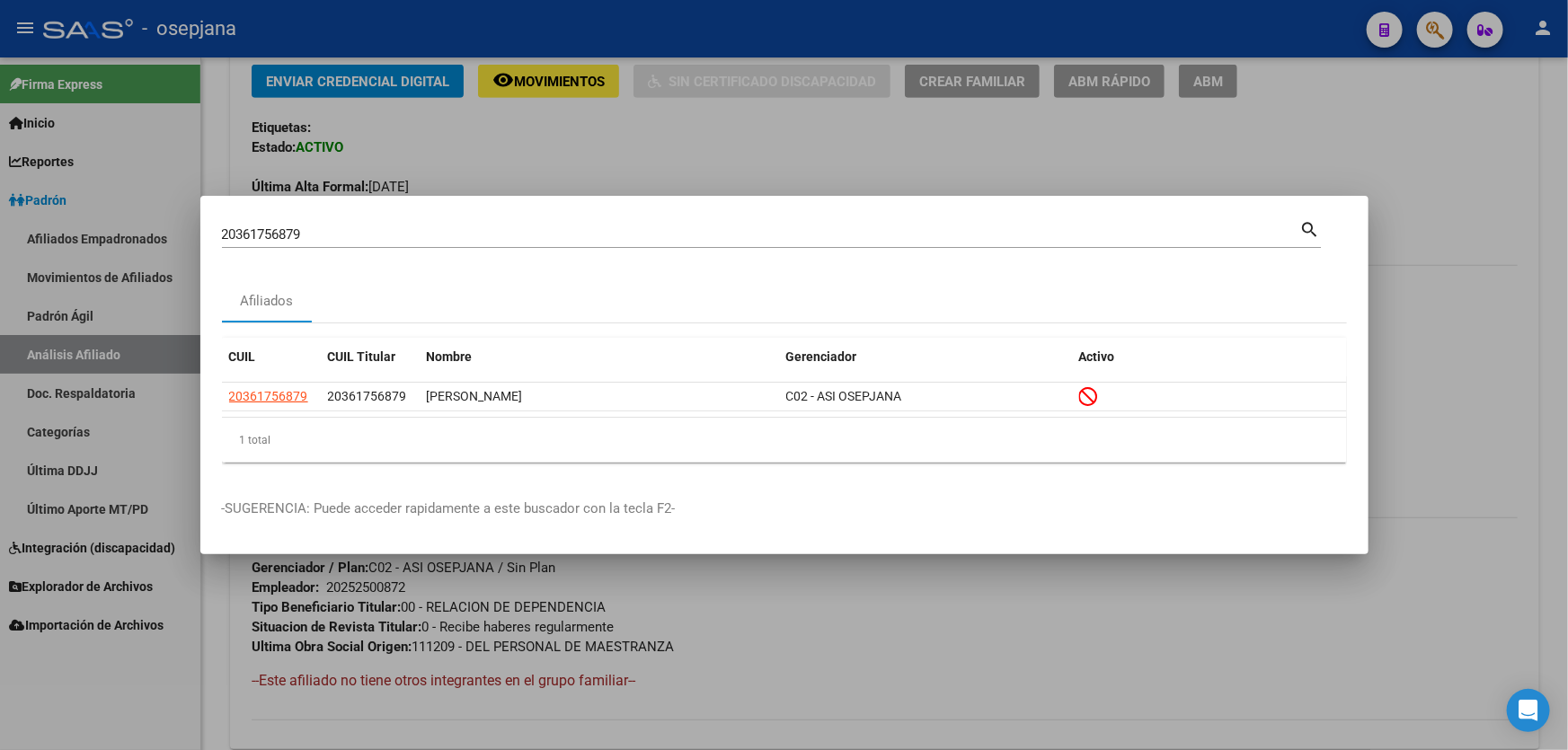
click at [1057, 701] on div at bounding box center [784, 375] width 1568 height 750
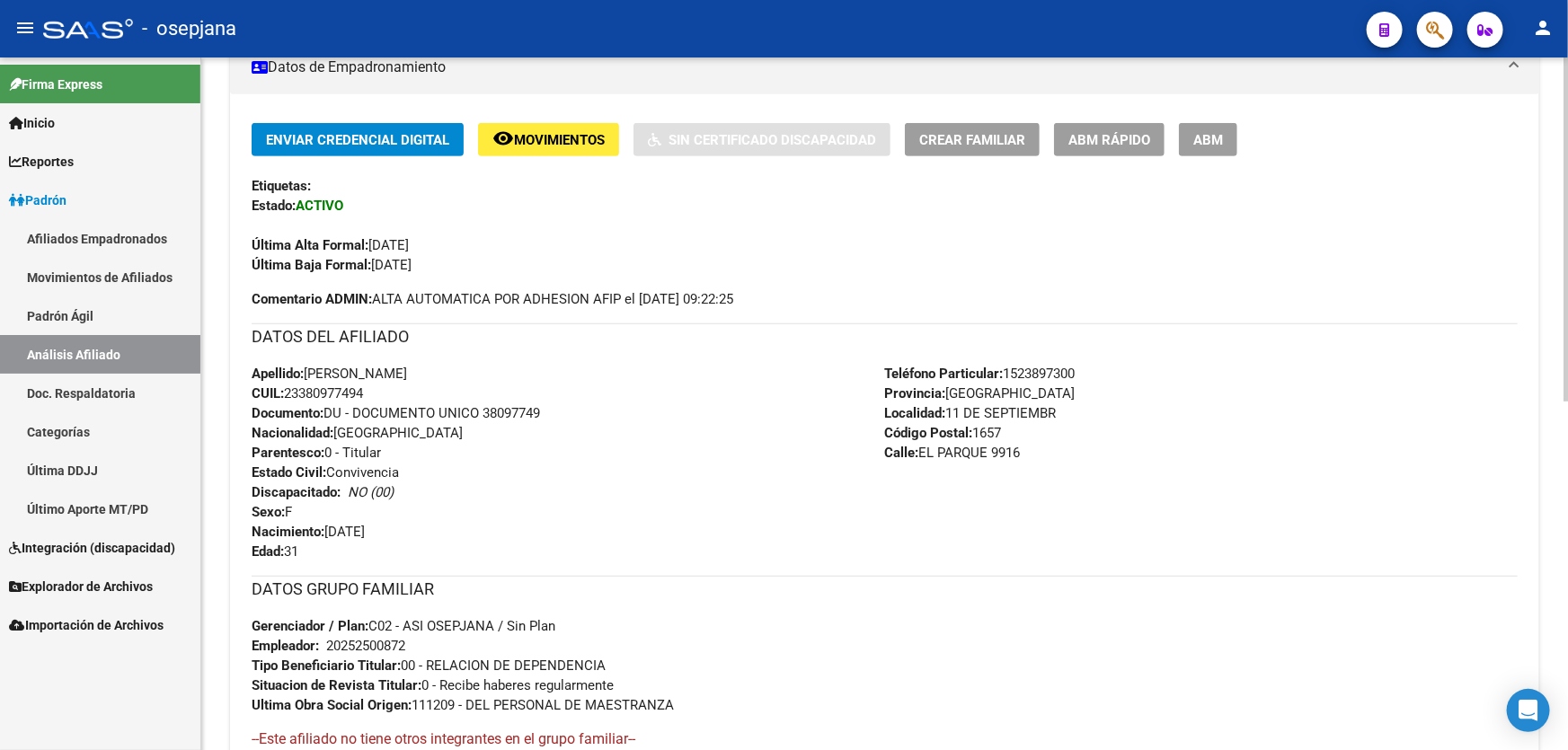
scroll to position [375, 0]
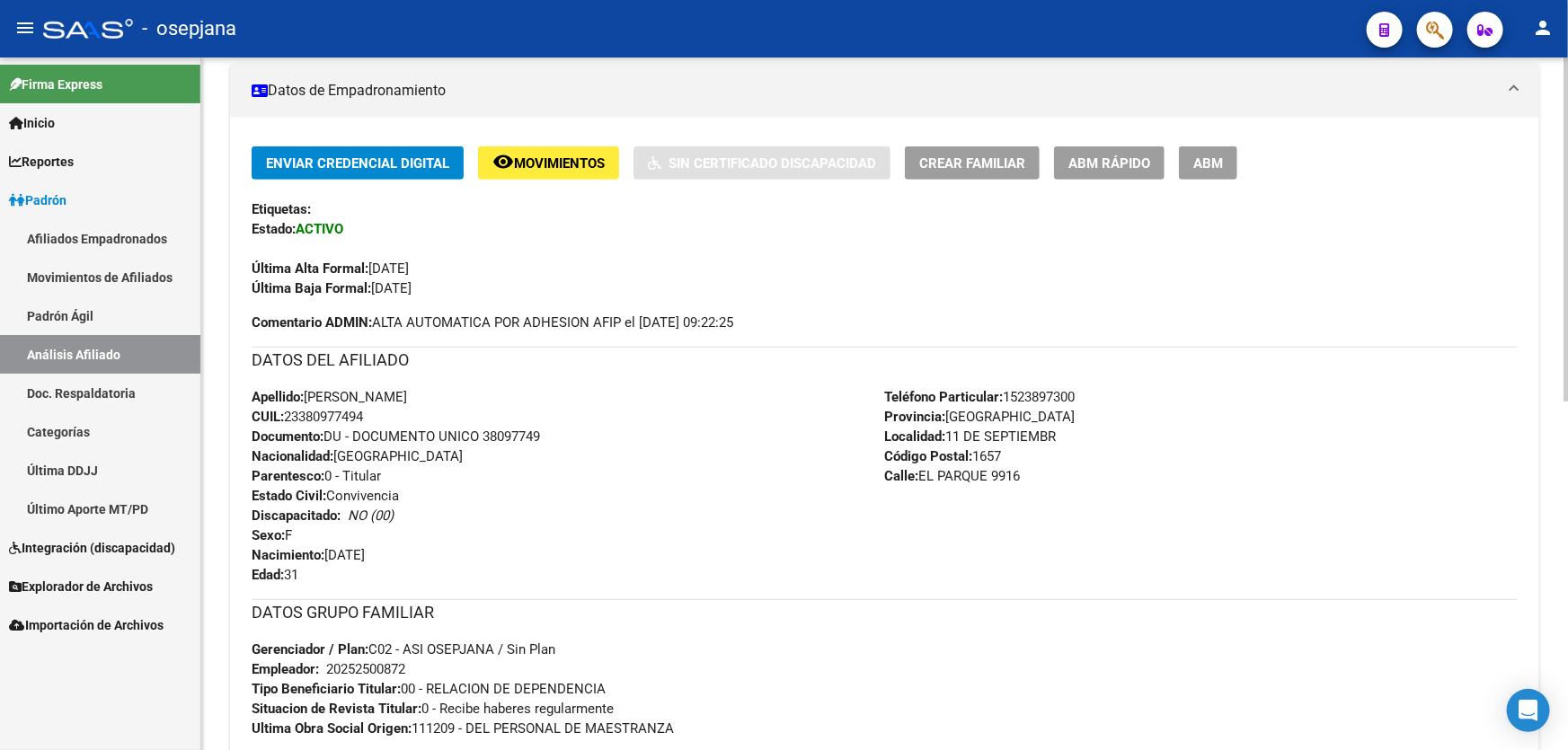
click at [951, 155] on span "Crear Familiar" at bounding box center [973, 163] width 106 height 16
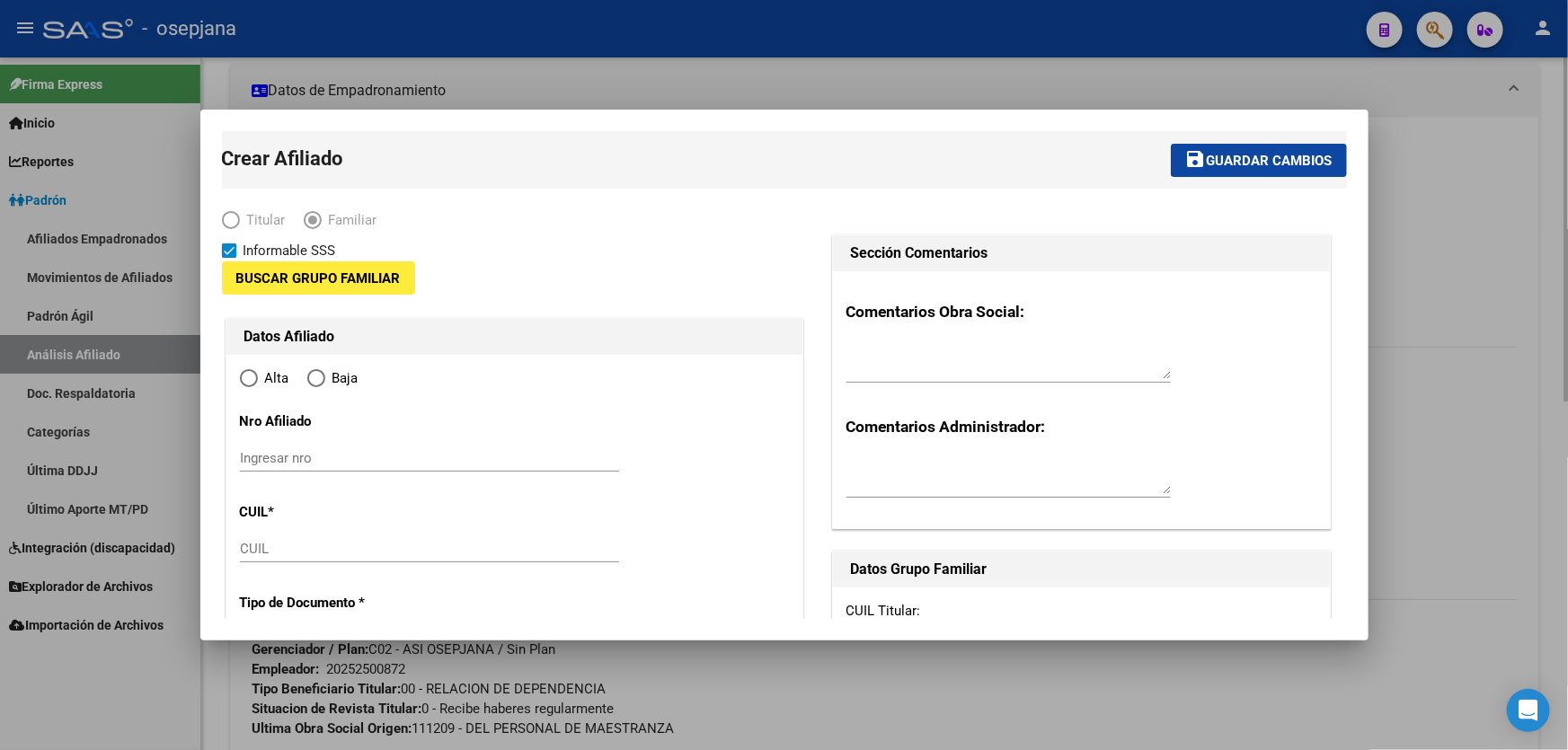
type input "20-25250087-2"
type input "11 DE SEPTIEMBR"
type input "1657"
type input "EL PARQUE"
type input "9916"
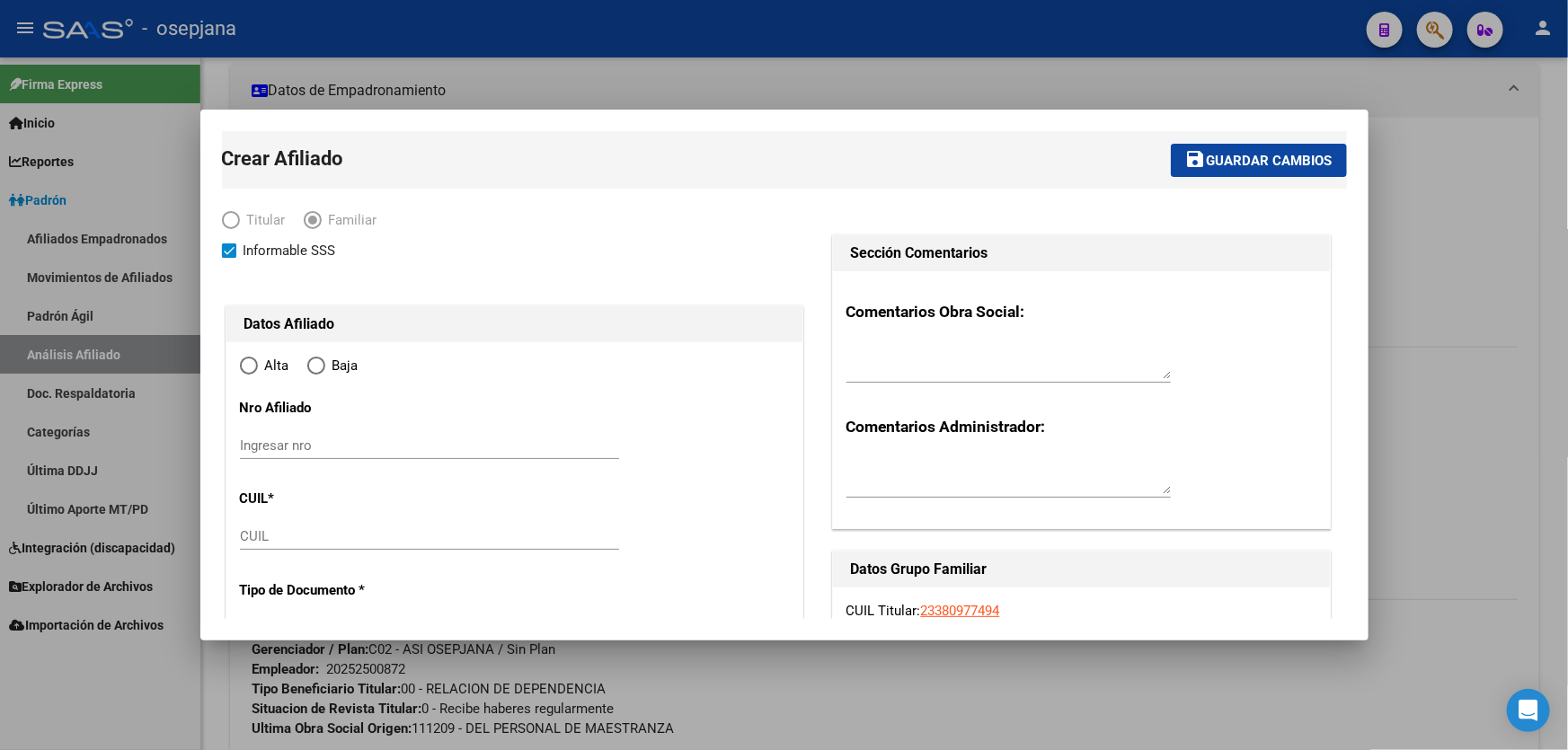
radio input "true"
type input "20-25250087-2"
click at [1495, 340] on div at bounding box center [784, 375] width 1568 height 750
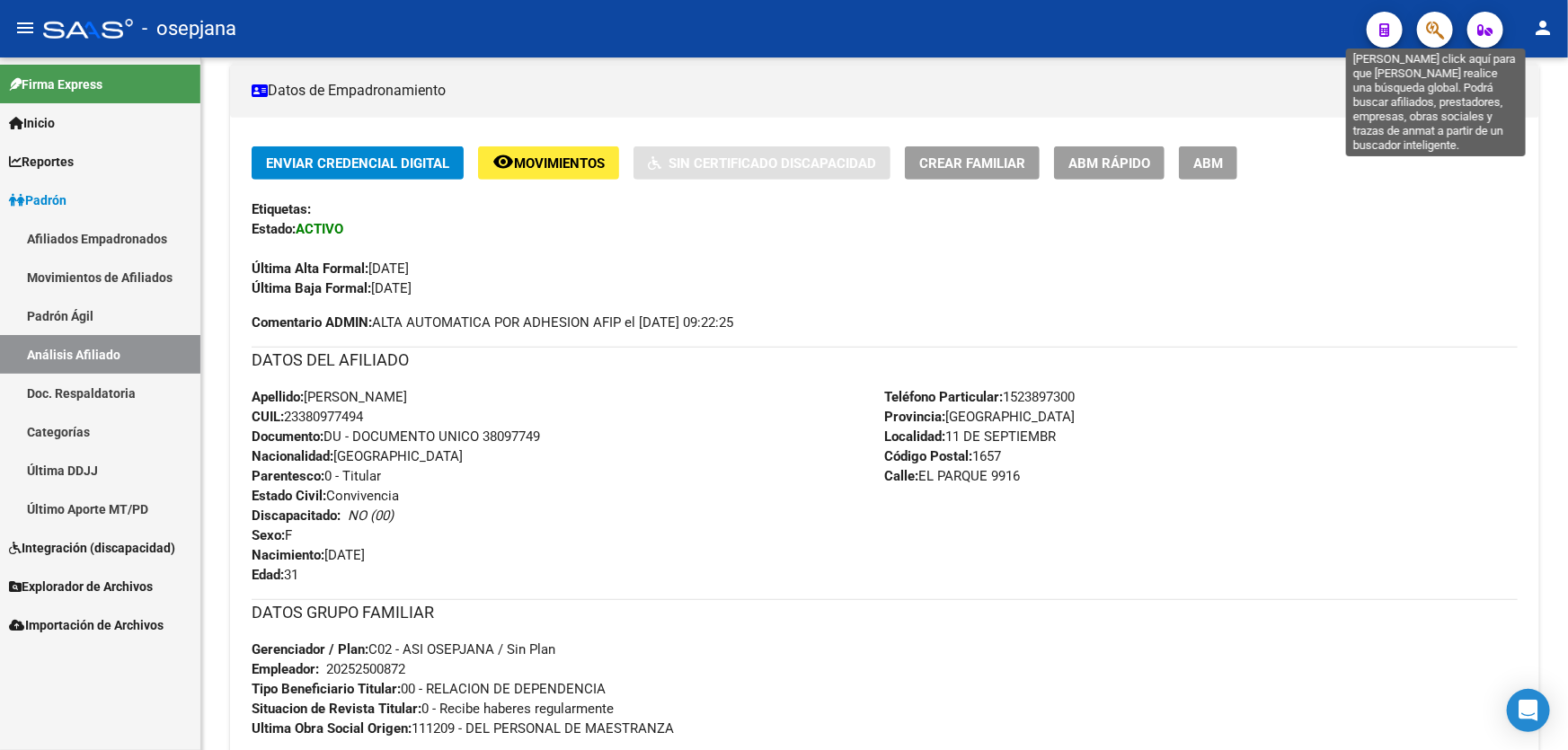
click at [1454, 22] on mat-toolbar "menu - osepjana person" at bounding box center [784, 28] width 1568 height 58
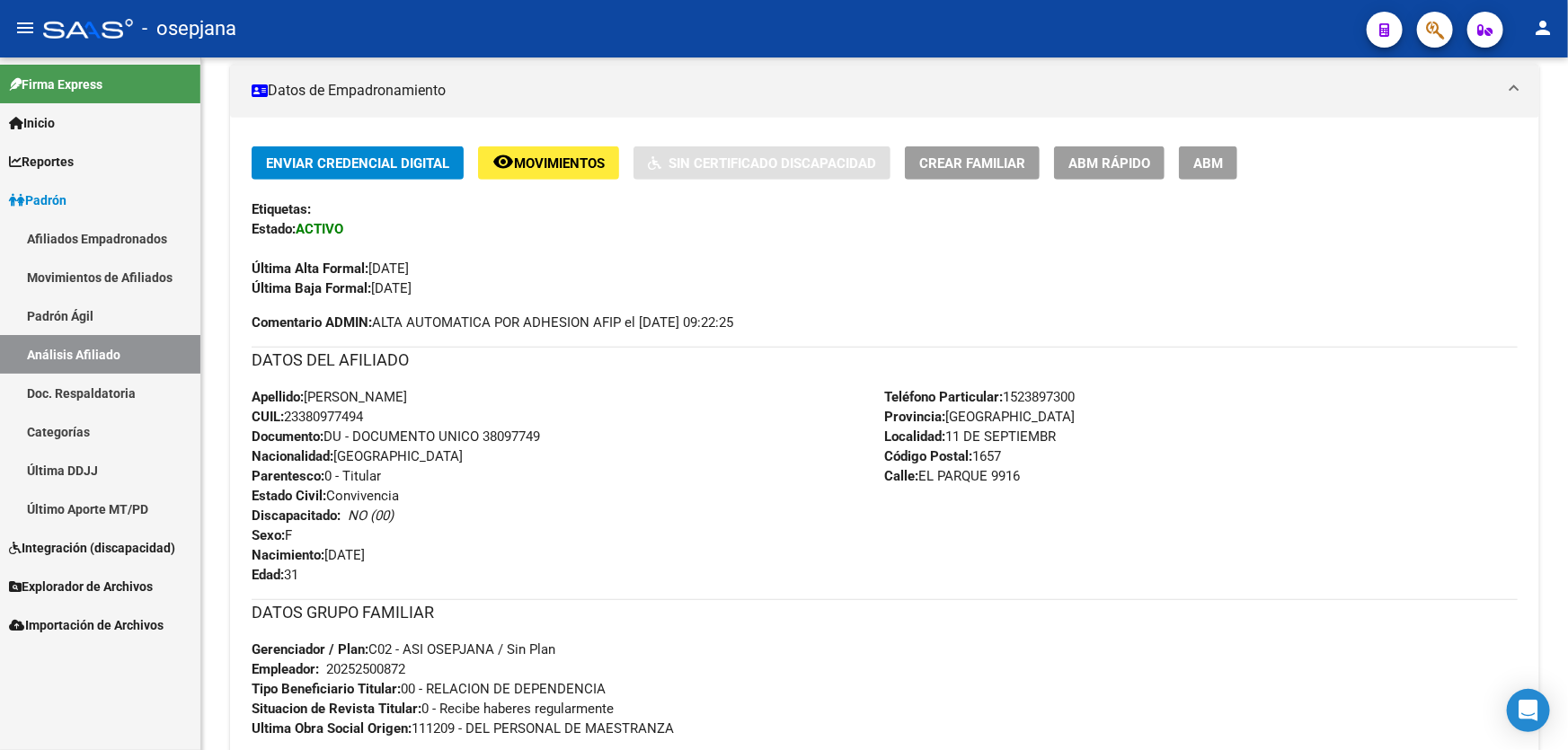
click at [1419, 33] on button "button" at bounding box center [1436, 29] width 36 height 36
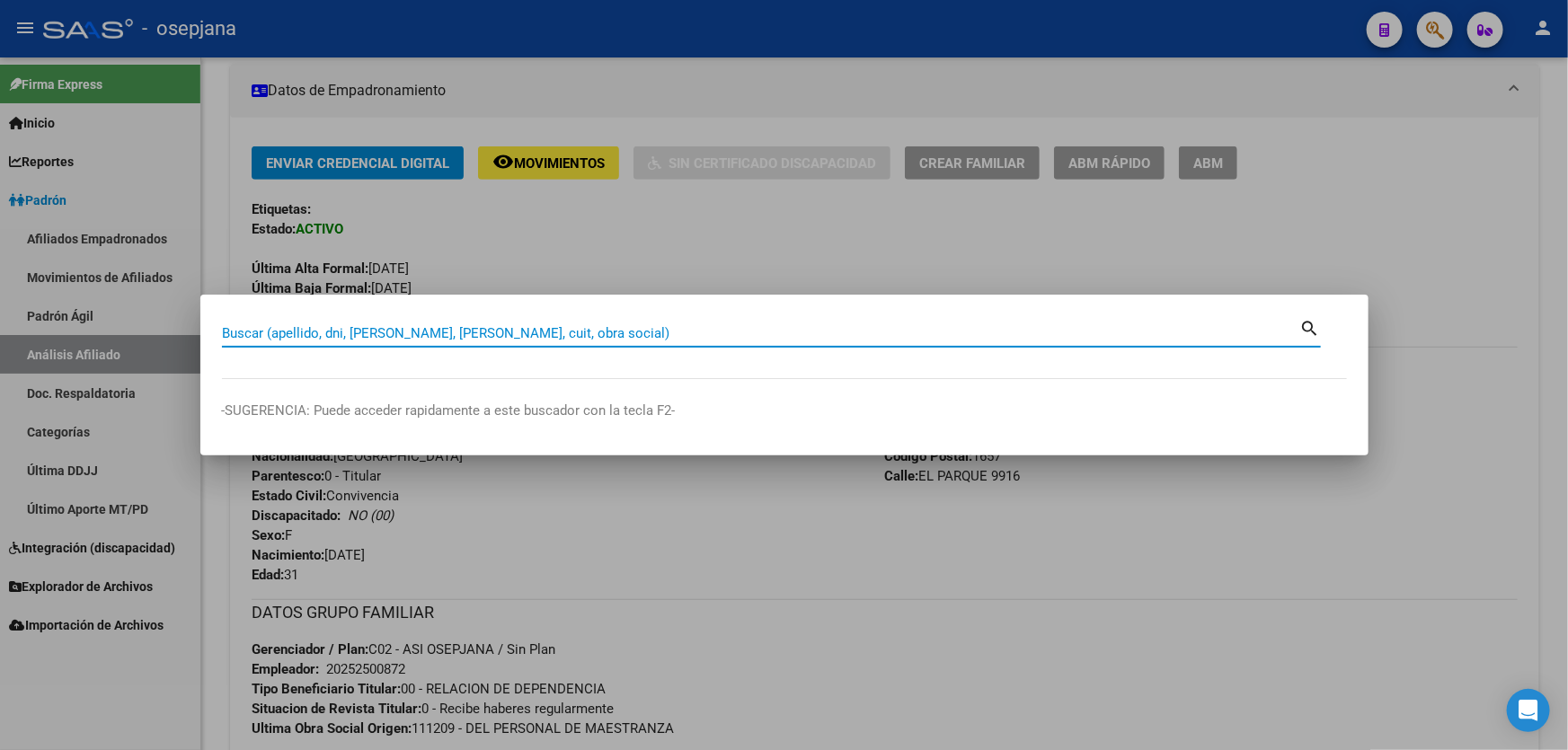
paste input "20-36175687-9"
type input "20361756879"
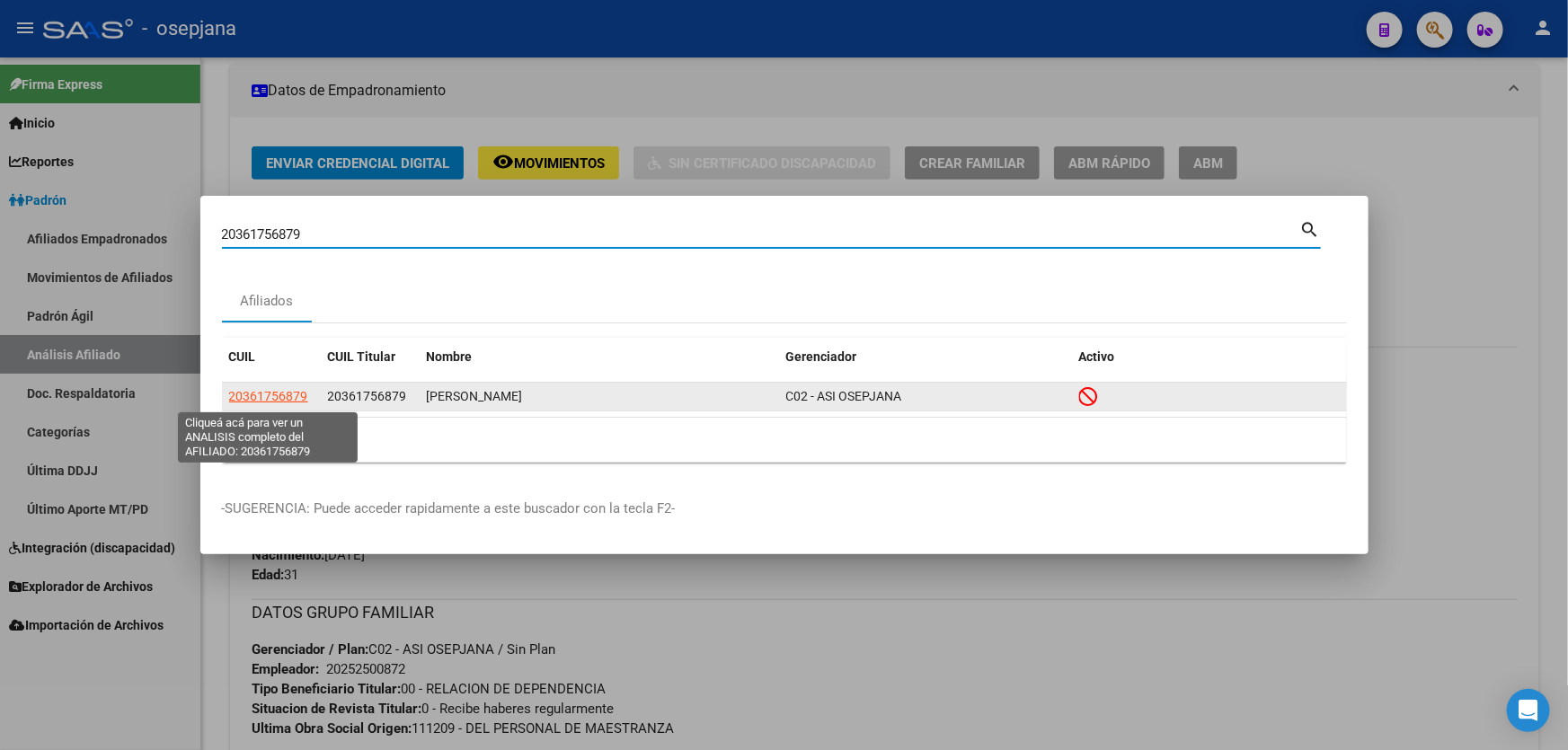
click at [230, 394] on span "20361756879" at bounding box center [269, 395] width 79 height 14
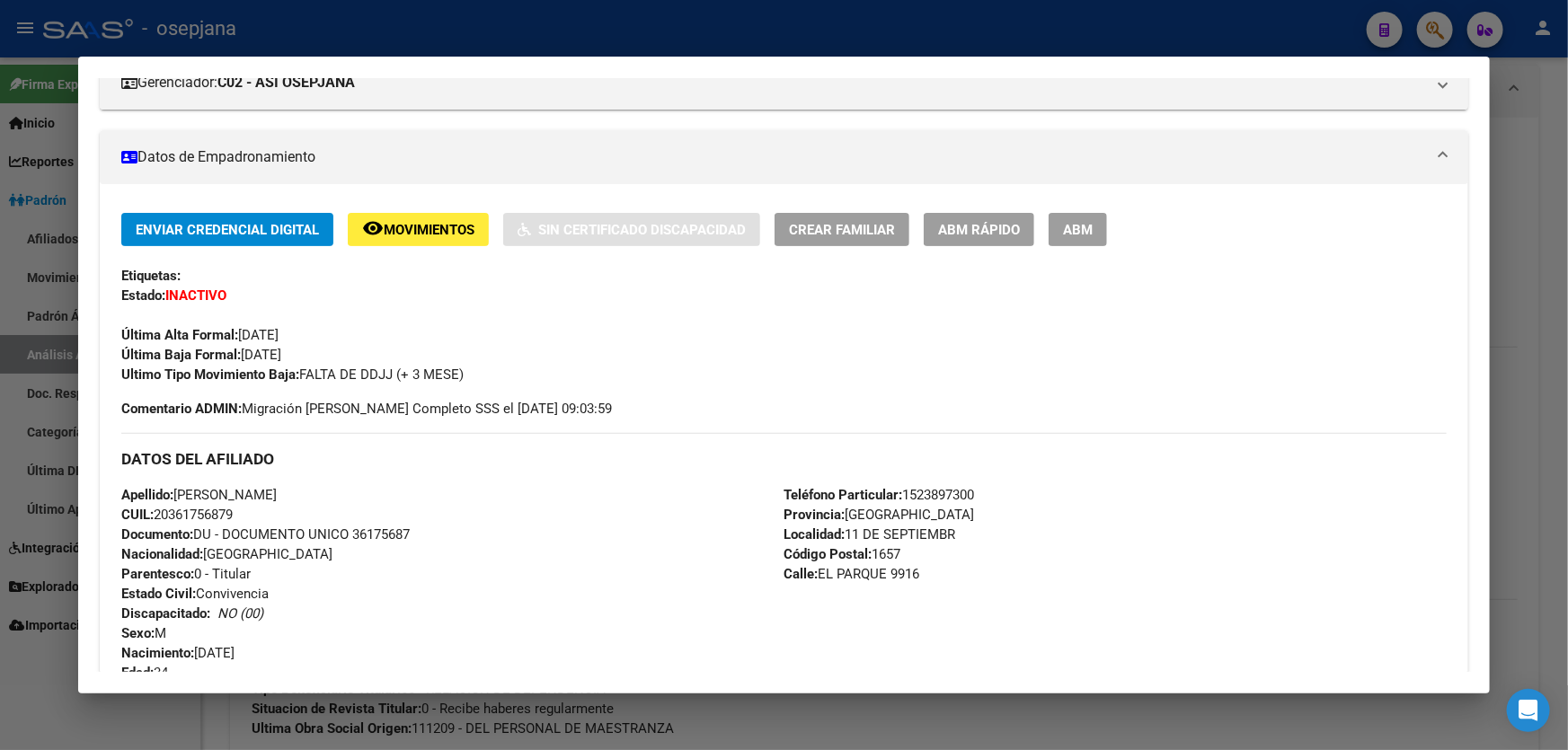
scroll to position [326, 0]
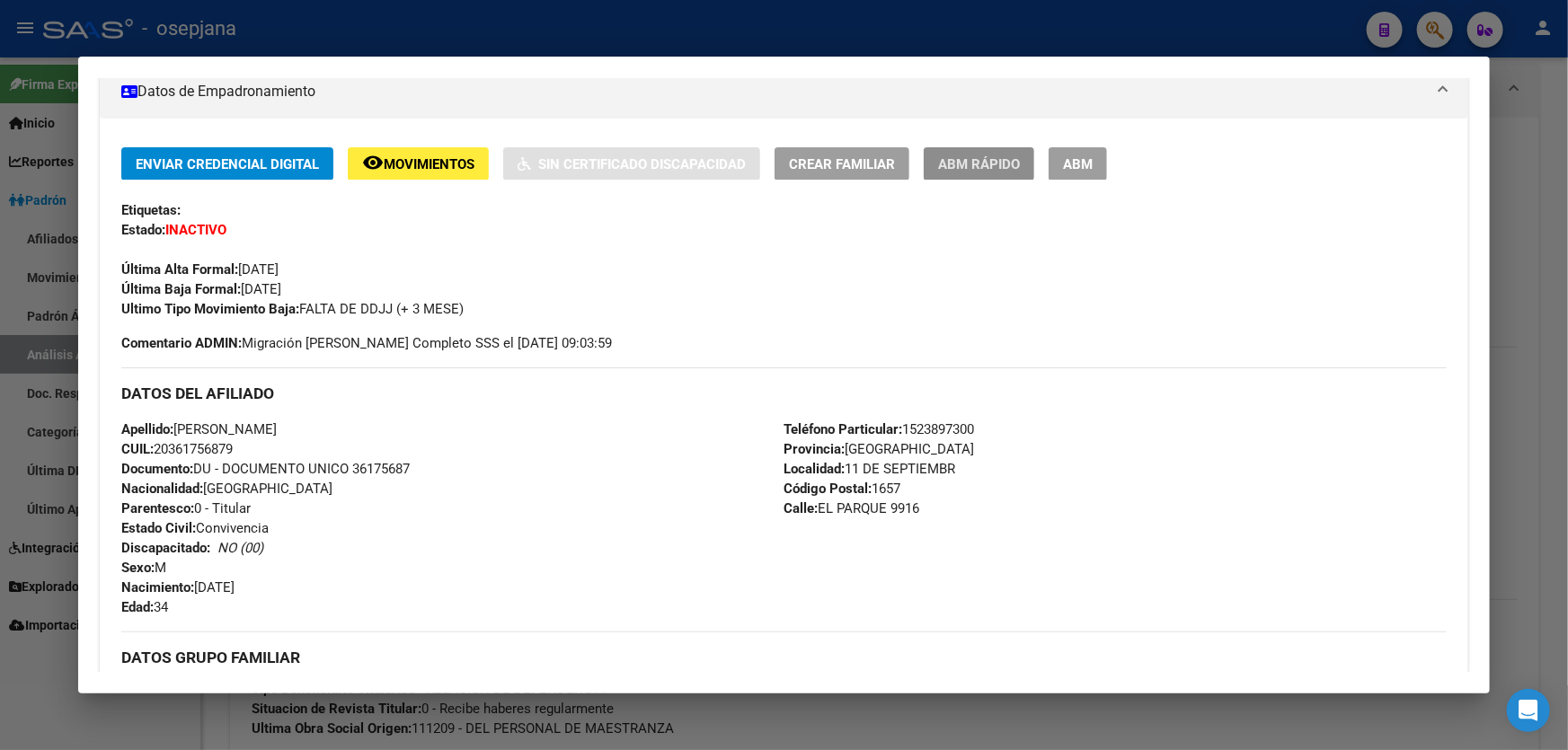
click at [996, 161] on span "ABM Rápido" at bounding box center [979, 164] width 81 height 16
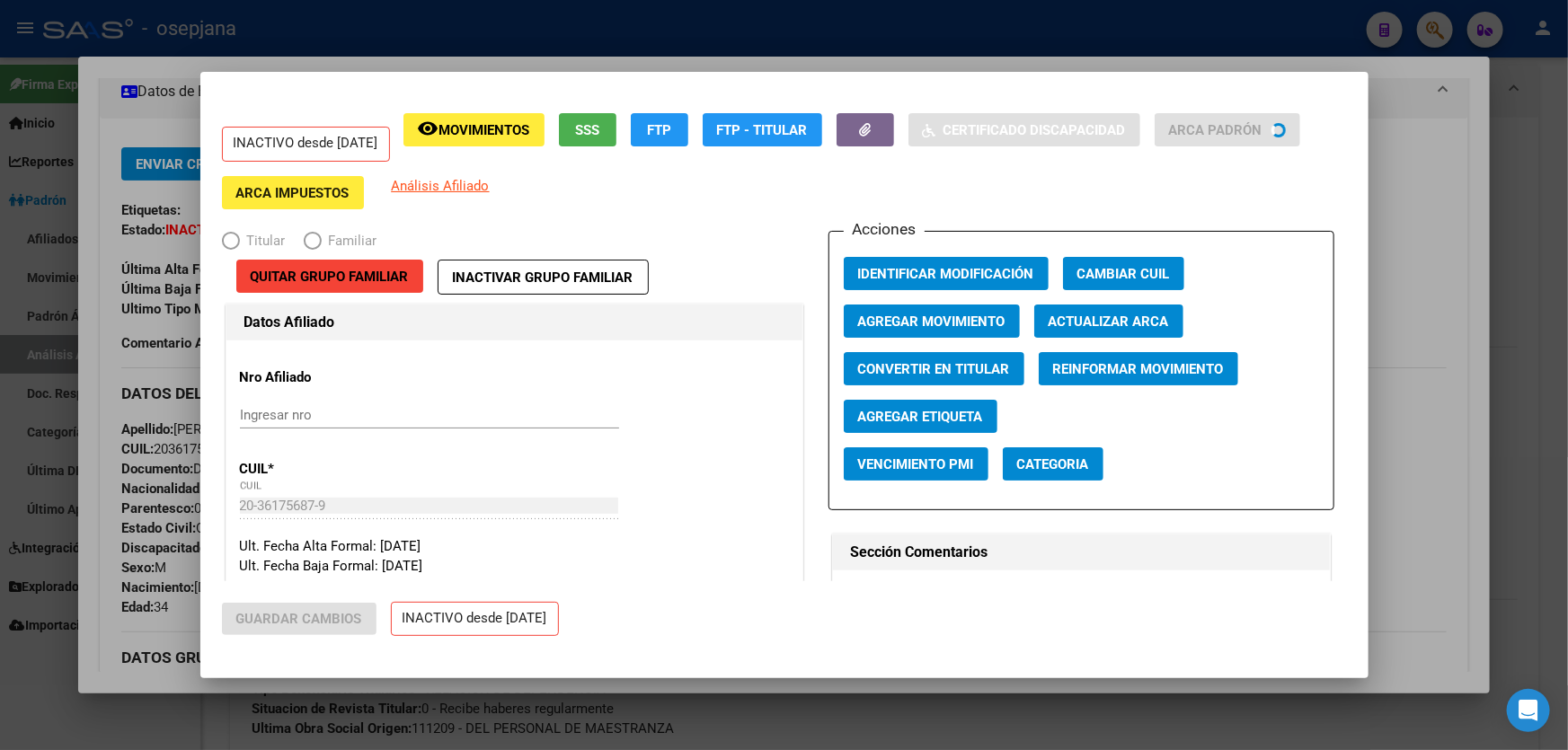
radio input "true"
type input "30-59359856-6"
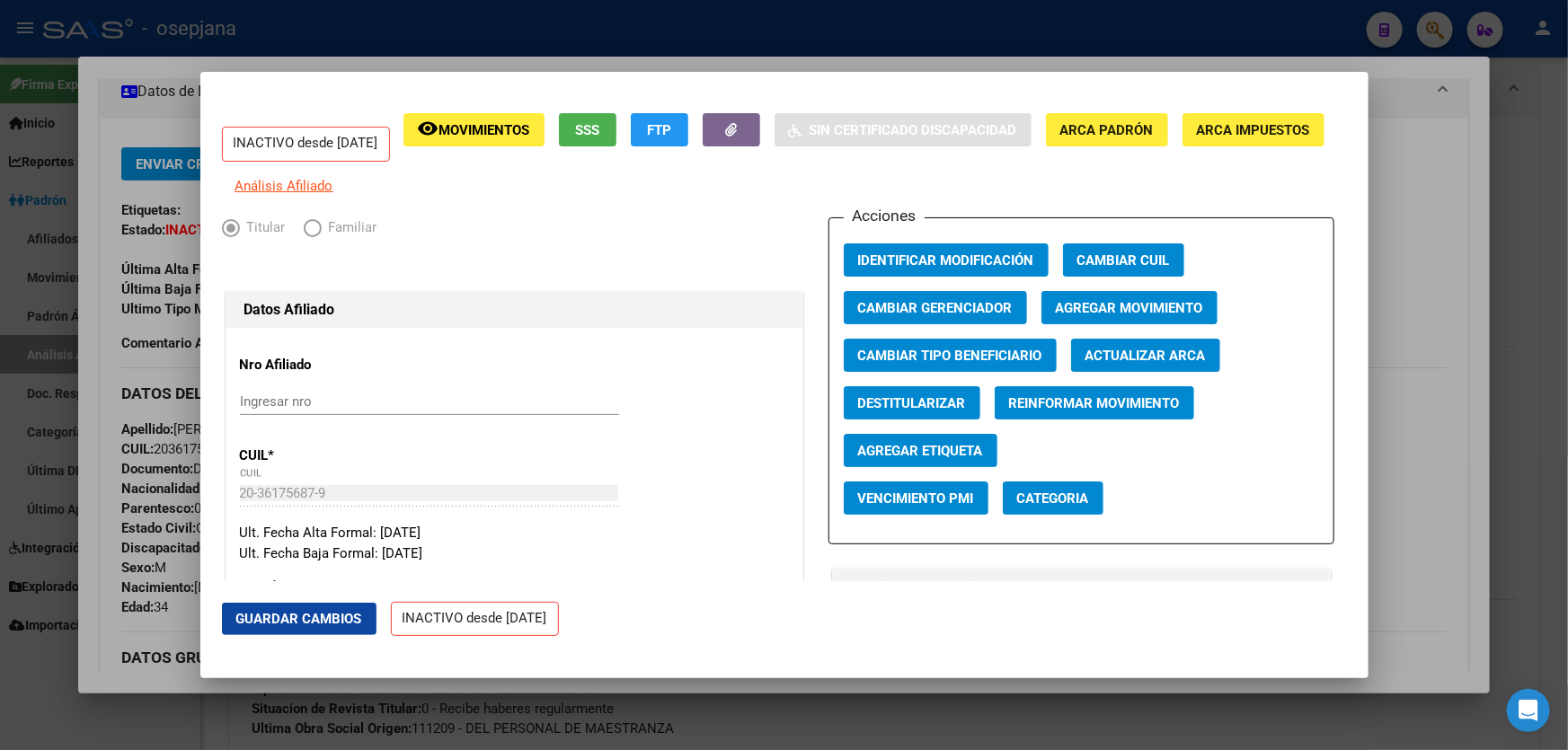
click at [941, 411] on span "Destitularizar" at bounding box center [912, 403] width 108 height 16
radio input "false"
radio input "true"
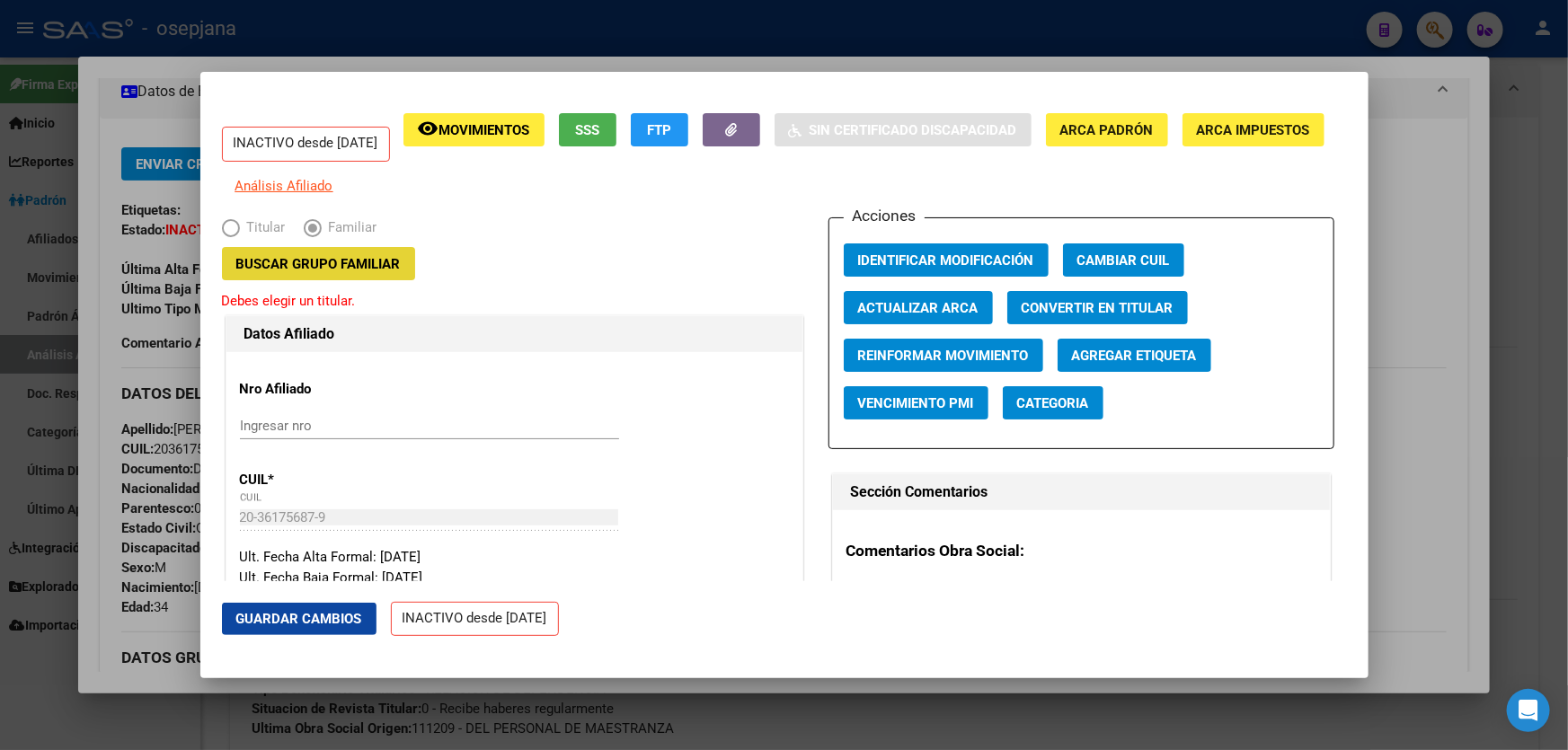
click at [326, 262] on button "Buscar Grupo Familiar" at bounding box center [319, 263] width 193 height 33
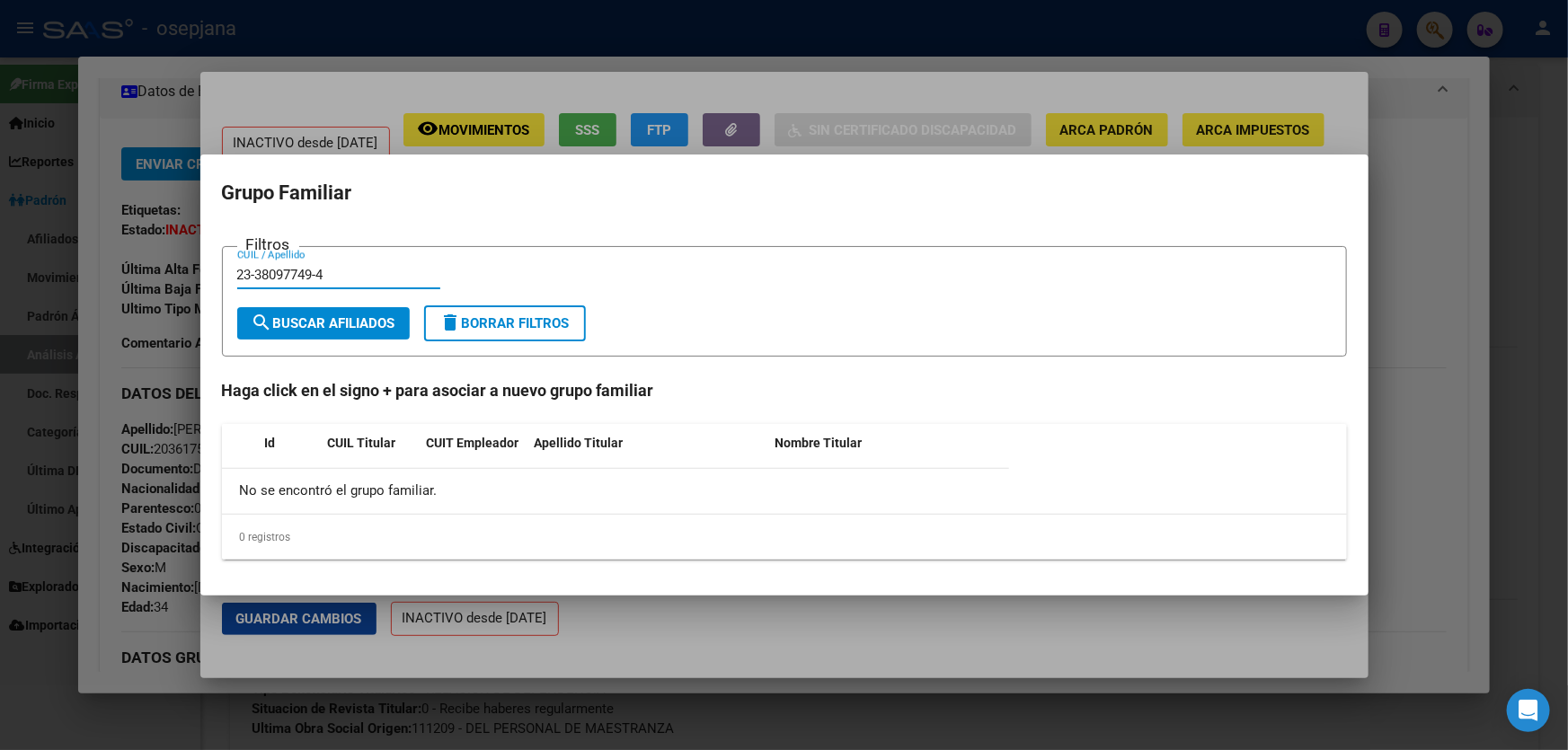
click at [314, 277] on input "23-38097749-4" at bounding box center [339, 274] width 203 height 16
click at [257, 272] on input "23-380977494" at bounding box center [339, 274] width 203 height 16
type input "23380977494"
click at [294, 318] on span "search Buscar Afiliados" at bounding box center [324, 323] width 144 height 16
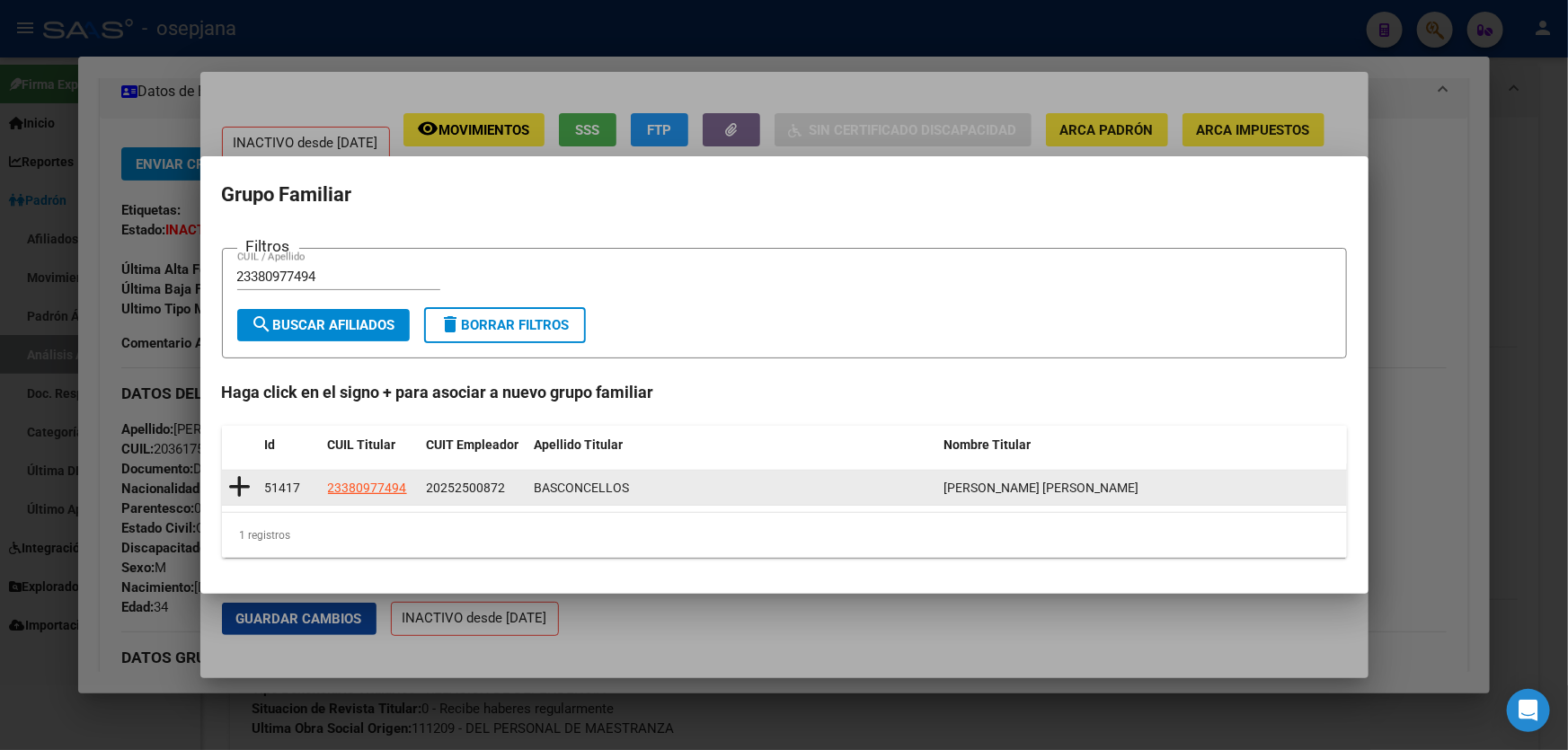
click at [252, 485] on datatable-body-cell at bounding box center [240, 488] width 36 height 35
click at [246, 488] on icon at bounding box center [240, 487] width 23 height 26
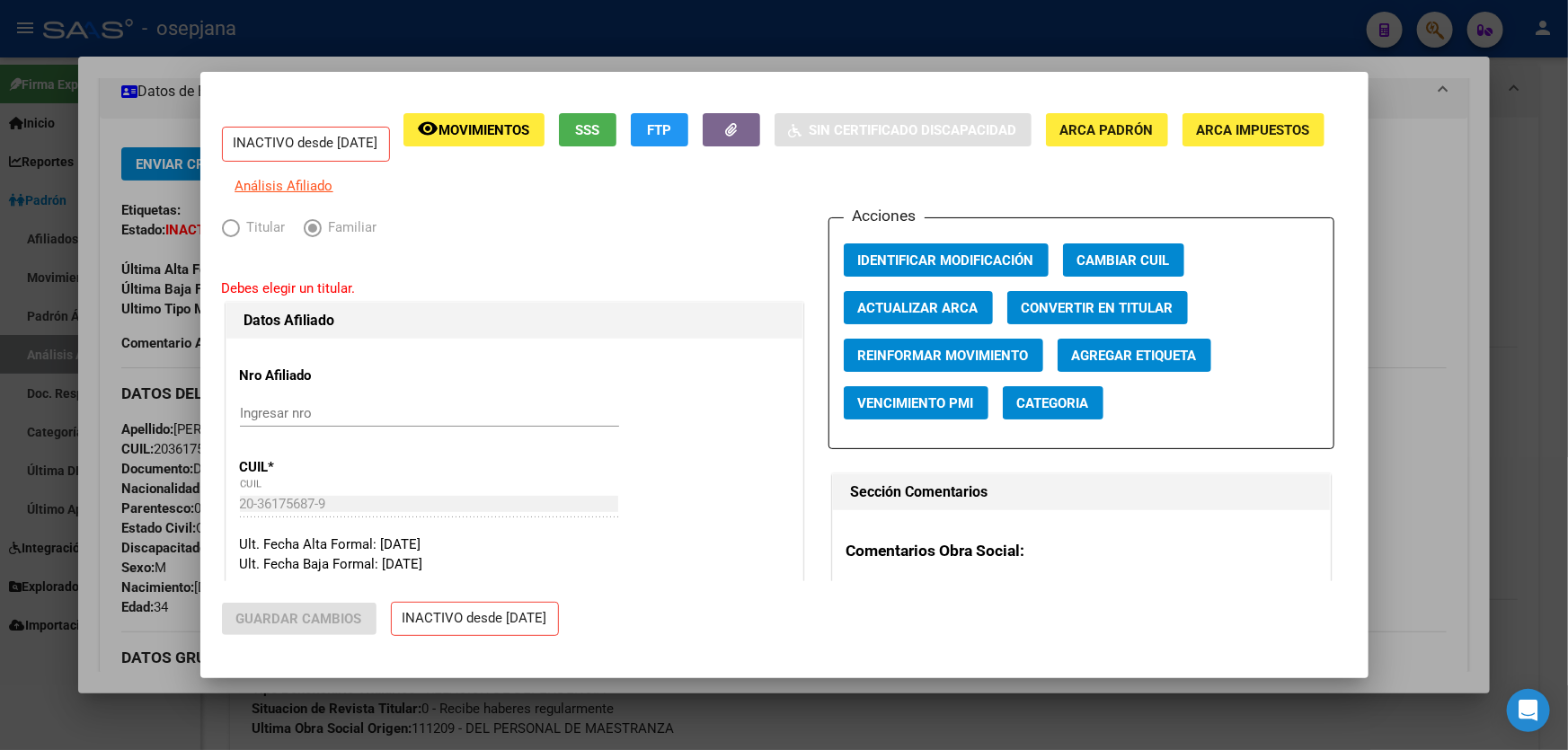
type input "20-25250087-2"
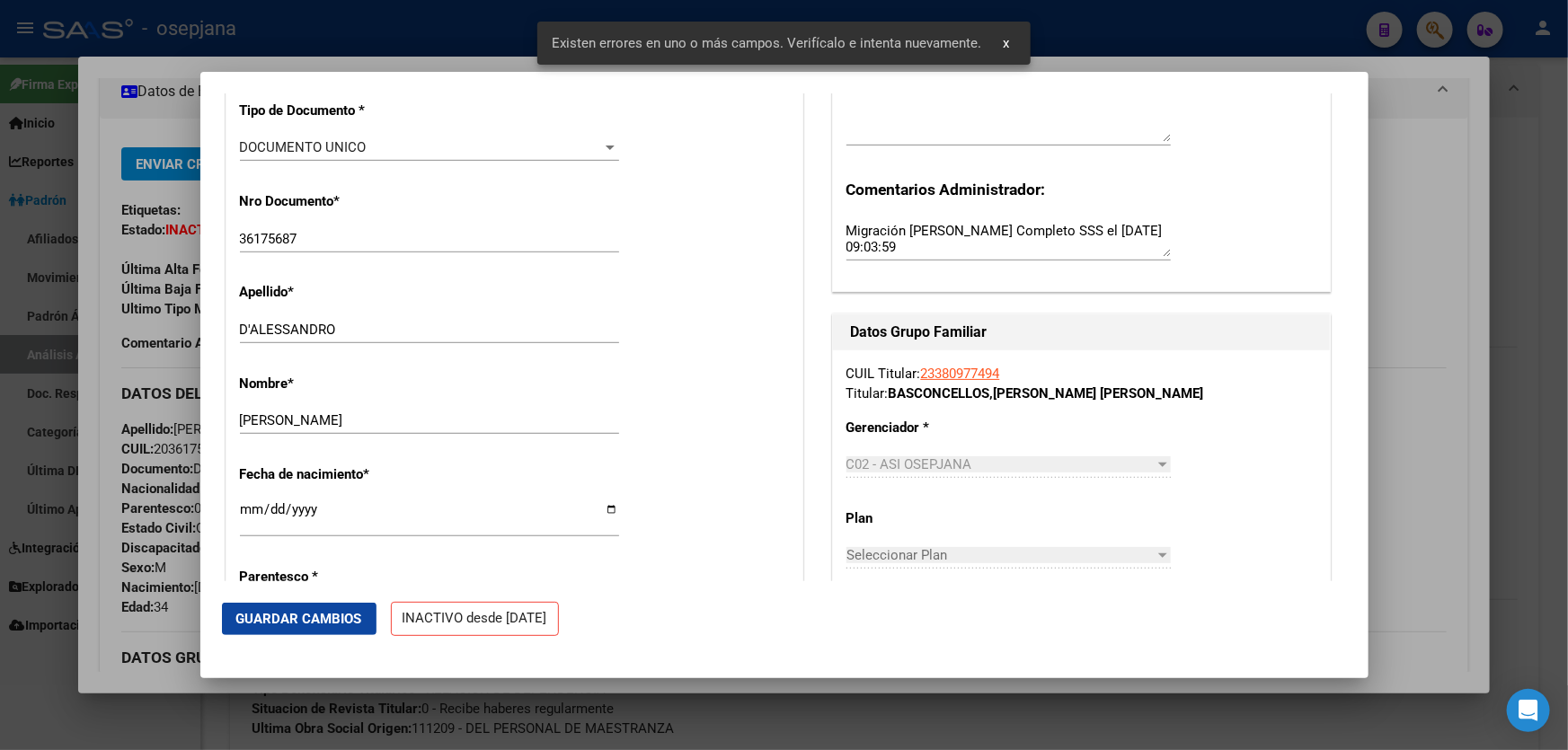
scroll to position [735, 0]
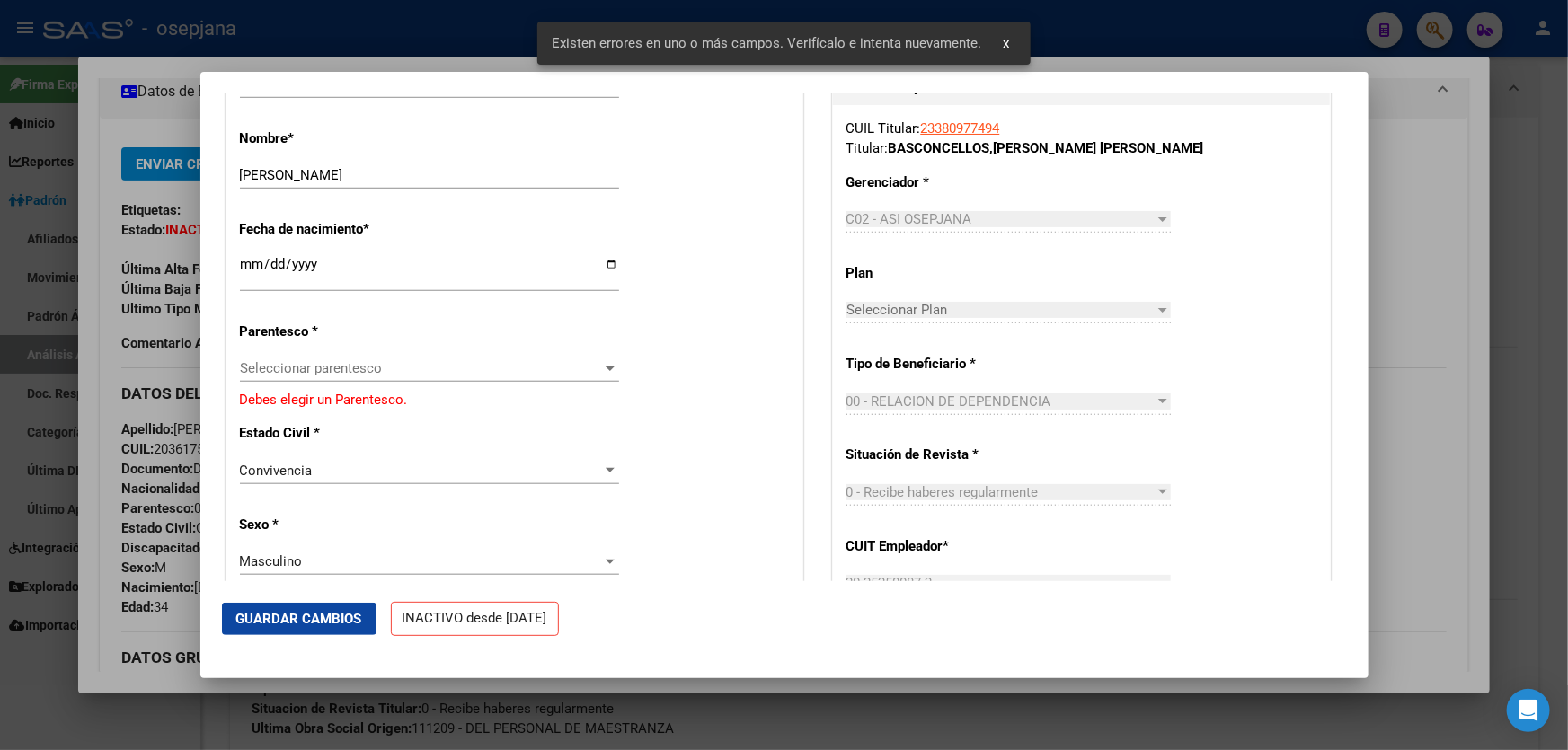
click at [517, 385] on div "Seleccionar parentesco Seleccionar parentesco" at bounding box center [430, 376] width 379 height 44
click at [478, 385] on div "Seleccionar parentesco Seleccionar parentesco" at bounding box center [430, 376] width 379 height 44
click at [471, 372] on span "Seleccionar parentesco" at bounding box center [422, 368] width 363 height 16
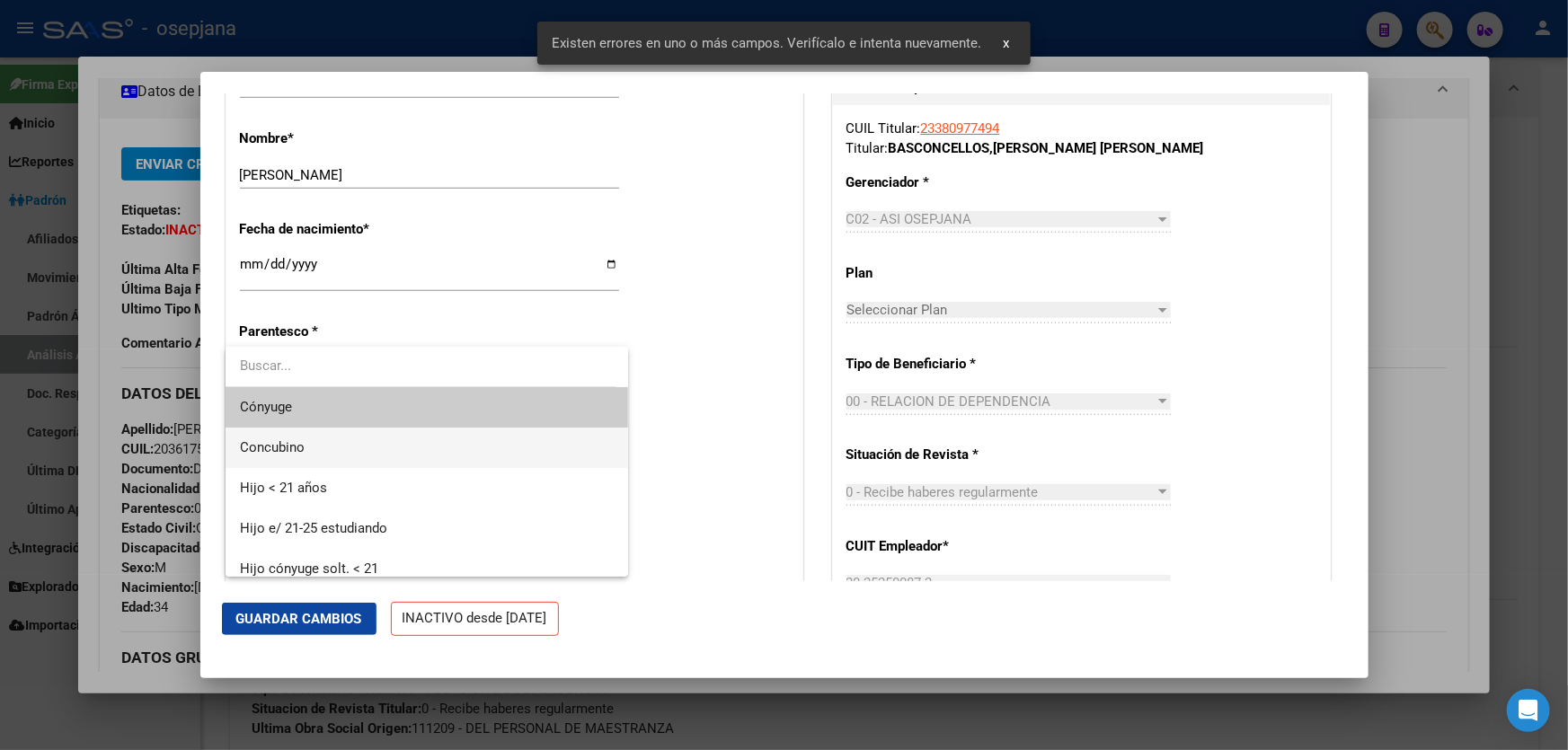
click at [310, 452] on span "Concubino" at bounding box center [428, 447] width 375 height 41
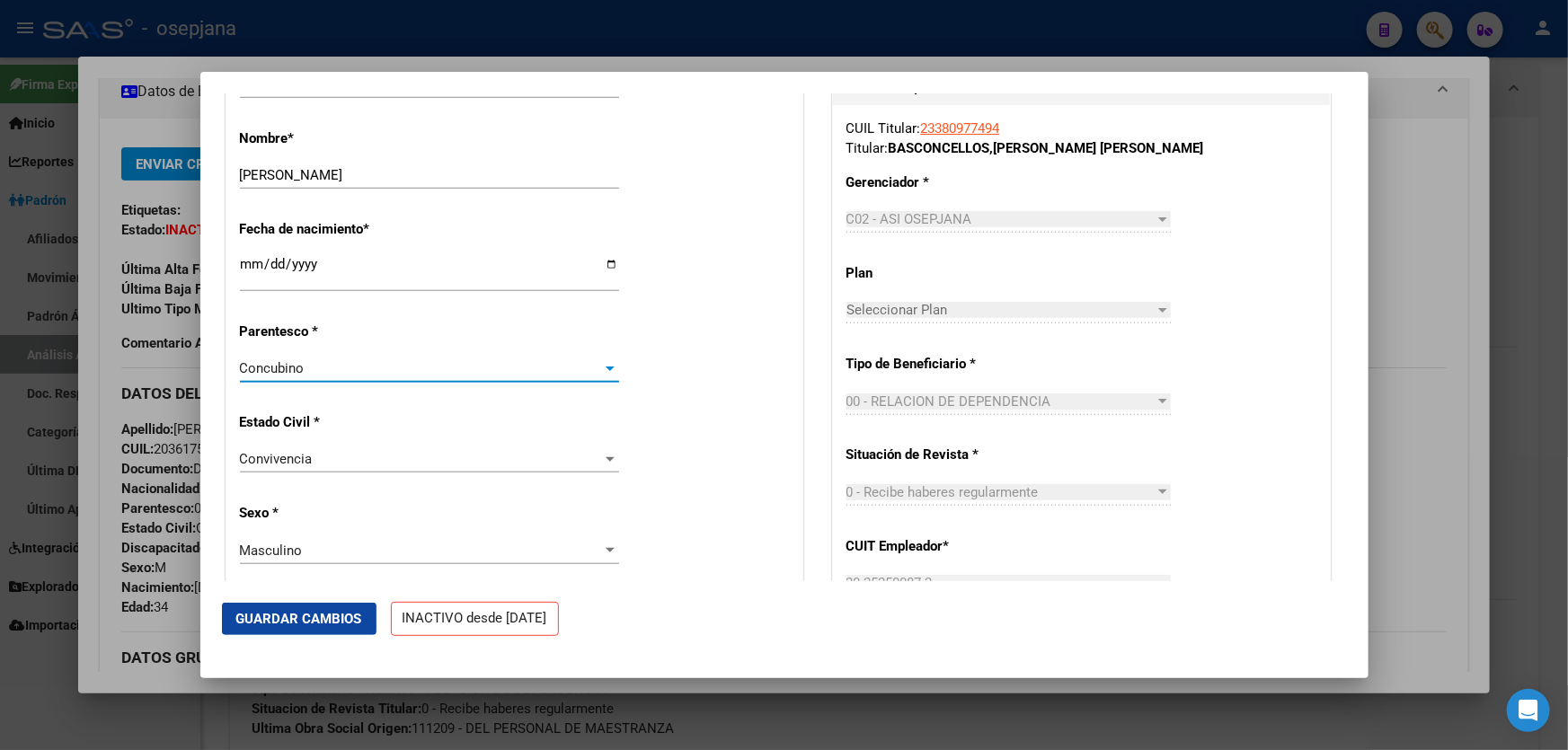
click at [296, 619] on span "Guardar Cambios" at bounding box center [299, 619] width 126 height 16
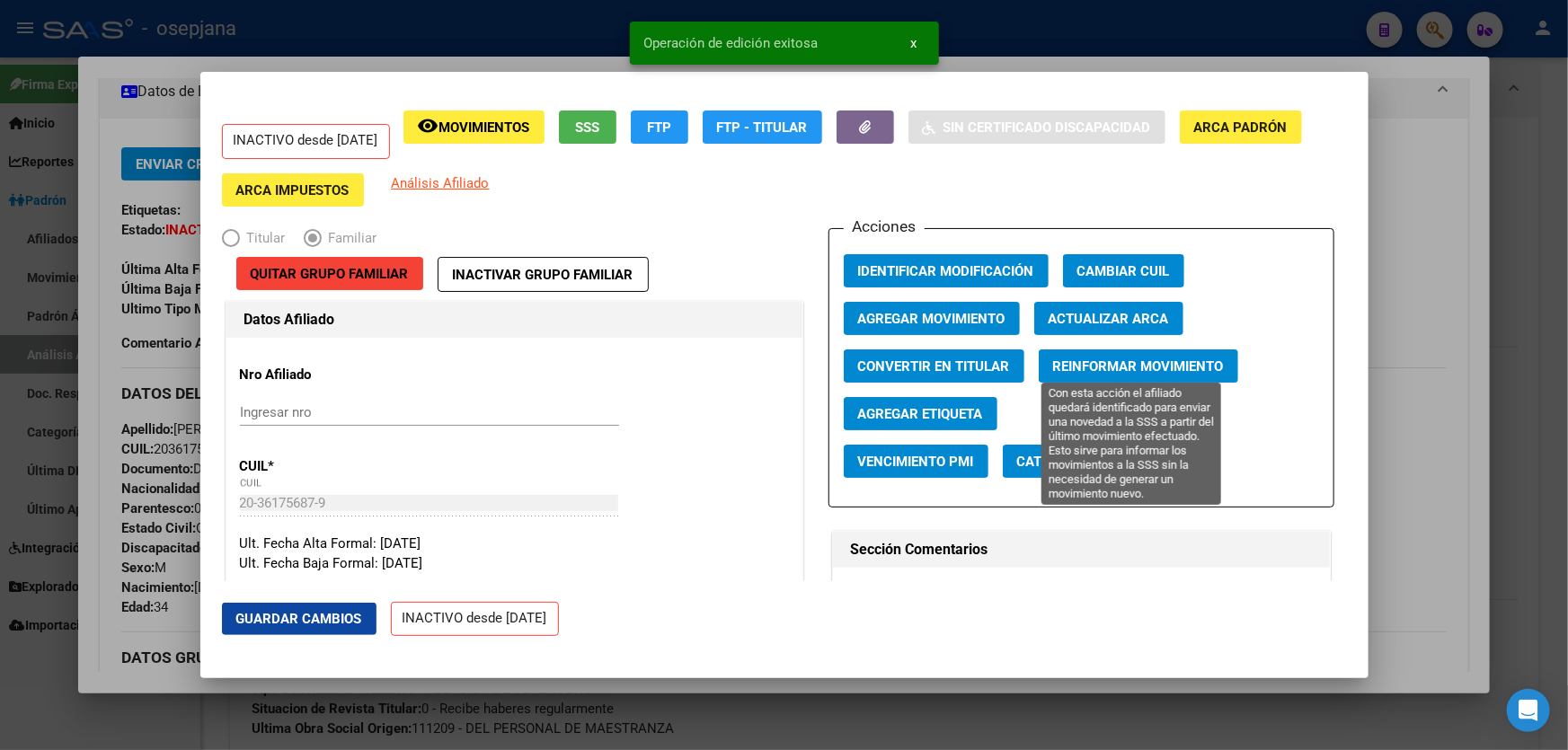
scroll to position [0, 0]
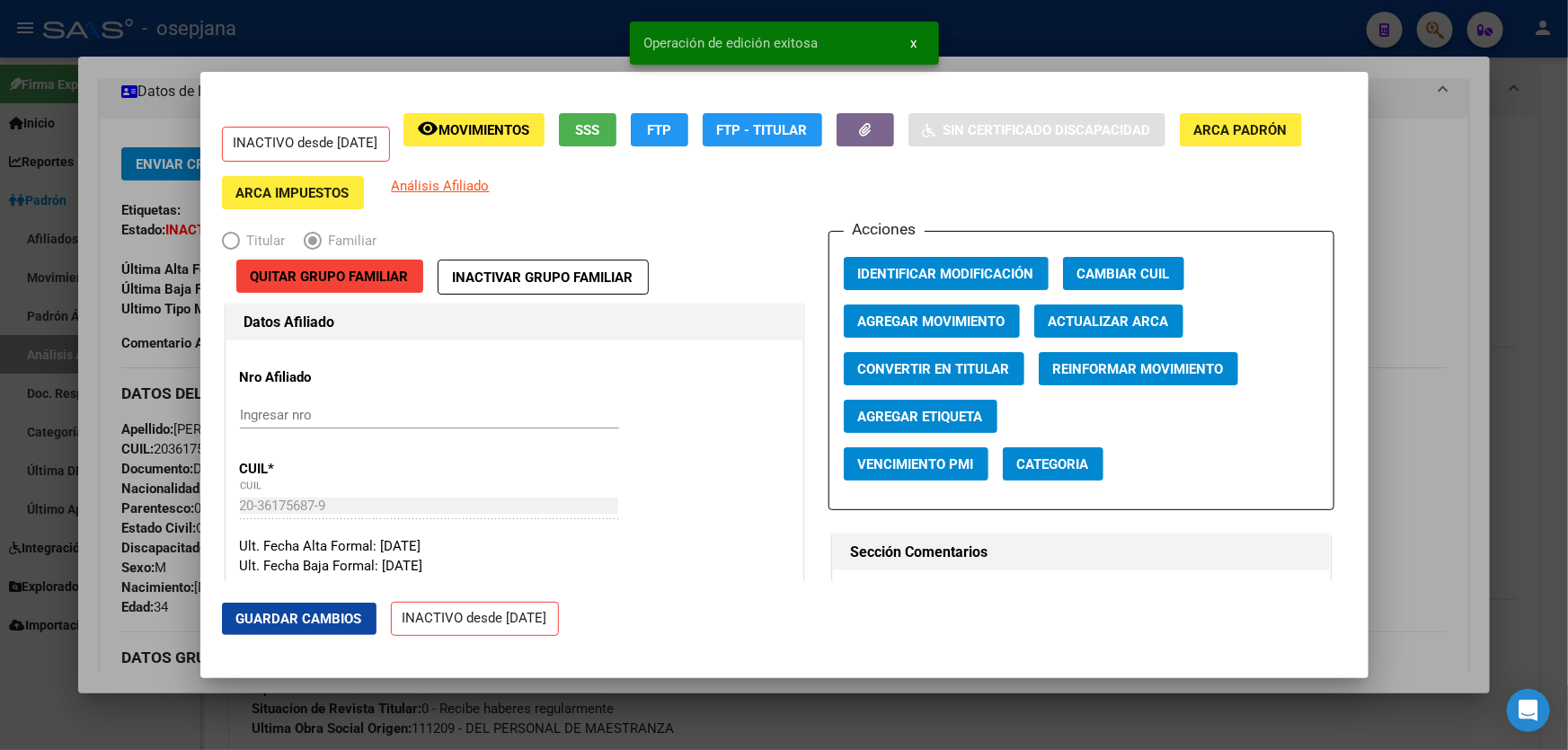
click at [932, 332] on button "Agregar Movimiento" at bounding box center [932, 321] width 176 height 33
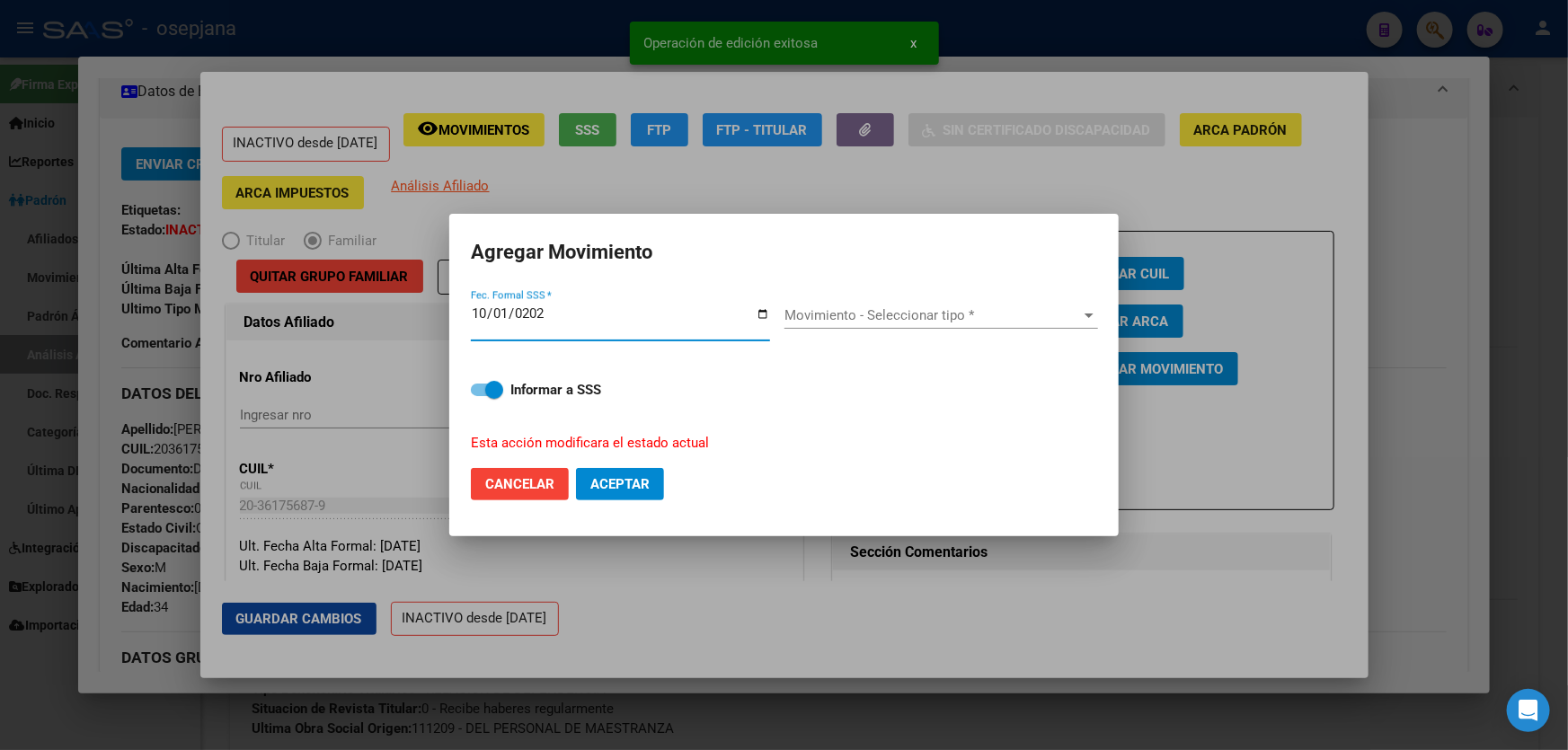
type input "[DATE]"
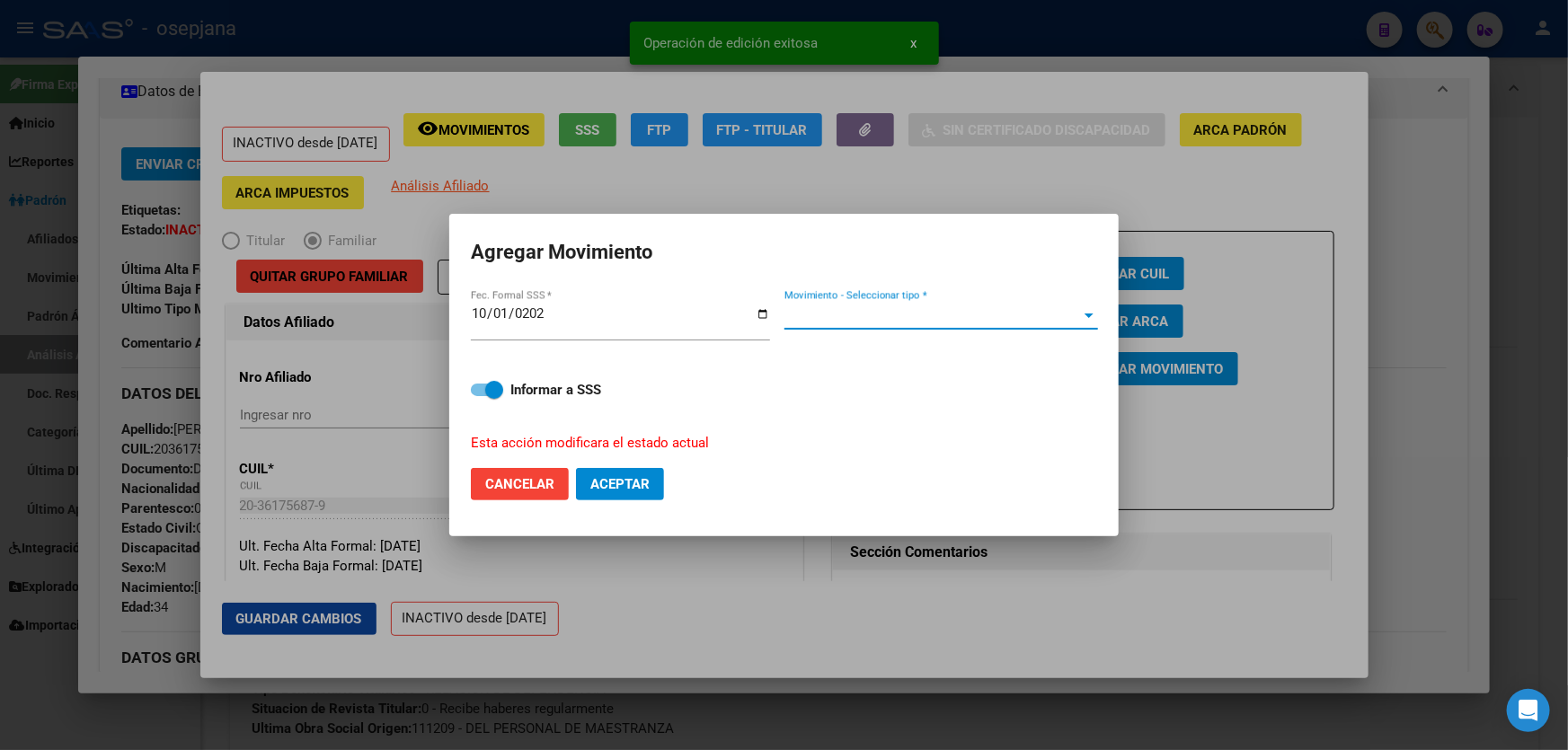
click at [931, 315] on span "Movimiento - Seleccionar tipo *" at bounding box center [933, 315] width 297 height 16
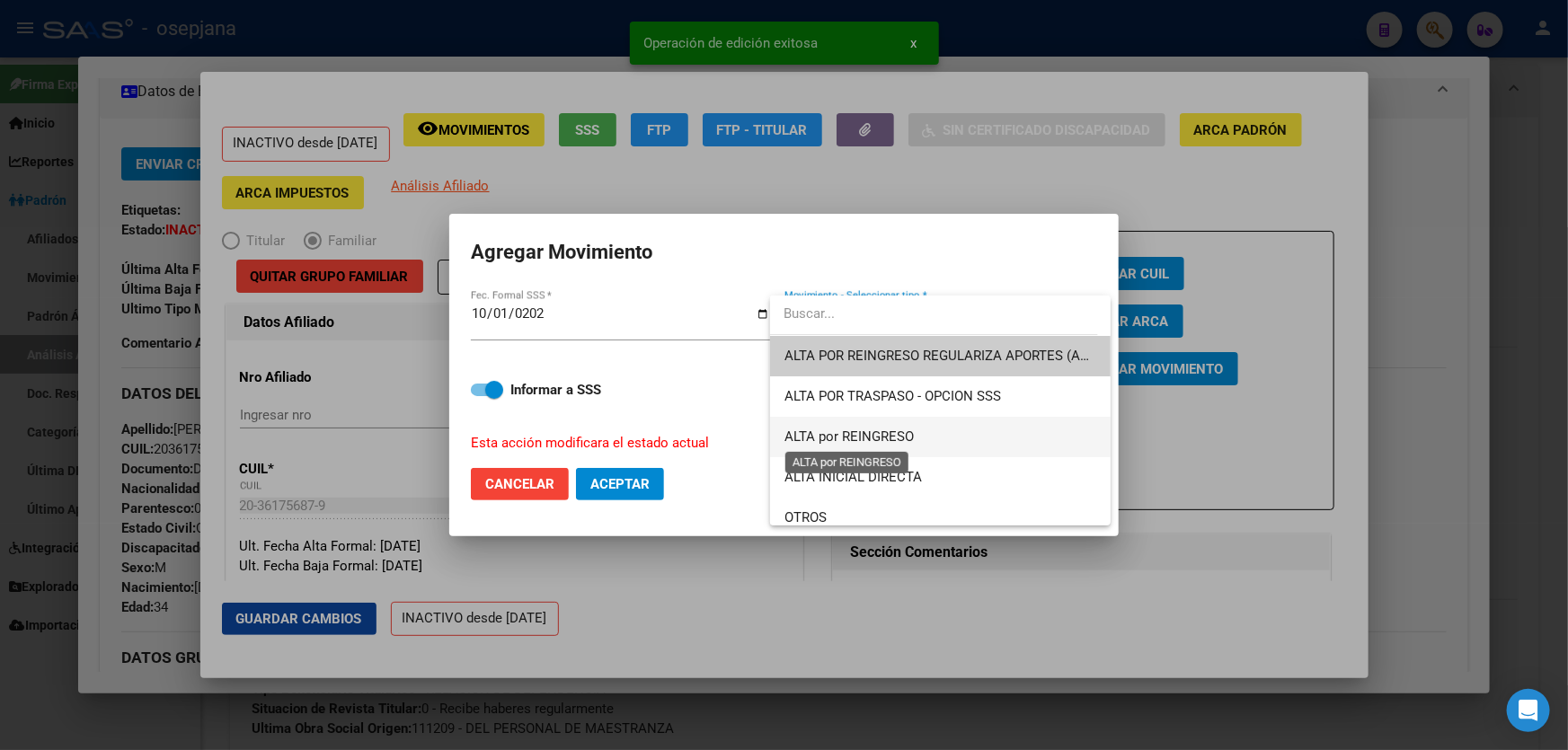
click at [890, 430] on span "ALTA por REINGRESO" at bounding box center [849, 436] width 130 height 16
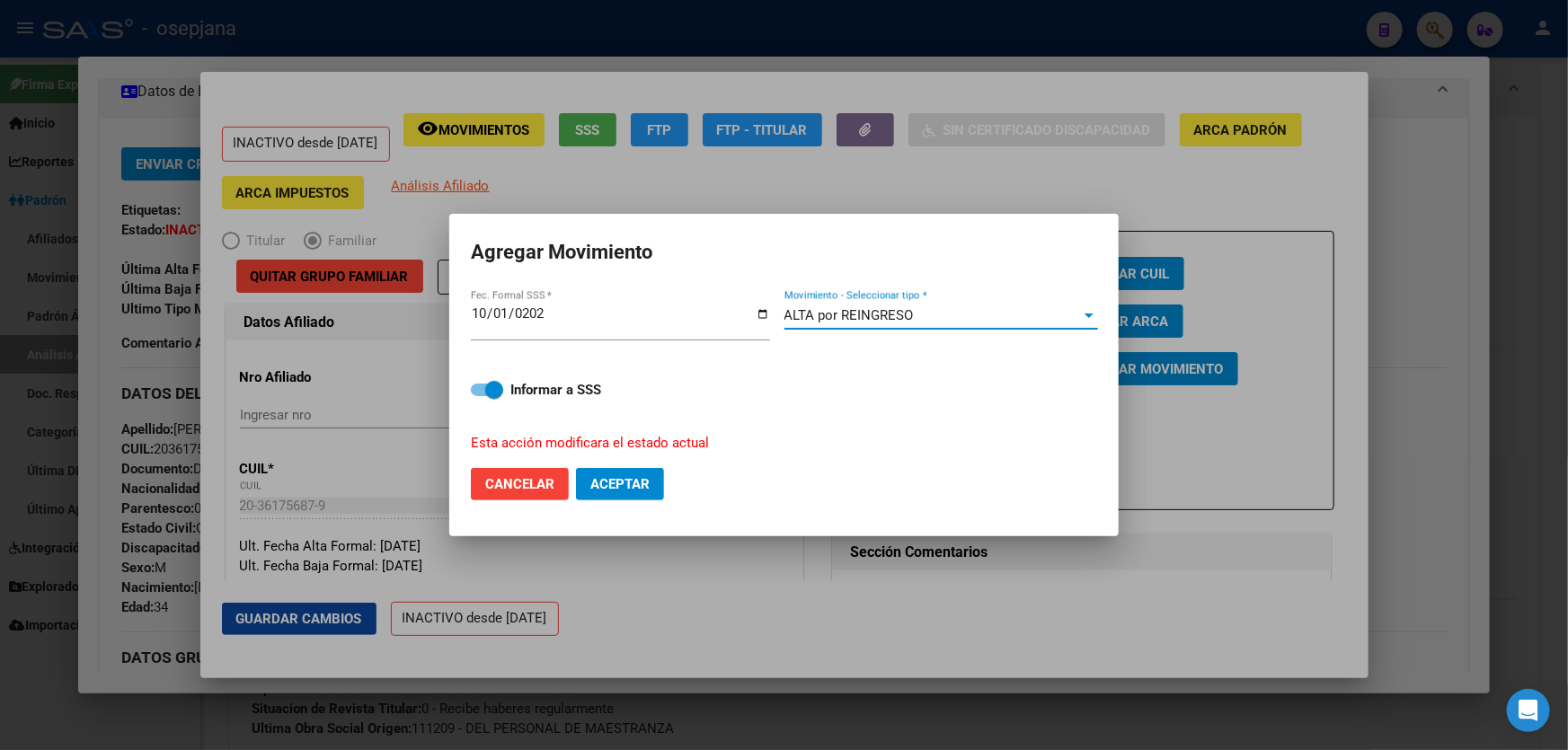
click at [923, 325] on div "ALTA por REINGRESO Movimiento - Seleccionar tipo *" at bounding box center [941, 315] width 313 height 26
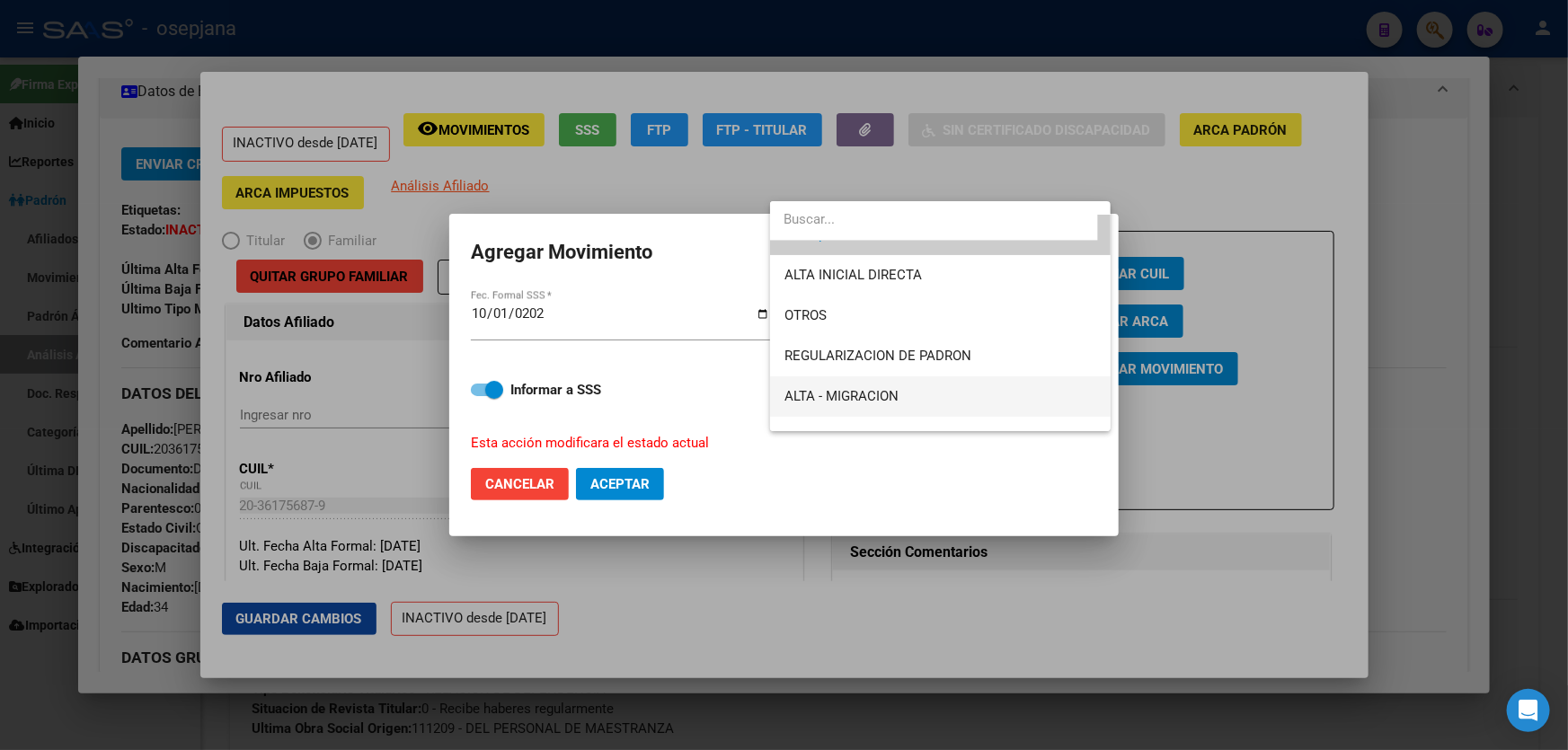
scroll to position [188, 0]
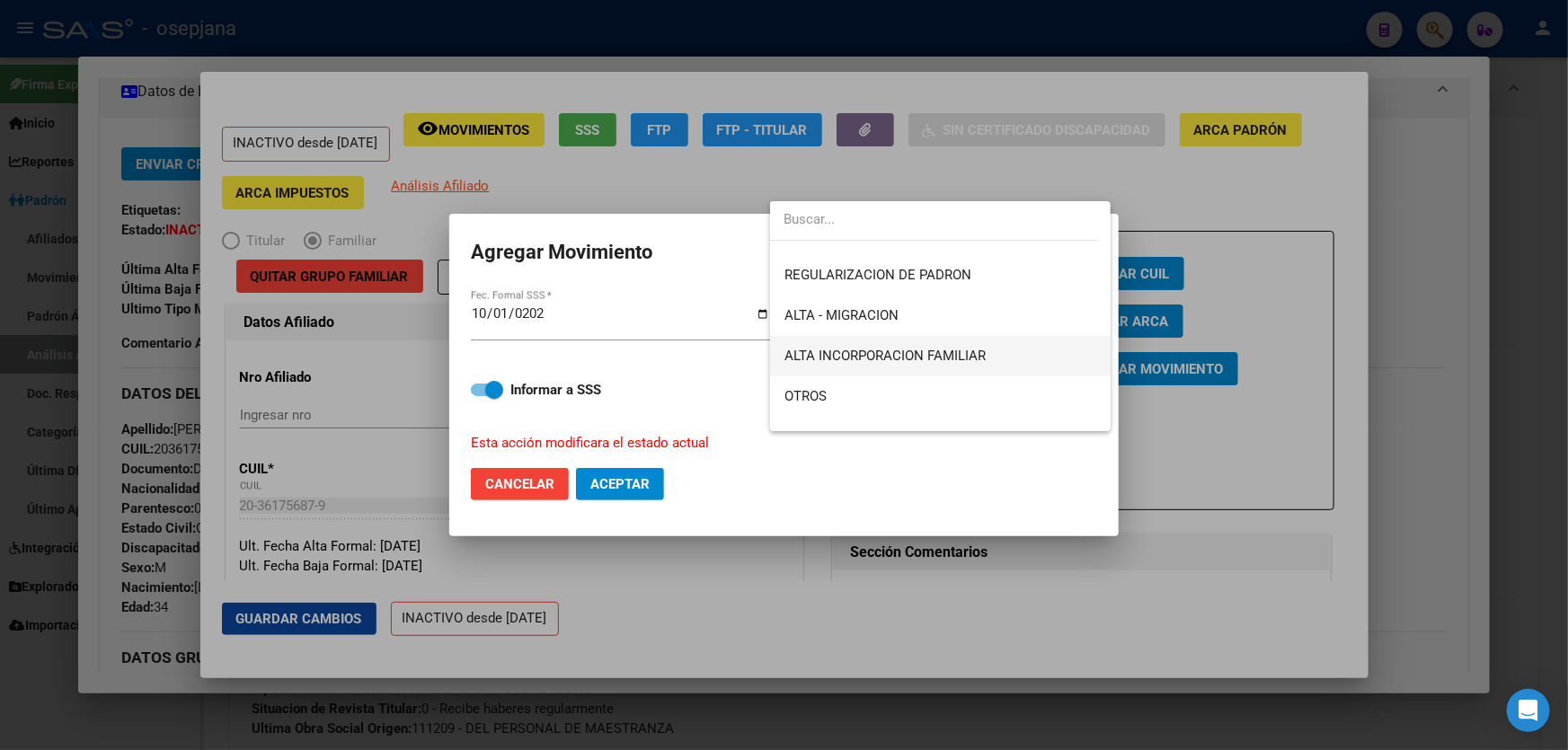
click at [923, 370] on span "ALTA INCORPORACION FAMILIAR" at bounding box center [941, 356] width 312 height 41
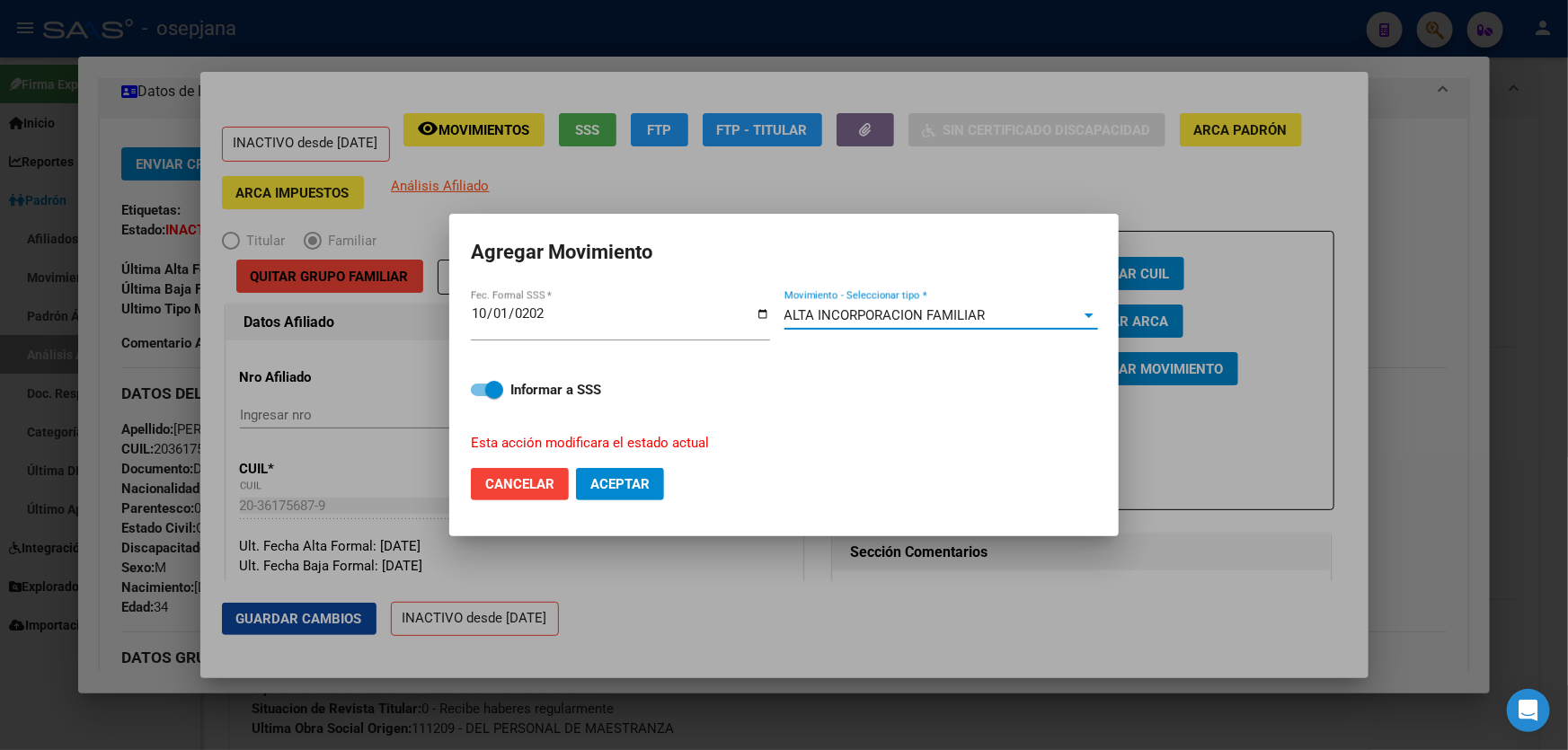
click at [661, 470] on button "Aceptar" at bounding box center [620, 484] width 88 height 32
checkbox input "false"
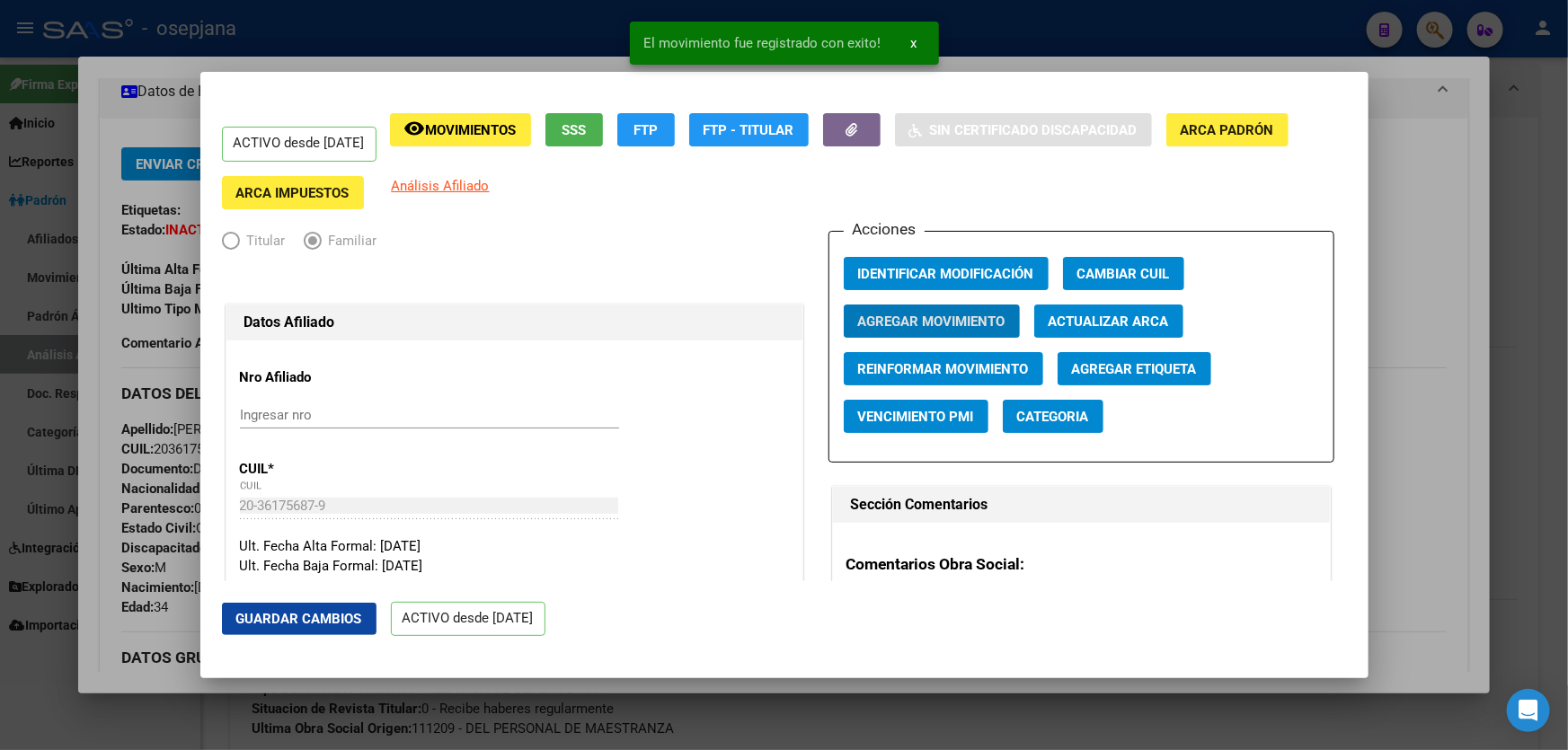
click at [256, 619] on span "Guardar Cambios" at bounding box center [299, 619] width 126 height 16
click at [1567, 349] on div at bounding box center [784, 375] width 1568 height 750
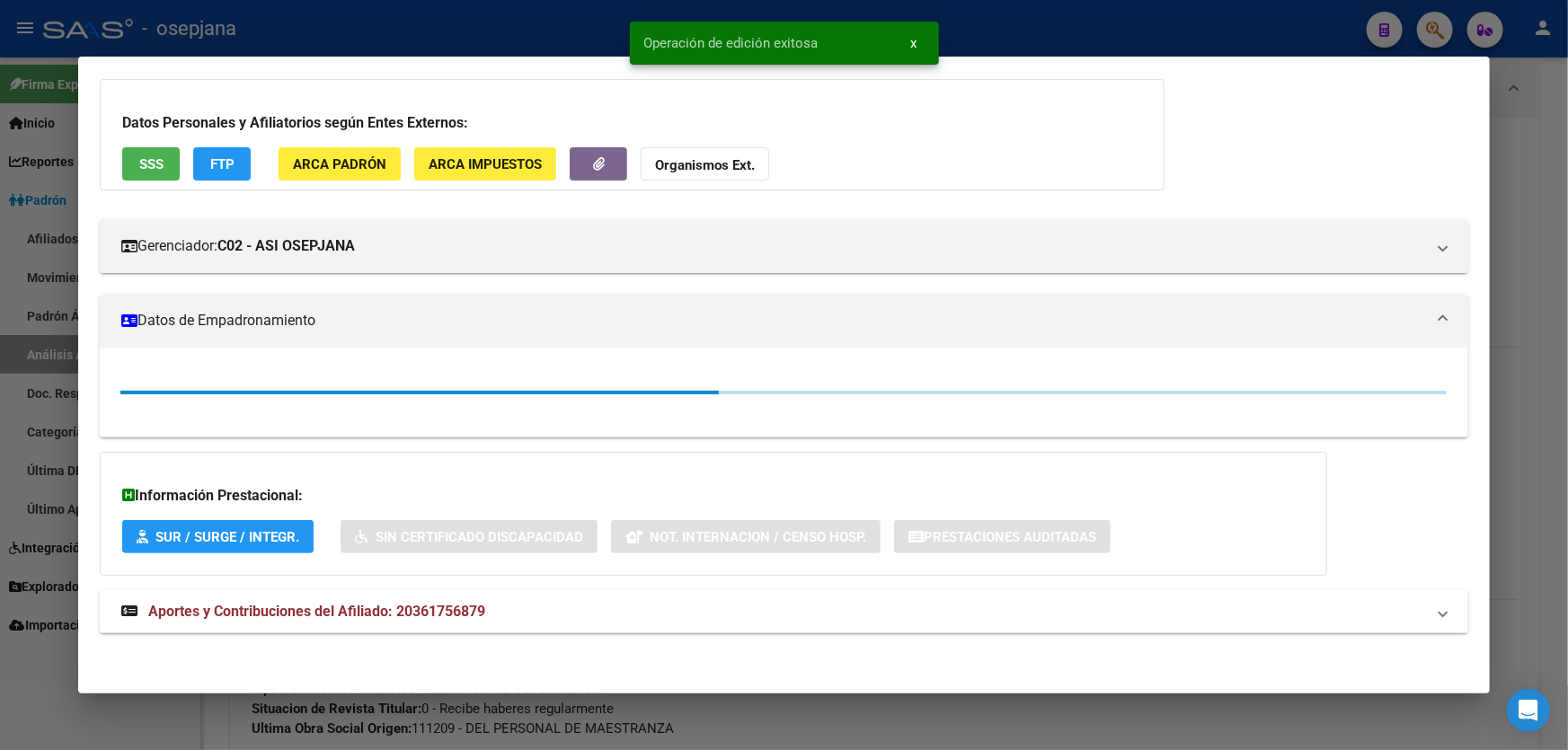
scroll to position [326, 0]
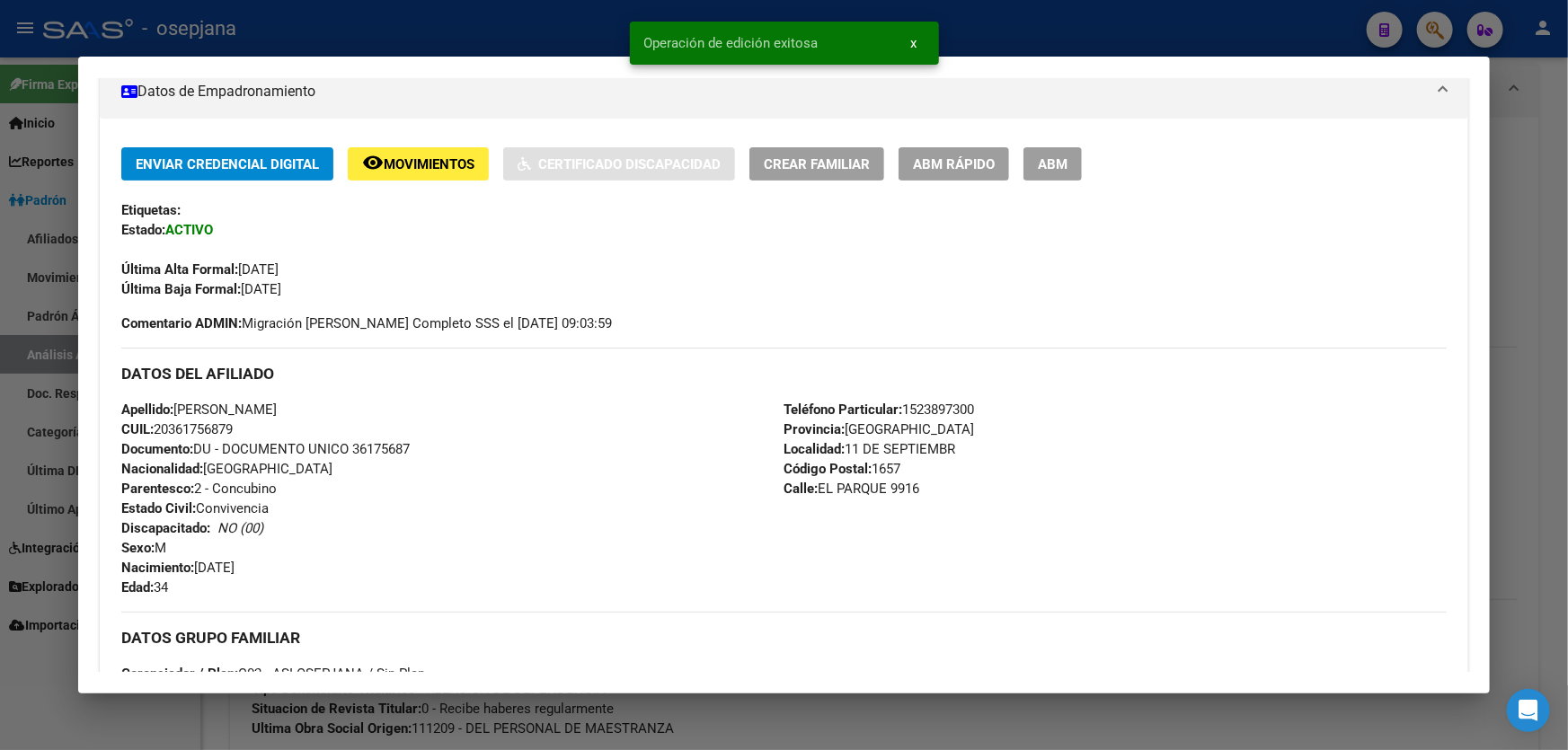
click at [1567, 349] on div at bounding box center [784, 375] width 1568 height 750
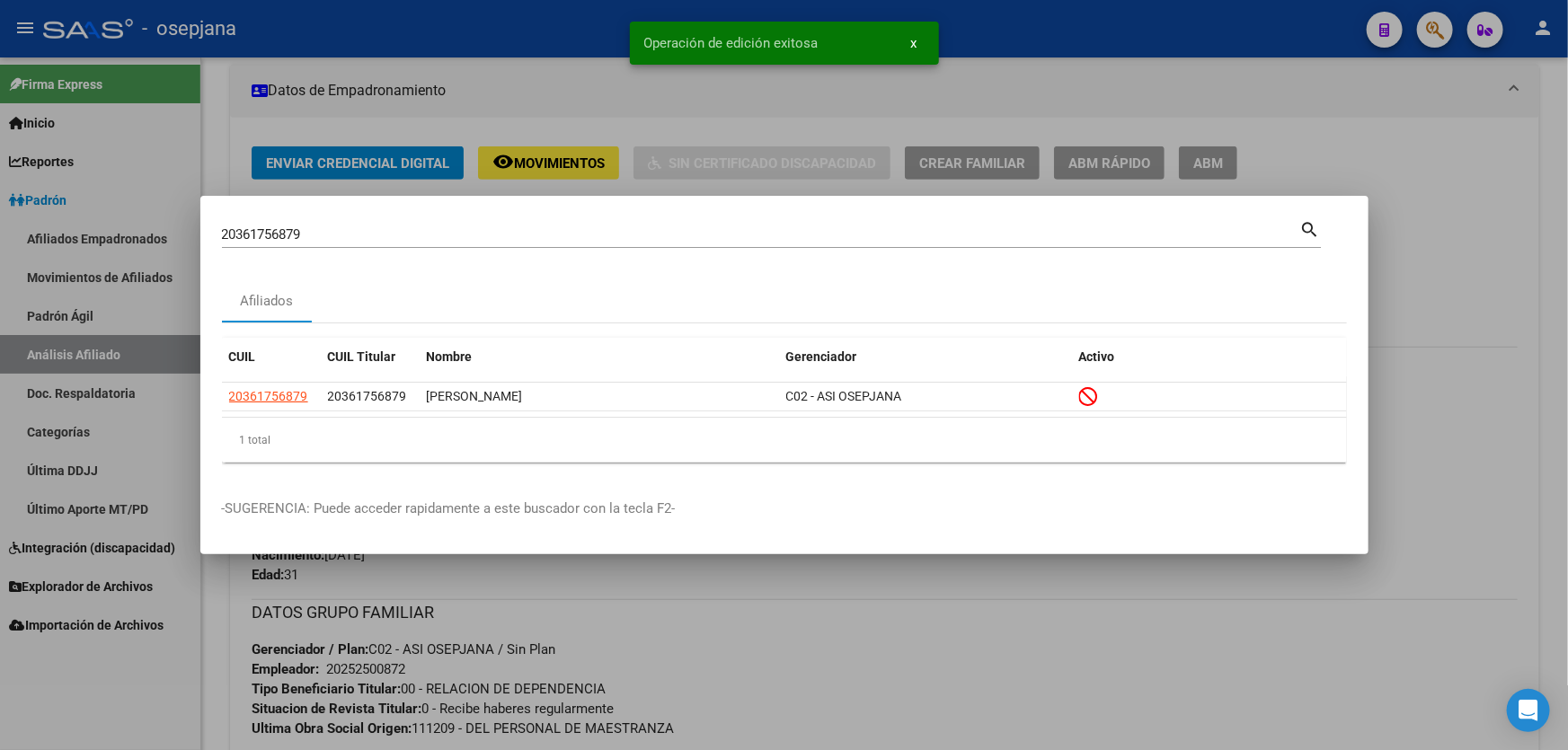
click at [1566, 336] on div at bounding box center [784, 375] width 1568 height 750
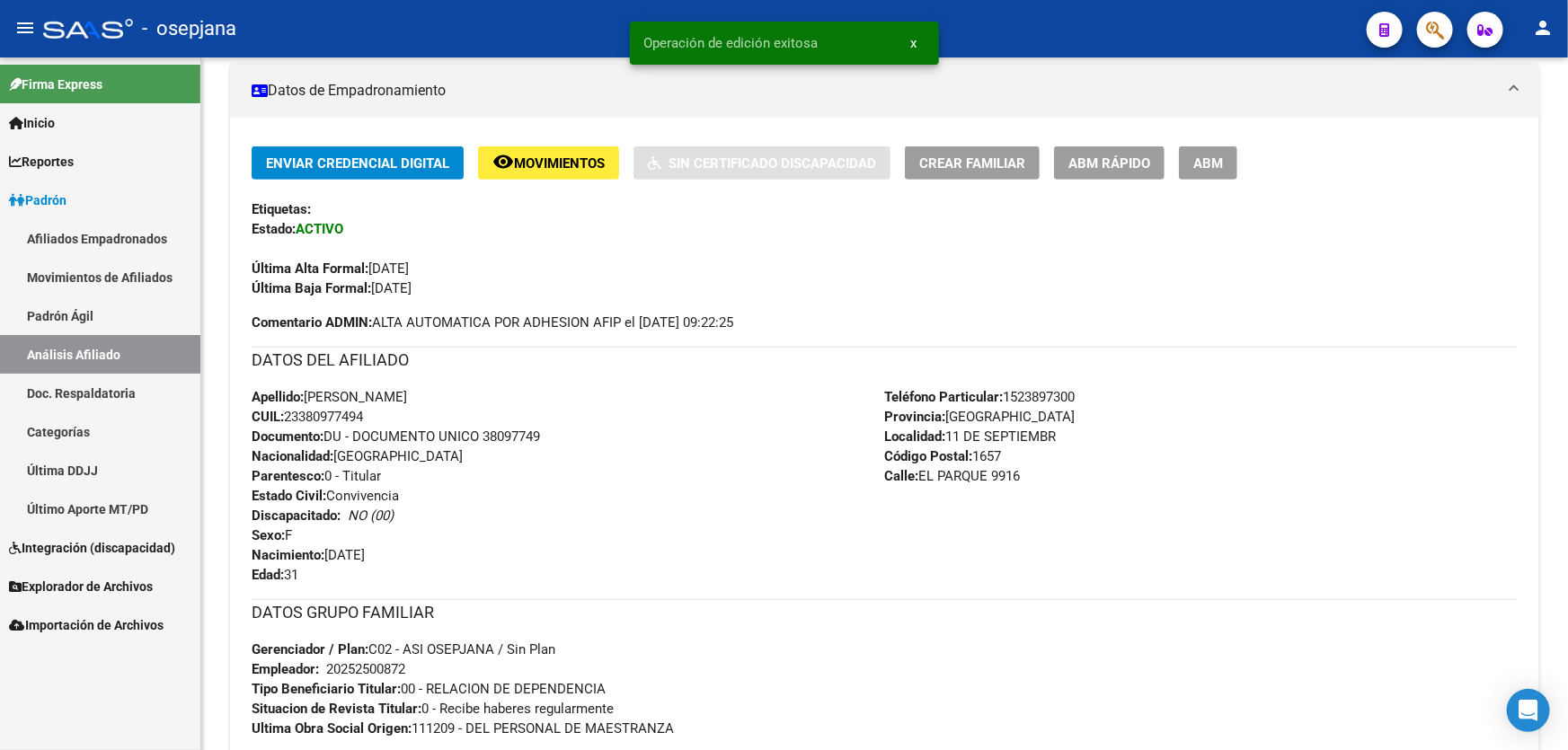
scroll to position [0, 0]
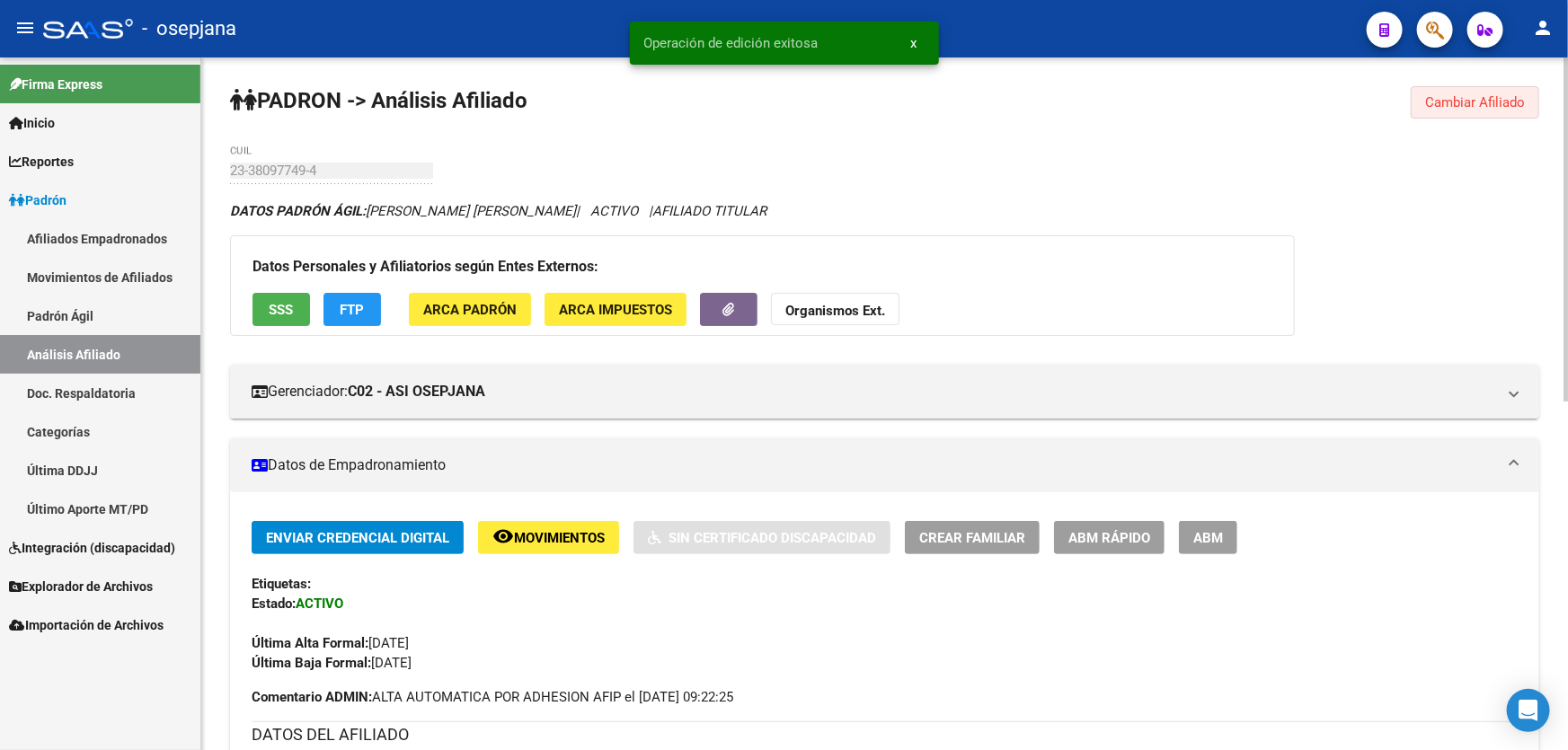
click at [1491, 105] on span "Cambiar Afiliado" at bounding box center [1474, 102] width 99 height 16
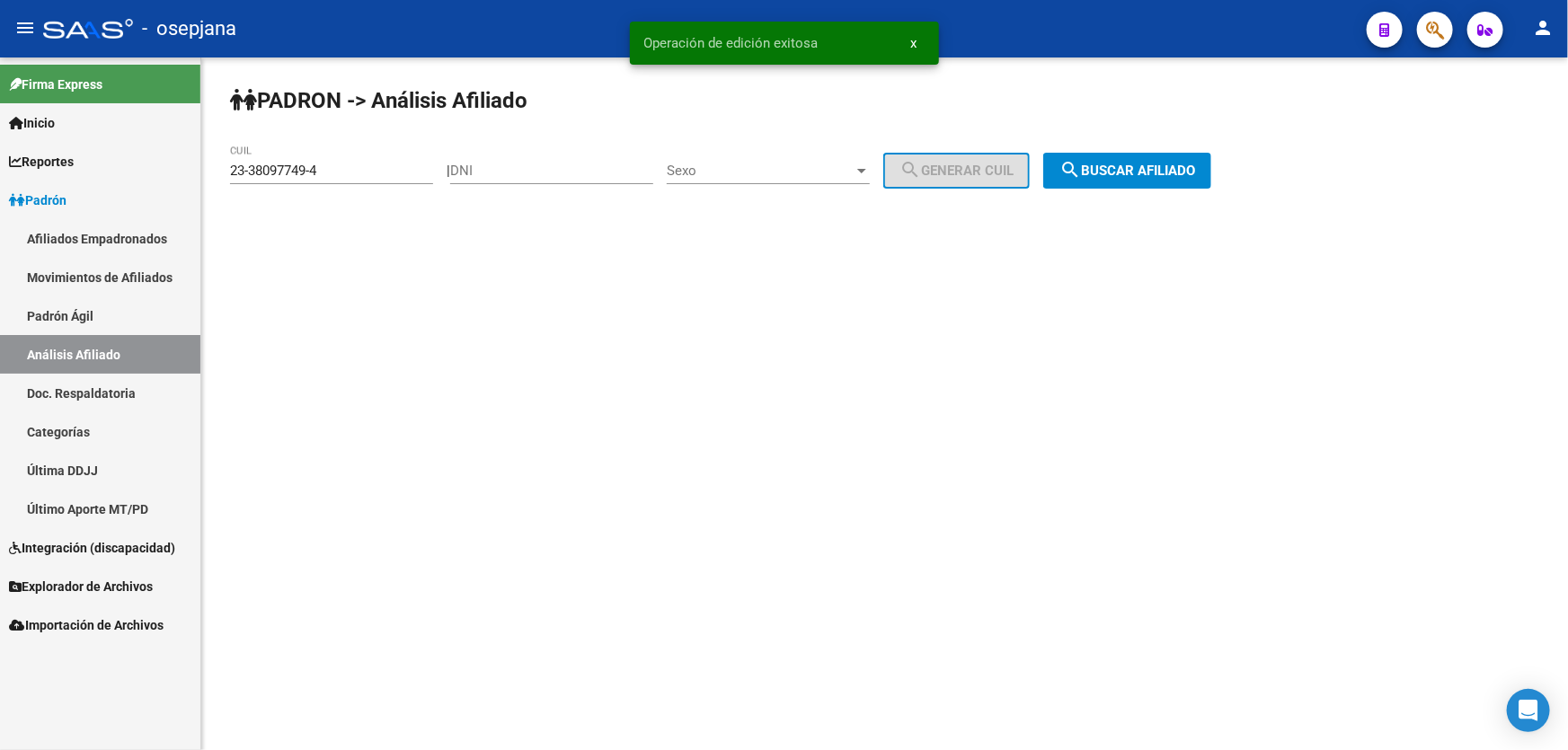
click at [1185, 173] on span "search Buscar afiliado" at bounding box center [1127, 170] width 135 height 16
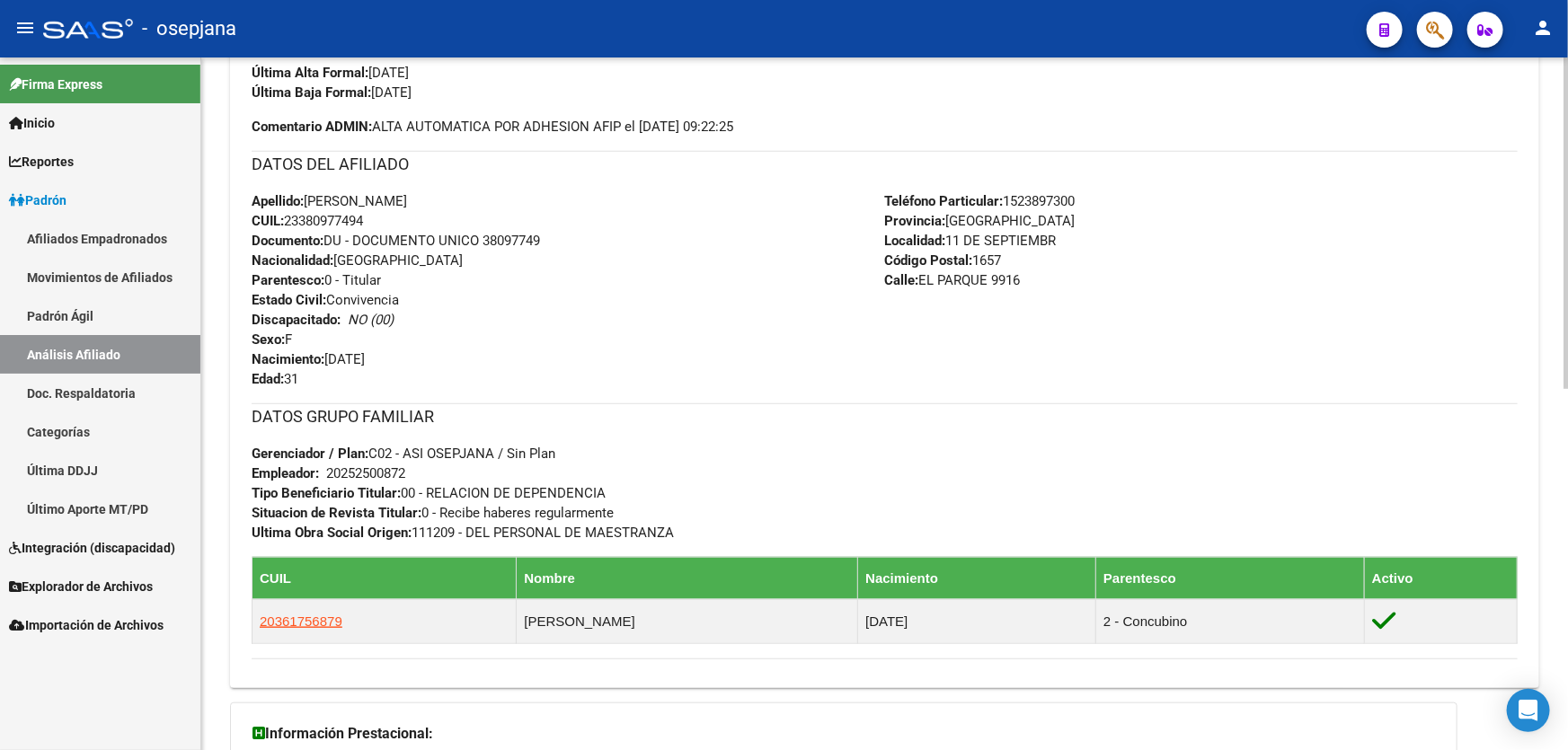
scroll to position [571, 0]
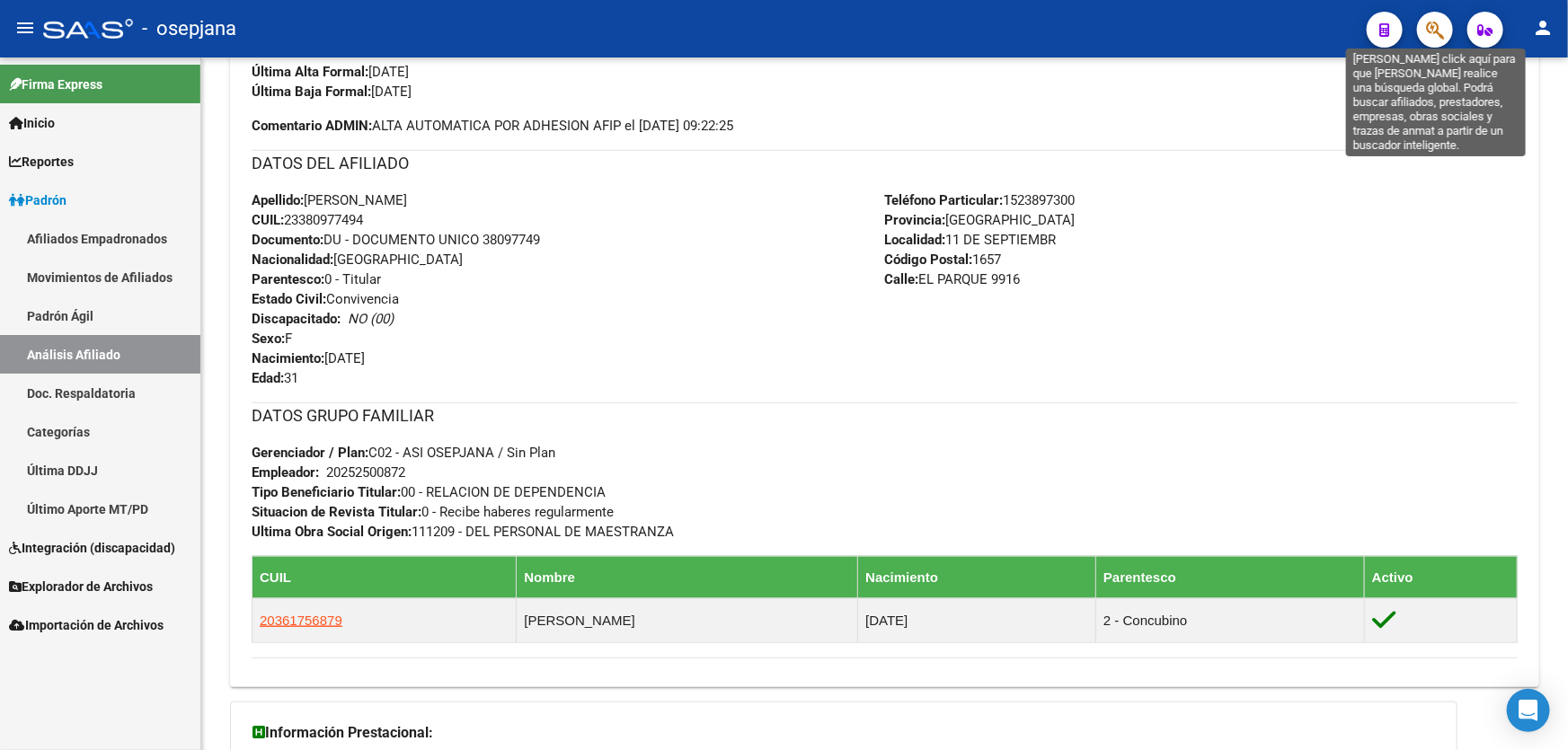
click at [1440, 35] on icon "button" at bounding box center [1435, 30] width 18 height 21
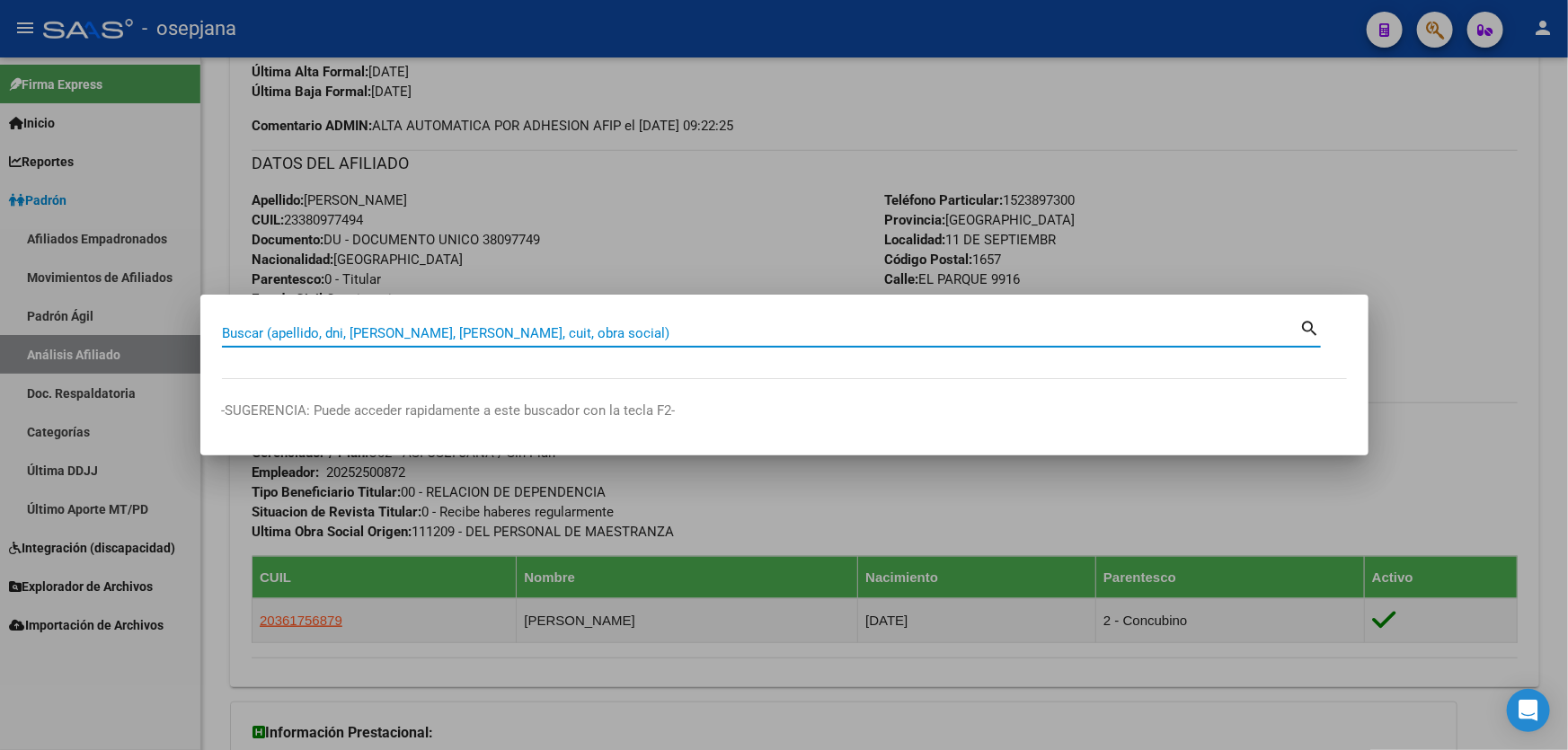
paste input "27-53066287-5"
type input "27530662875"
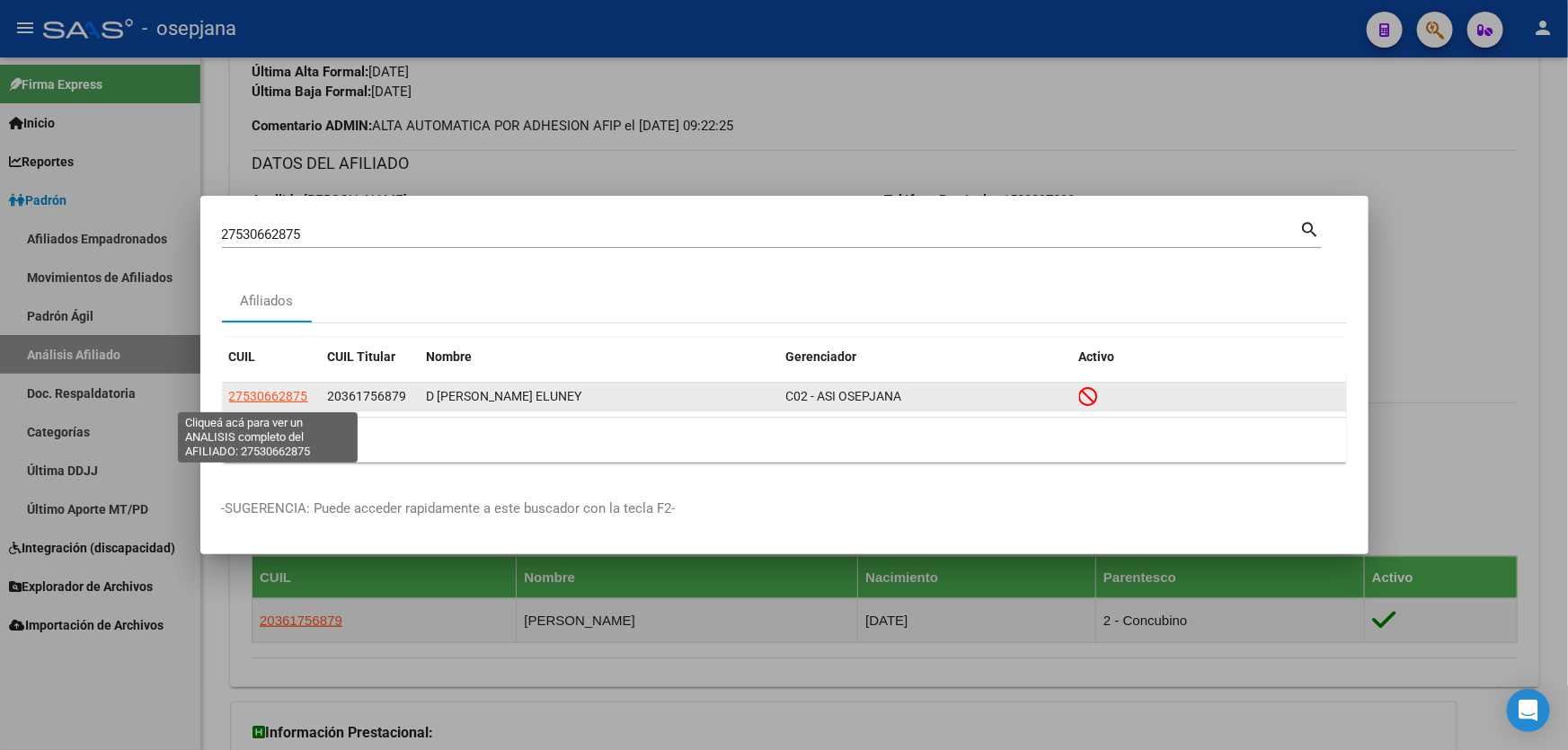
click at [265, 389] on span "27530662875" at bounding box center [269, 395] width 79 height 14
type textarea "27530662875"
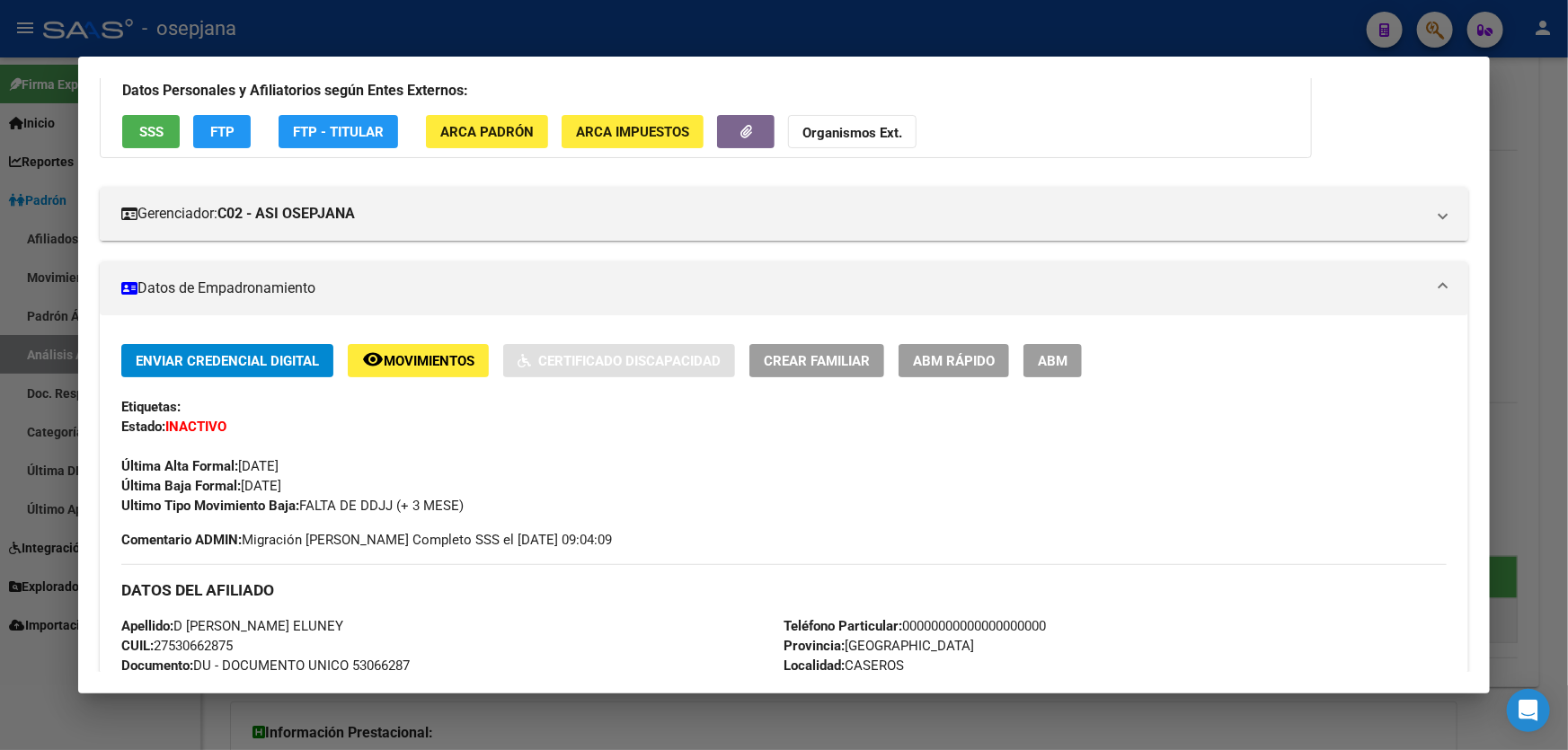
scroll to position [303, 0]
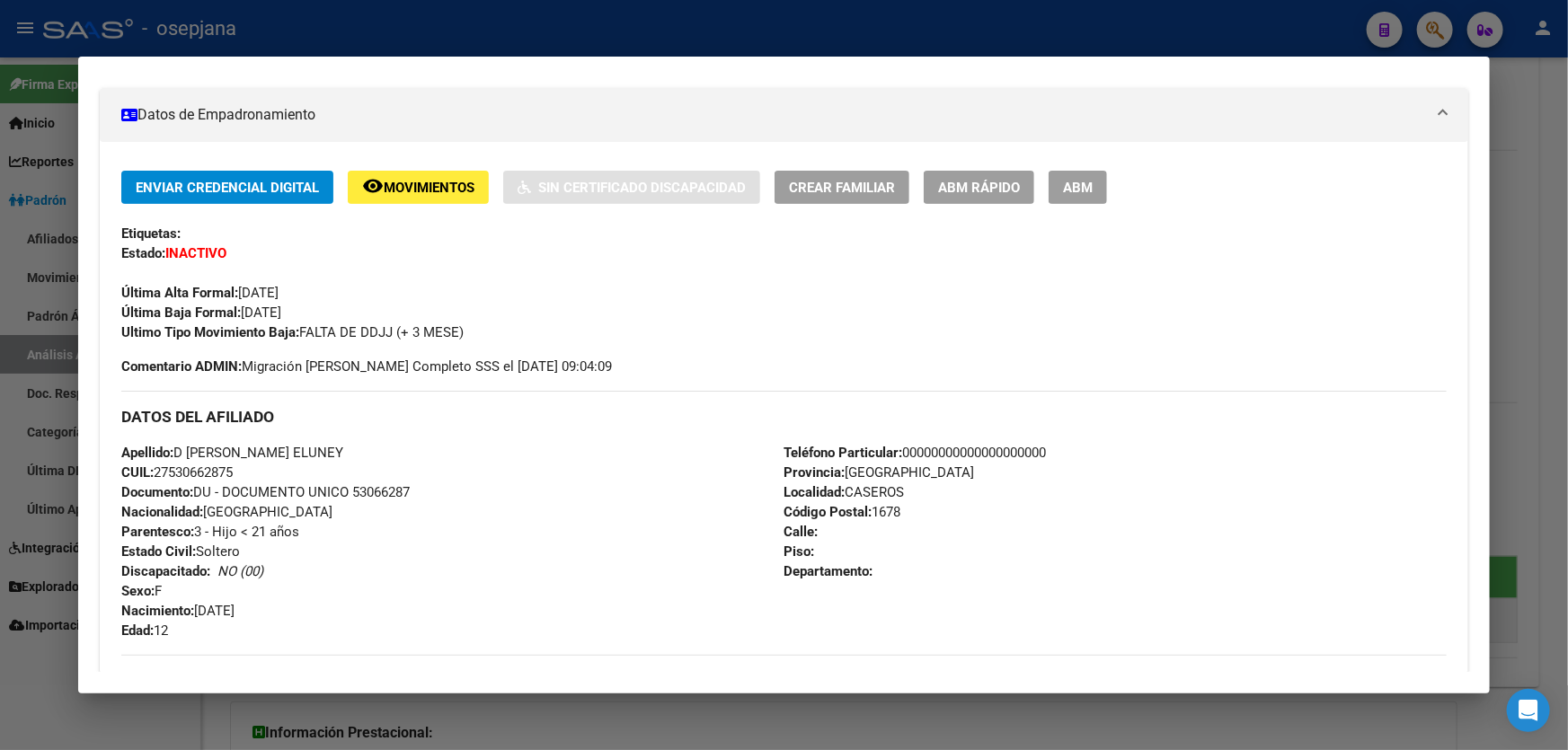
click at [967, 170] on button "ABM Rápido" at bounding box center [978, 186] width 111 height 33
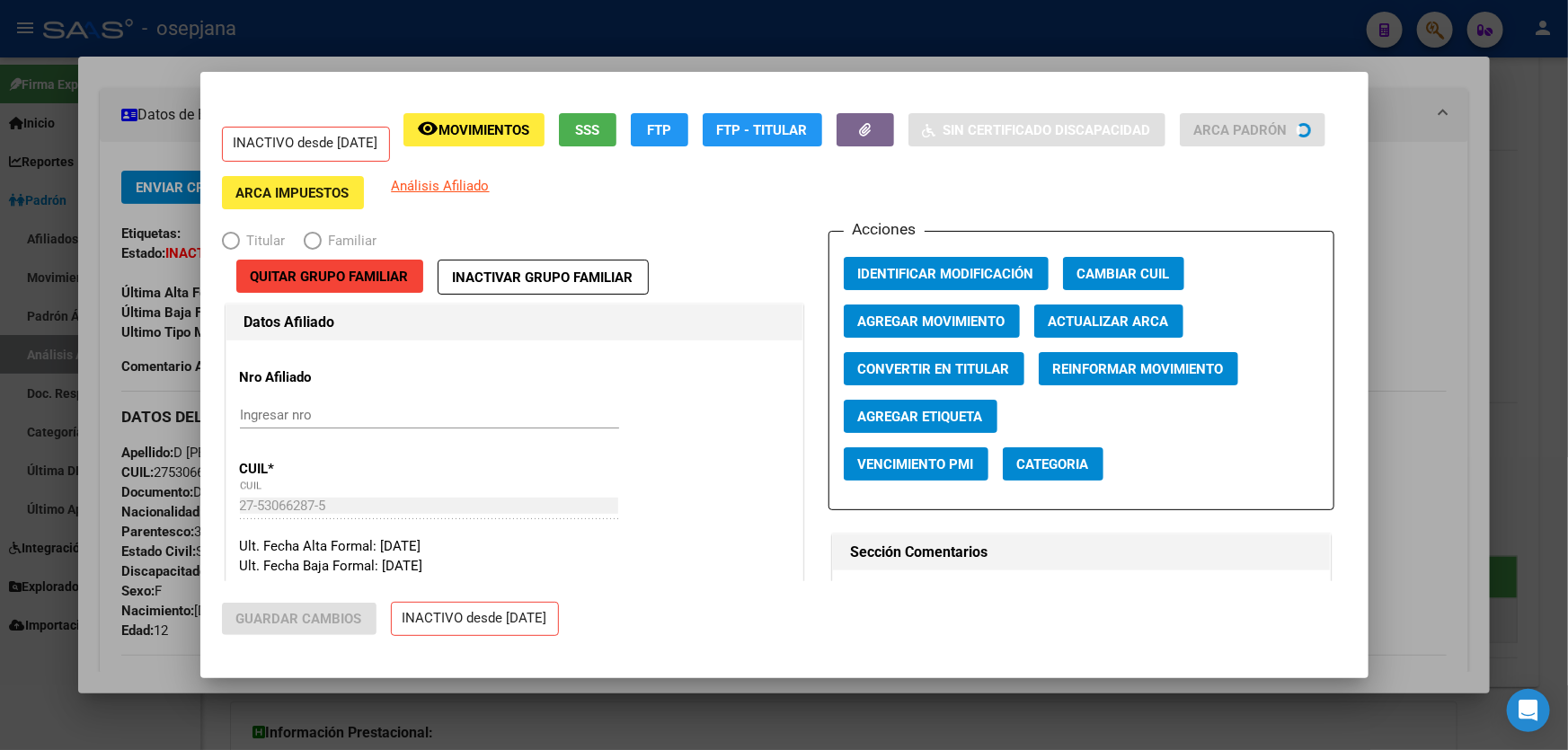
radio input "true"
type input "30-59359856-6"
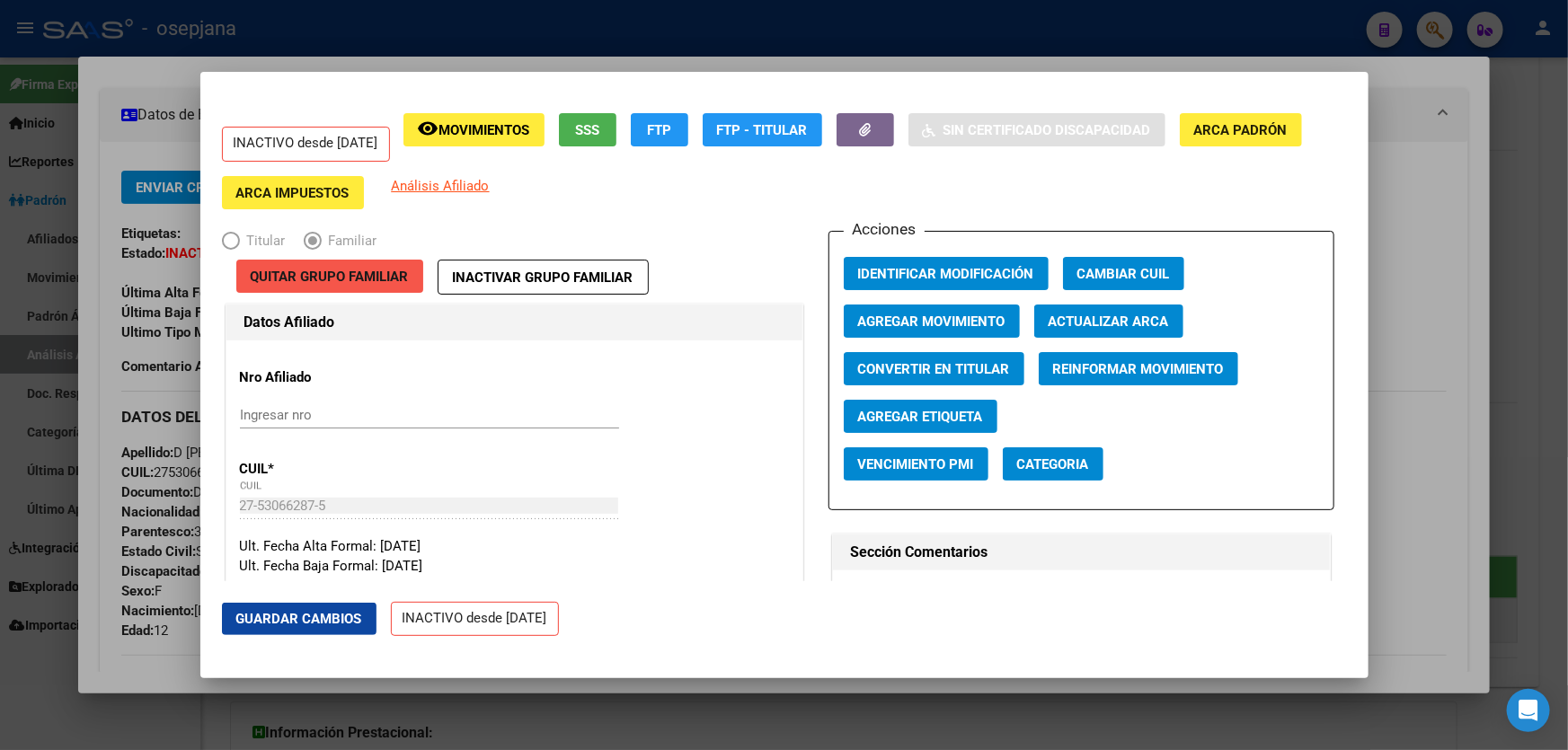
click at [374, 273] on span "Quitar Grupo Familiar" at bounding box center [329, 276] width 158 height 16
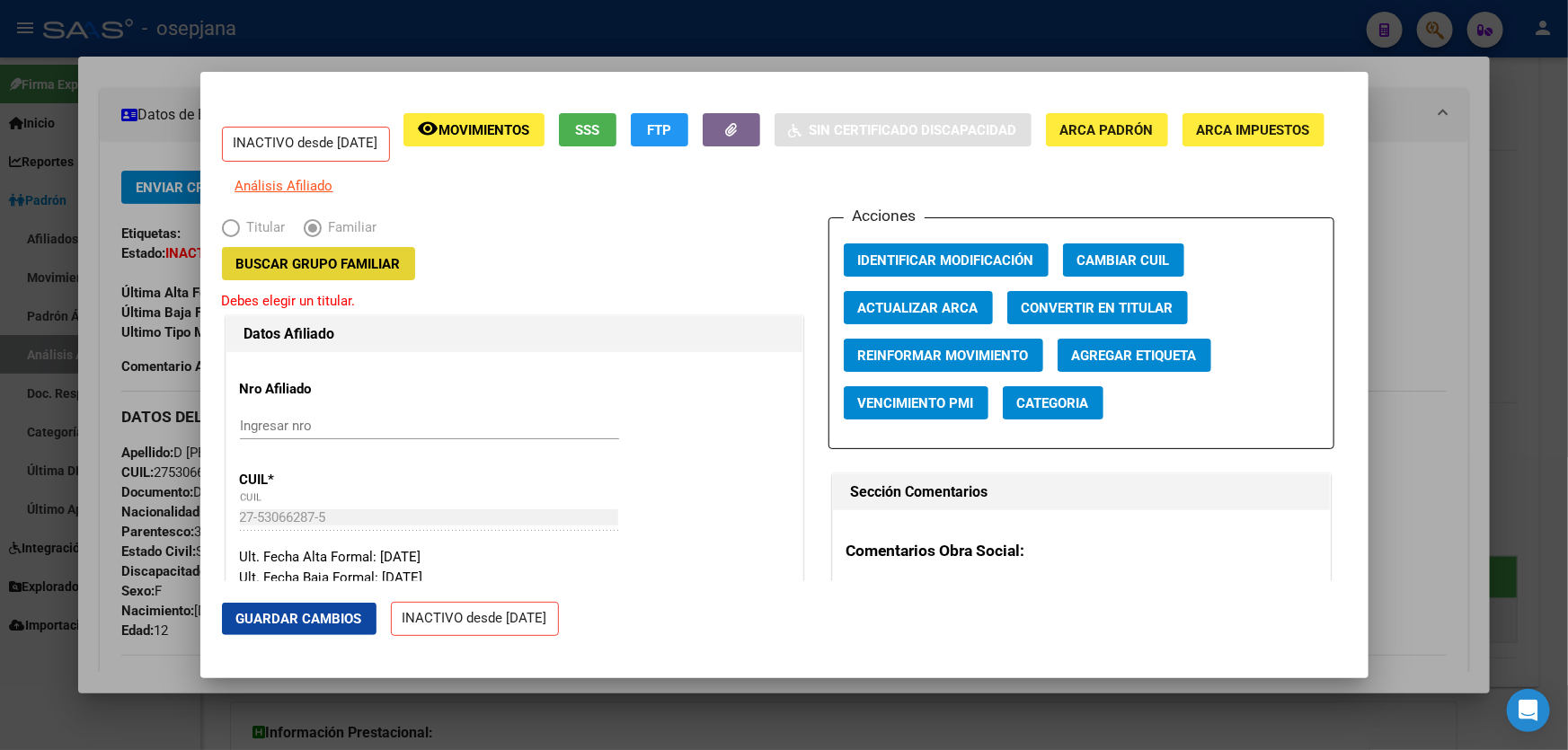
click at [369, 272] on span "Buscar Grupo Familiar" at bounding box center [319, 264] width 165 height 16
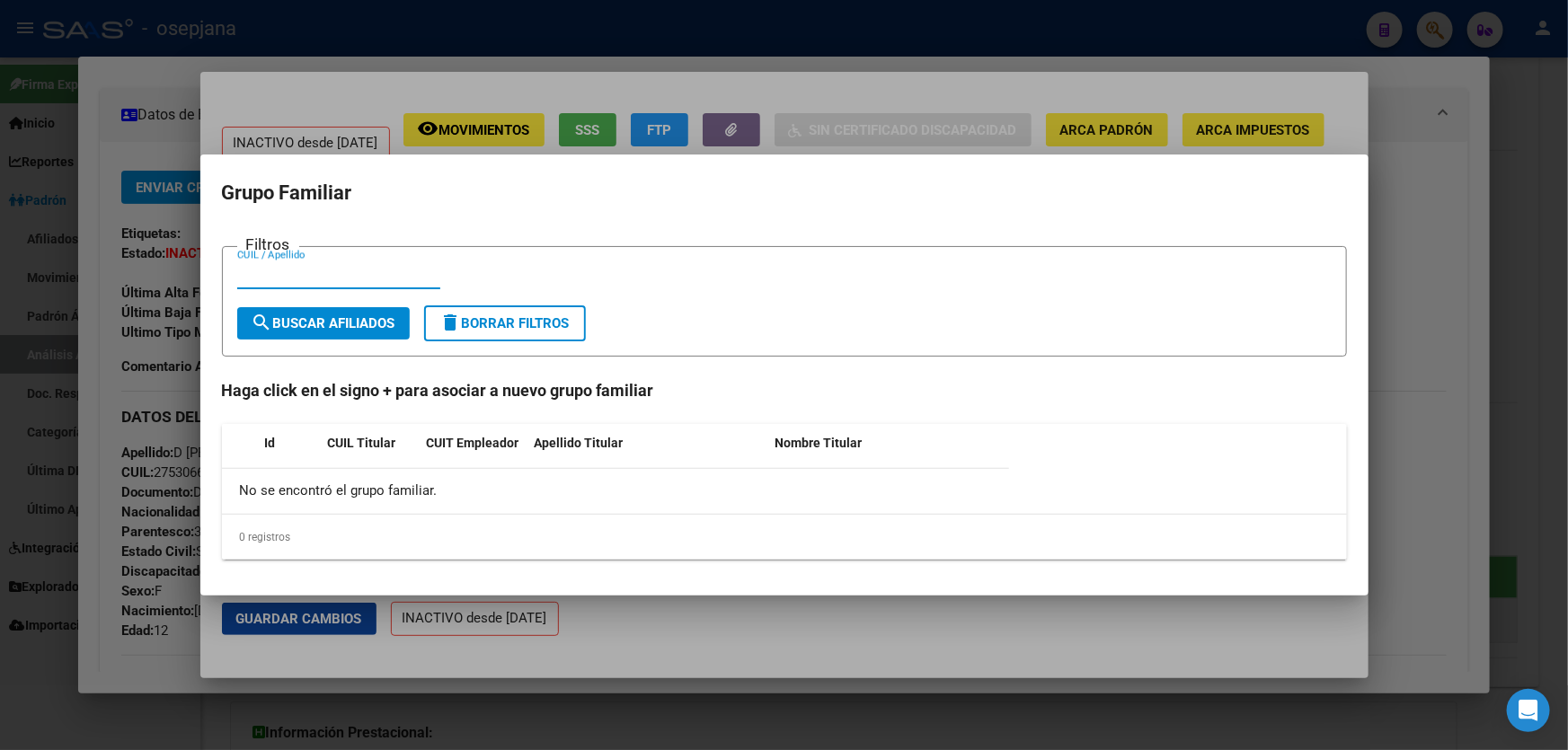
paste input "23-38097749-4"
type input "23380977494"
click at [360, 312] on button "search Buscar Afiliados" at bounding box center [324, 323] width 172 height 32
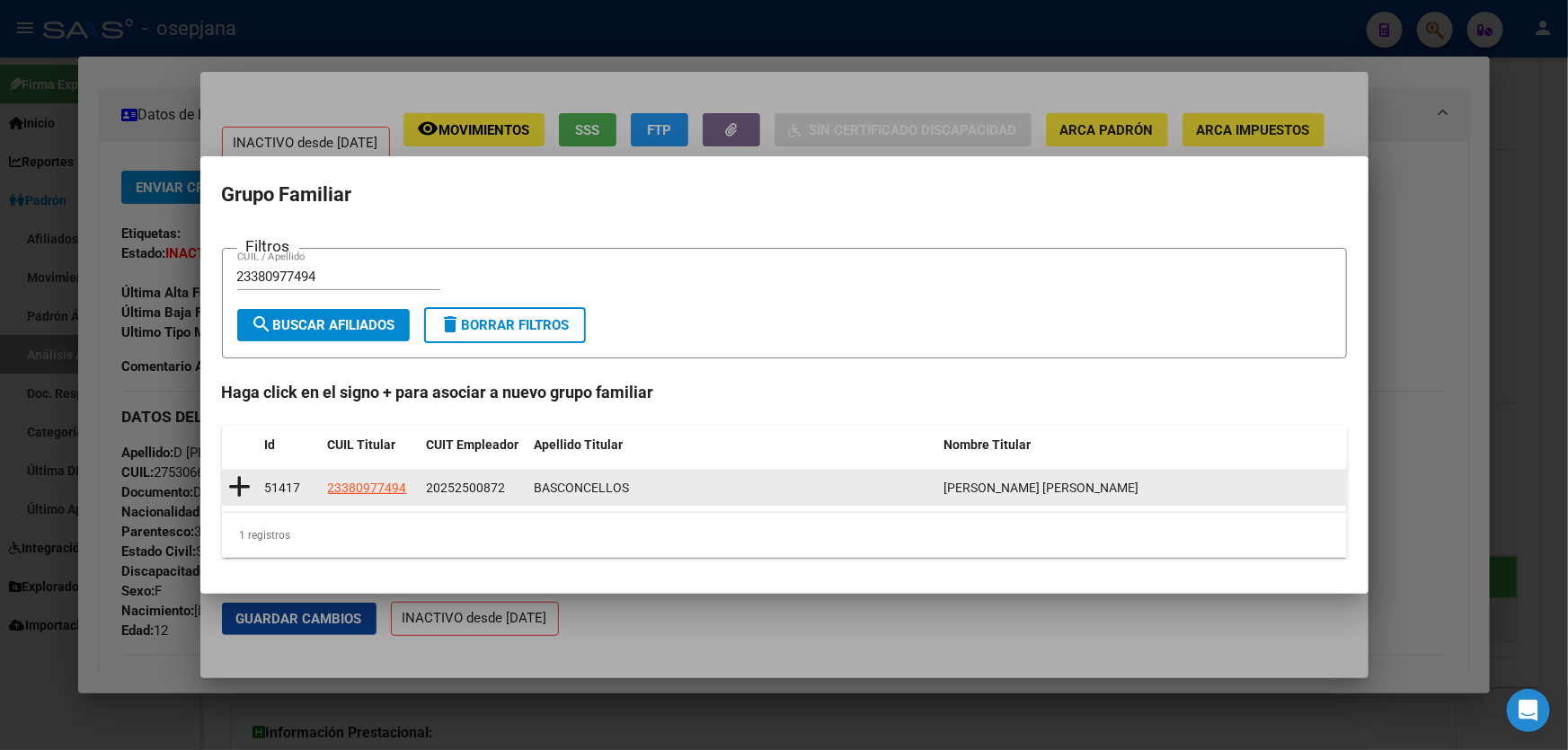
click at [240, 487] on icon at bounding box center [240, 487] width 23 height 26
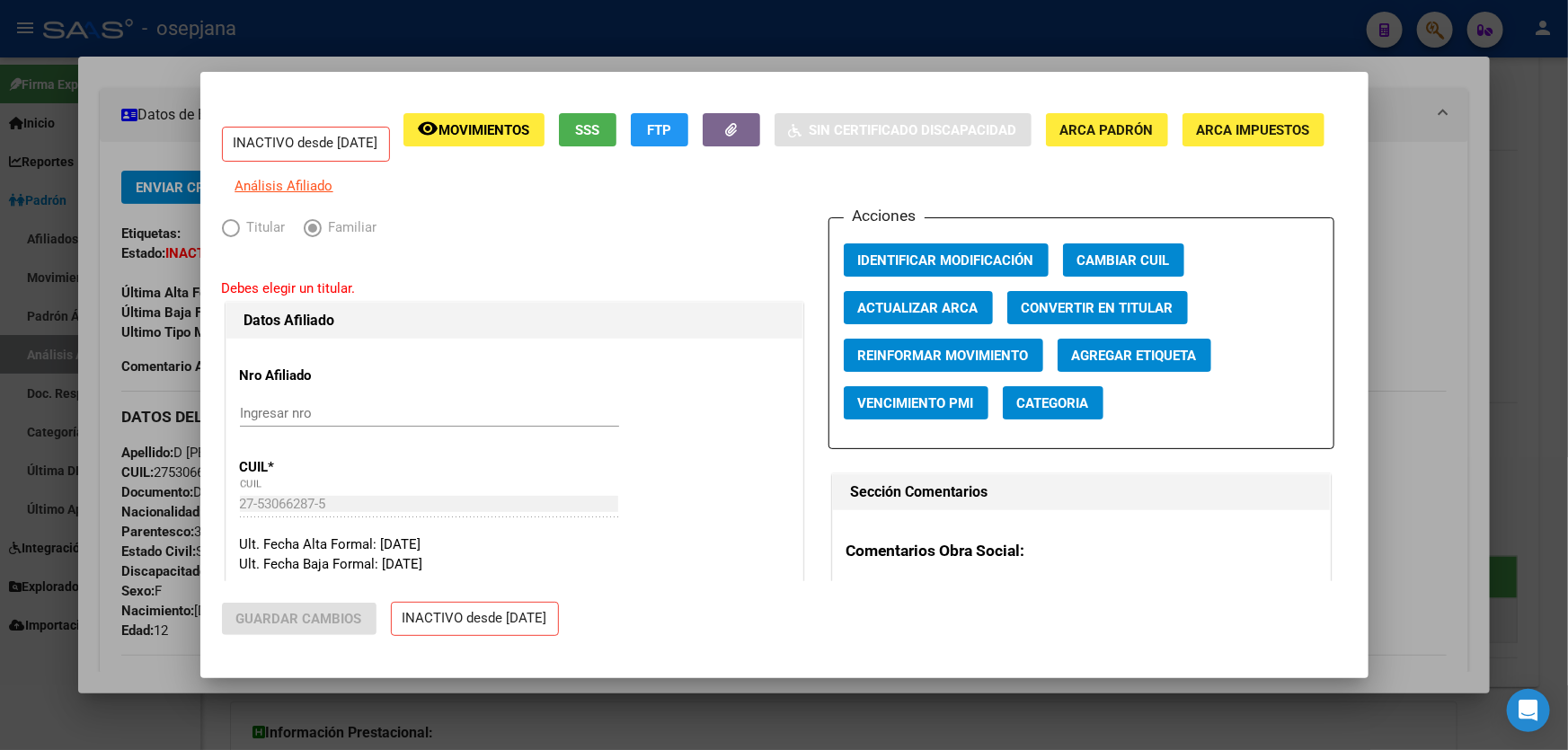
type input "20-25250087-2"
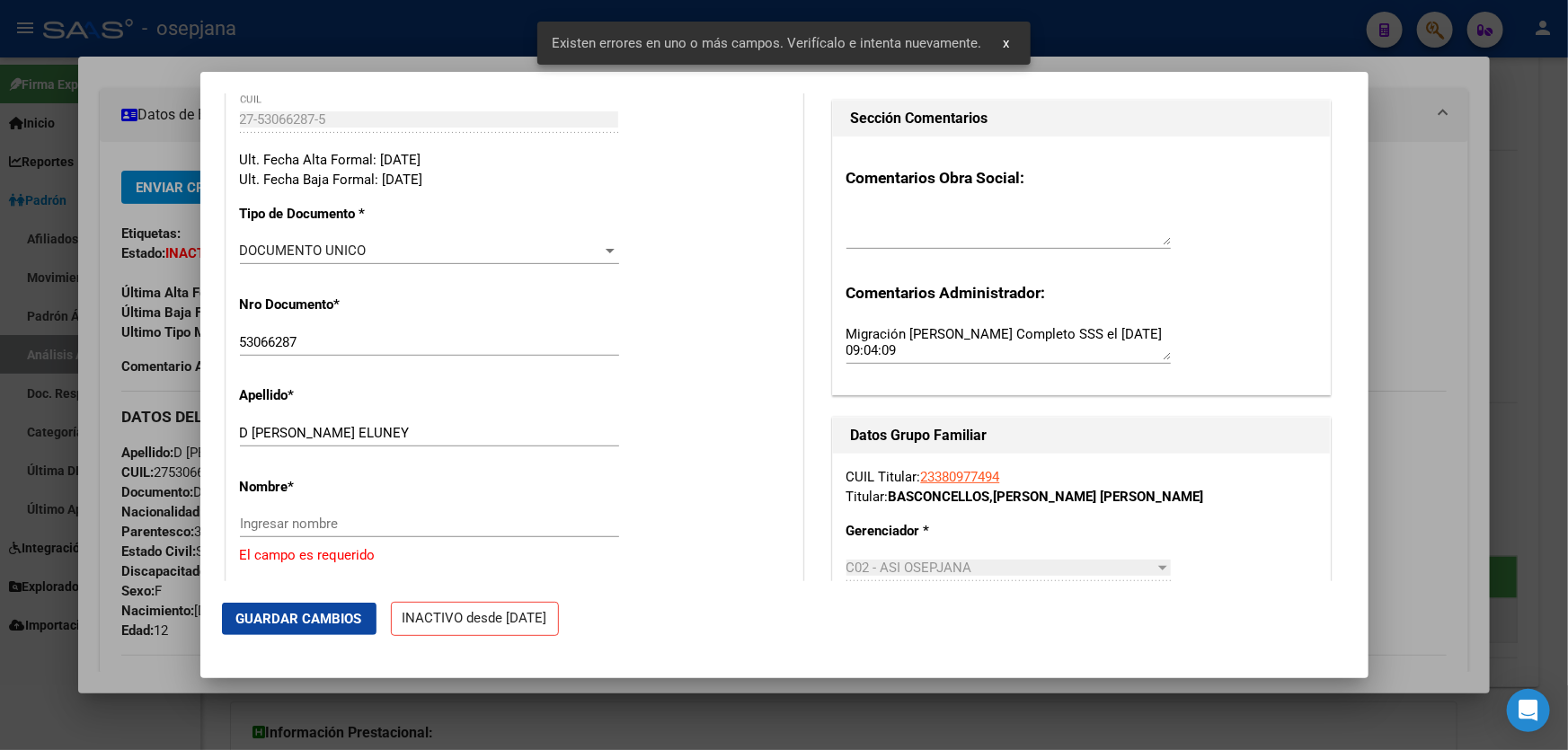
scroll to position [490, 0]
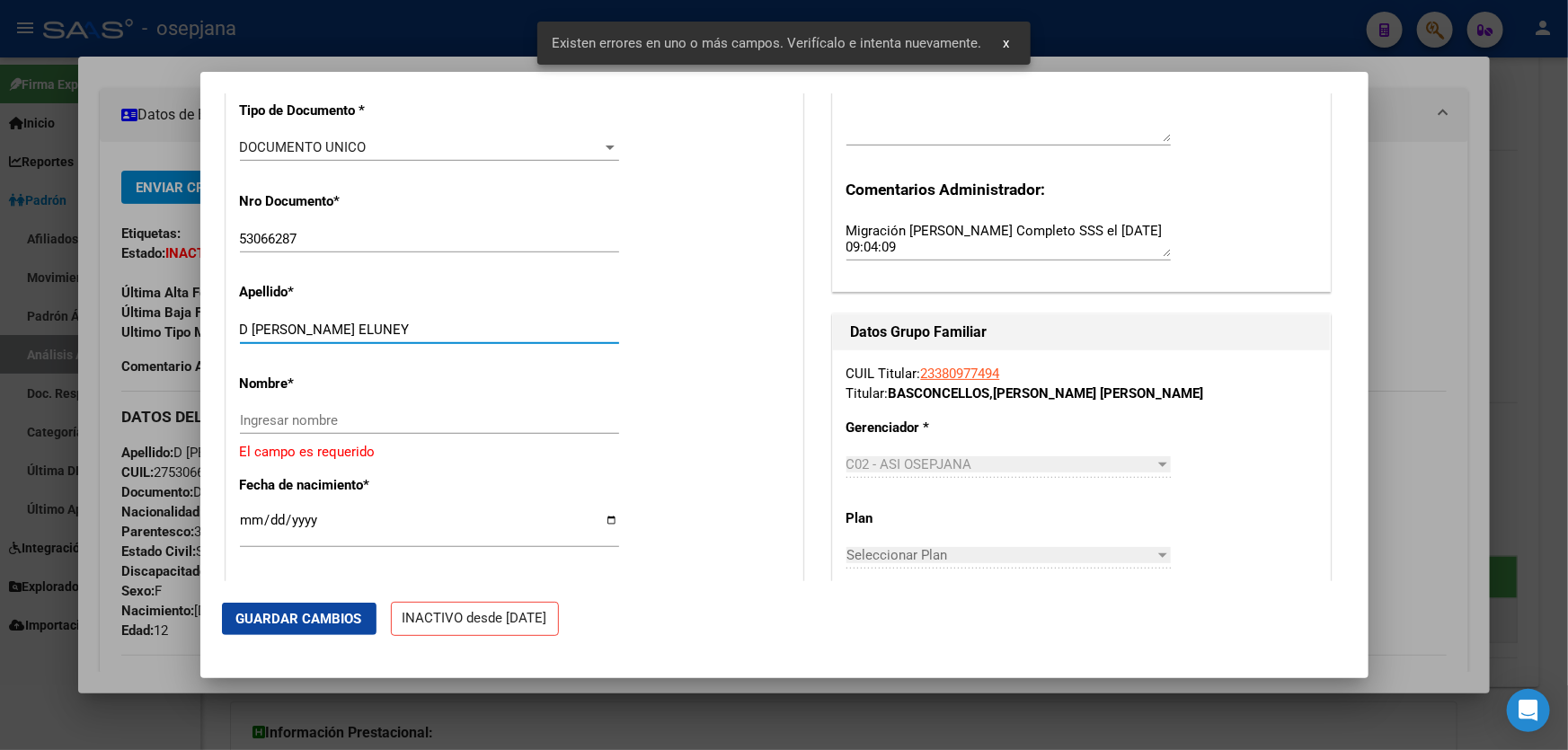
drag, startPoint x: 340, startPoint y: 324, endPoint x: 449, endPoint y: 323, distance: 109.0
click at [449, 323] on input "D [PERSON_NAME] ELUNEY" at bounding box center [430, 329] width 379 height 16
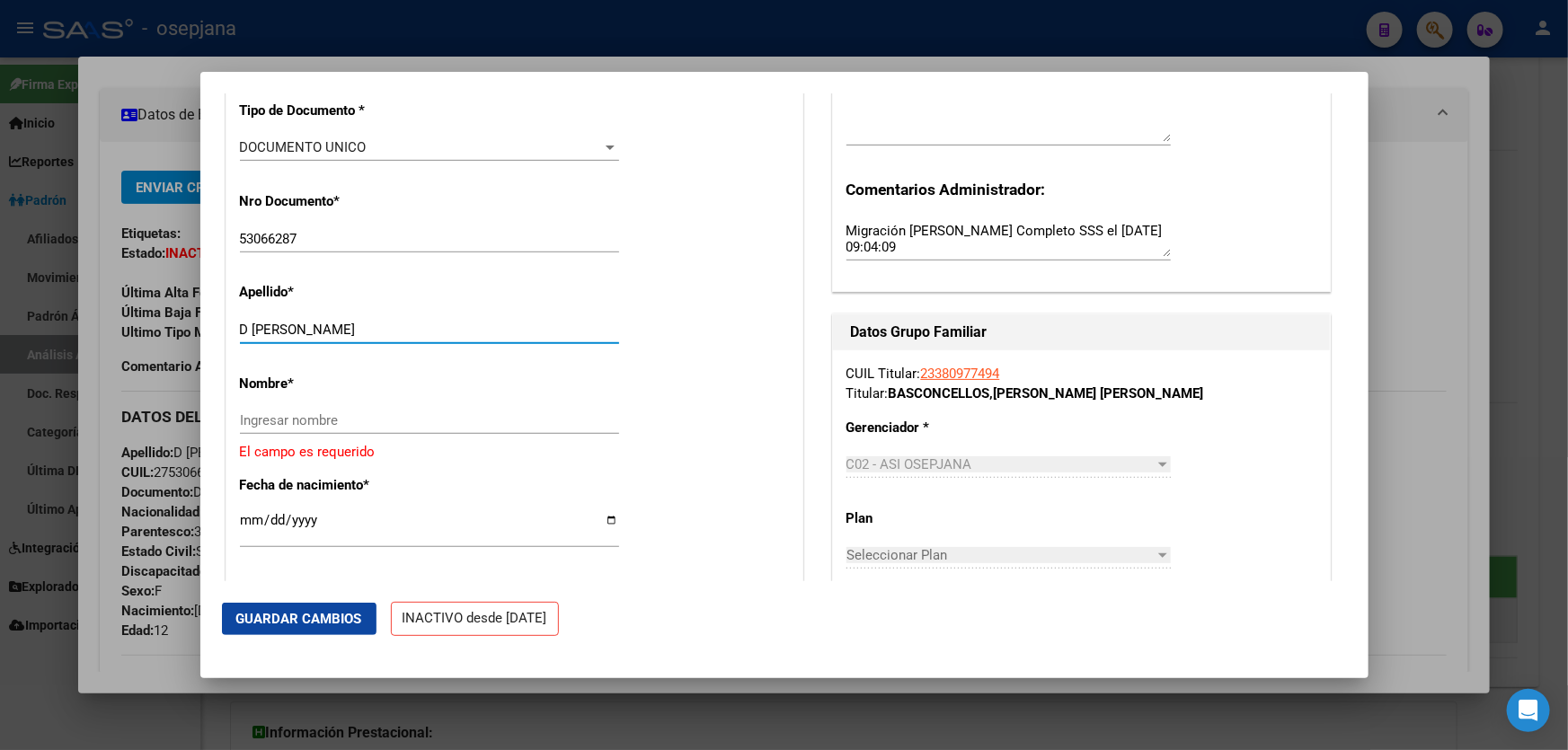
type input "D [PERSON_NAME]"
click at [288, 417] on input "Ingresar nombre" at bounding box center [430, 420] width 379 height 16
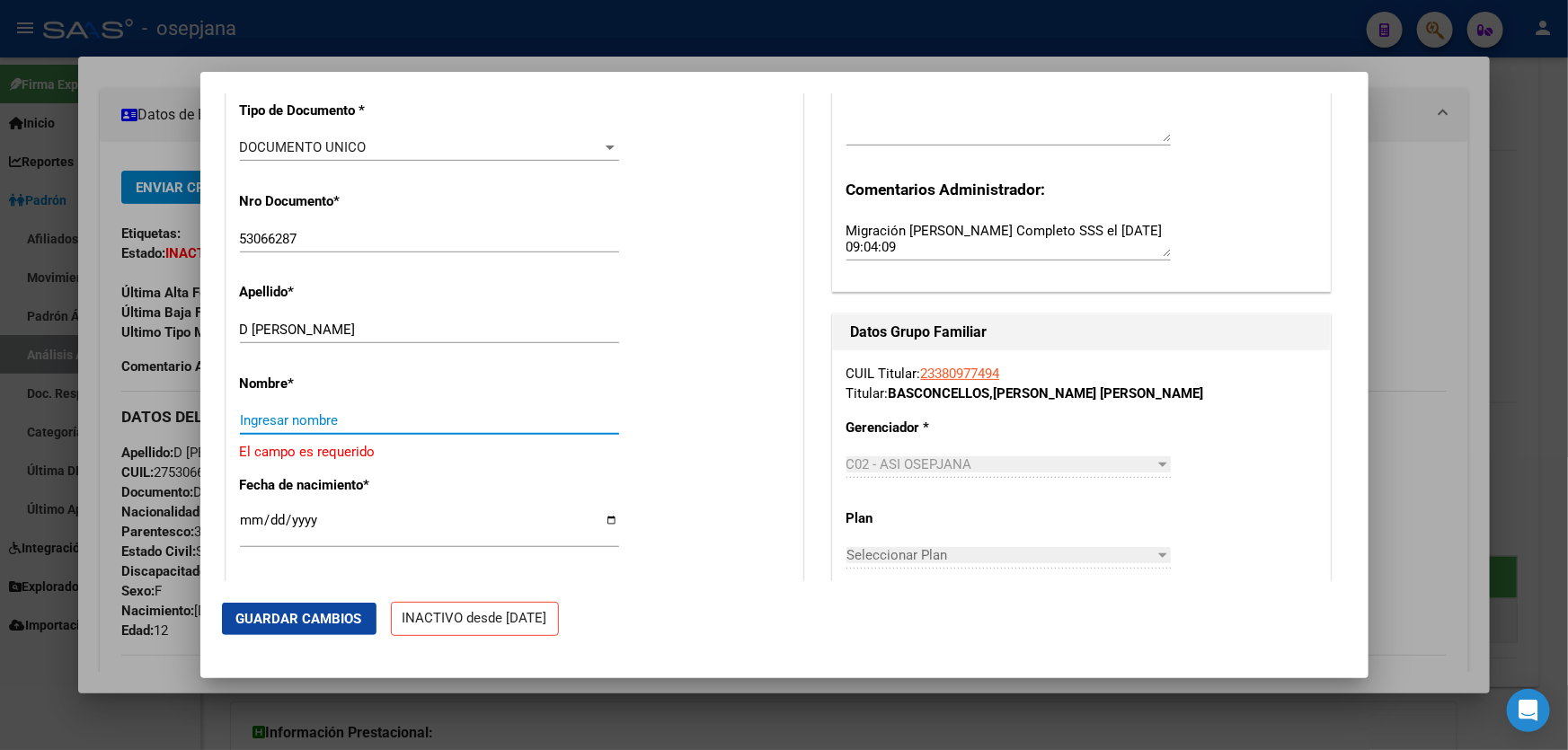
paste input "[PERSON_NAME] ELUNEY"
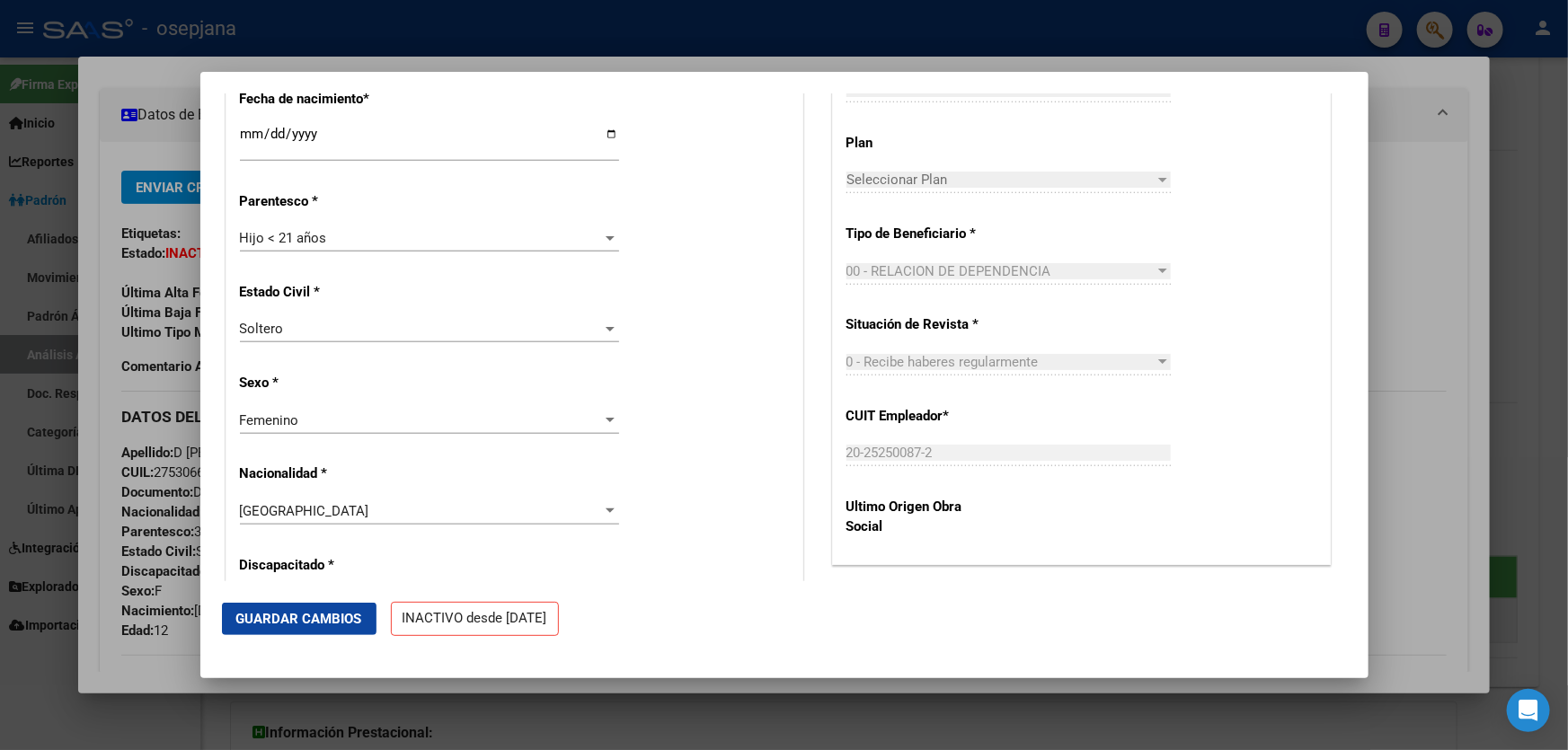
scroll to position [979, 0]
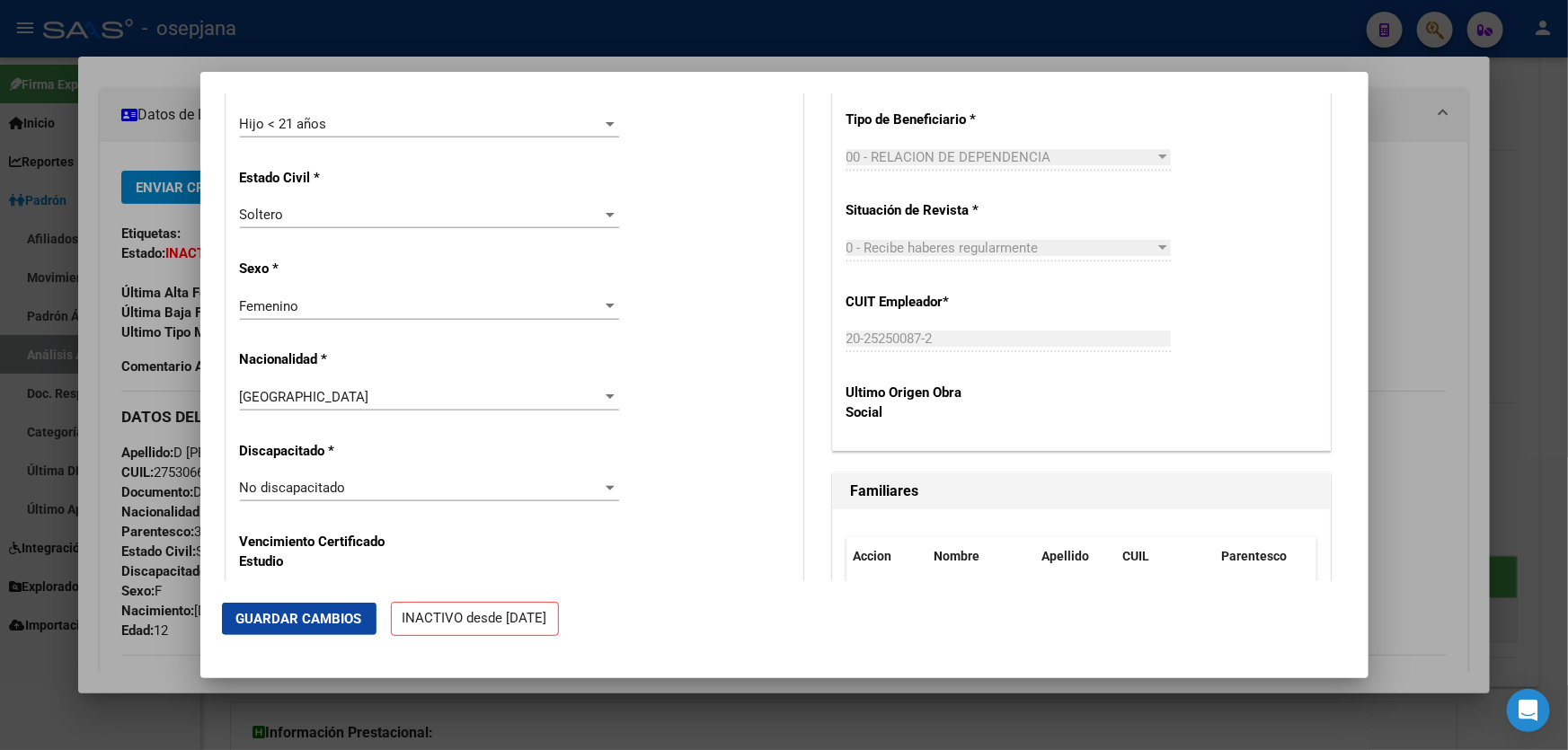
type input "[PERSON_NAME] ELUNEY"
click at [326, 618] on span "Guardar Cambios" at bounding box center [299, 619] width 126 height 16
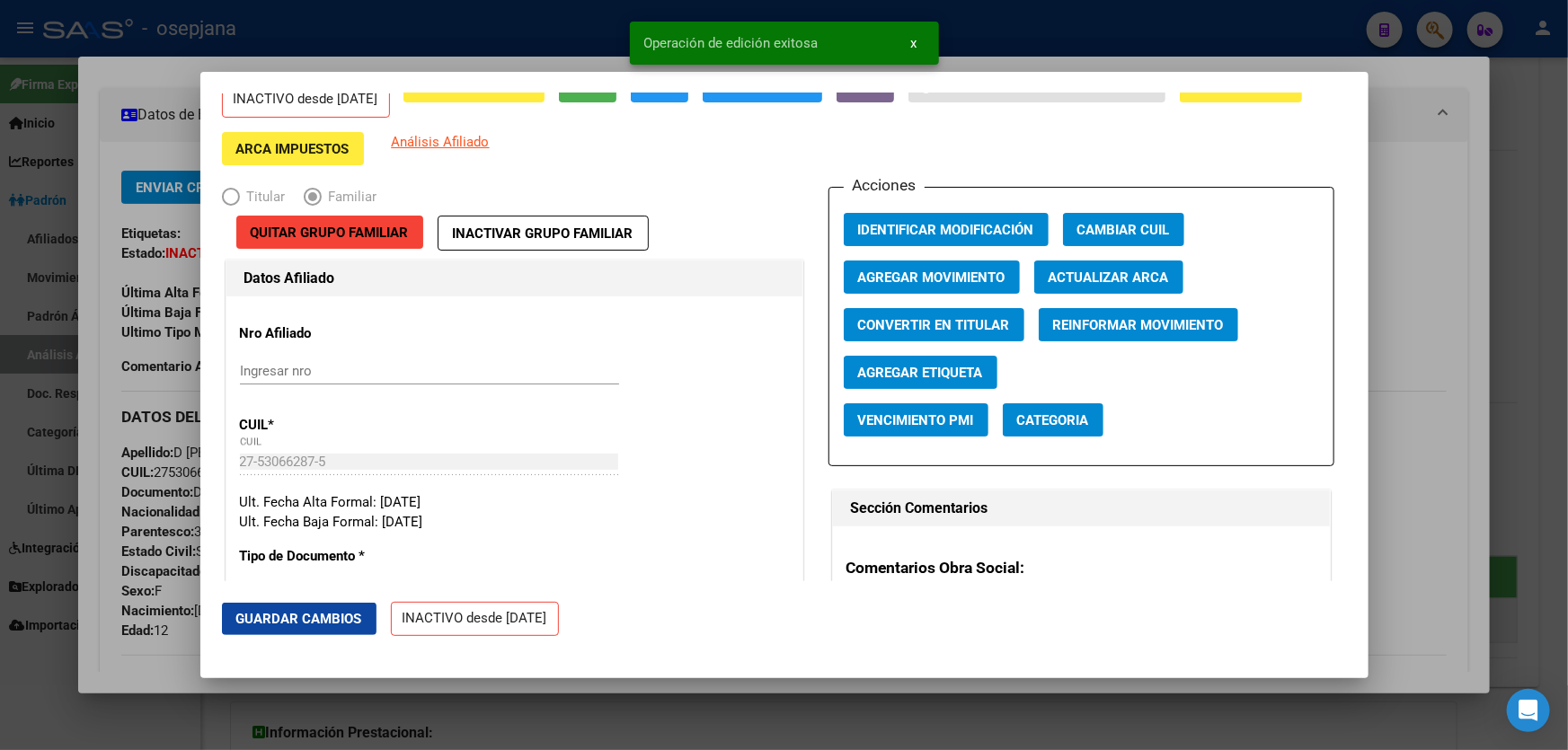
scroll to position [0, 0]
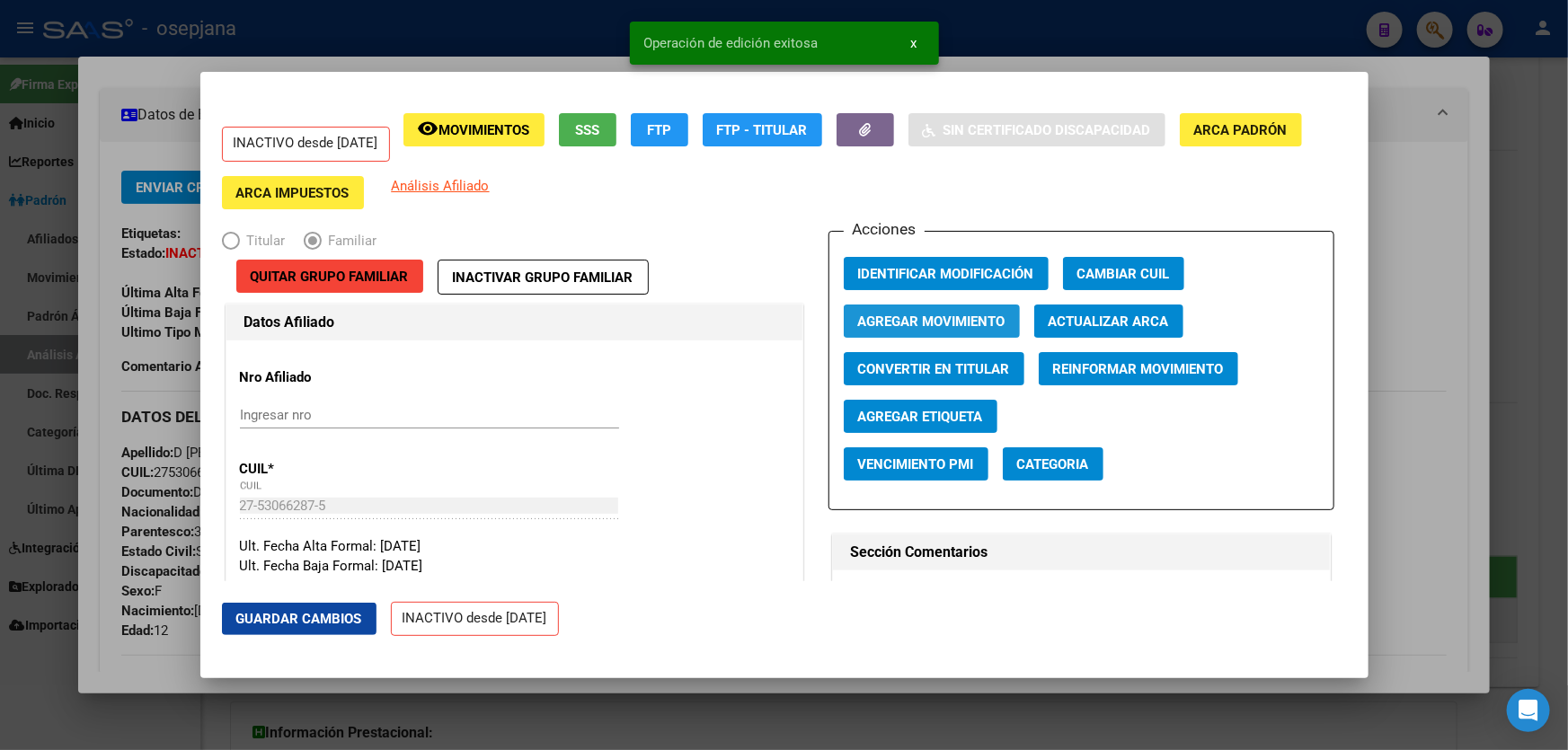
click at [924, 328] on button "Agregar Movimiento" at bounding box center [932, 321] width 176 height 33
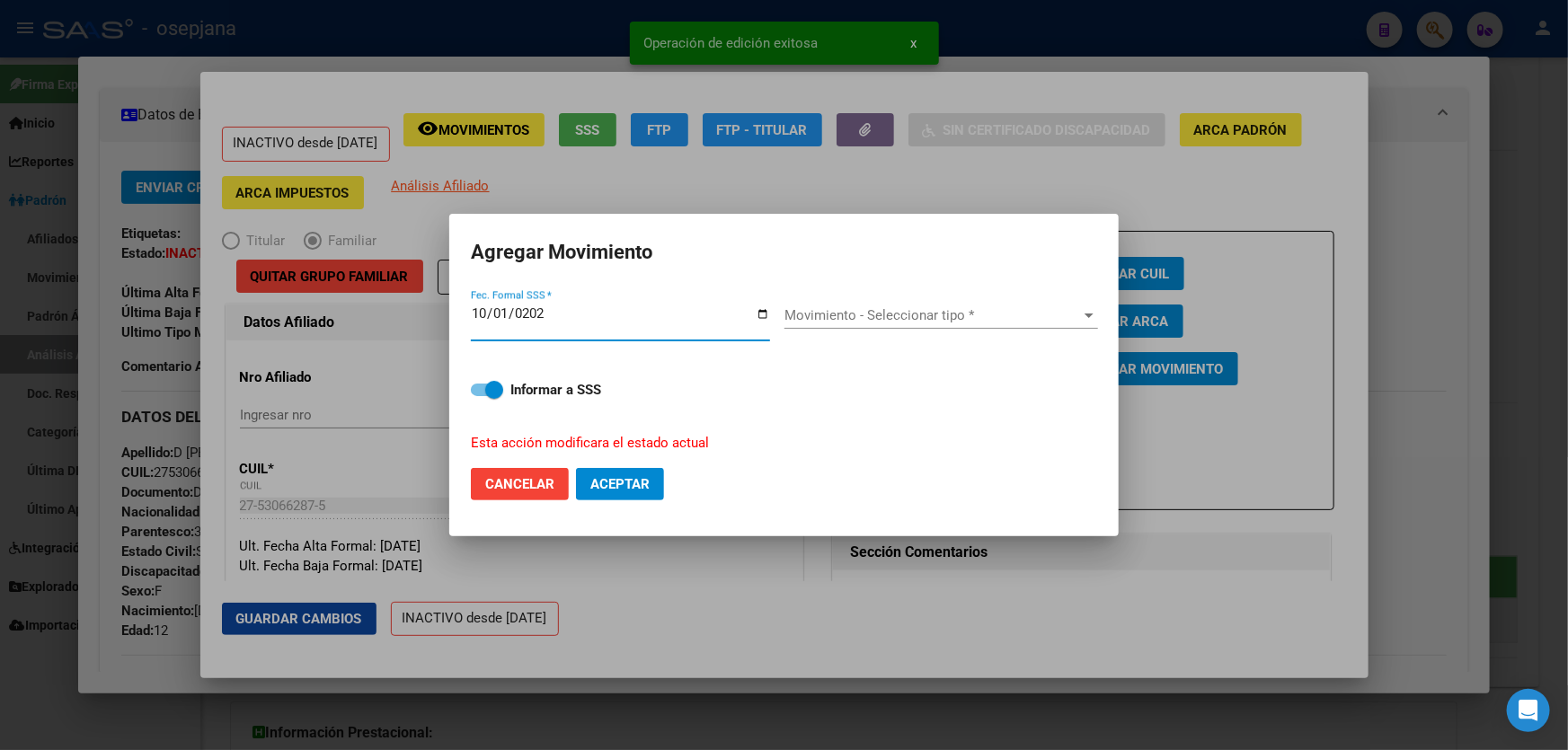
type input "[DATE]"
click at [898, 296] on div "Movimiento - Seleccionar tipo * Movimiento - Seleccionar tipo *" at bounding box center [941, 322] width 313 height 69
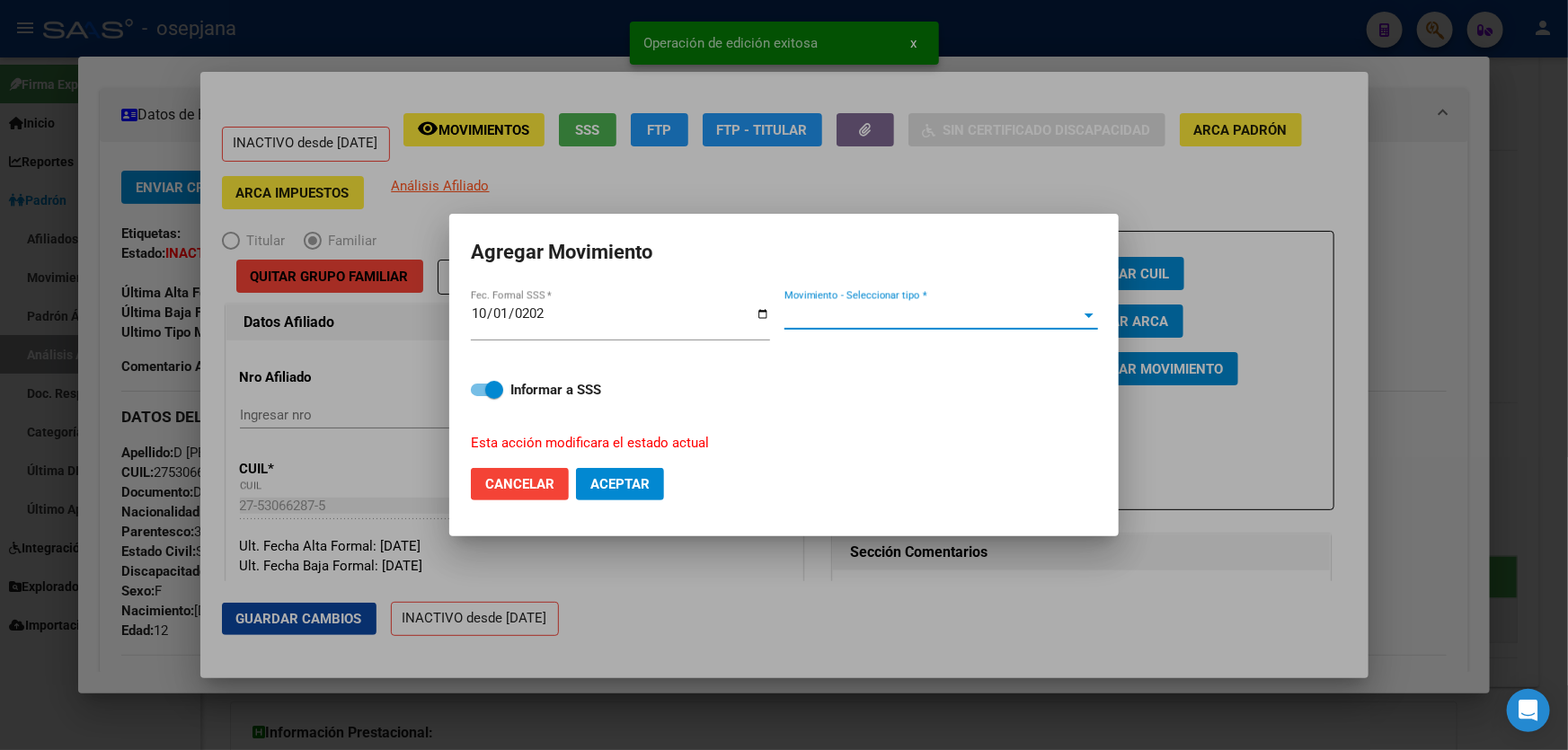
click at [890, 310] on span "Movimiento - Seleccionar tipo *" at bounding box center [933, 315] width 297 height 16
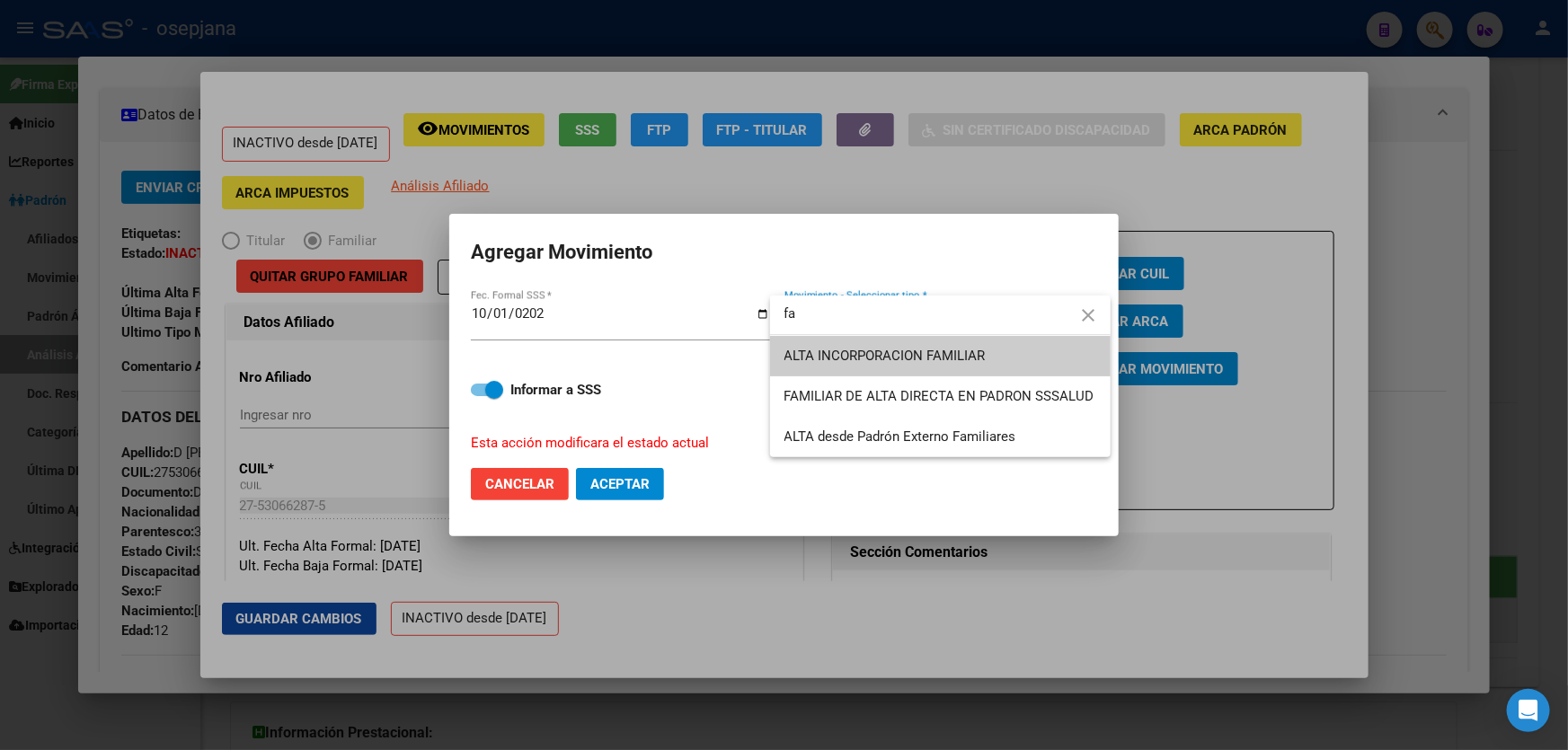
type input "fa"
click at [891, 339] on span "ALTA INCORPORACION FAMILIAR" at bounding box center [941, 356] width 312 height 41
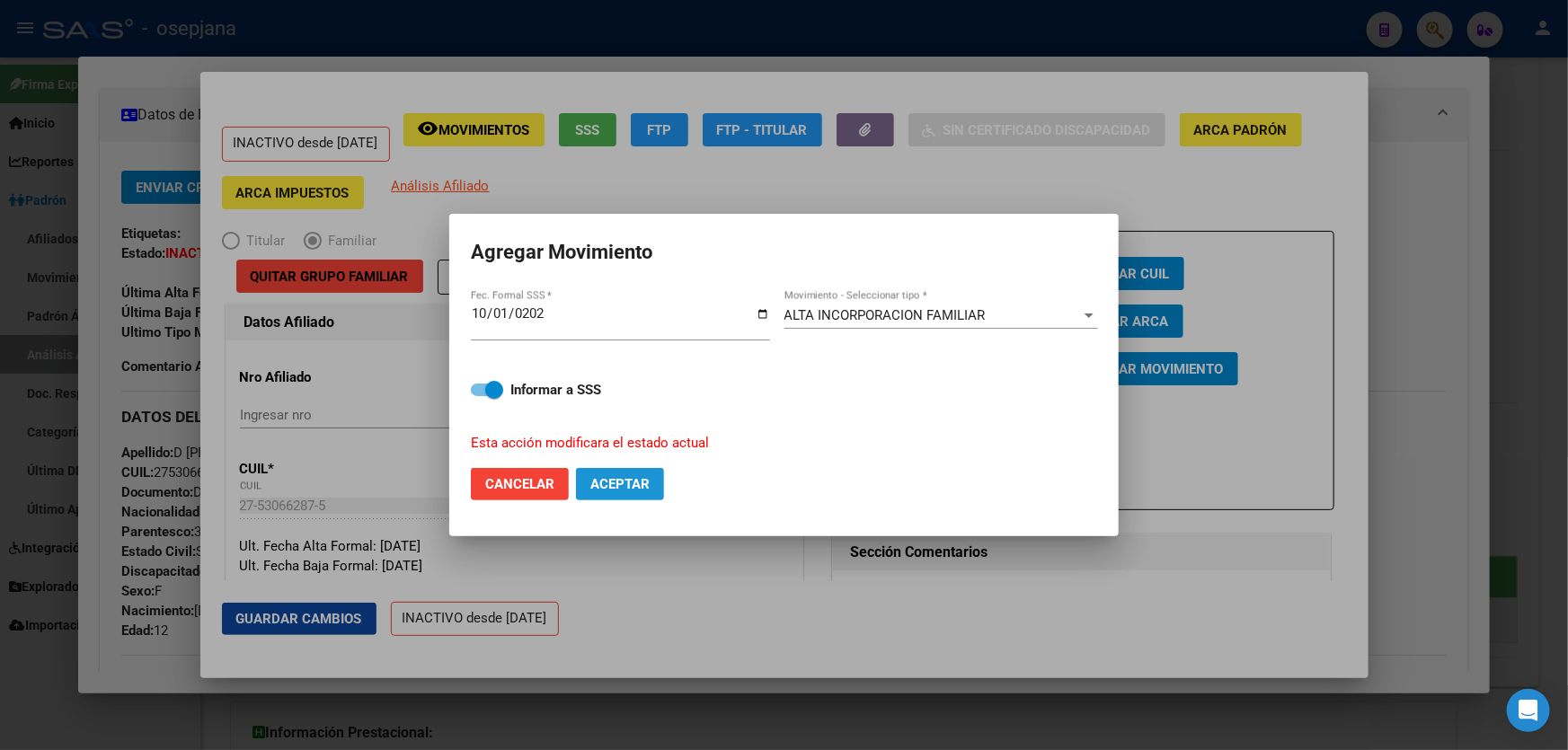
click at [614, 482] on span "Aceptar" at bounding box center [620, 483] width 60 height 16
checkbox input "false"
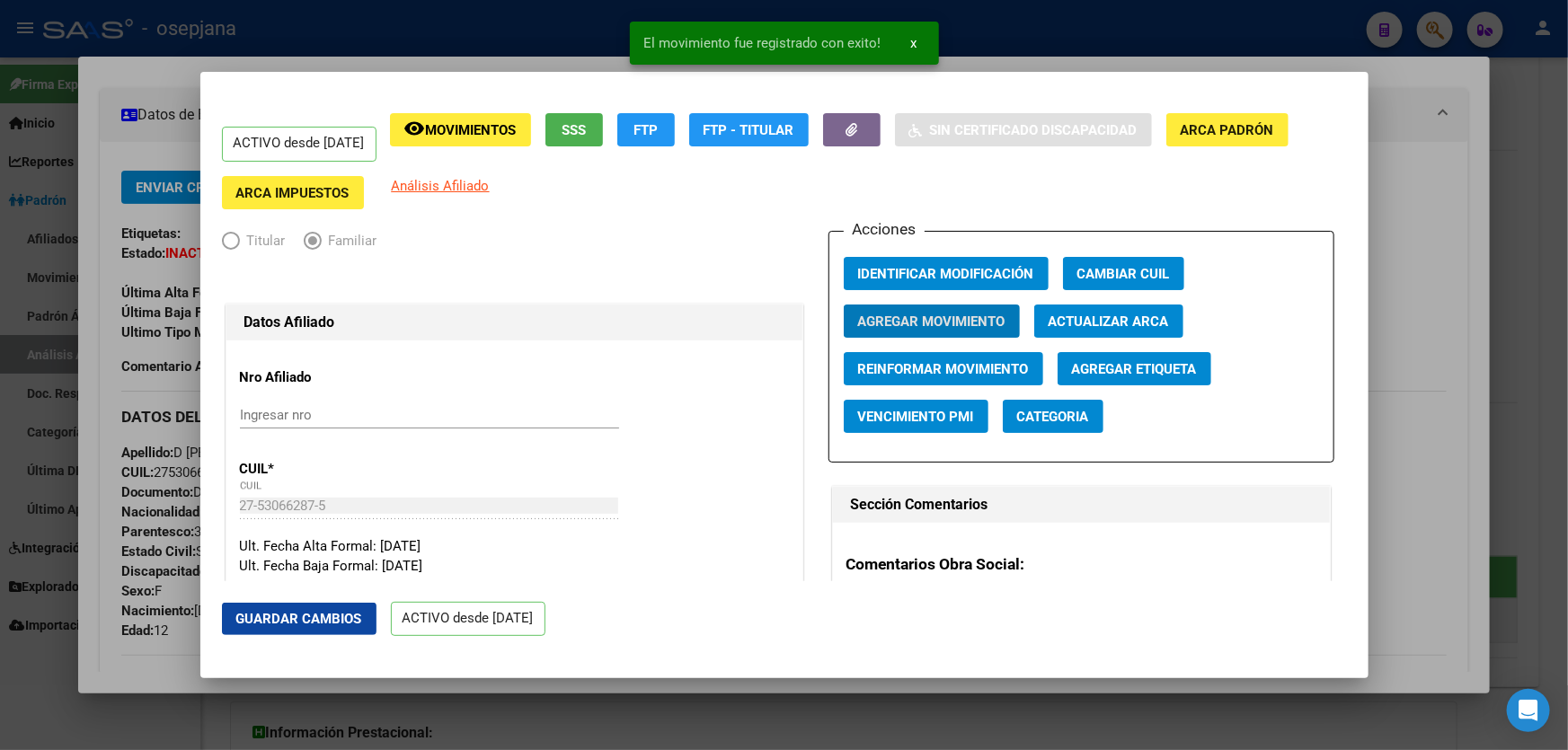
click at [283, 618] on span "Guardar Cambios" at bounding box center [299, 619] width 126 height 16
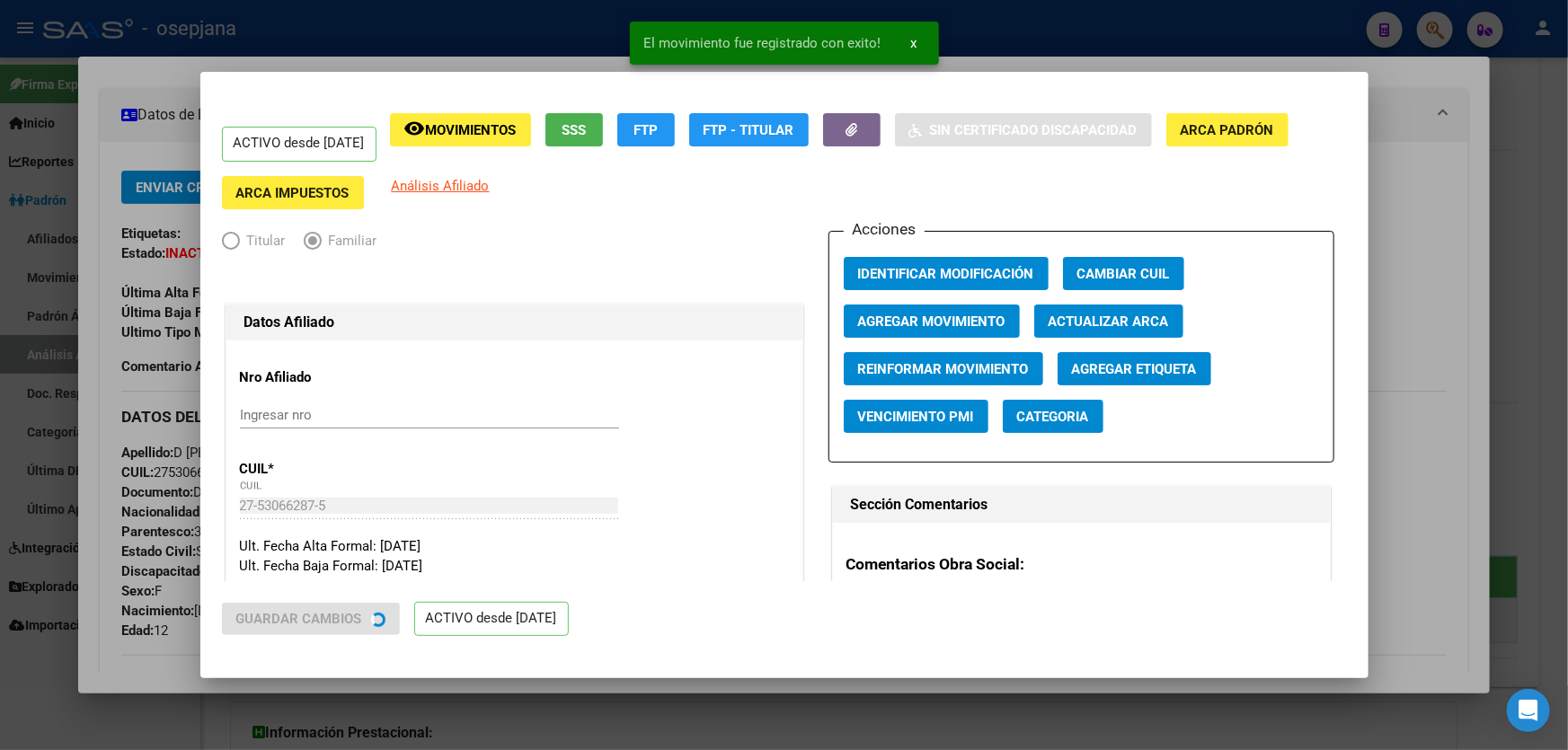
click at [1567, 392] on div at bounding box center [784, 375] width 1568 height 750
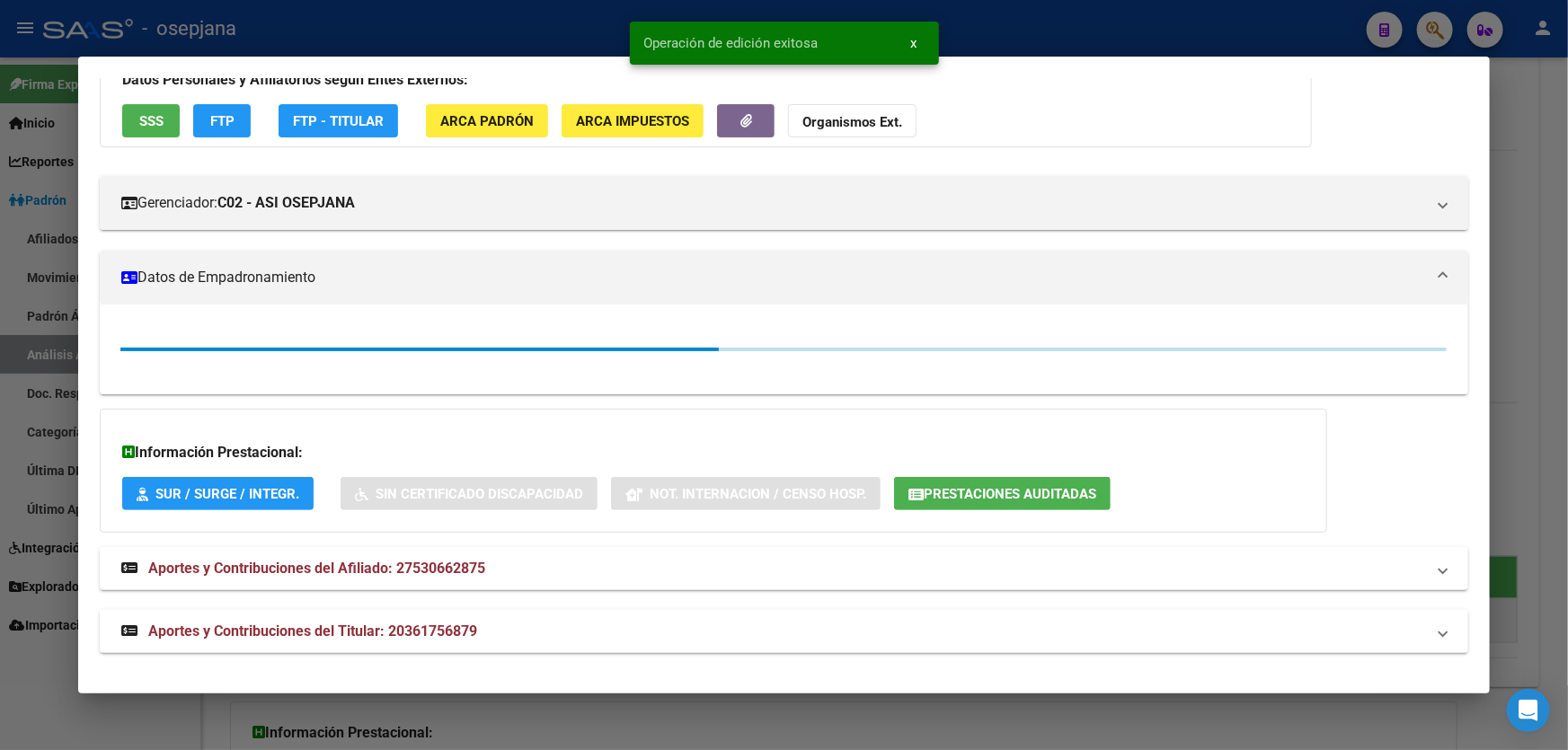
scroll to position [303, 0]
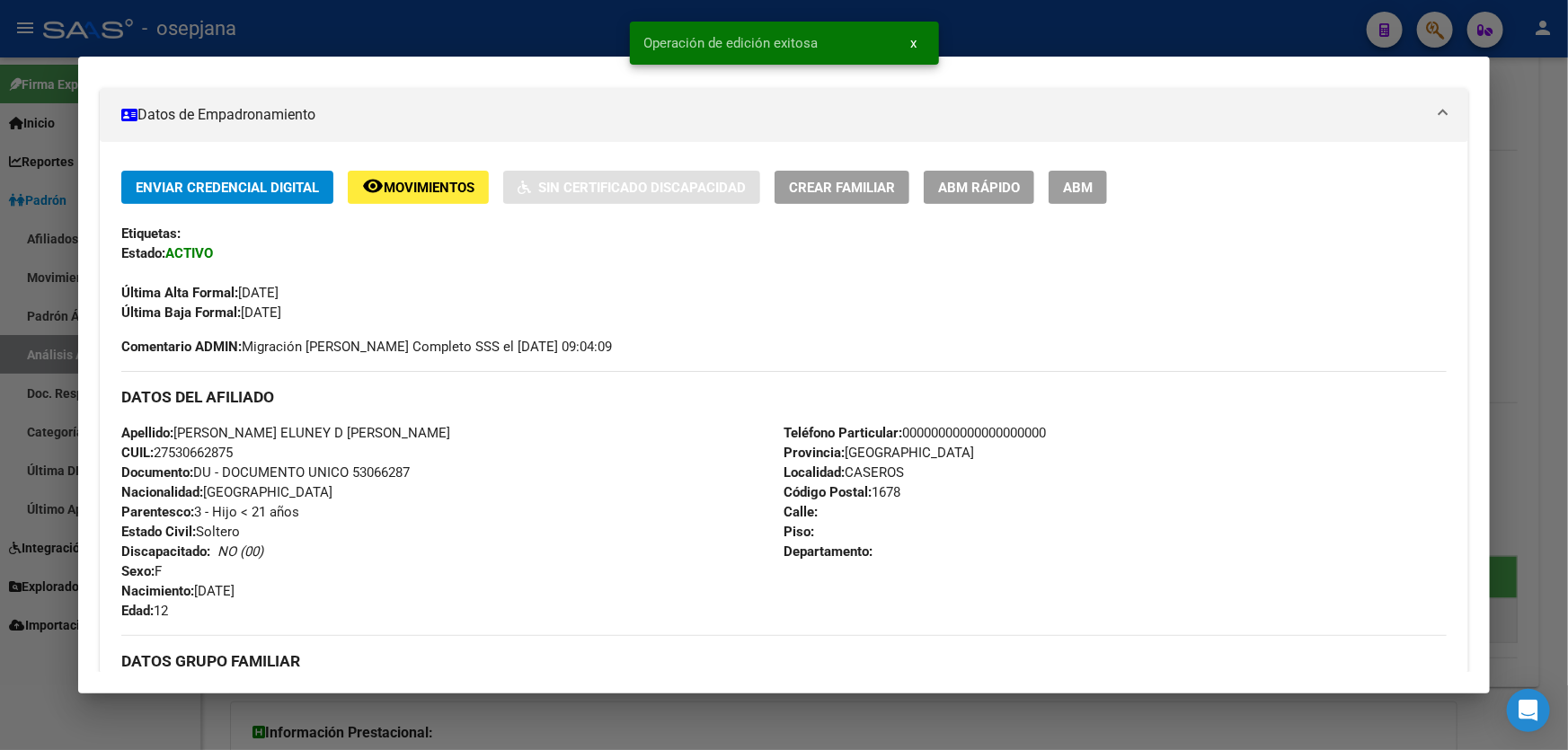
click at [1567, 392] on div at bounding box center [784, 375] width 1568 height 750
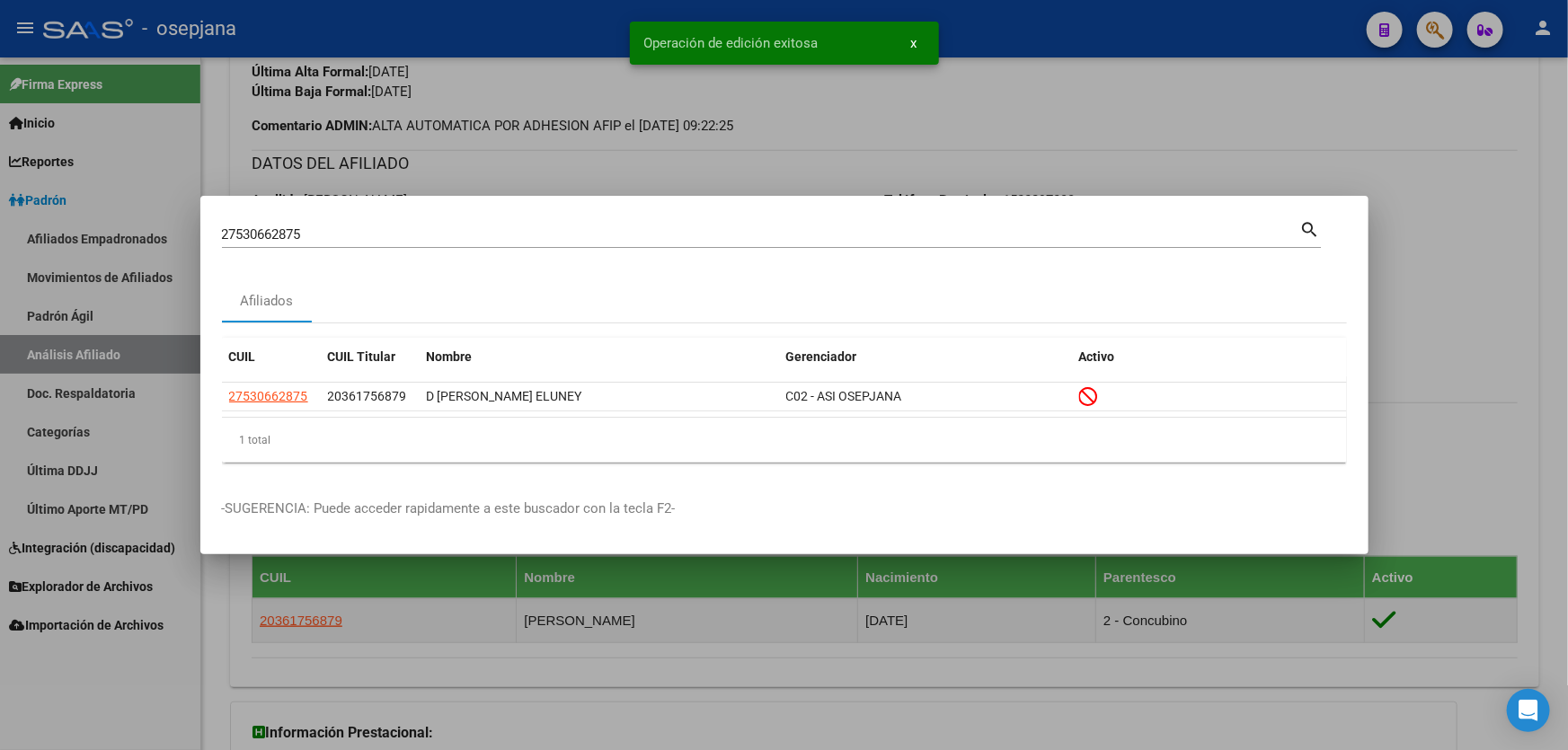
click at [1567, 392] on div at bounding box center [784, 375] width 1568 height 750
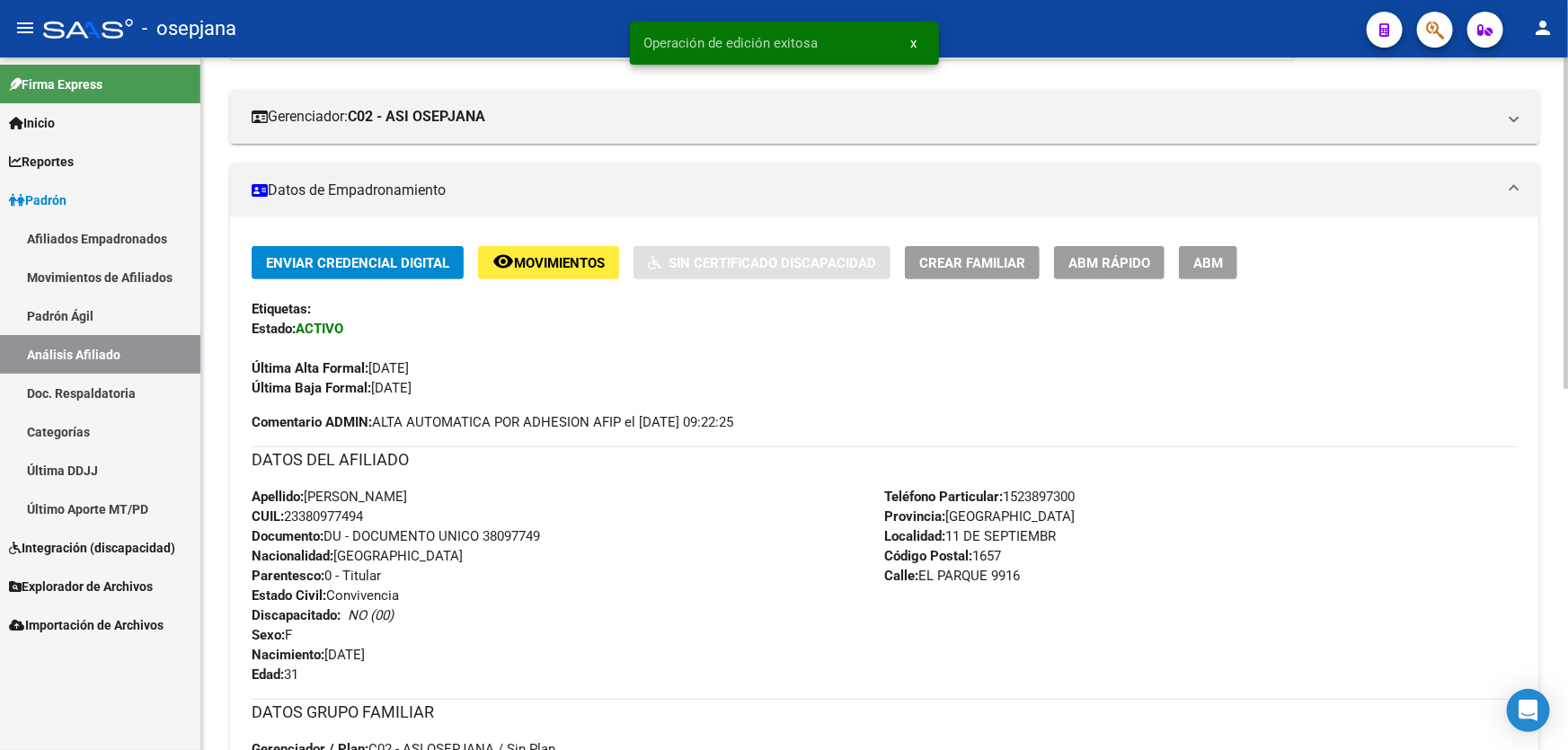
scroll to position [0, 0]
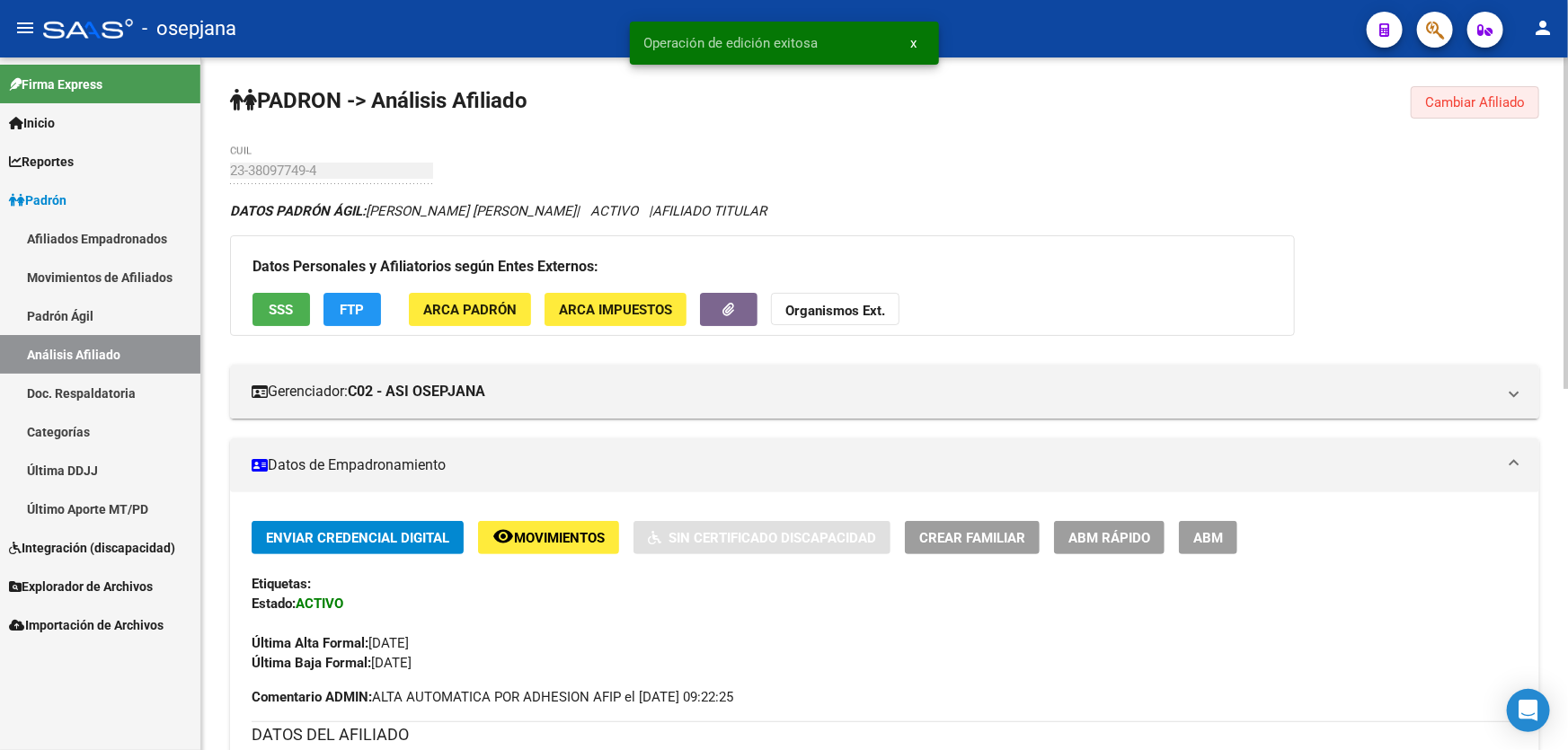
click at [1459, 90] on button "Cambiar Afiliado" at bounding box center [1475, 102] width 129 height 32
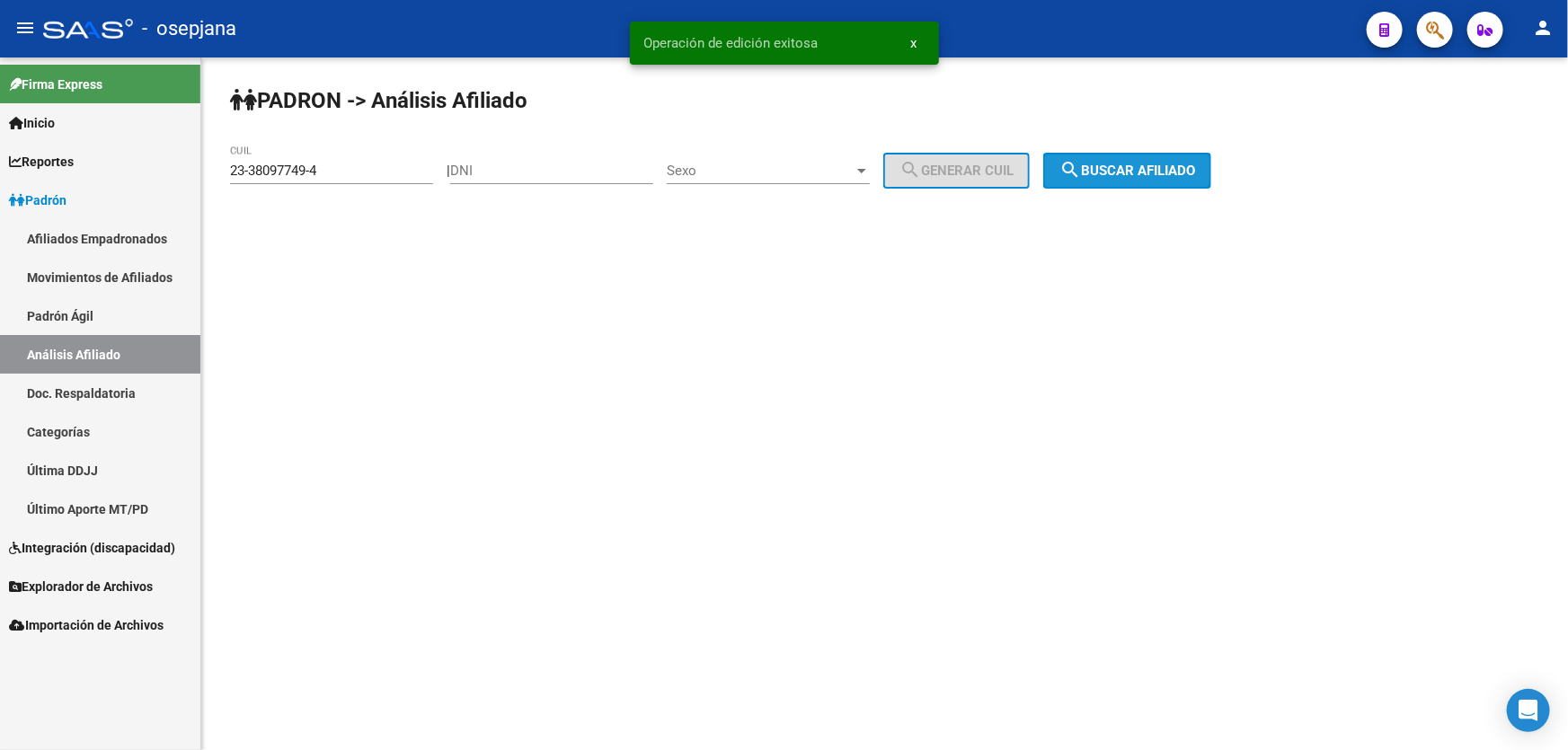
click at [1211, 159] on button "search Buscar afiliado" at bounding box center [1128, 170] width 168 height 36
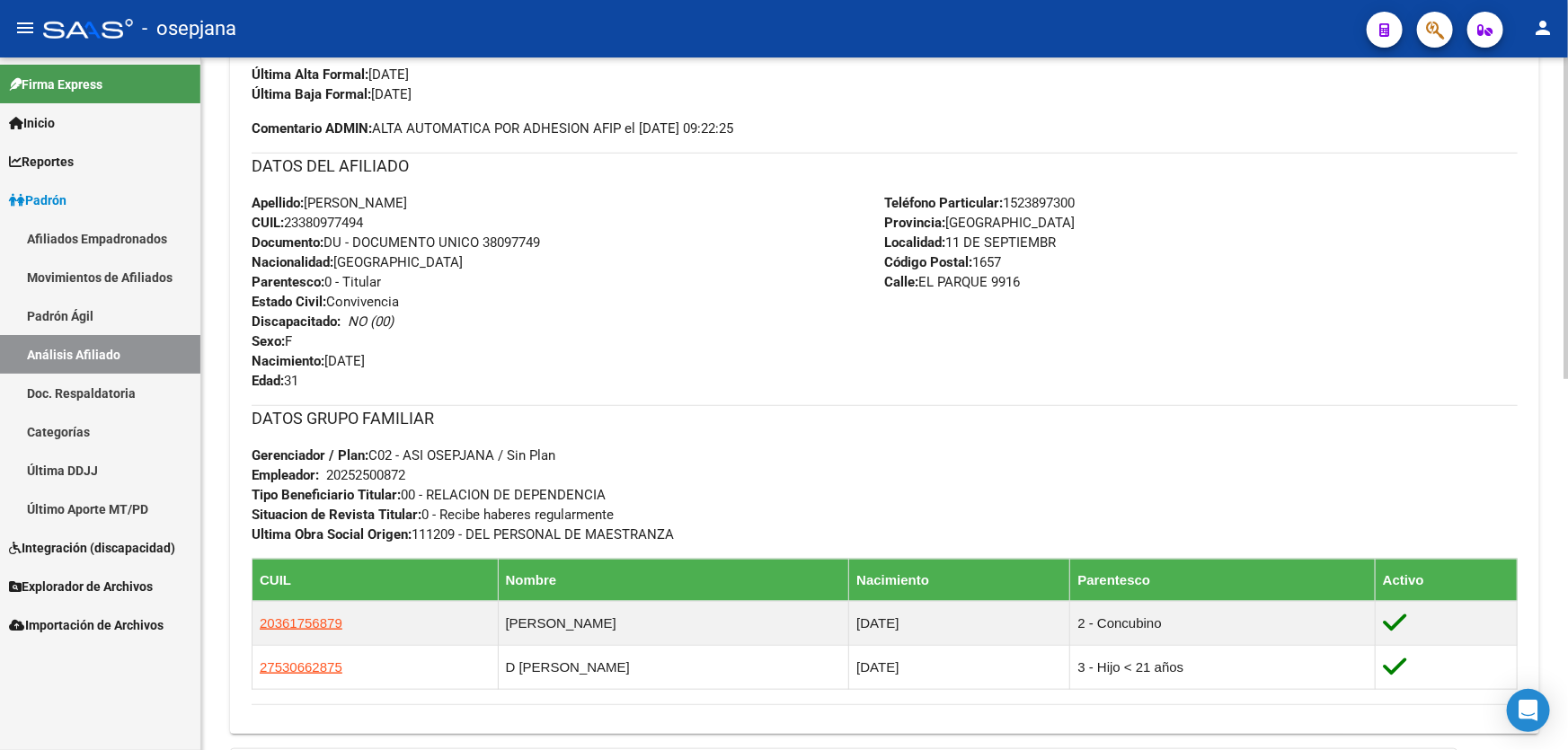
scroll to position [571, 0]
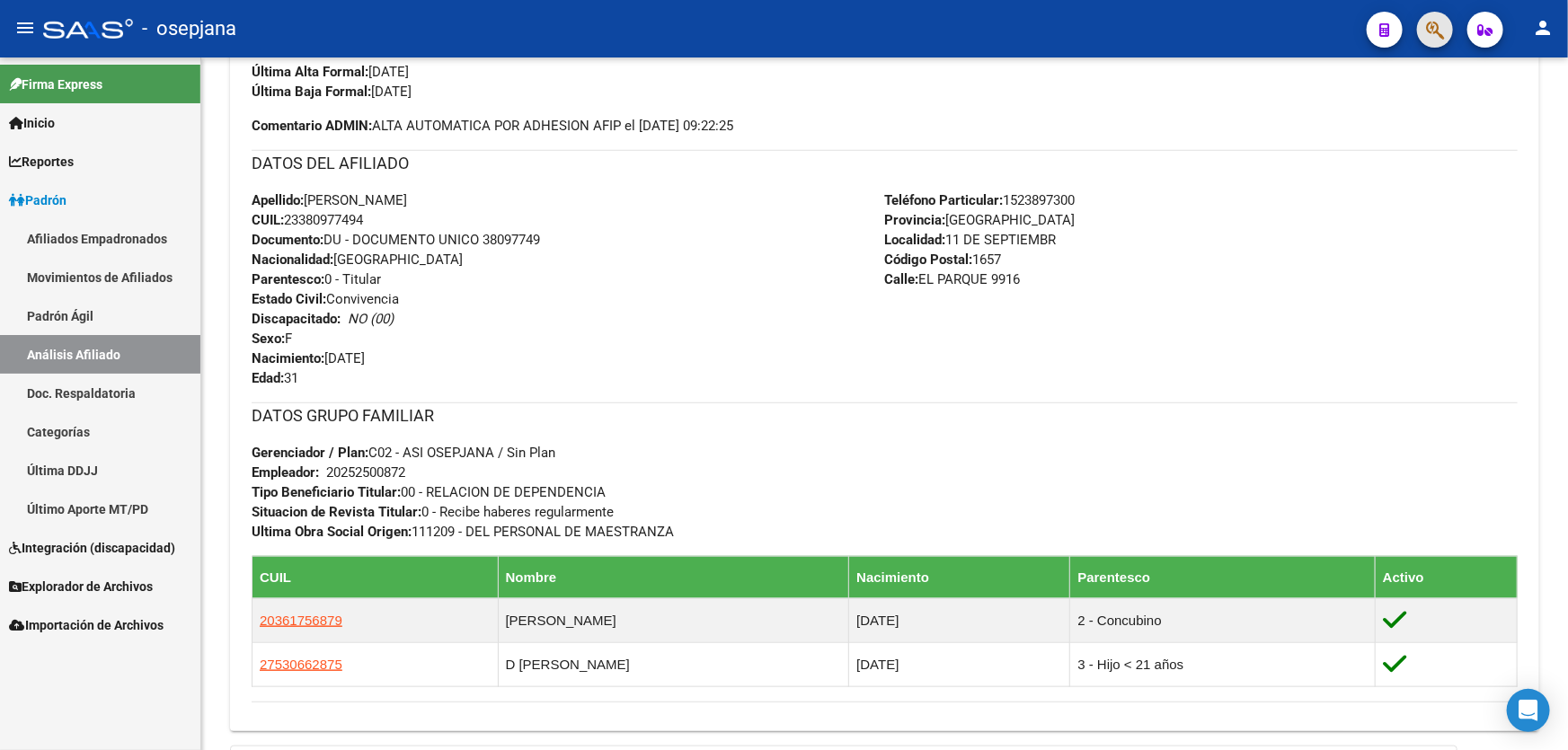
click at [1420, 33] on button "button" at bounding box center [1436, 29] width 36 height 36
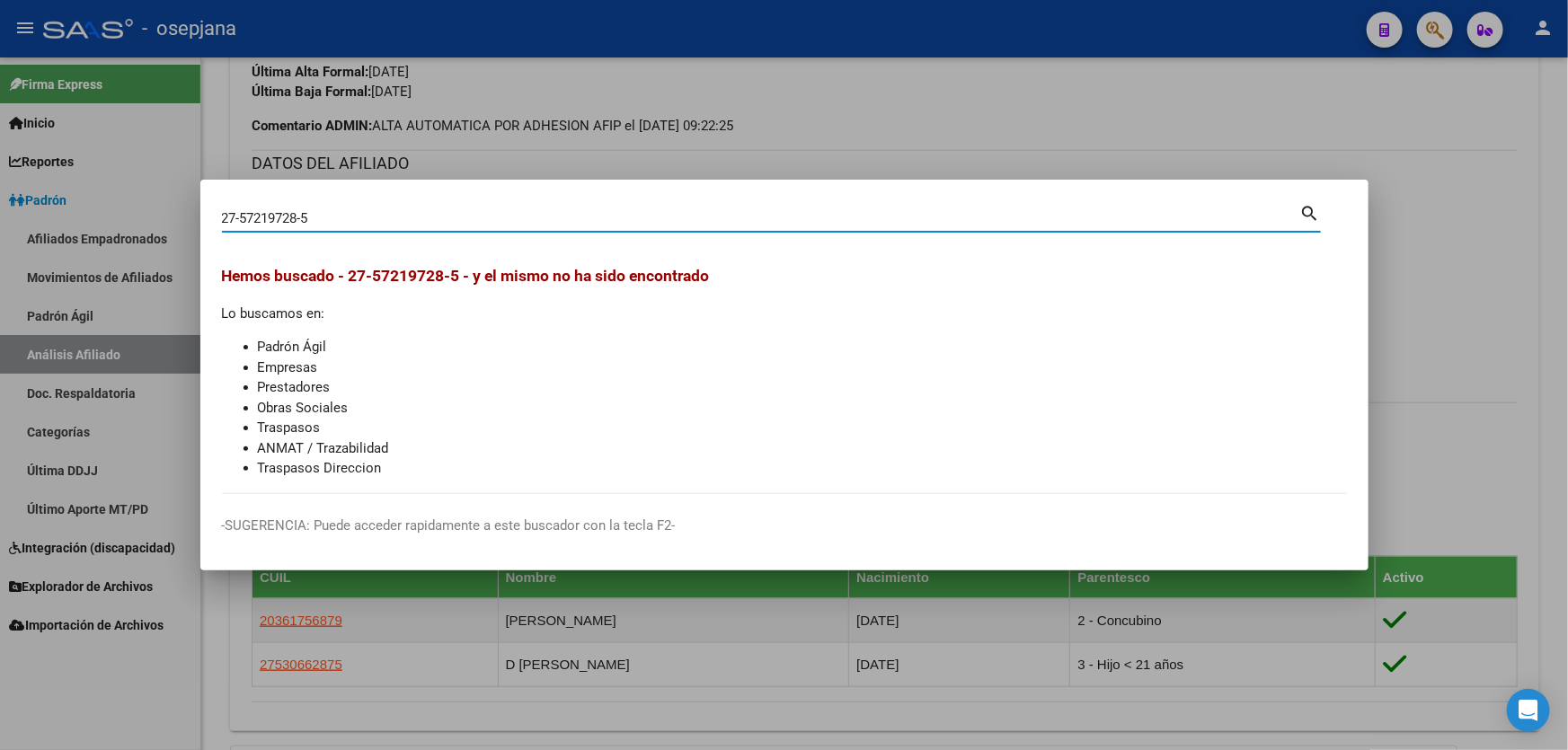
type input "27572197285"
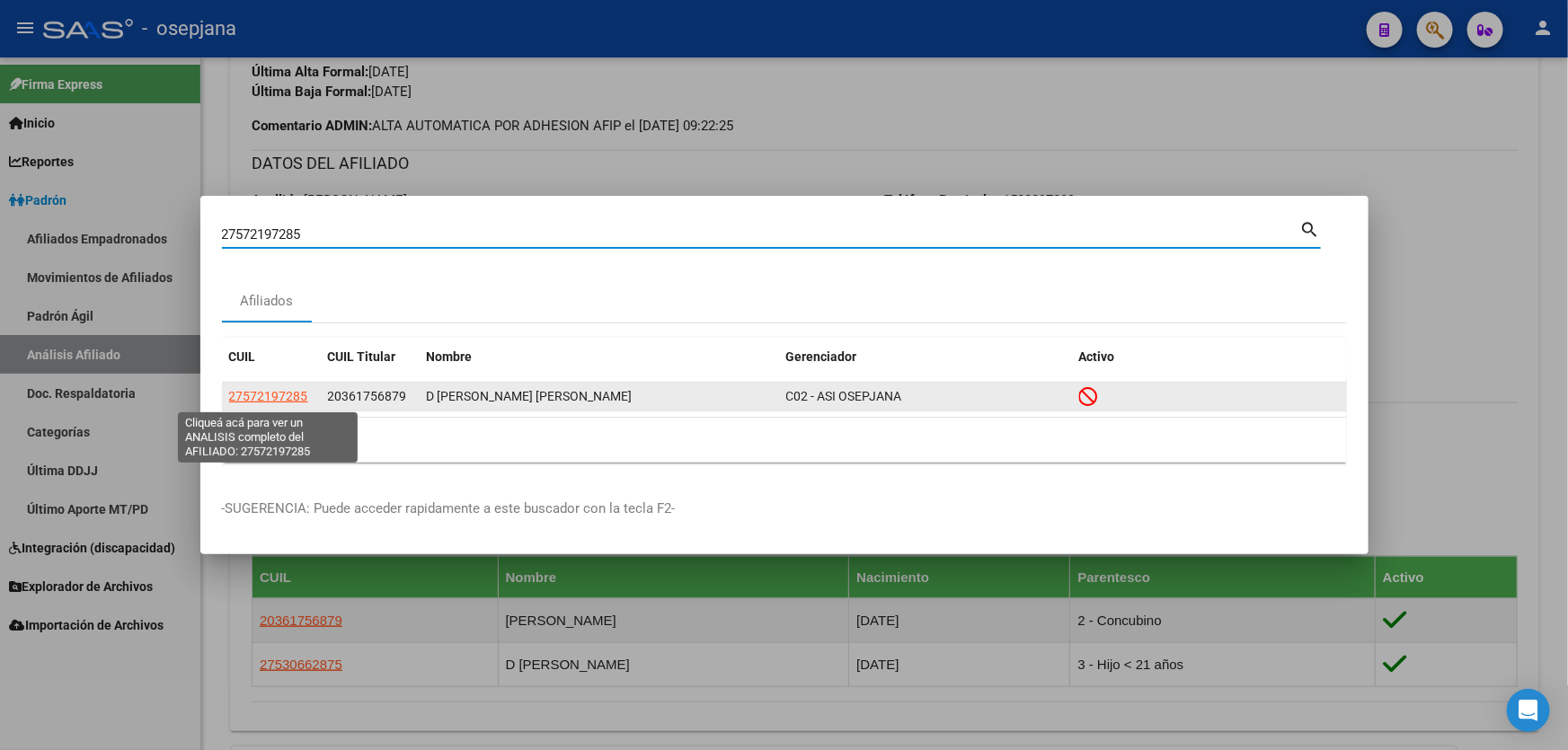
click at [255, 397] on span "27572197285" at bounding box center [269, 395] width 79 height 14
type textarea "27572197285"
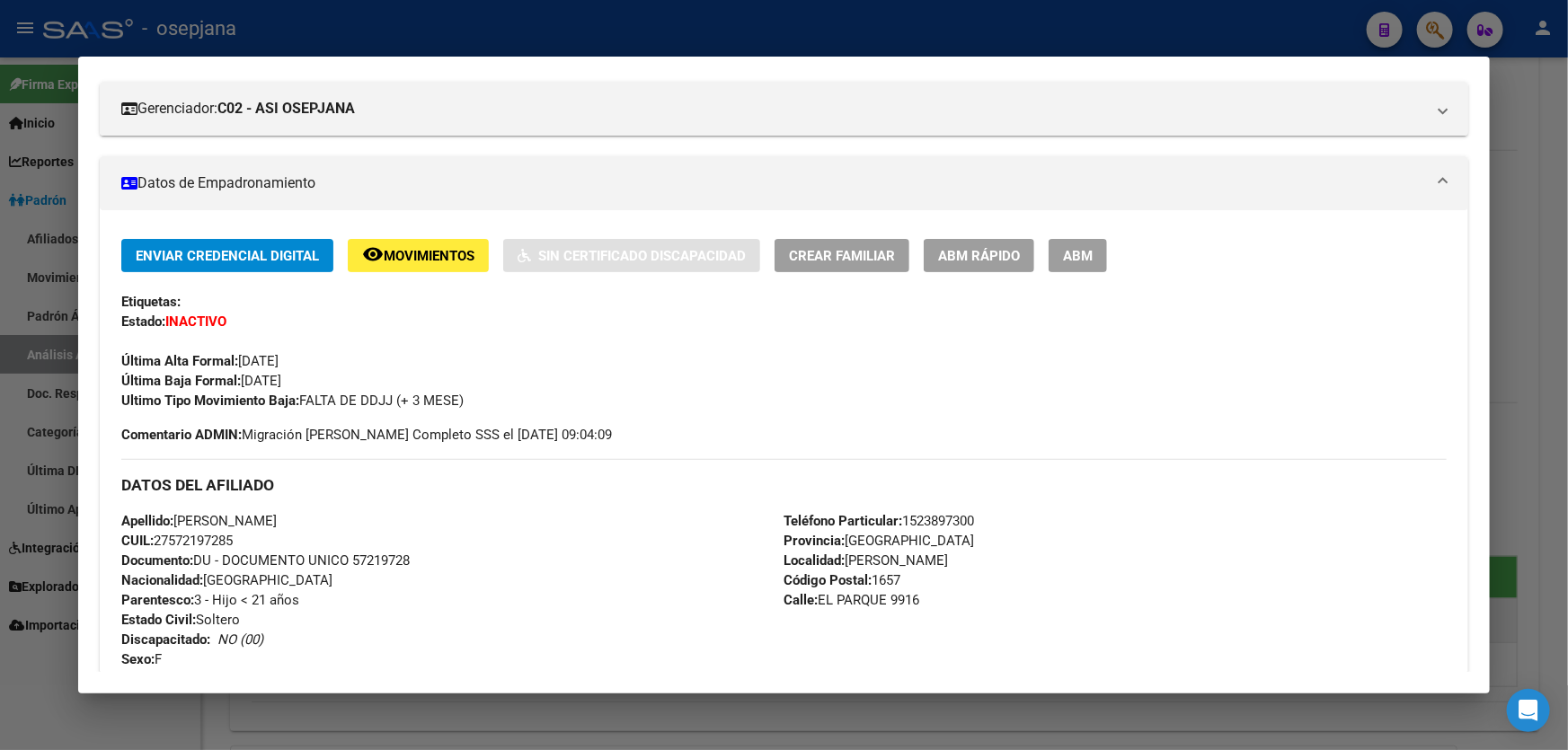
scroll to position [244, 0]
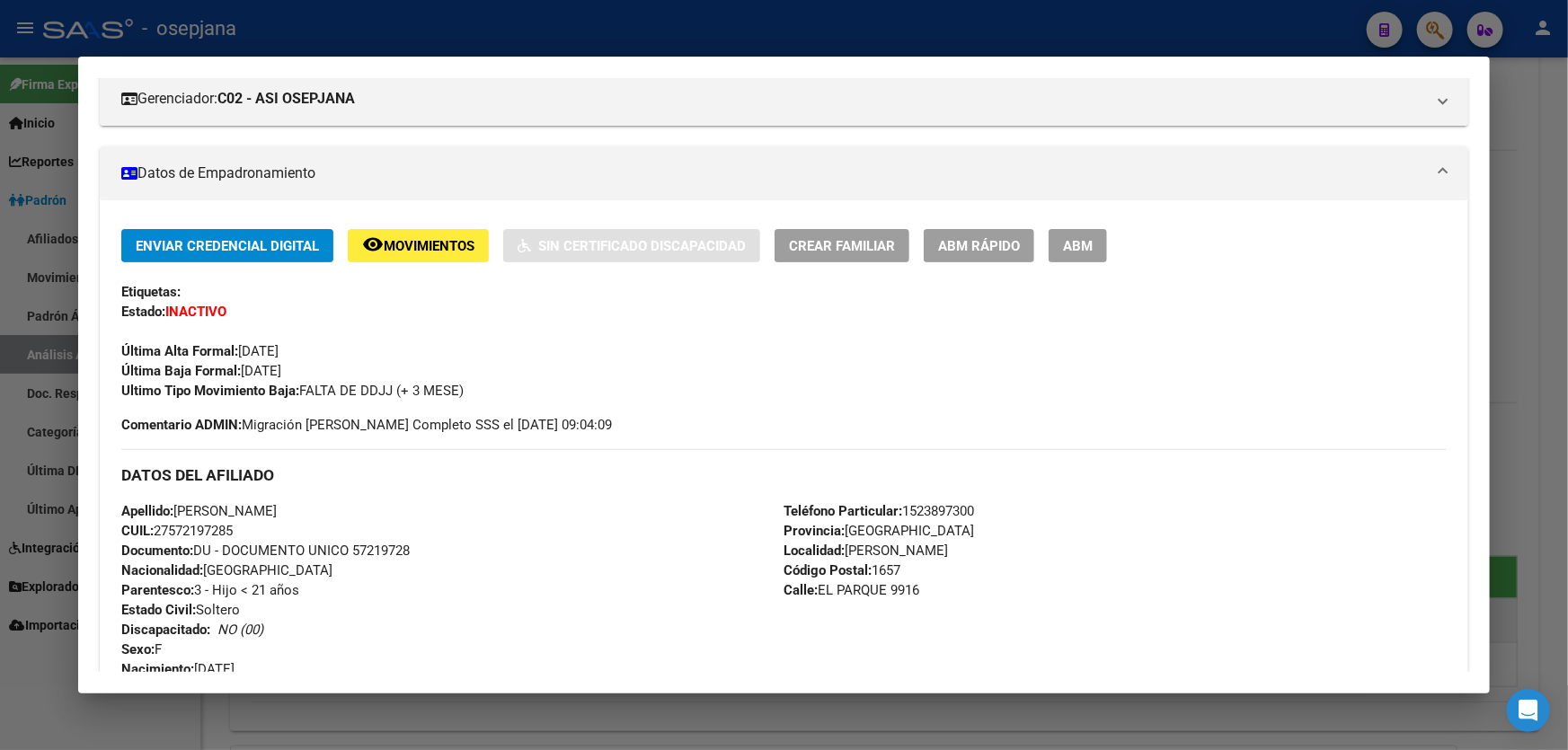
click at [998, 253] on button "ABM Rápido" at bounding box center [978, 245] width 111 height 33
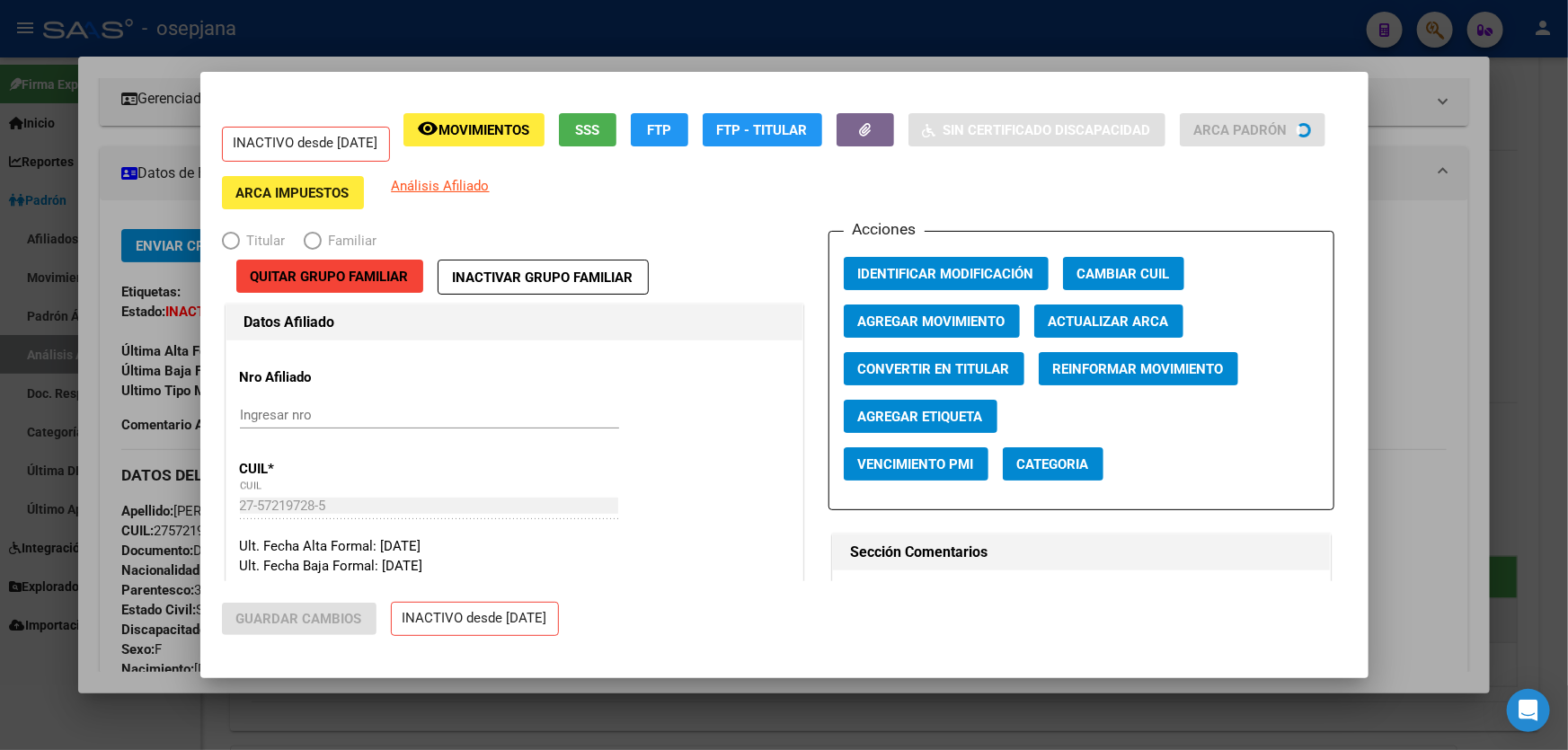
radio input "true"
type input "30-59359856-6"
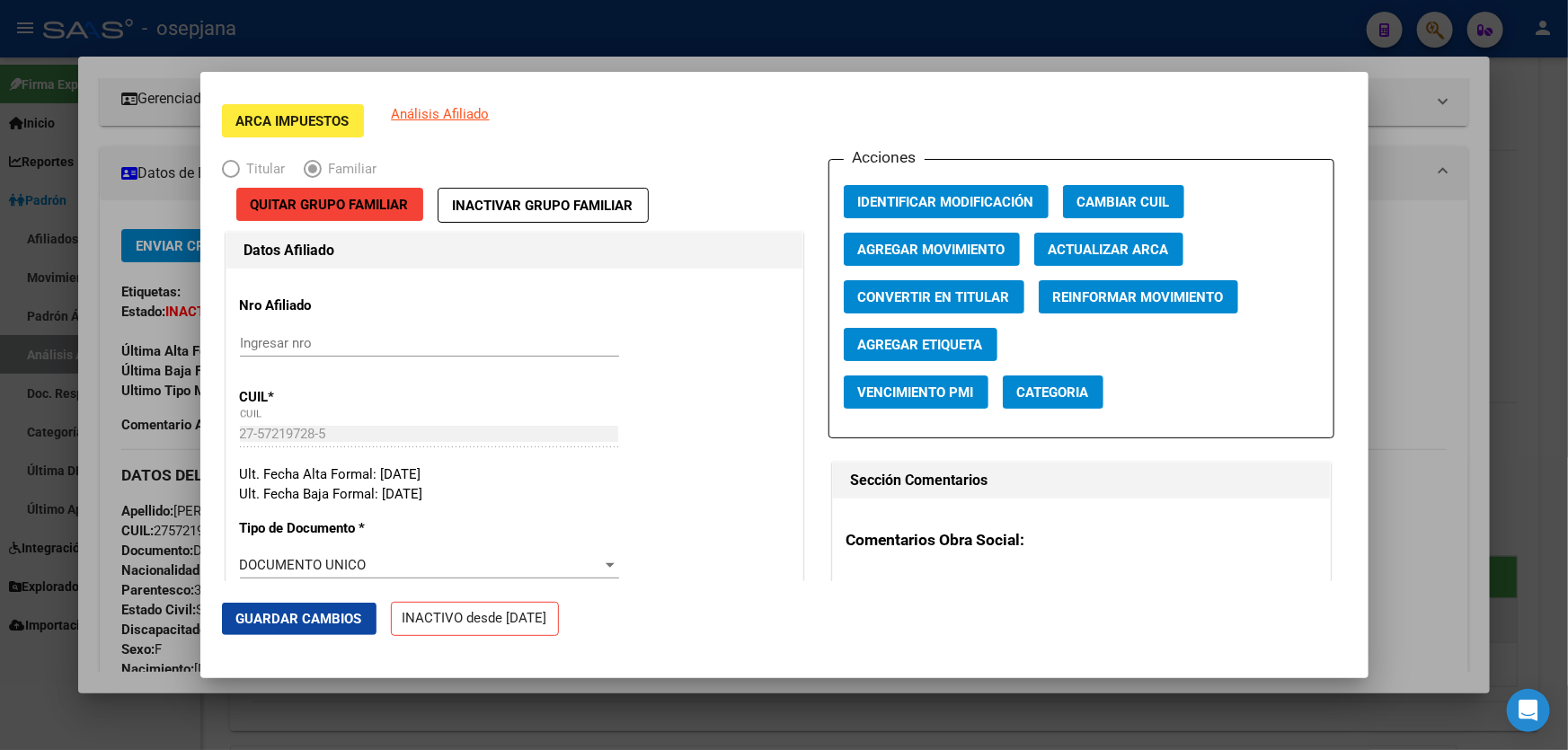
scroll to position [163, 0]
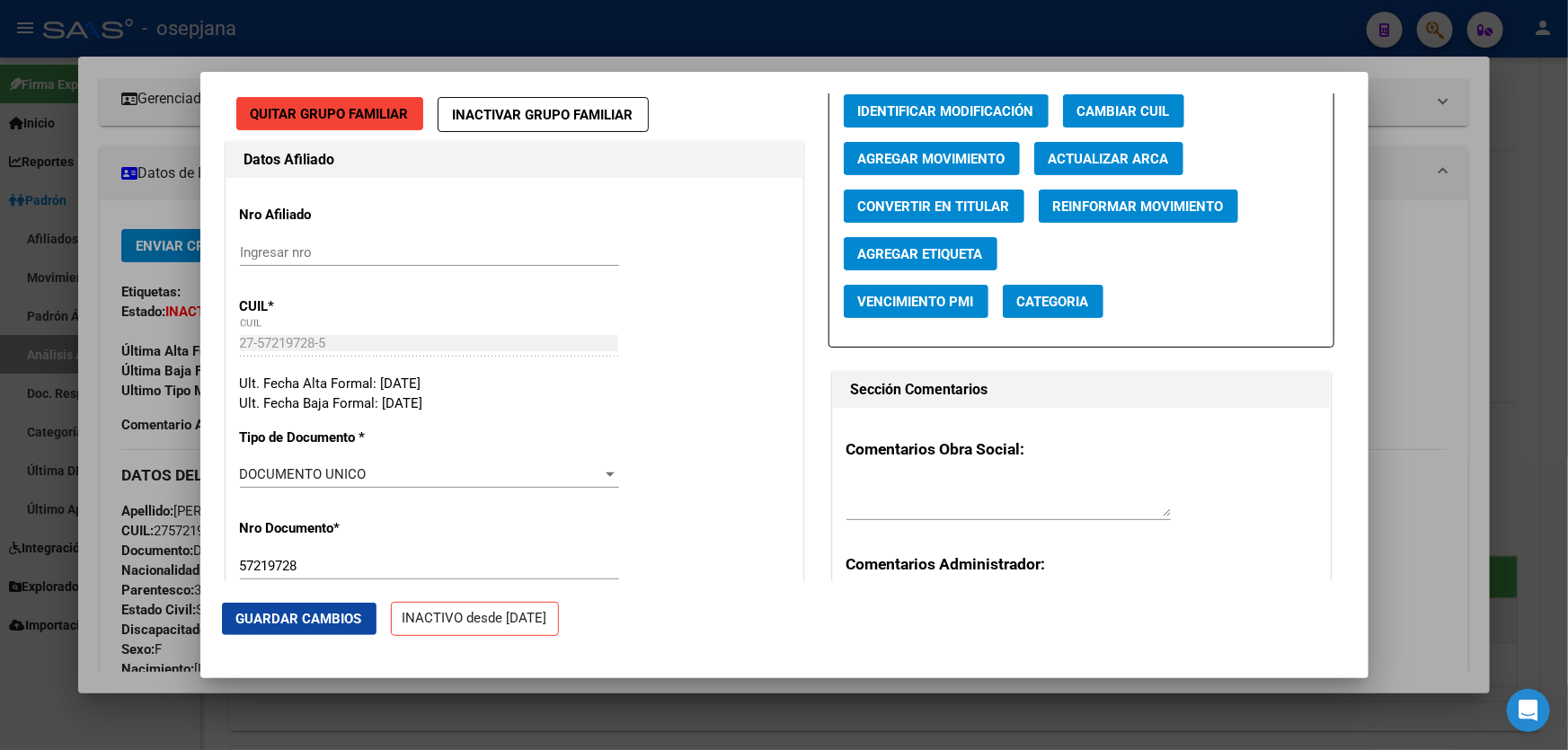
click at [354, 107] on span "Quitar Grupo Familiar" at bounding box center [329, 113] width 158 height 16
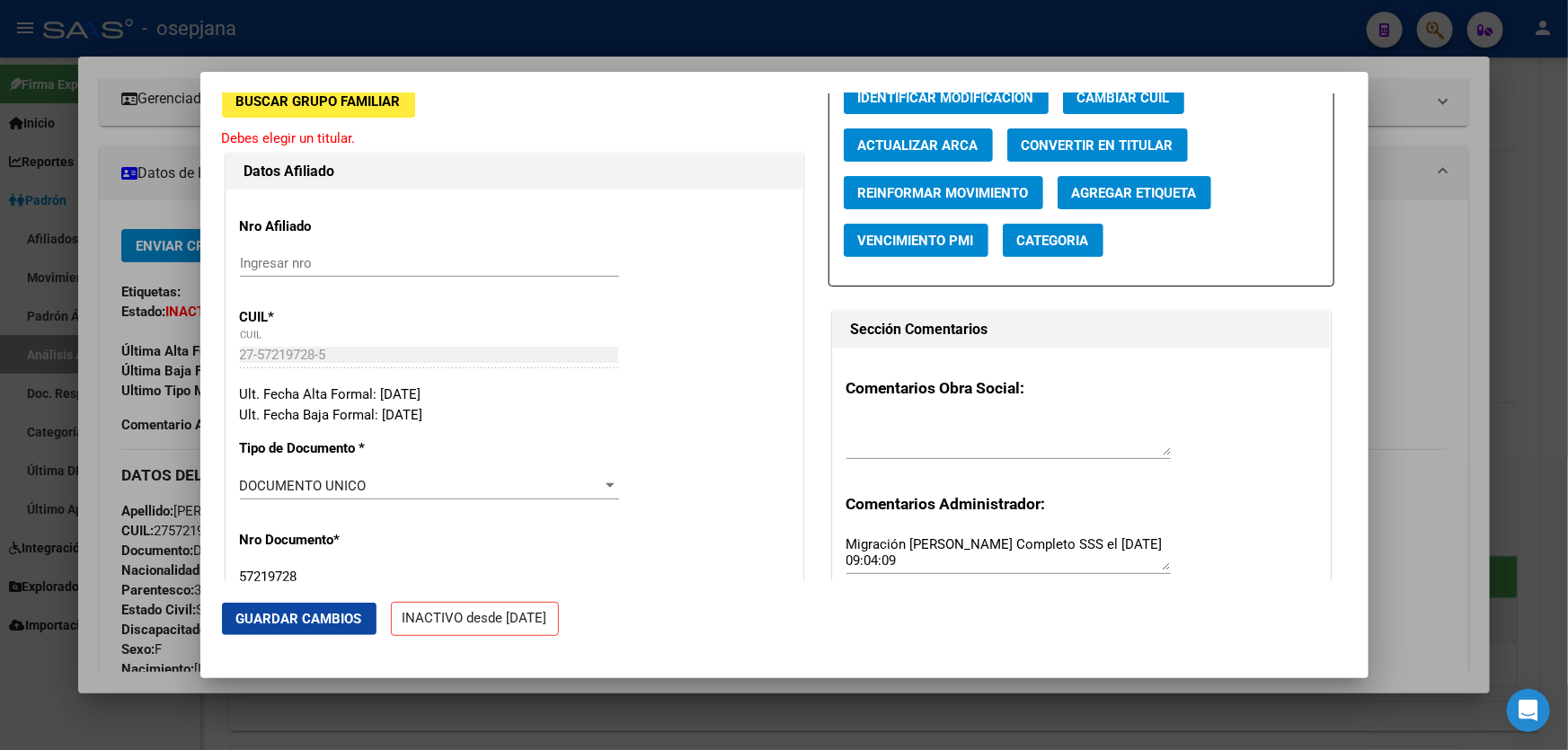
click at [361, 110] on span "Buscar Grupo Familiar" at bounding box center [319, 101] width 165 height 16
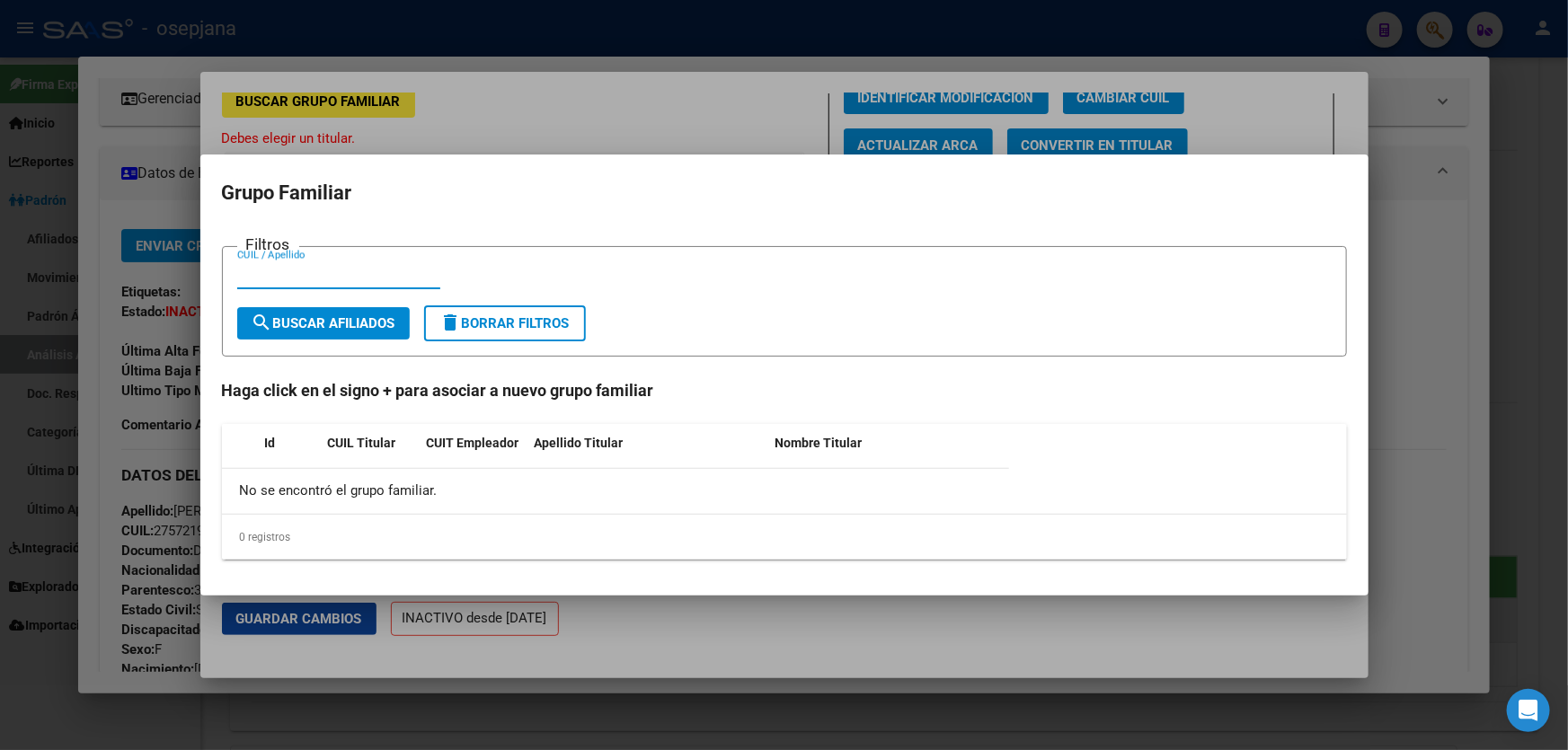
paste input "23-38097749-4"
type input "23380977494"
click at [326, 337] on button "search Buscar Afiliados" at bounding box center [324, 323] width 172 height 32
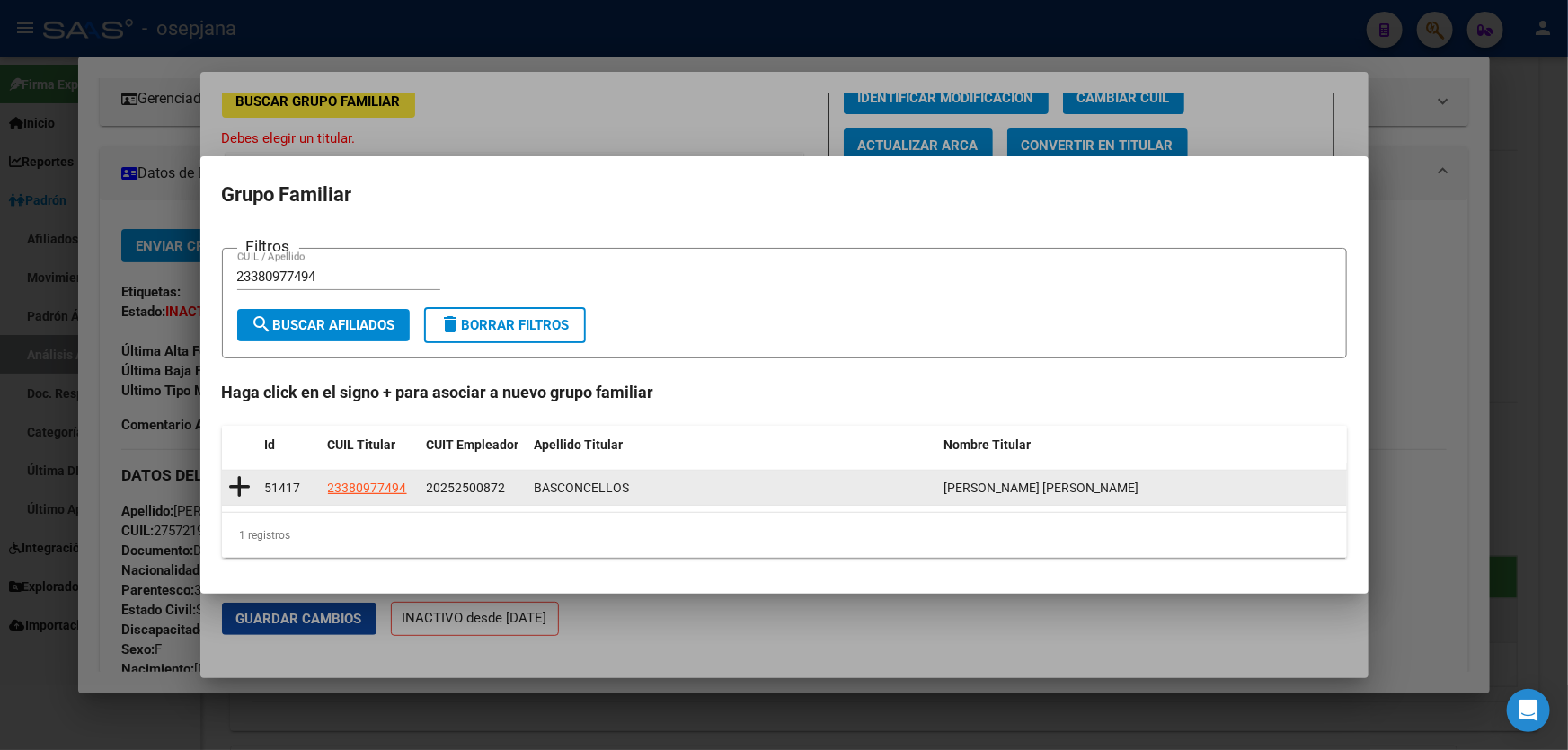
click at [243, 495] on icon at bounding box center [240, 487] width 23 height 26
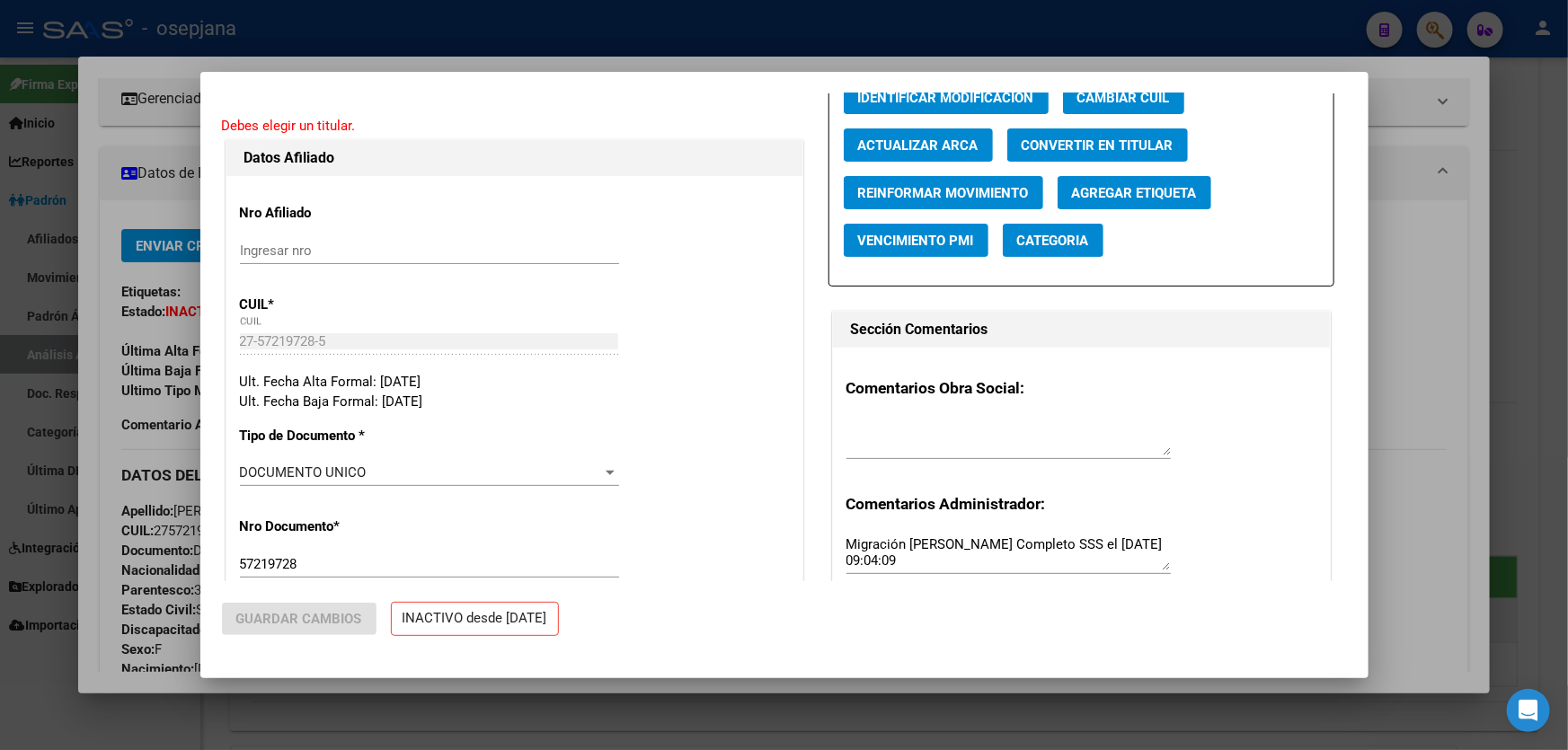
type input "20-25250087-2"
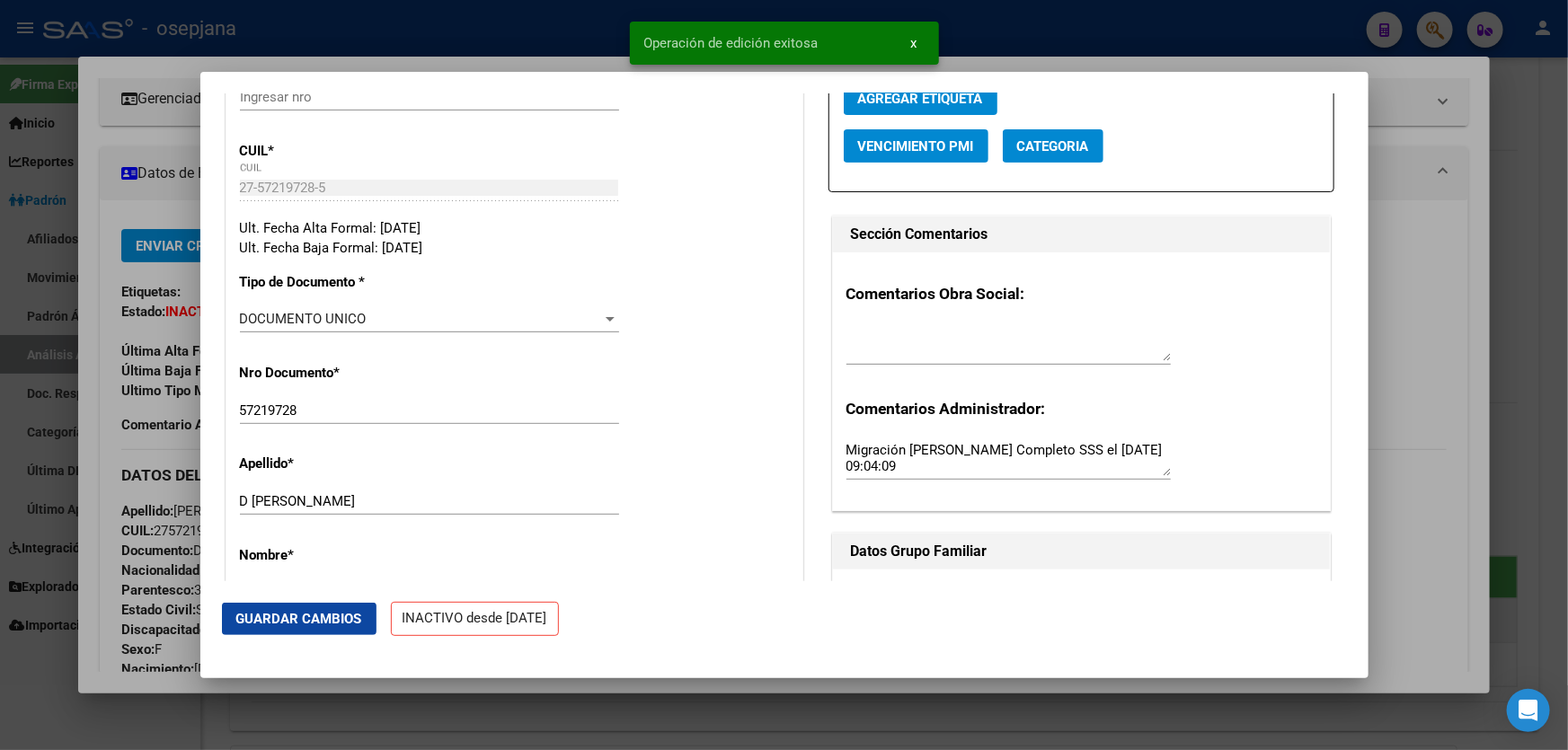
scroll to position [0, 0]
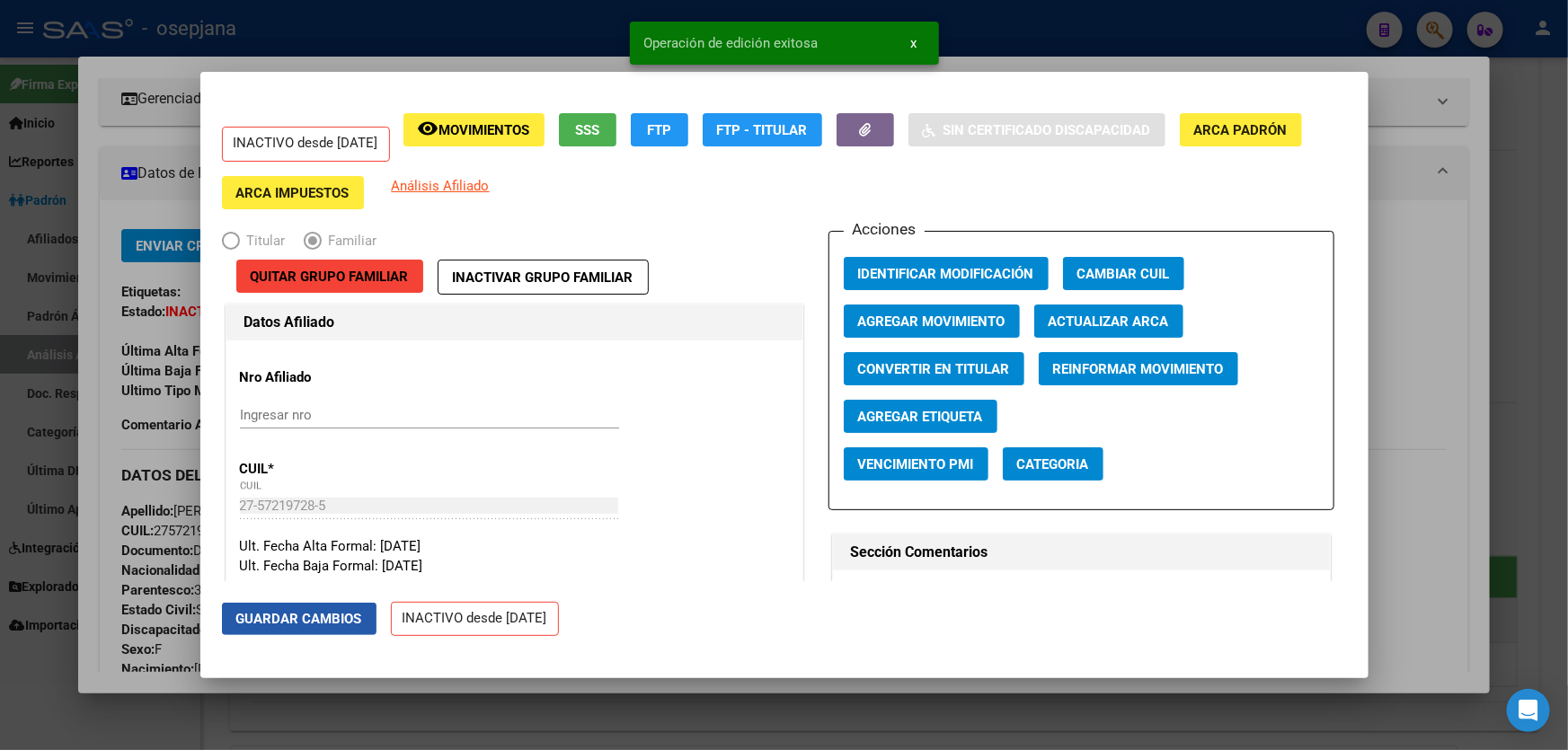
click at [294, 628] on button "Guardar Cambios" at bounding box center [299, 619] width 154 height 32
click at [916, 321] on span "Agregar Movimiento" at bounding box center [932, 321] width 148 height 16
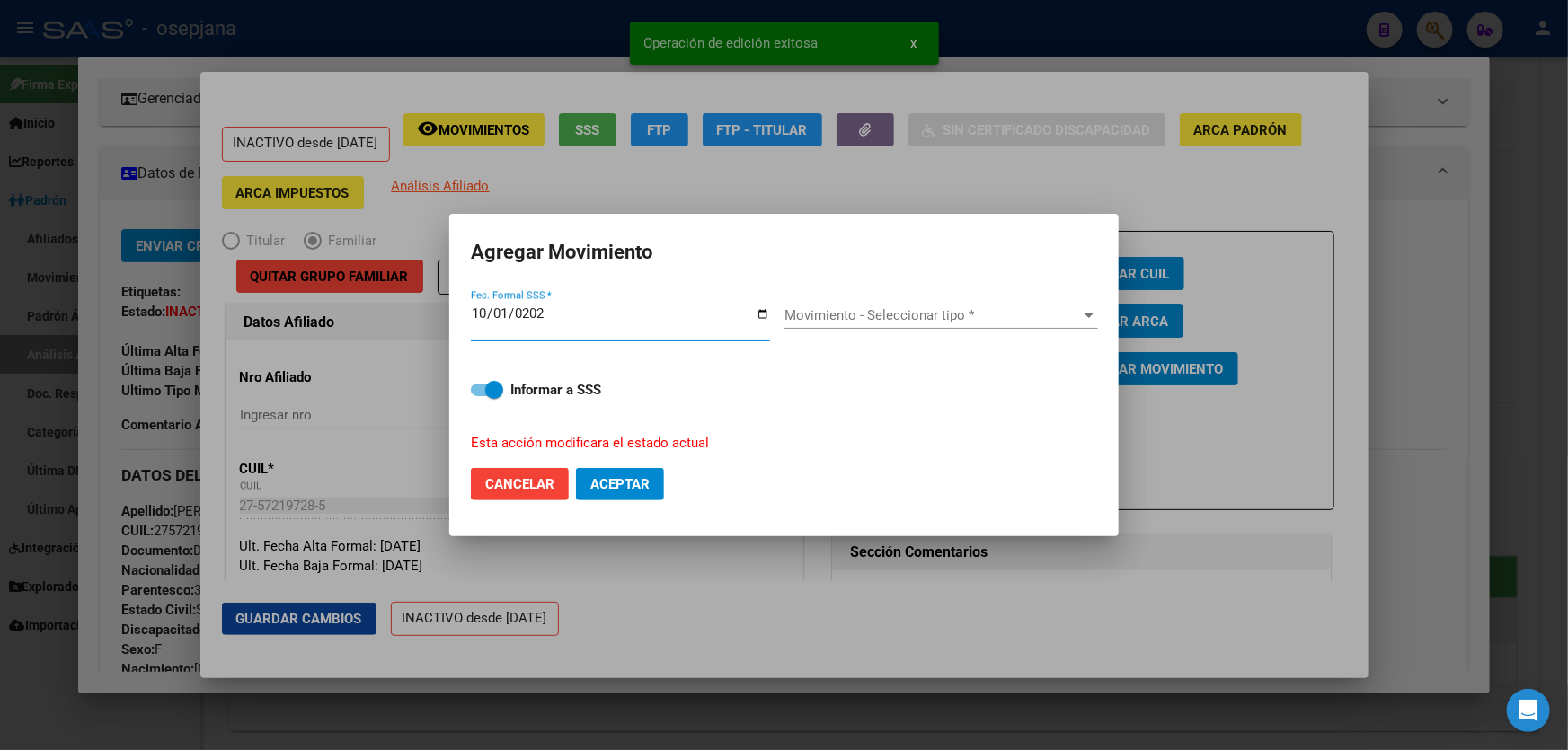
type input "[DATE]"
click at [916, 321] on span "Movimiento - Seleccionar tipo *" at bounding box center [933, 315] width 297 height 16
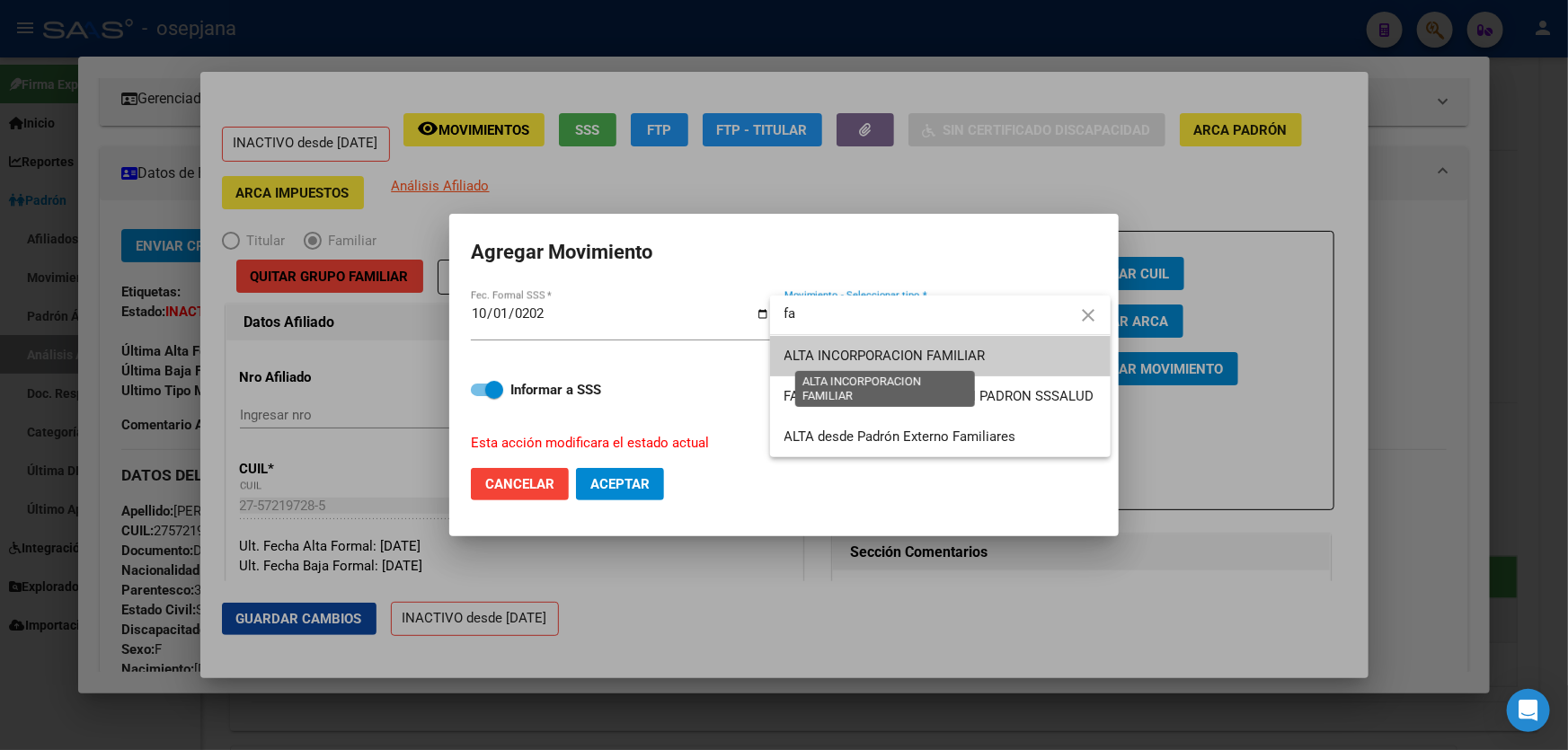
type input "fa"
click at [916, 358] on span "ALTA INCORPORACION FAMILIAR" at bounding box center [885, 356] width 202 height 16
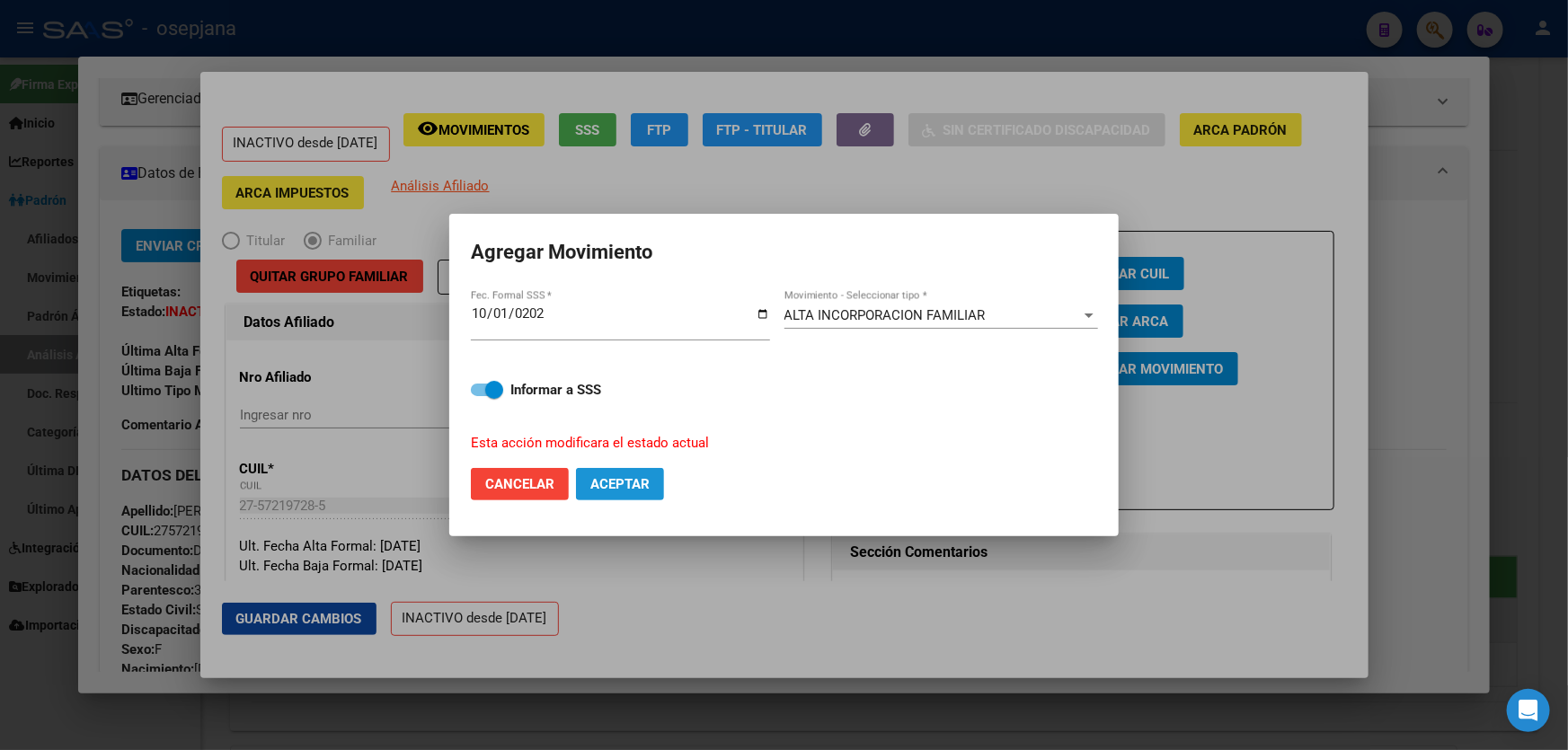
click at [618, 488] on span "Aceptar" at bounding box center [620, 483] width 60 height 16
checkbox input "false"
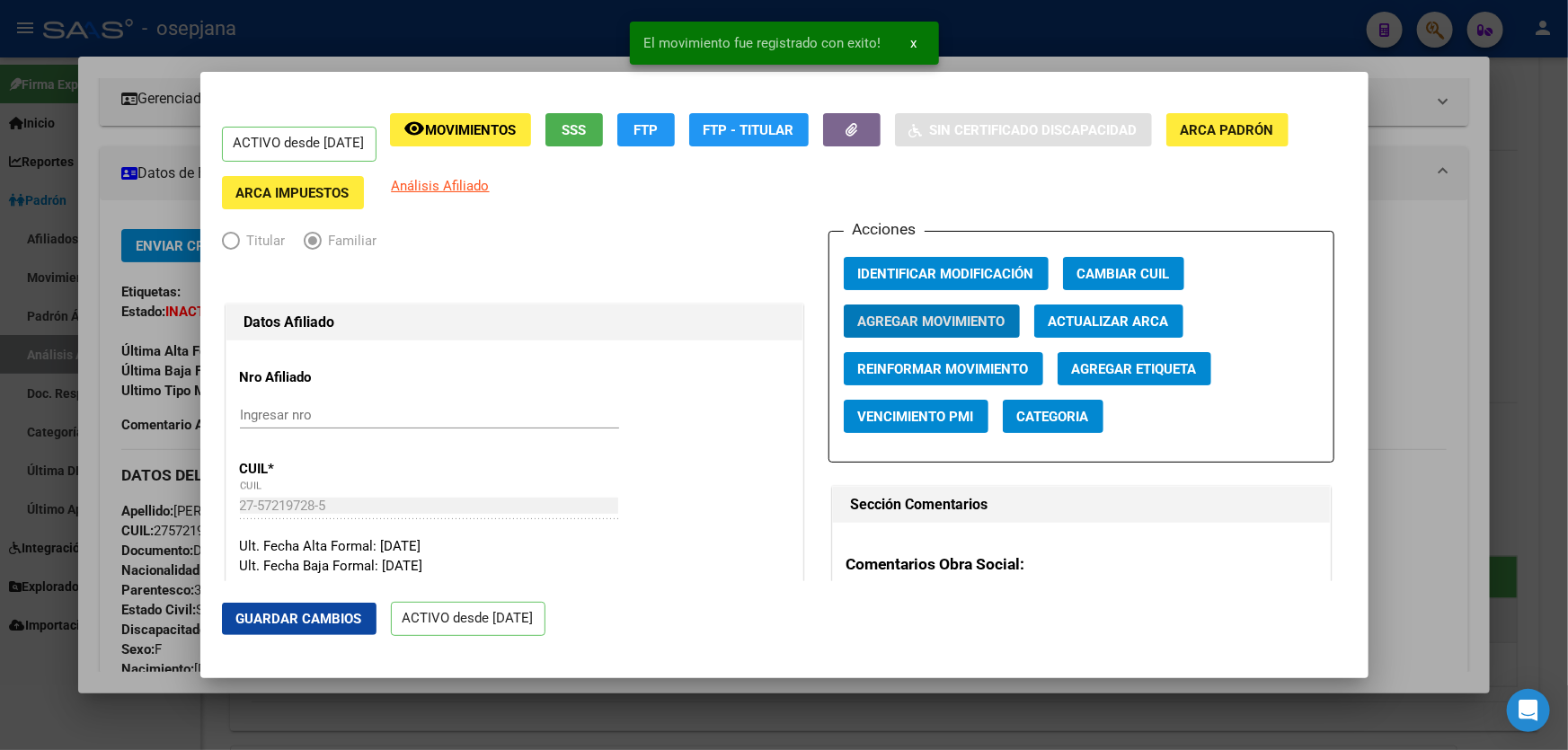
click at [296, 618] on span "Guardar Cambios" at bounding box center [299, 619] width 126 height 16
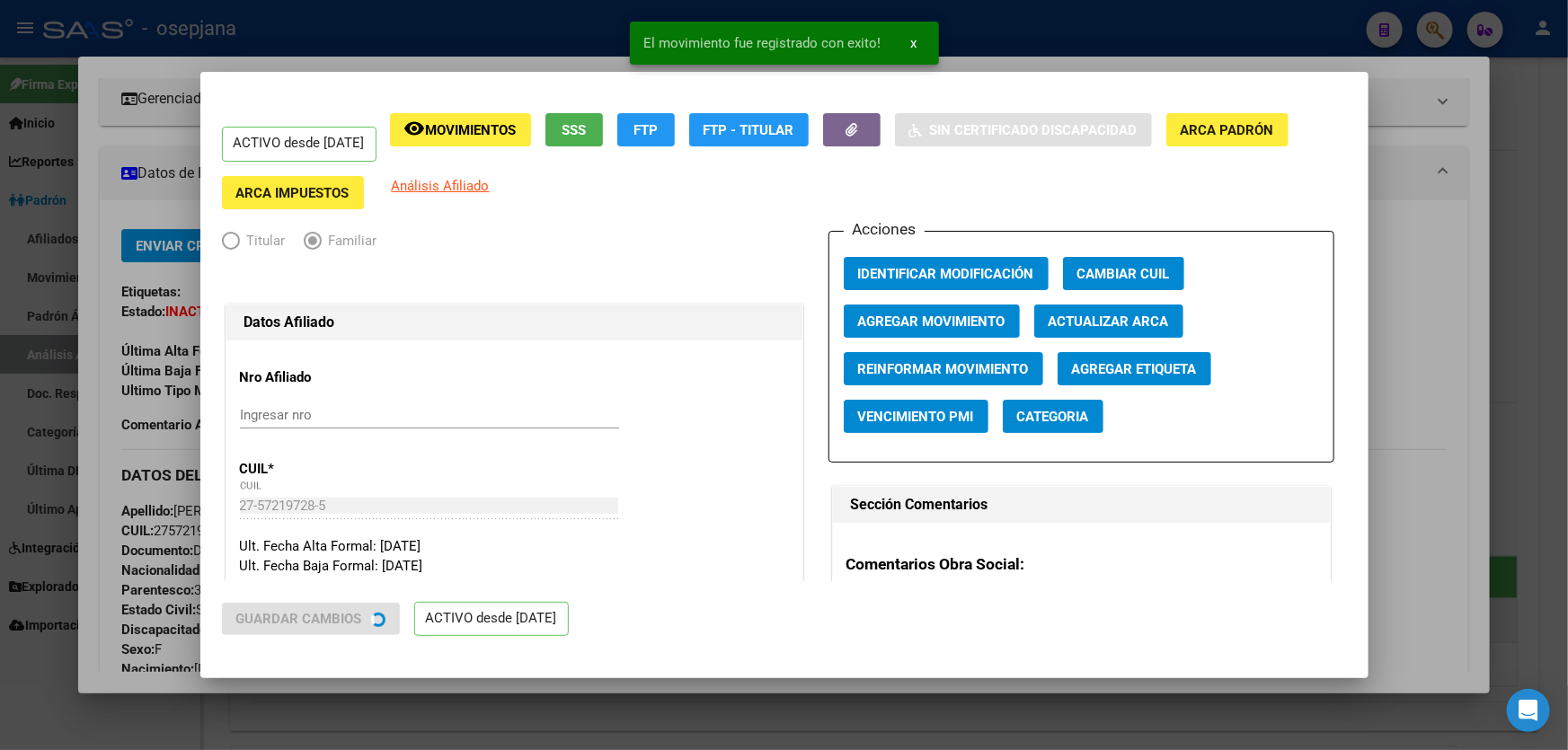
click at [1567, 394] on div at bounding box center [784, 375] width 1568 height 750
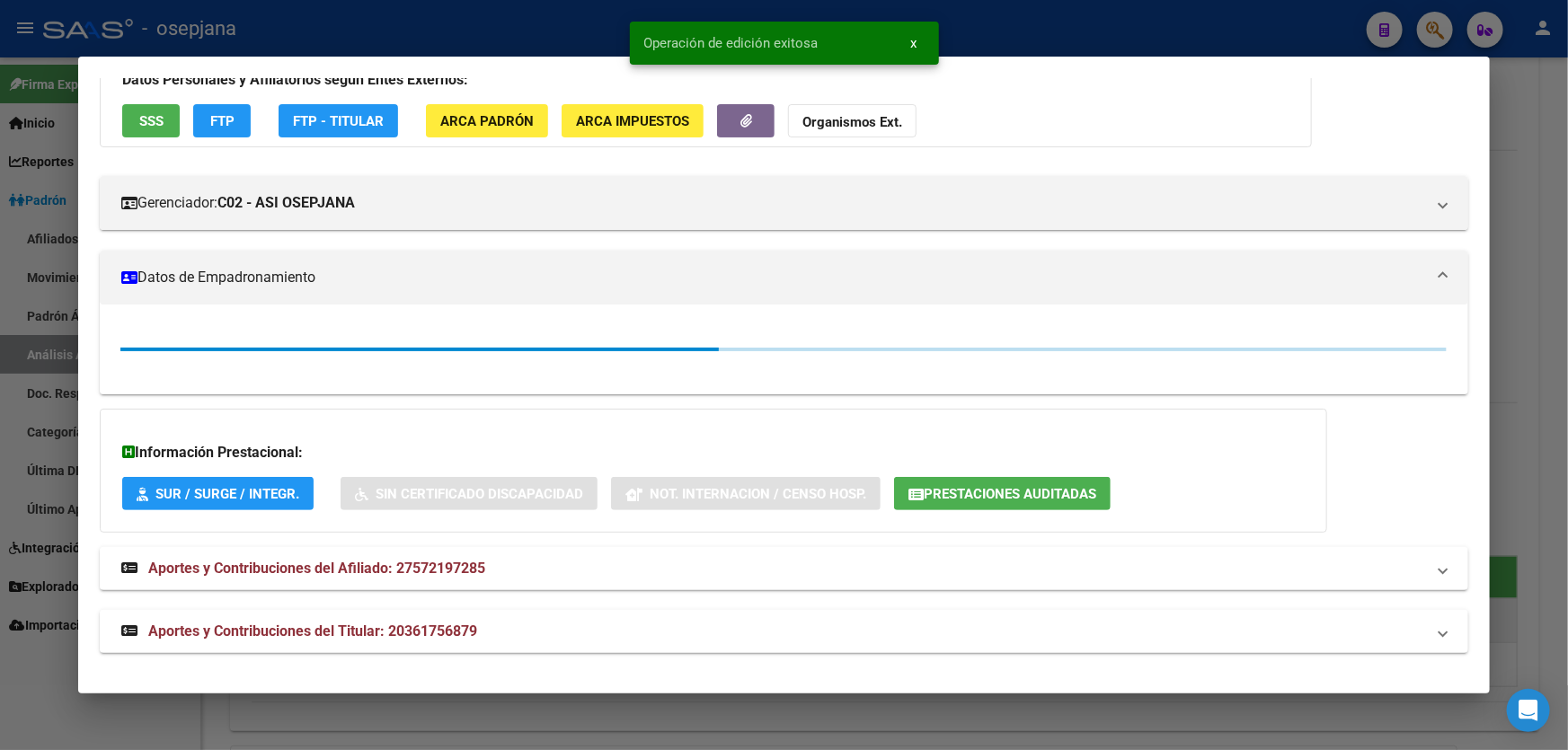
scroll to position [244, 0]
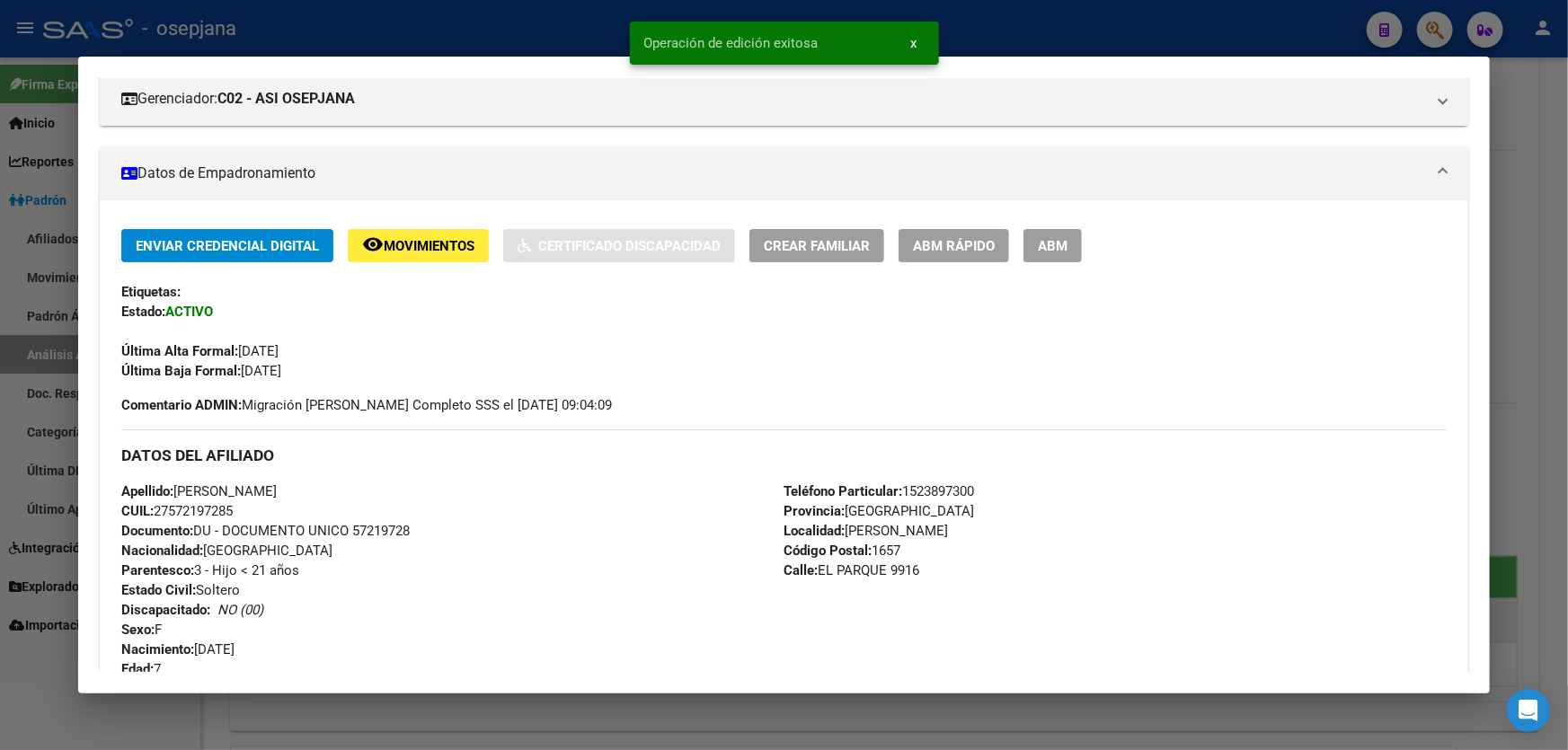
click at [1567, 394] on div at bounding box center [784, 375] width 1568 height 750
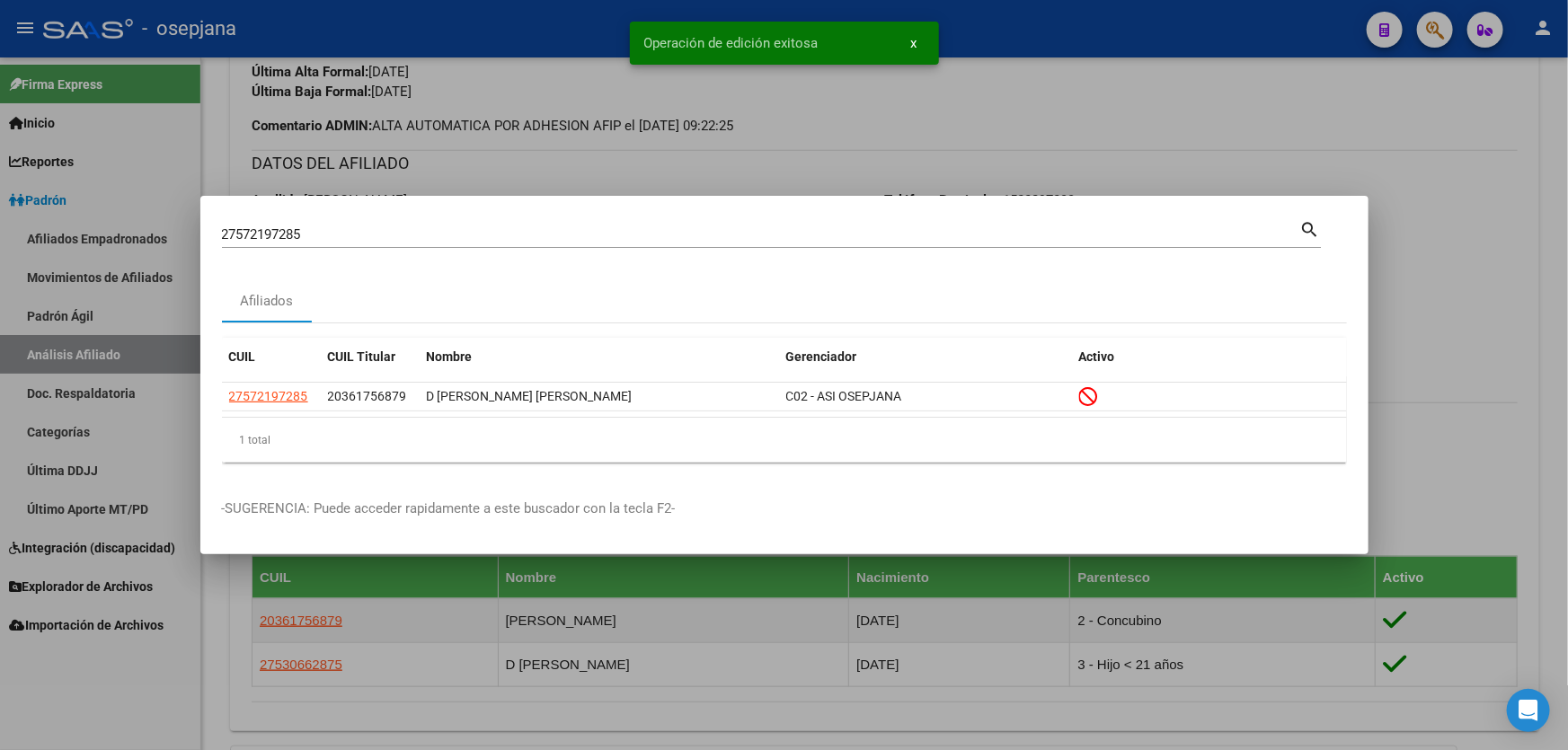
click at [1567, 291] on div at bounding box center [784, 375] width 1568 height 750
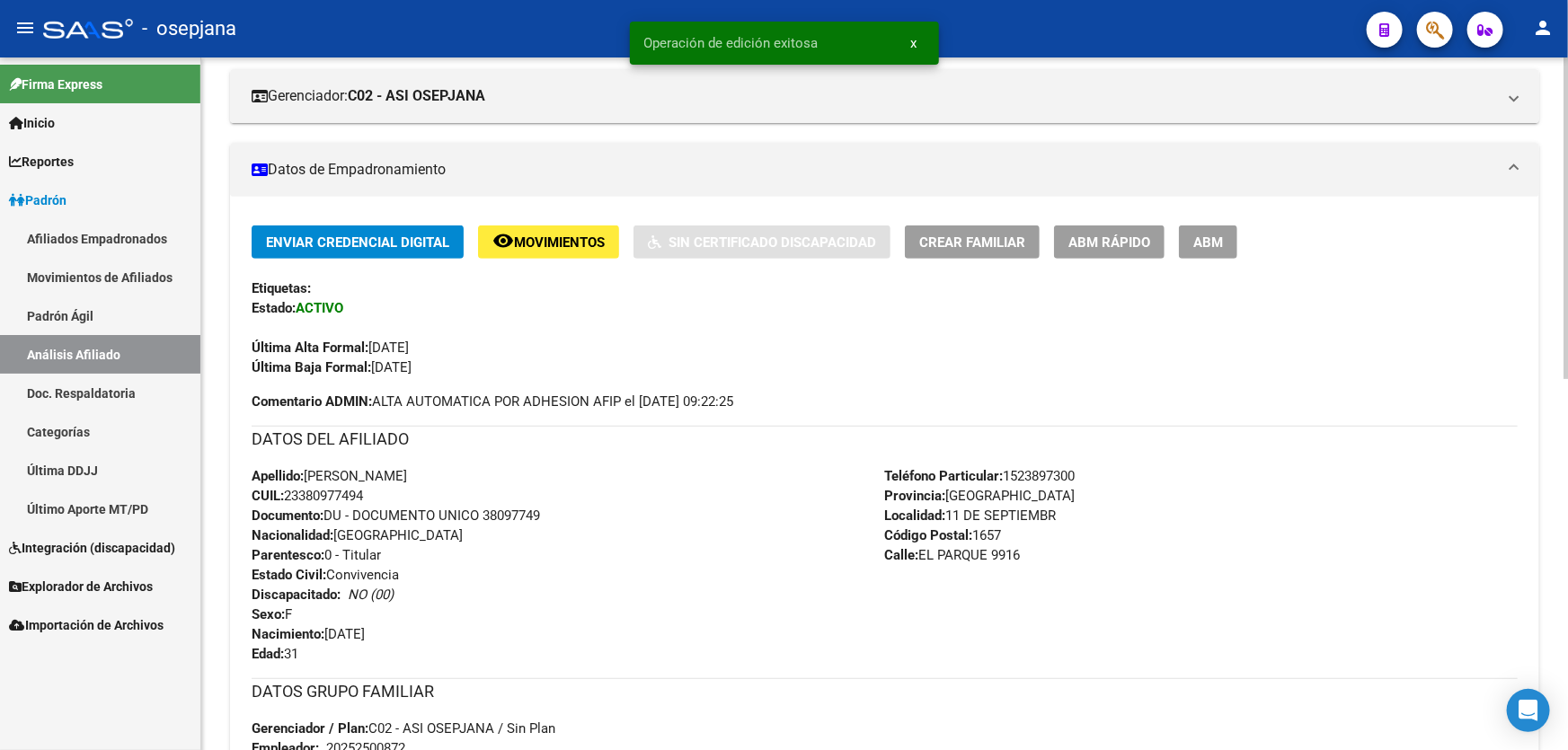
scroll to position [0, 0]
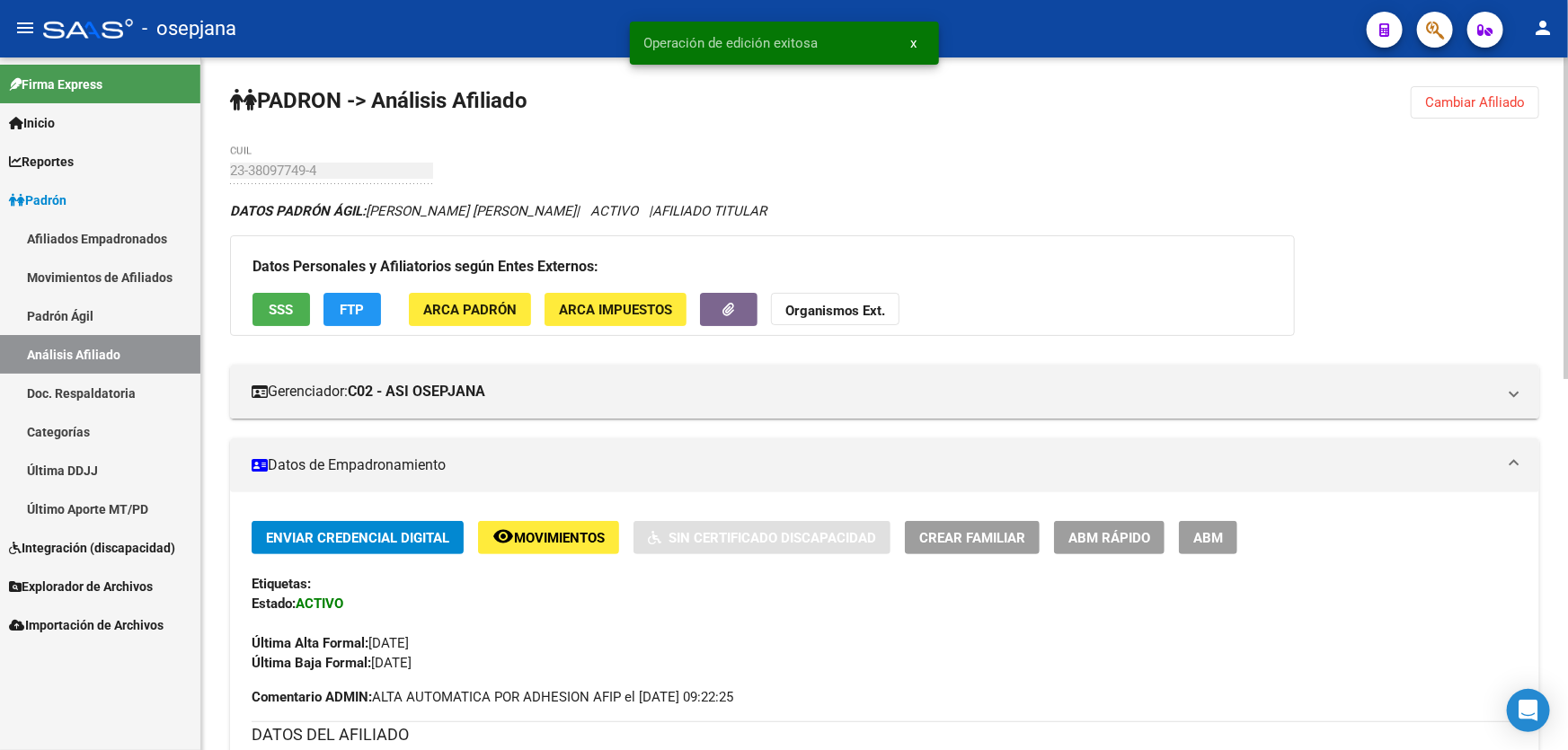
click at [1494, 98] on span "Cambiar Afiliado" at bounding box center [1474, 102] width 99 height 16
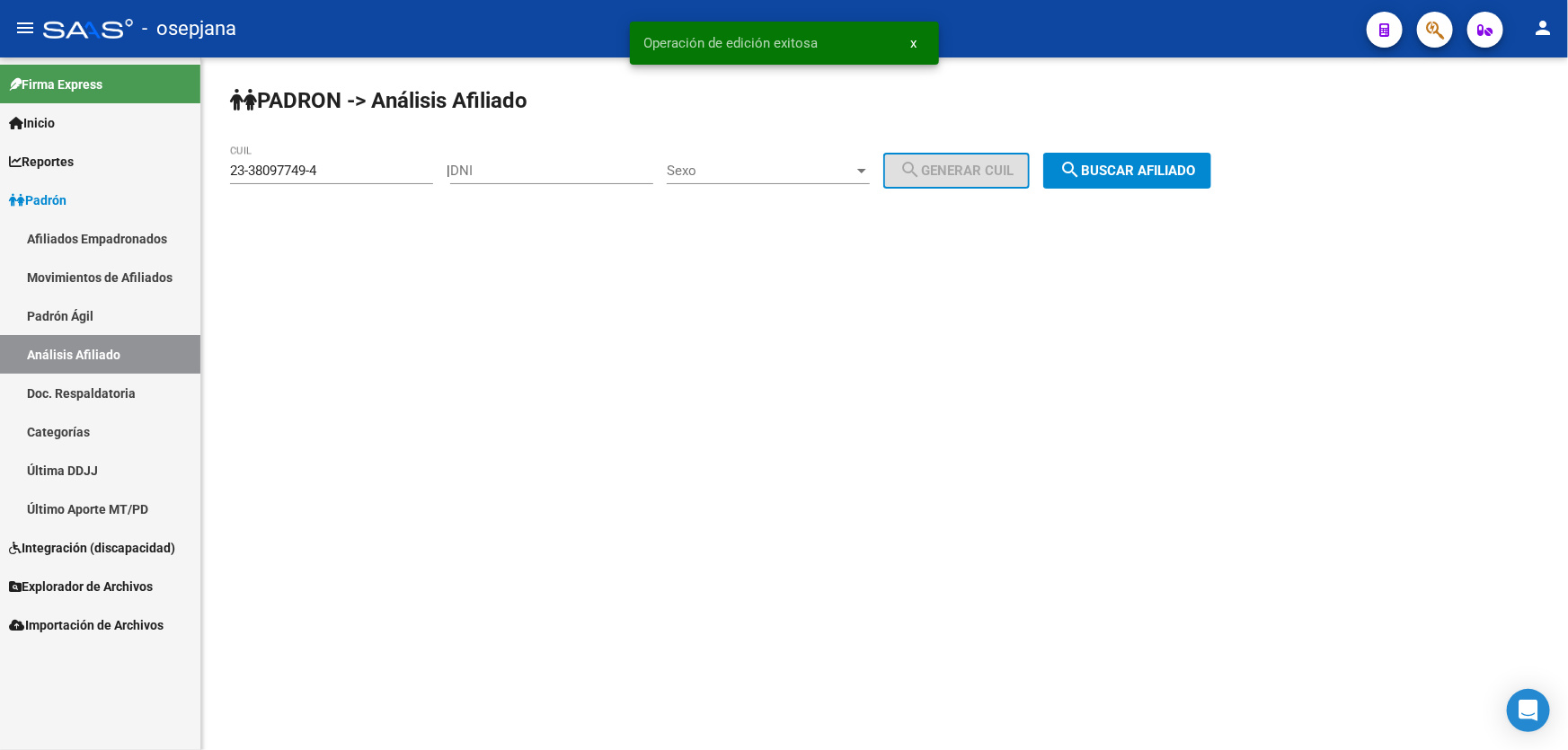
click at [1207, 153] on button "search Buscar afiliado" at bounding box center [1128, 170] width 168 height 36
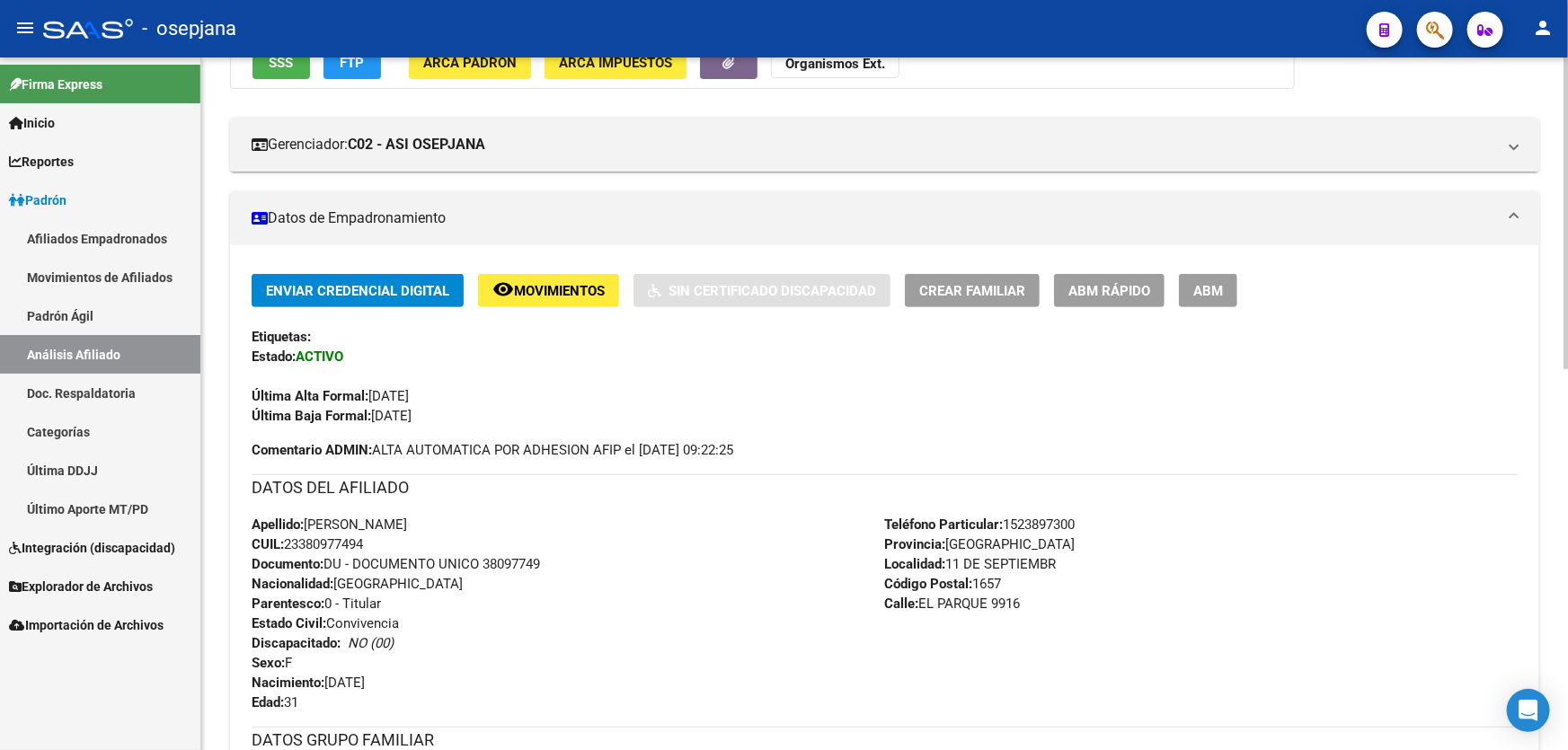
scroll to position [408, 0]
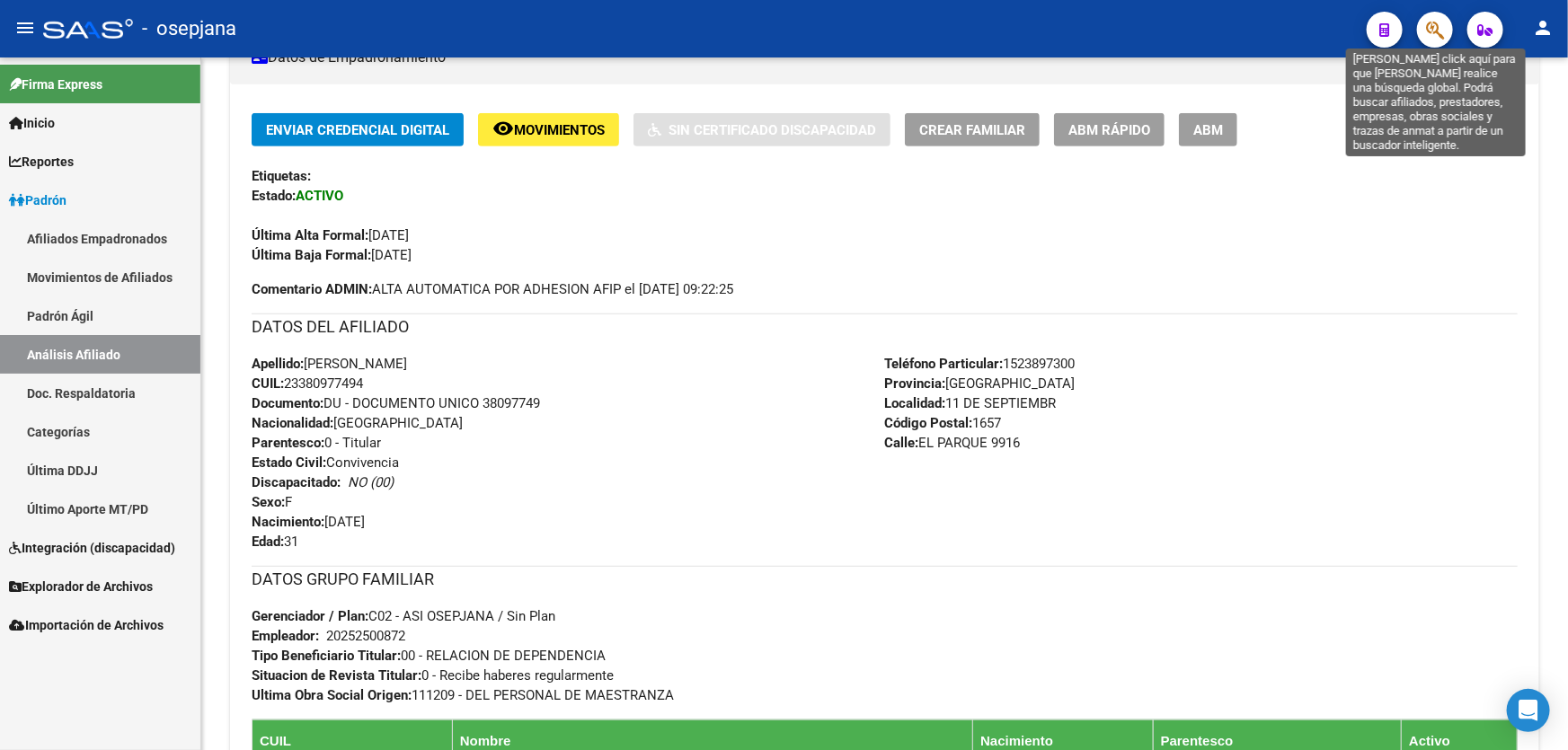
click at [1435, 26] on icon "button" at bounding box center [1435, 30] width 18 height 21
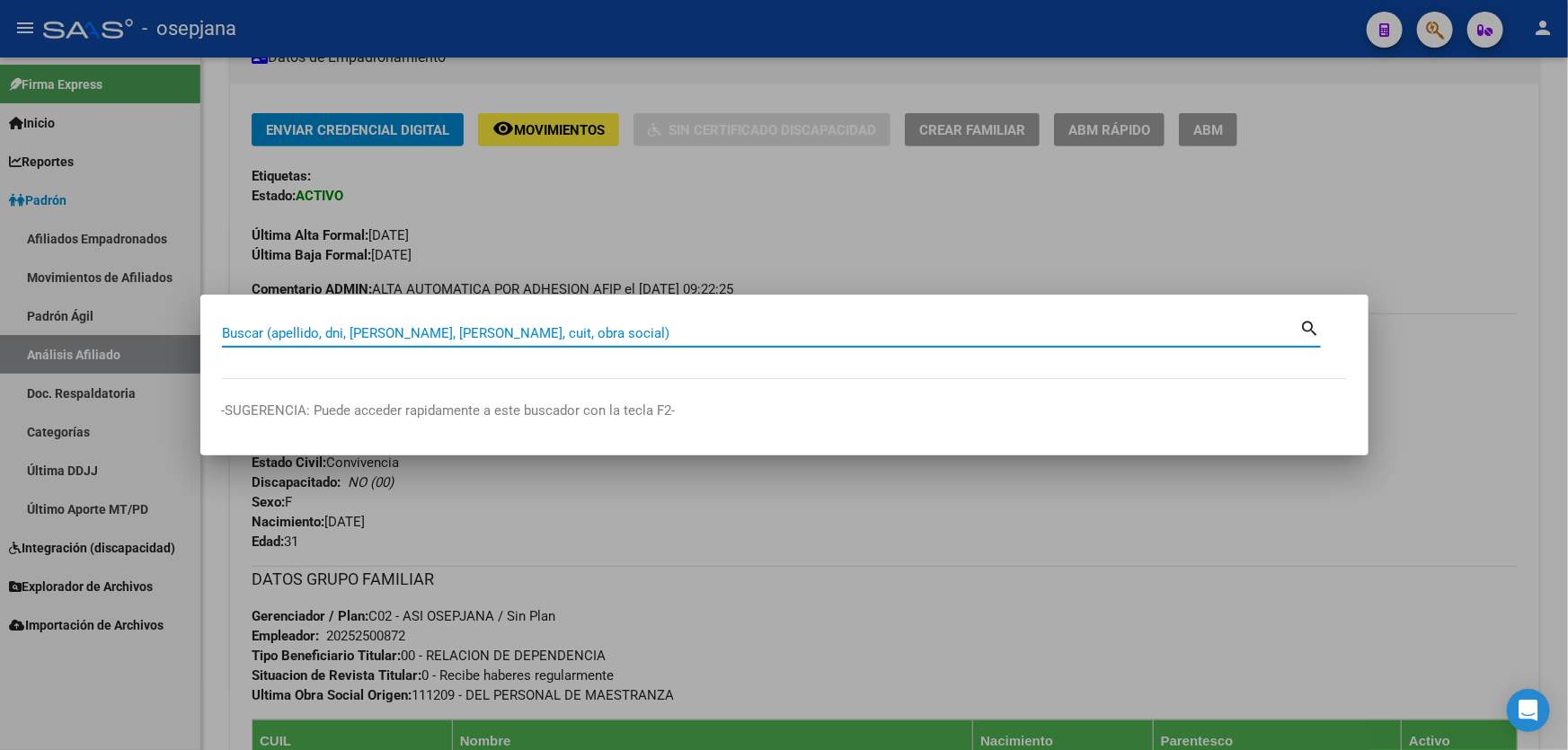
paste input "20-59787613-1"
type input "20597876131"
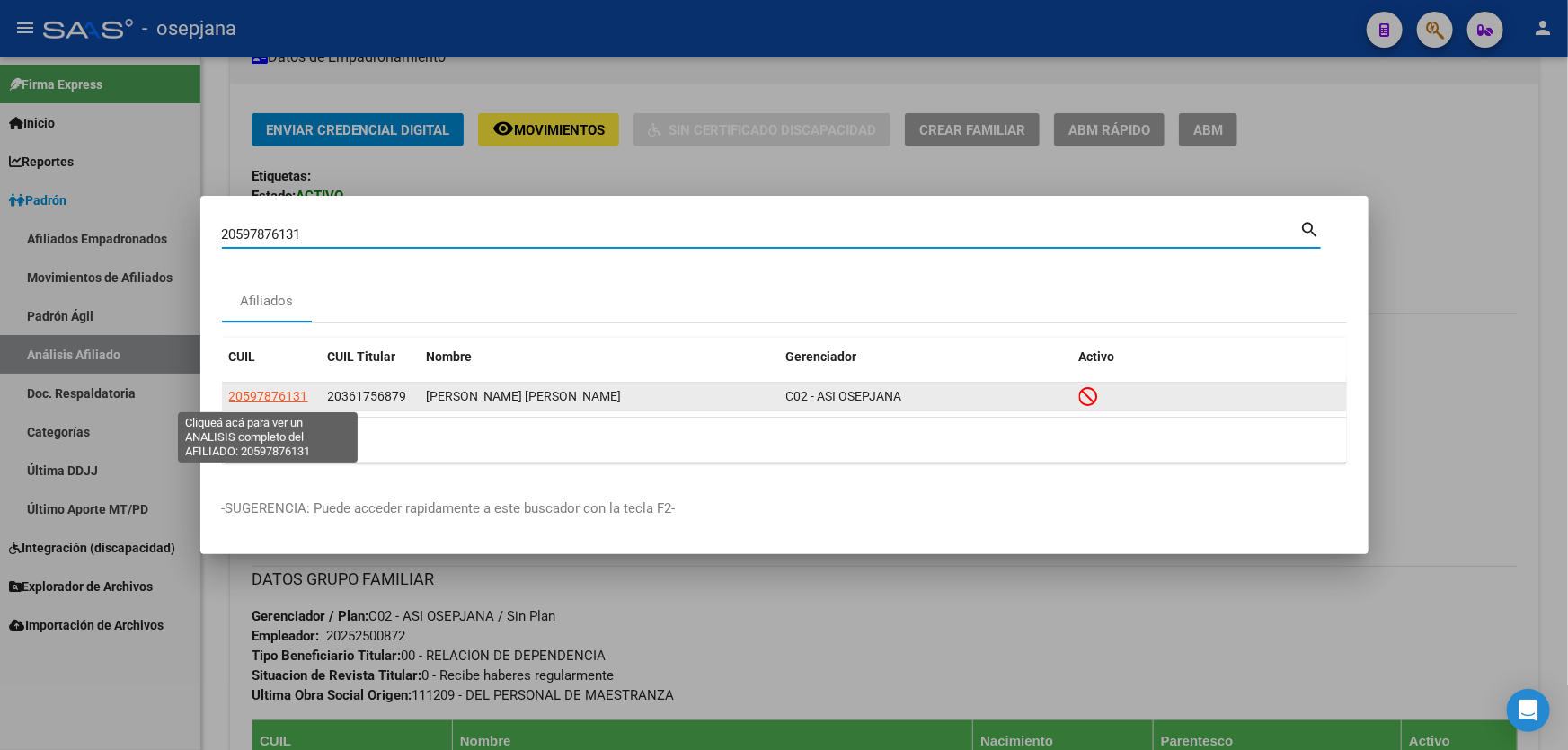
click at [259, 394] on span "20597876131" at bounding box center [269, 395] width 79 height 14
type textarea "20597876131"
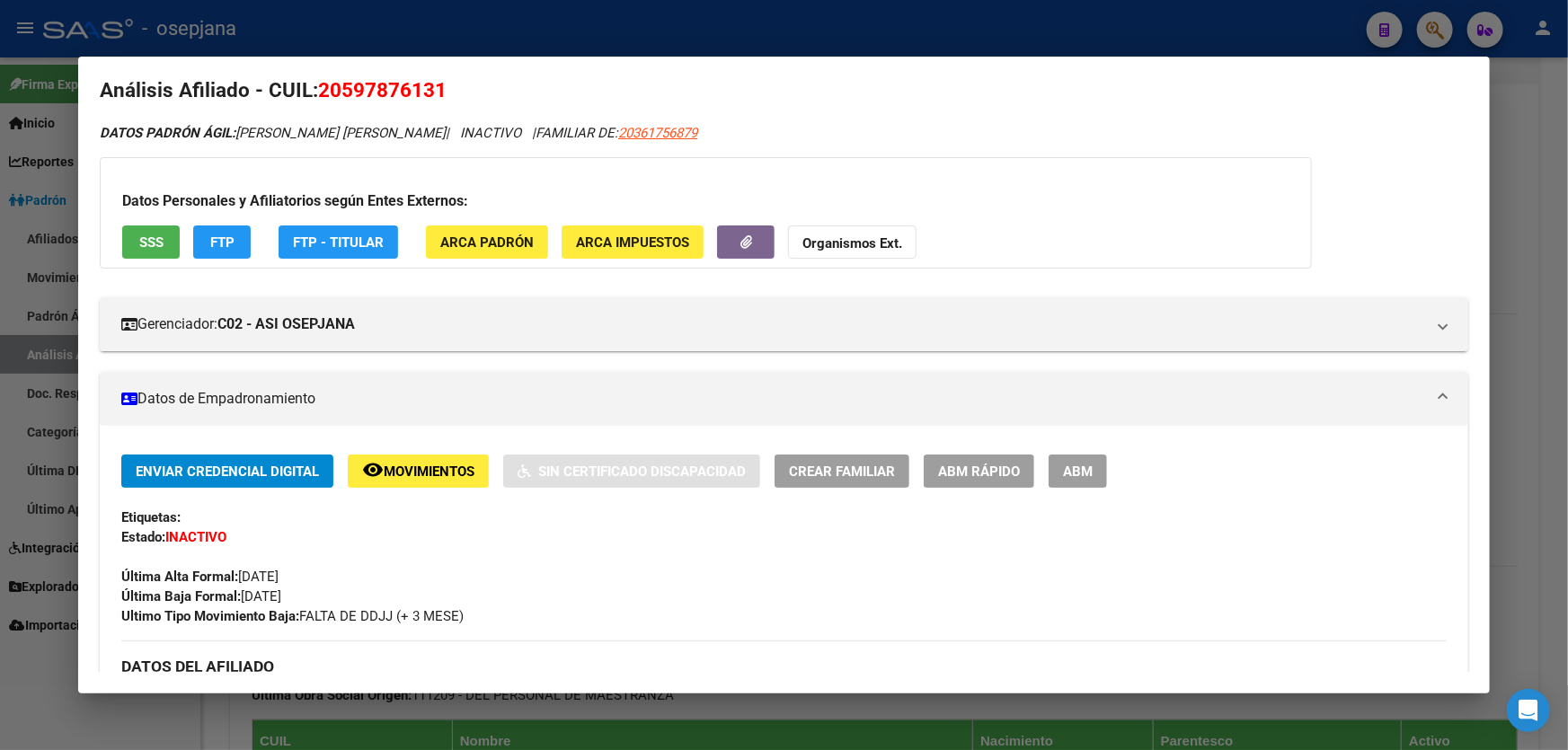
scroll to position [0, 0]
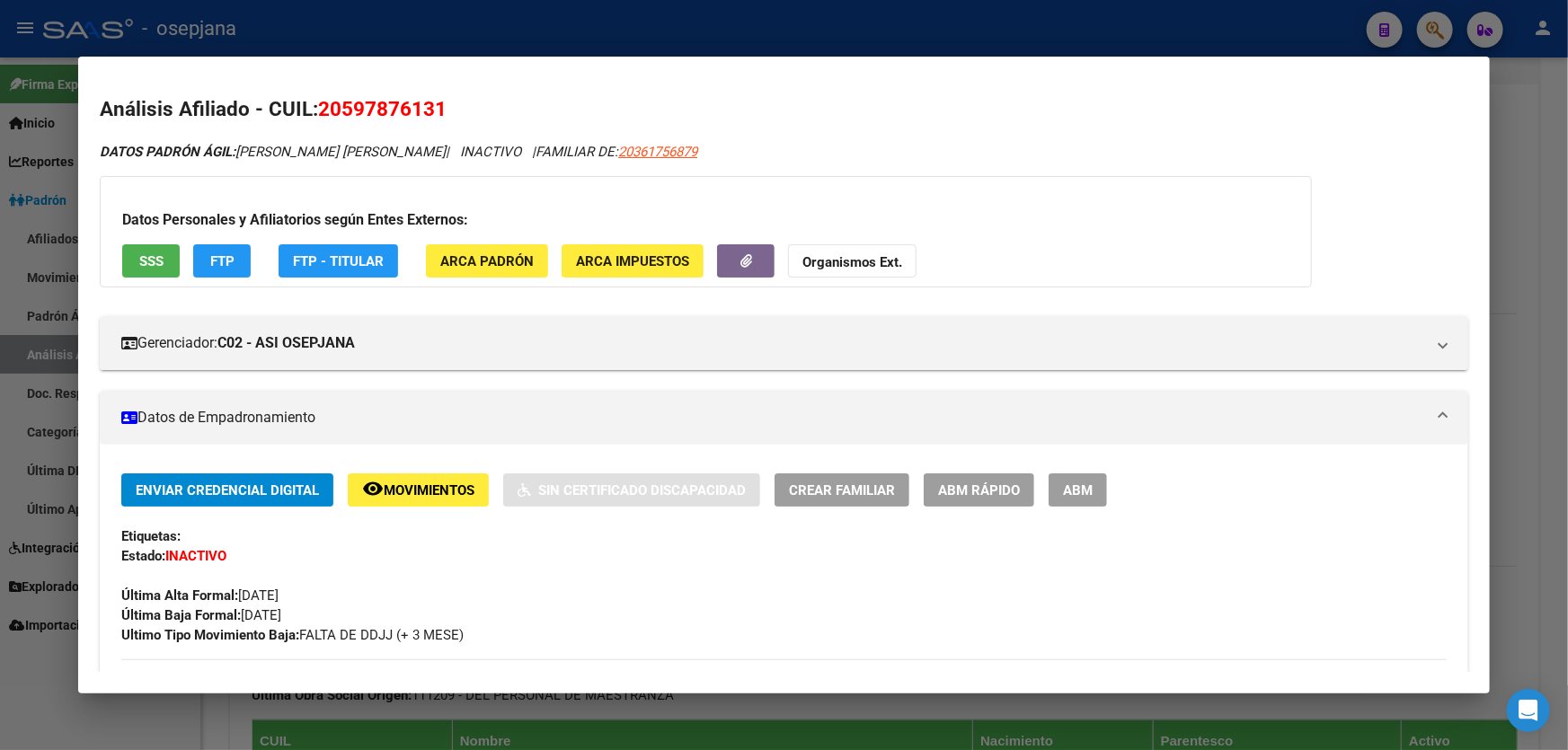
click at [993, 492] on span "ABM Rápido" at bounding box center [979, 490] width 81 height 16
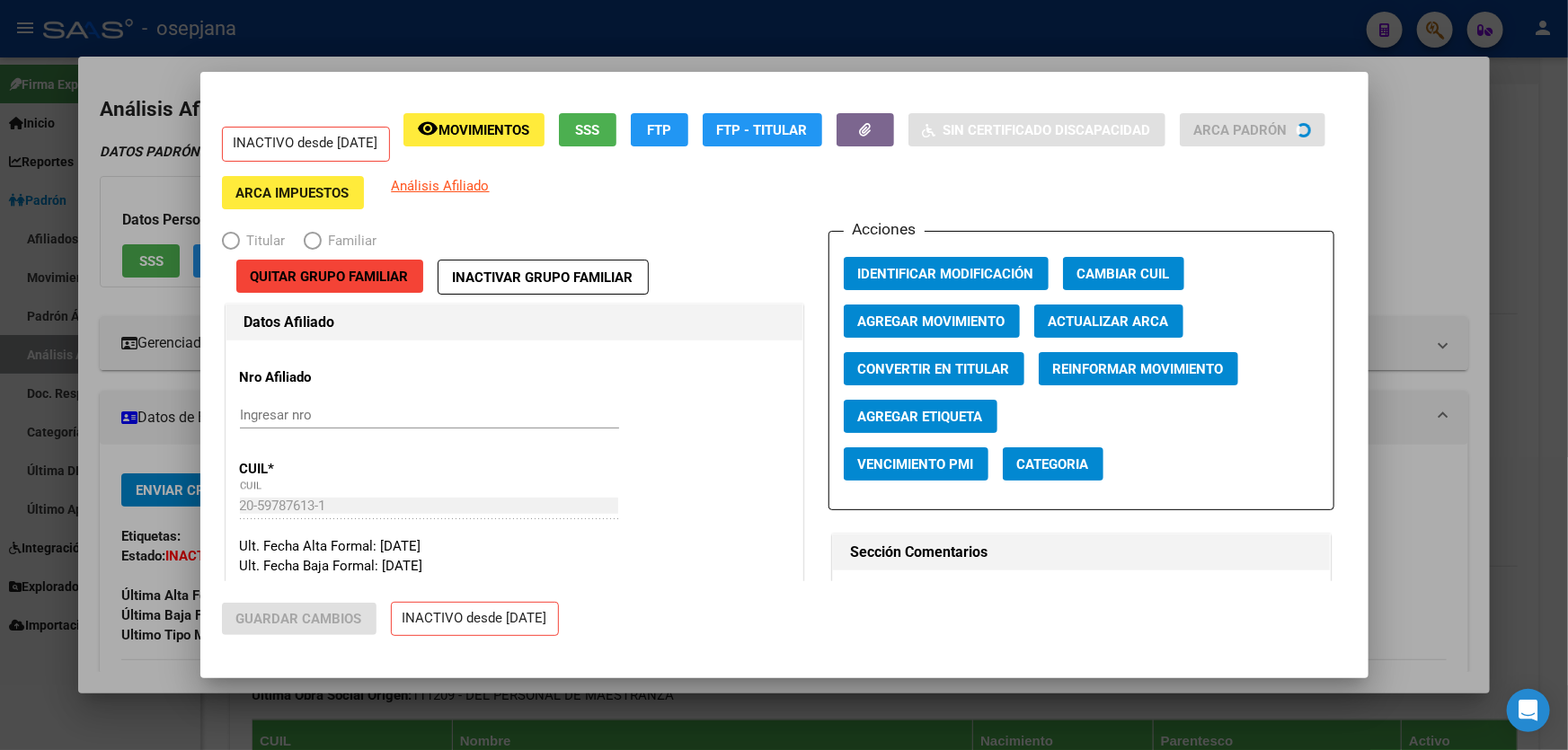
radio input "true"
type input "30-59359856-6"
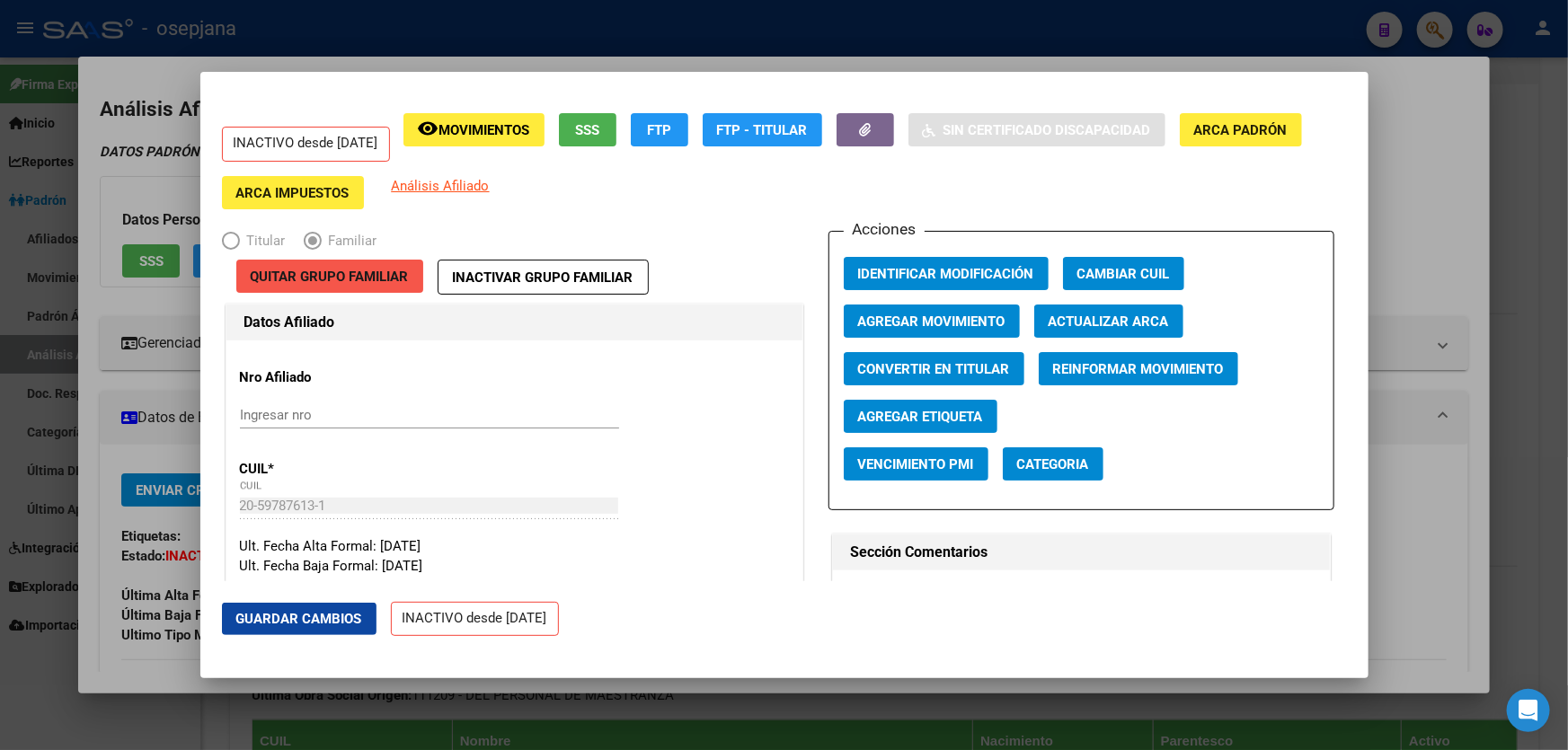
click at [361, 281] on span "Quitar Grupo Familiar" at bounding box center [329, 276] width 158 height 16
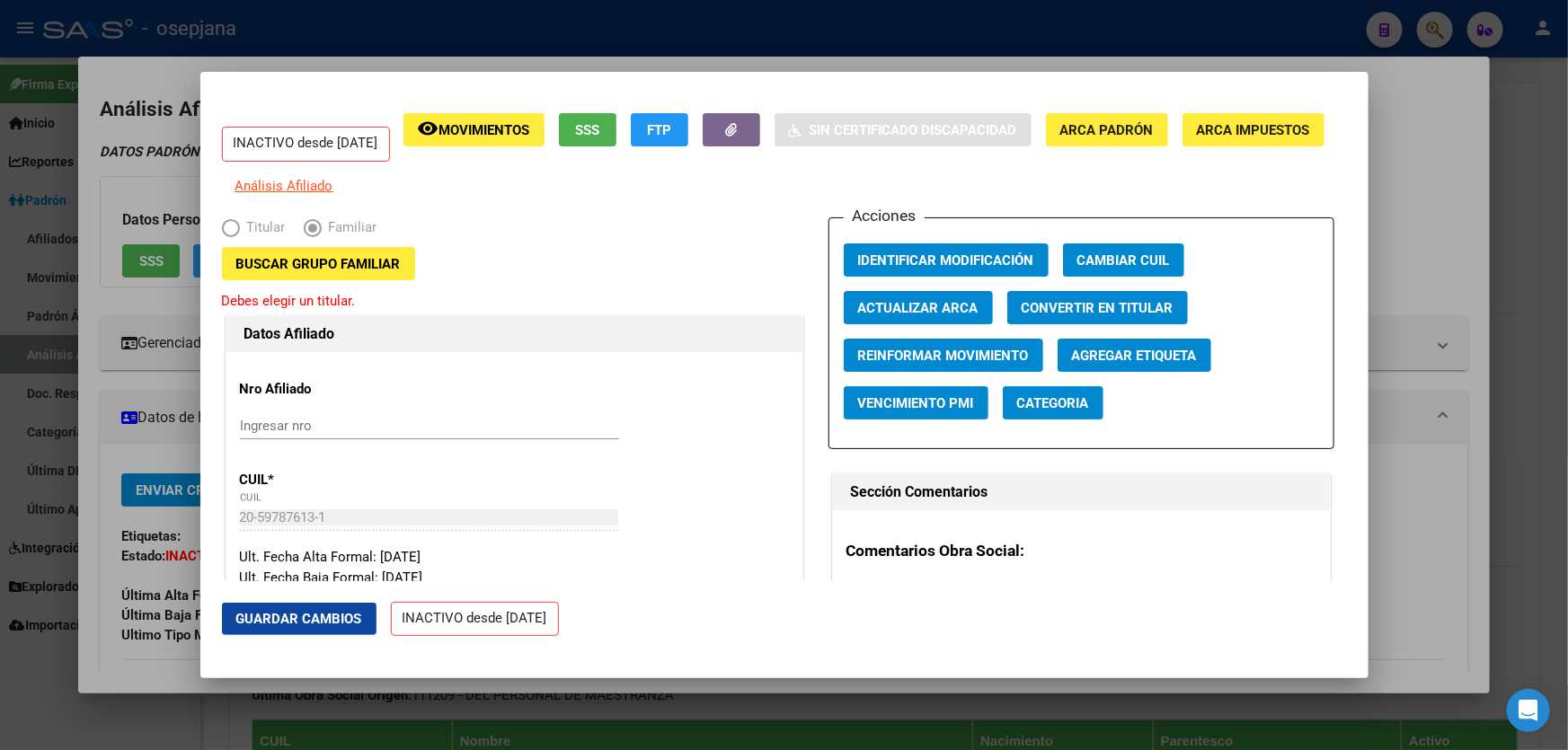
click at [361, 280] on button "Buscar Grupo Familiar" at bounding box center [319, 263] width 193 height 33
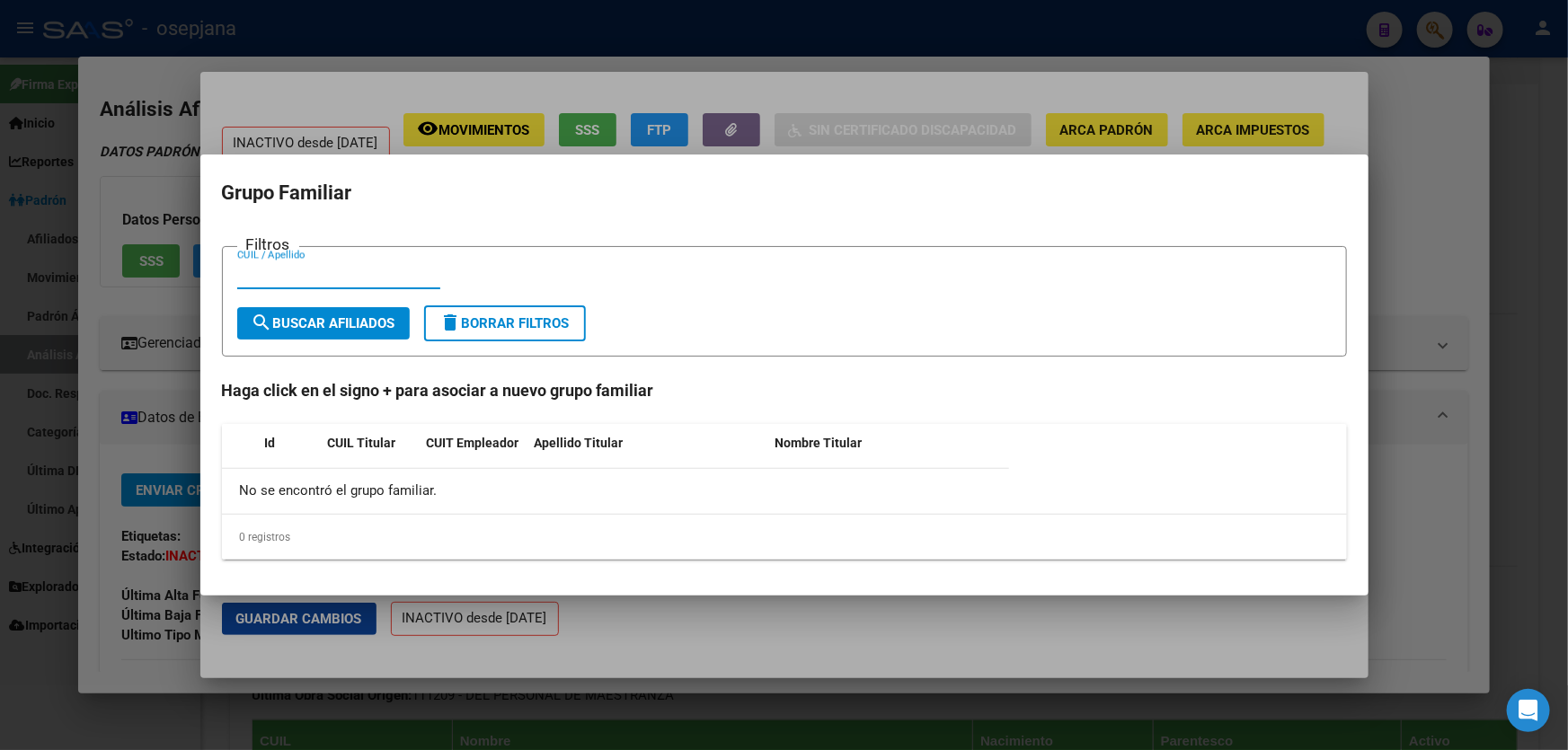
paste input "23-38097749-4"
type input "23380977494"
click at [360, 321] on span "search Buscar Afiliados" at bounding box center [324, 323] width 144 height 16
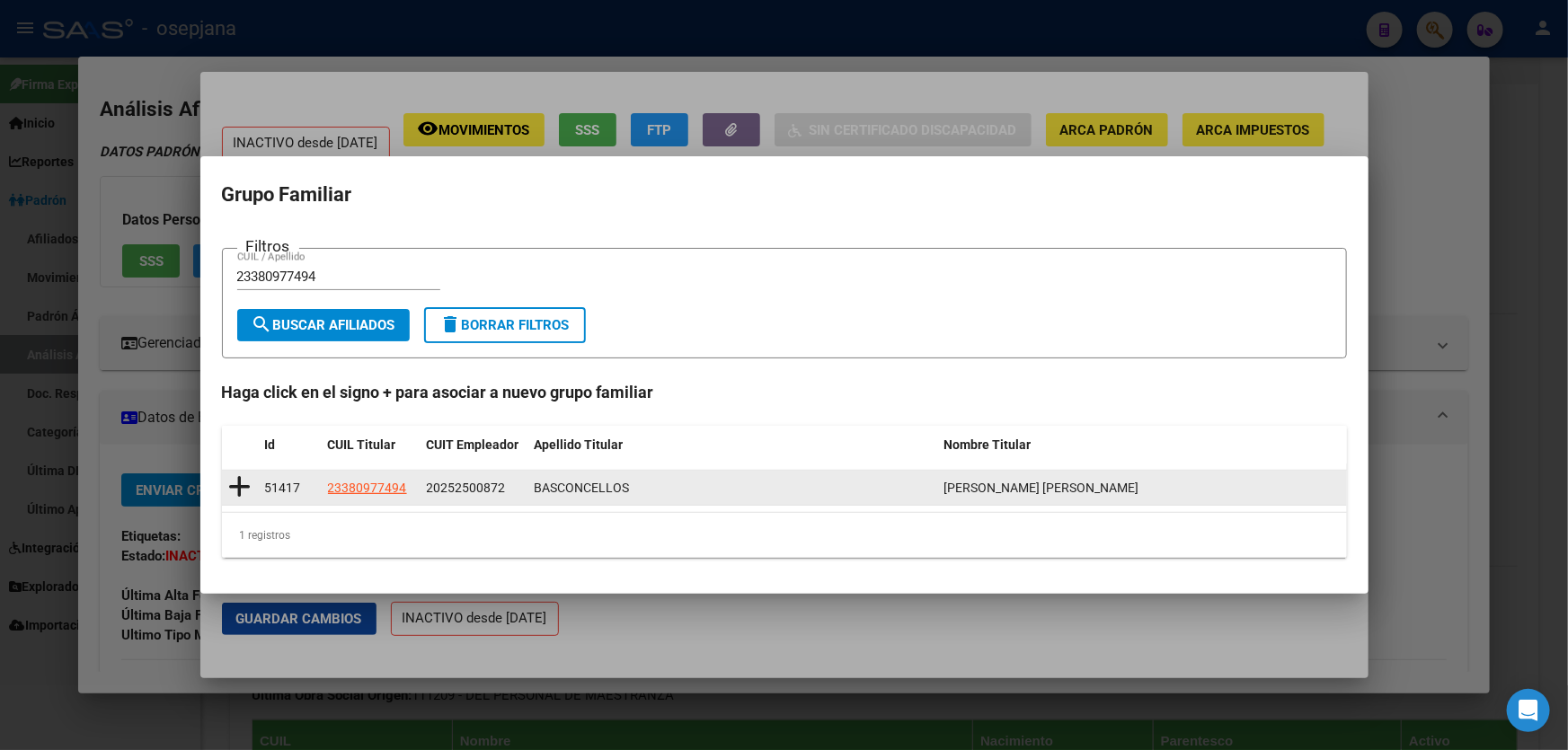
click at [238, 484] on icon at bounding box center [240, 487] width 23 height 26
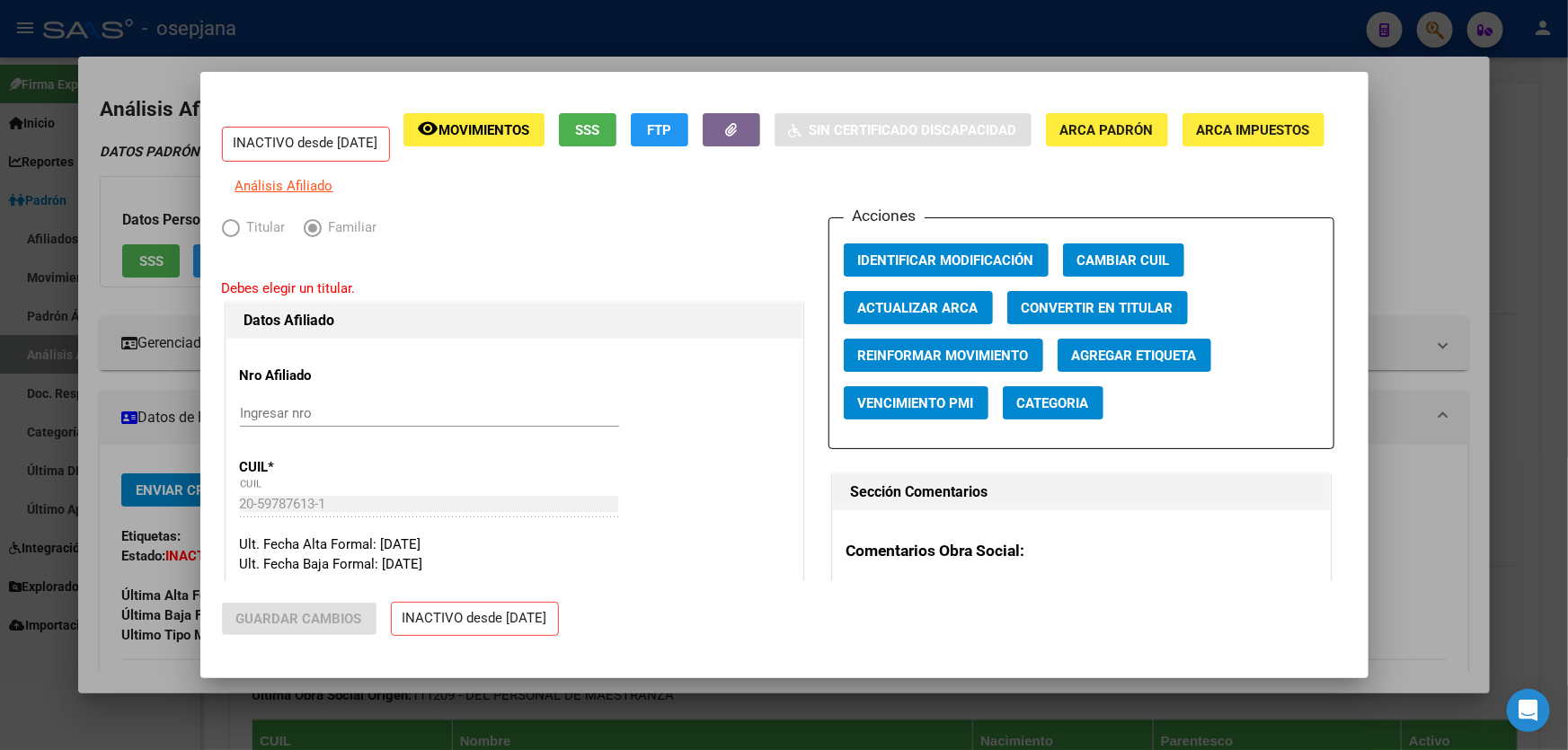
type input "20-25250087-2"
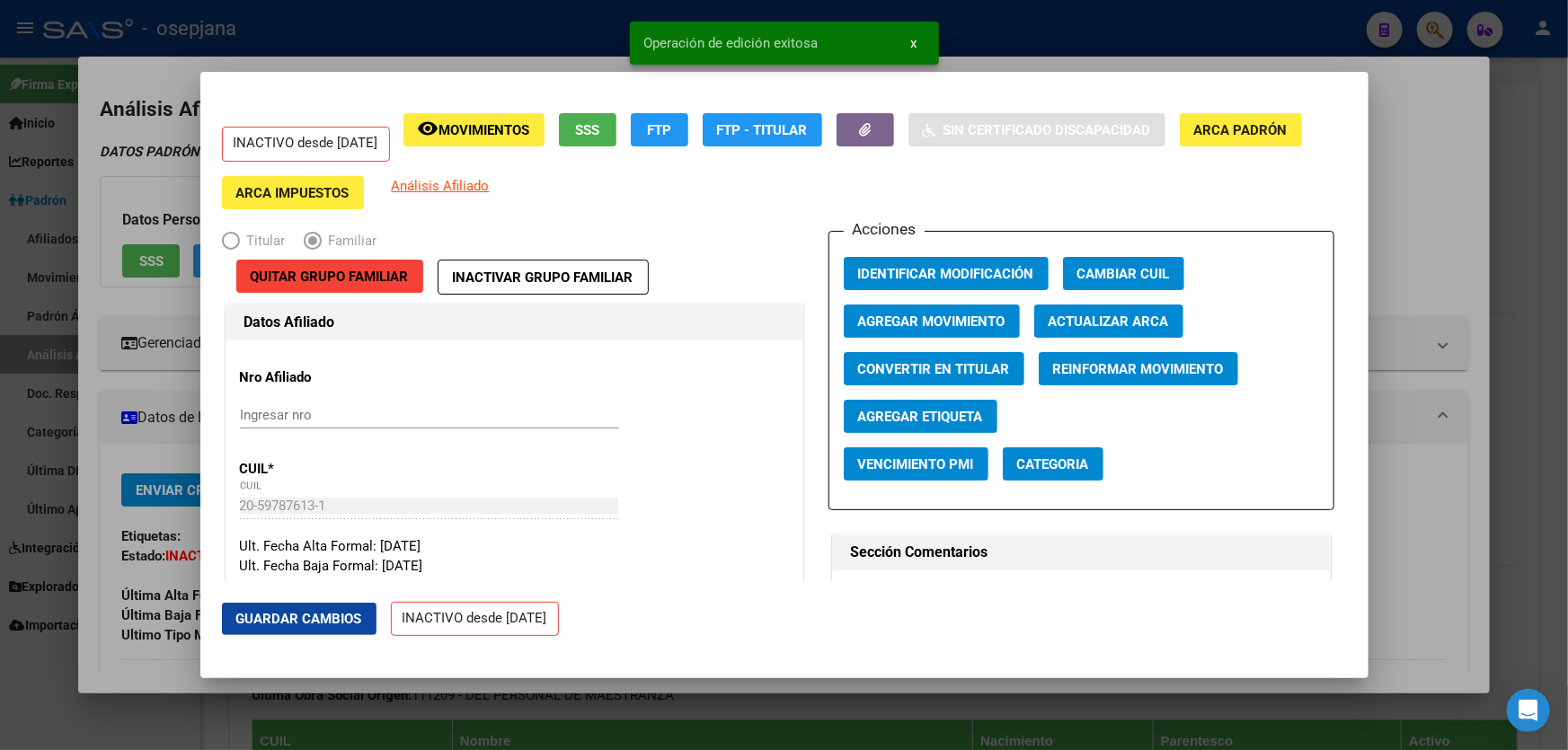
click at [293, 624] on span "Guardar Cambios" at bounding box center [299, 619] width 126 height 16
click at [921, 318] on span "Agregar Movimiento" at bounding box center [932, 321] width 148 height 16
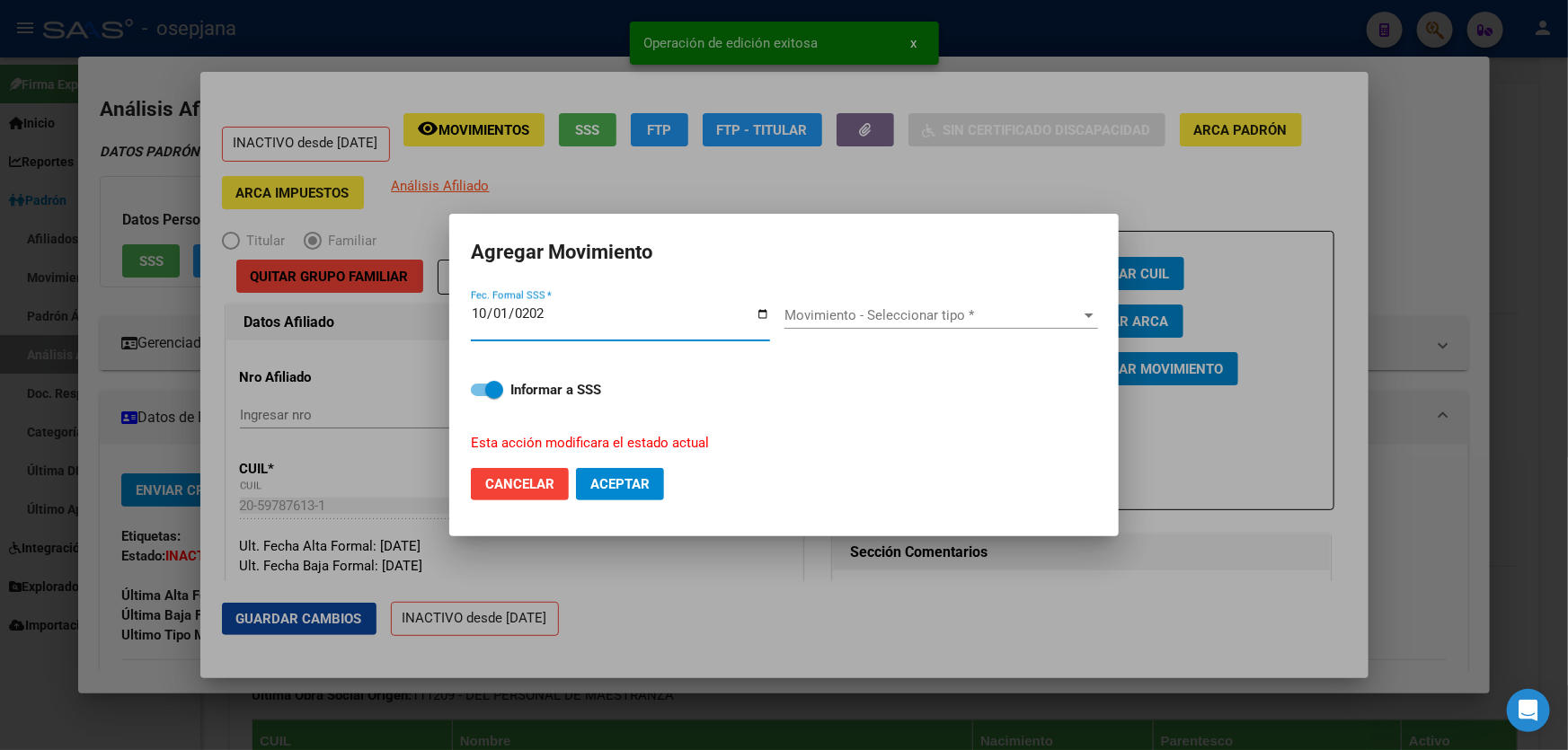
type input "[DATE]"
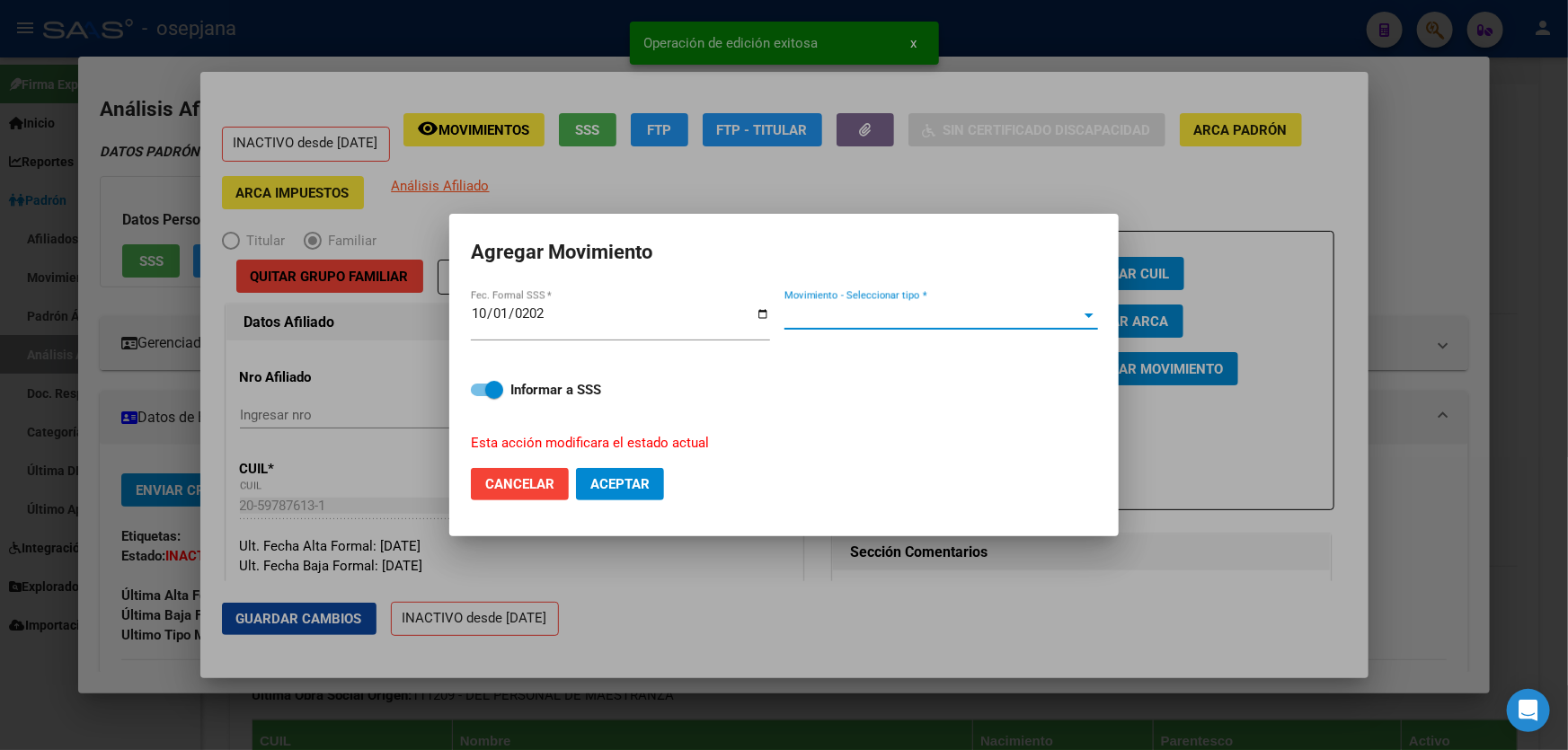
click at [921, 318] on span "Movimiento - Seleccionar tipo *" at bounding box center [933, 315] width 297 height 16
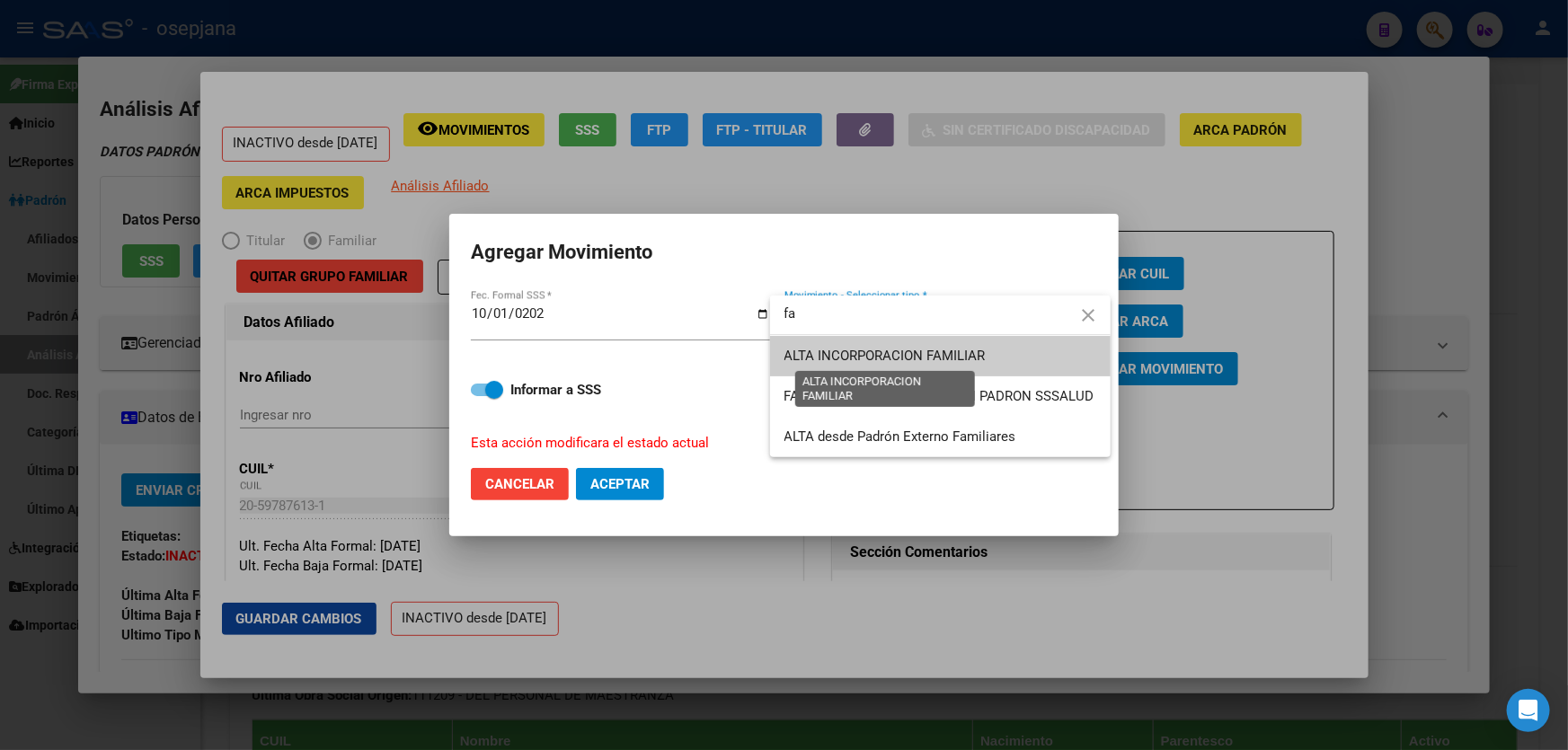
type input "fa"
click at [918, 349] on span "ALTA INCORPORACION FAMILIAR" at bounding box center [885, 356] width 202 height 16
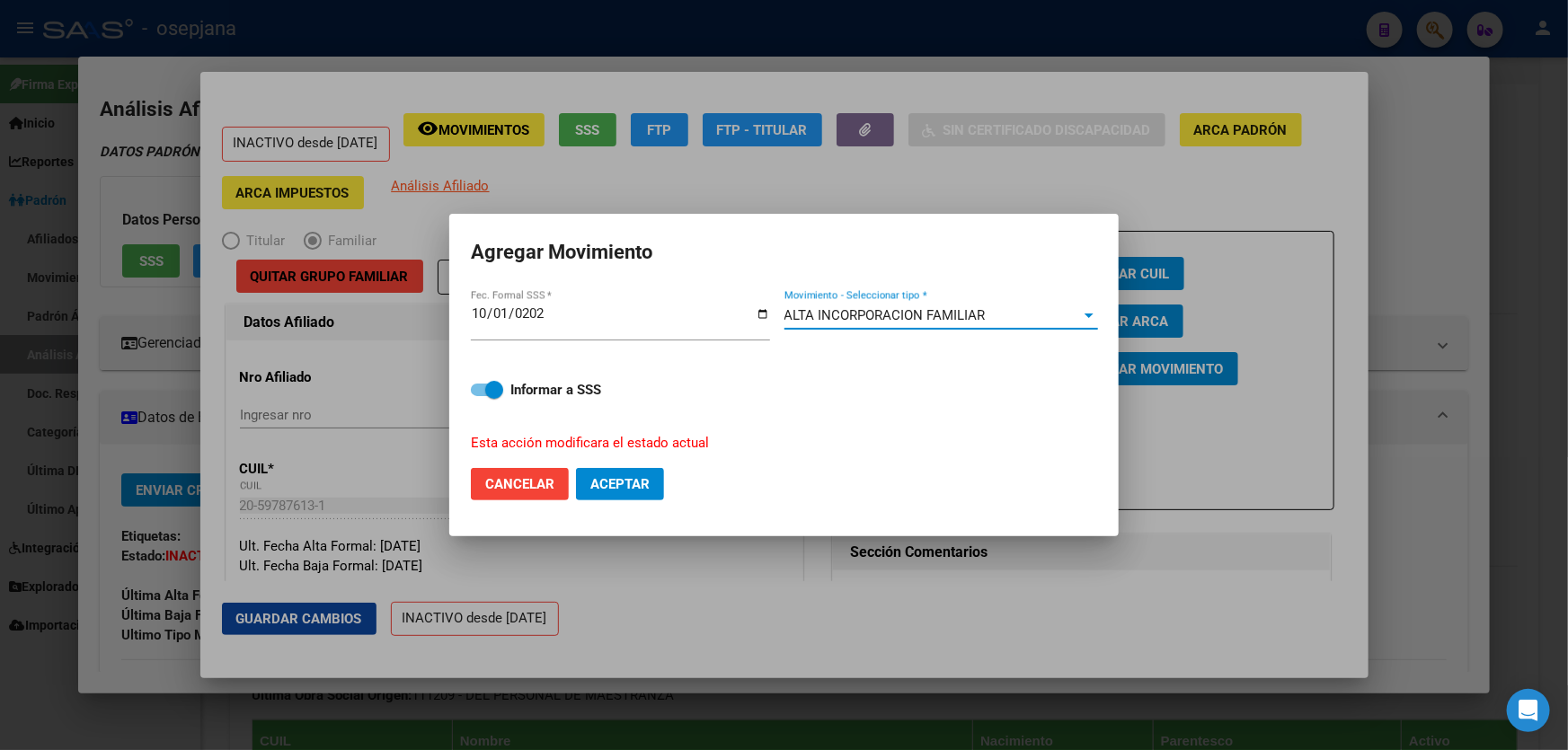
click at [635, 482] on span "Aceptar" at bounding box center [620, 483] width 60 height 16
checkbox input "false"
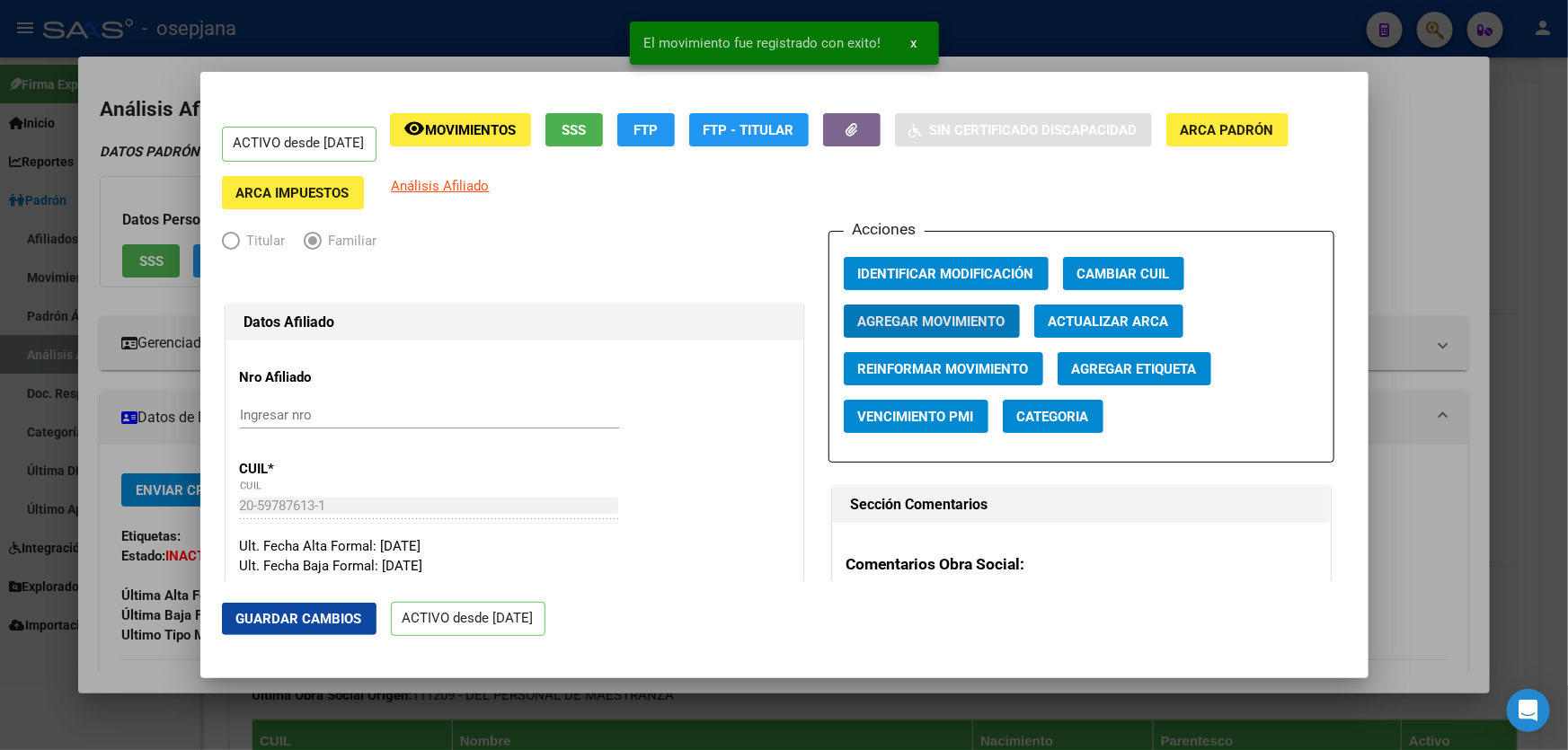
click at [334, 611] on span "Guardar Cambios" at bounding box center [299, 619] width 126 height 16
click at [1567, 362] on div at bounding box center [784, 375] width 1568 height 750
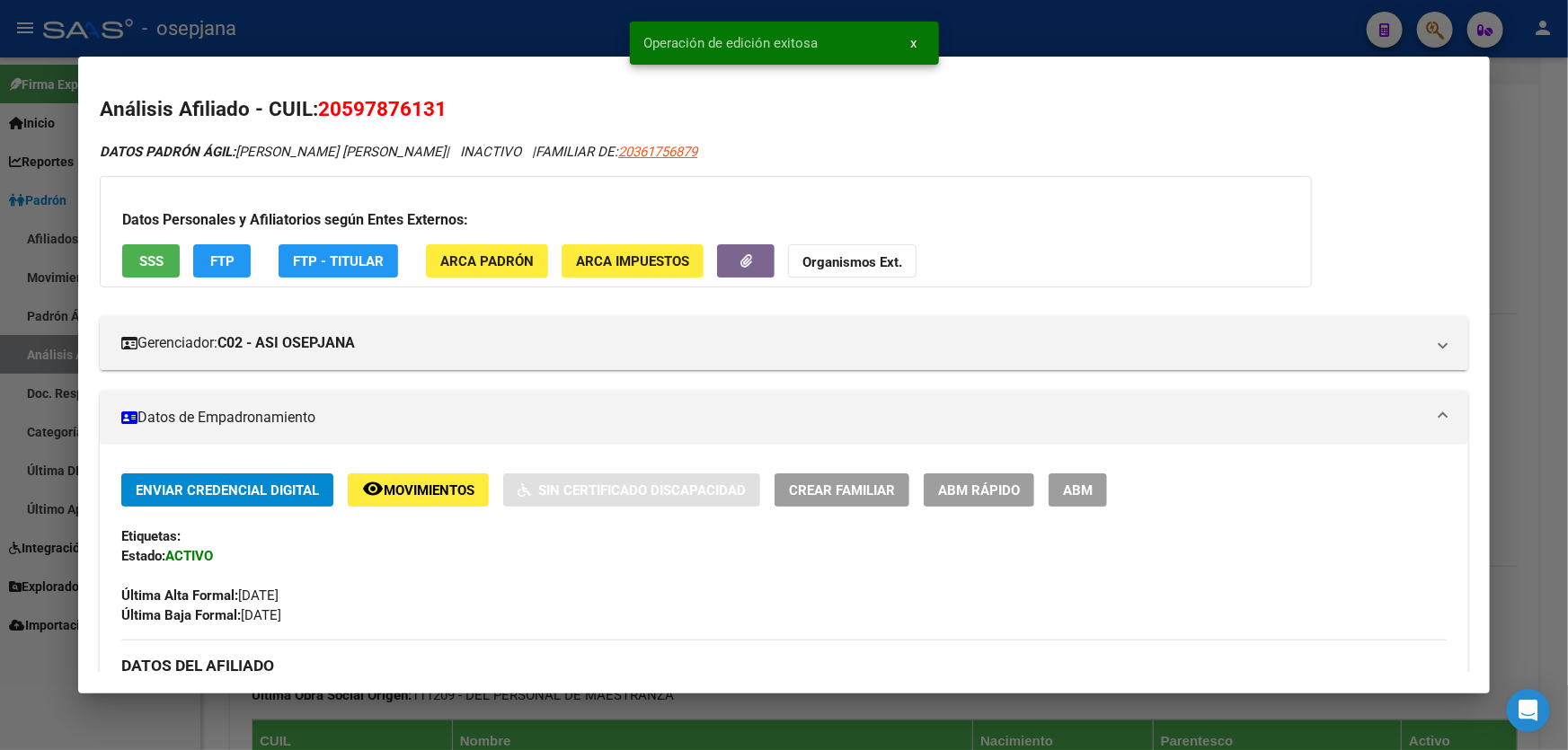
click at [1567, 362] on div at bounding box center [784, 375] width 1568 height 750
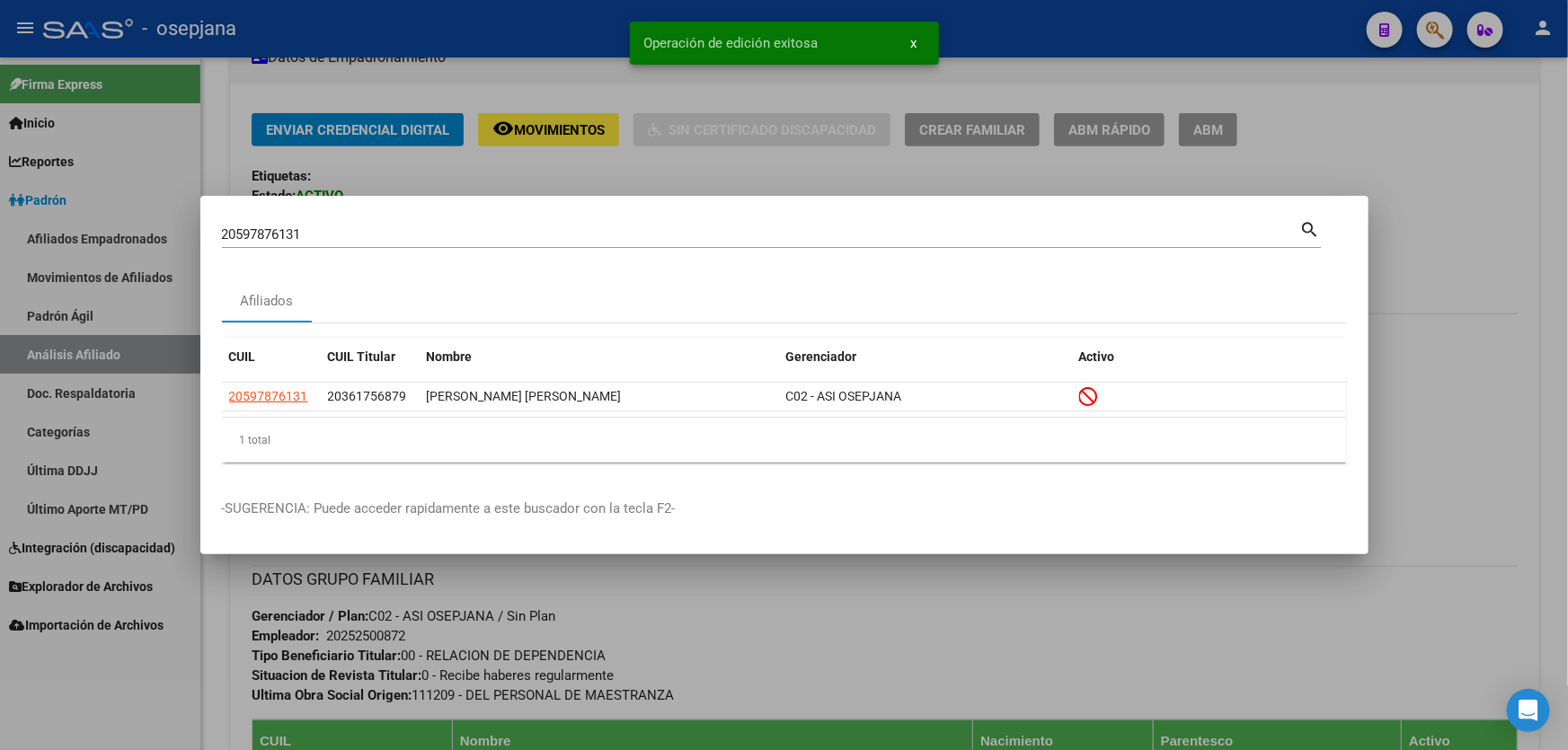
click at [1567, 362] on div at bounding box center [784, 375] width 1568 height 750
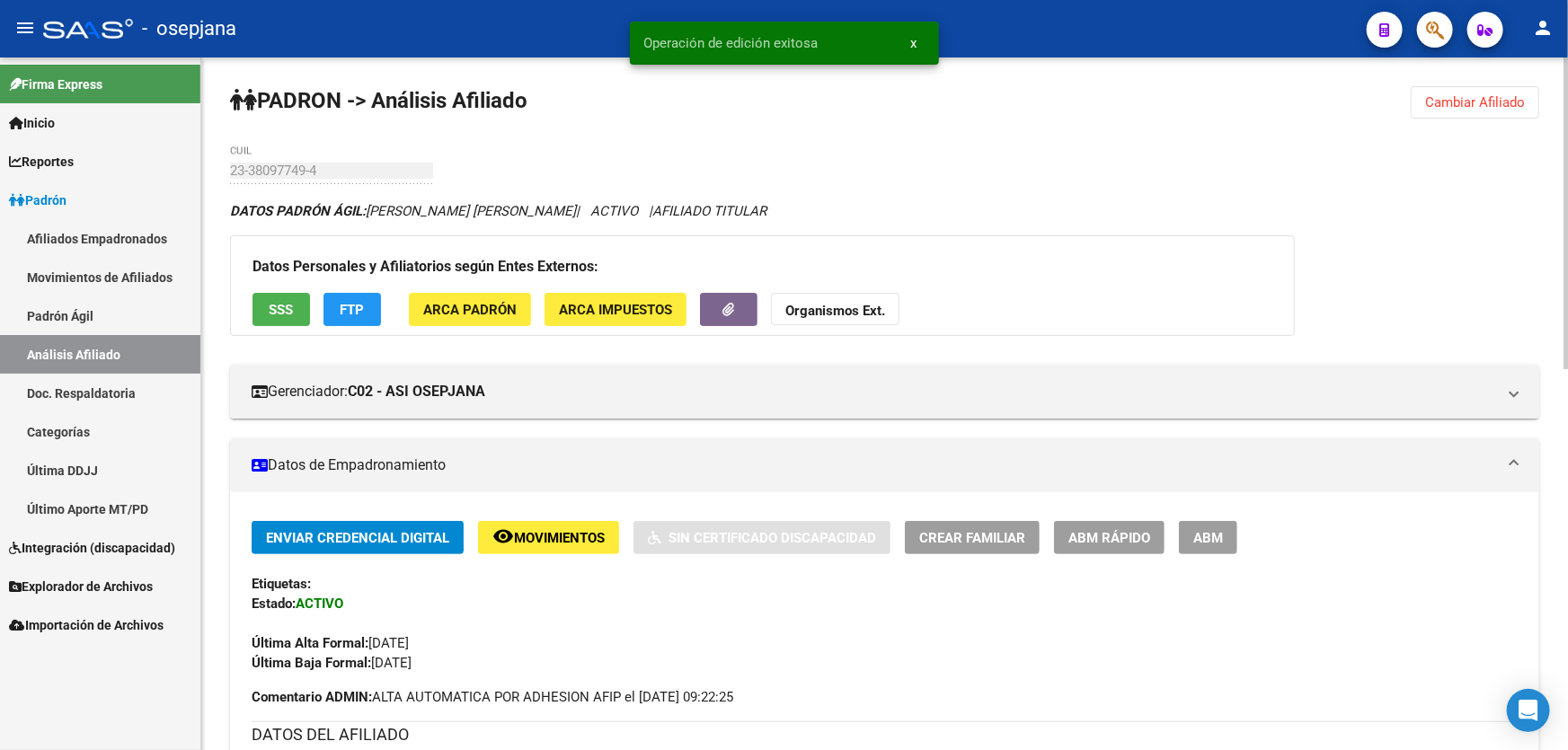
click at [1523, 95] on span "Cambiar Afiliado" at bounding box center [1474, 102] width 99 height 16
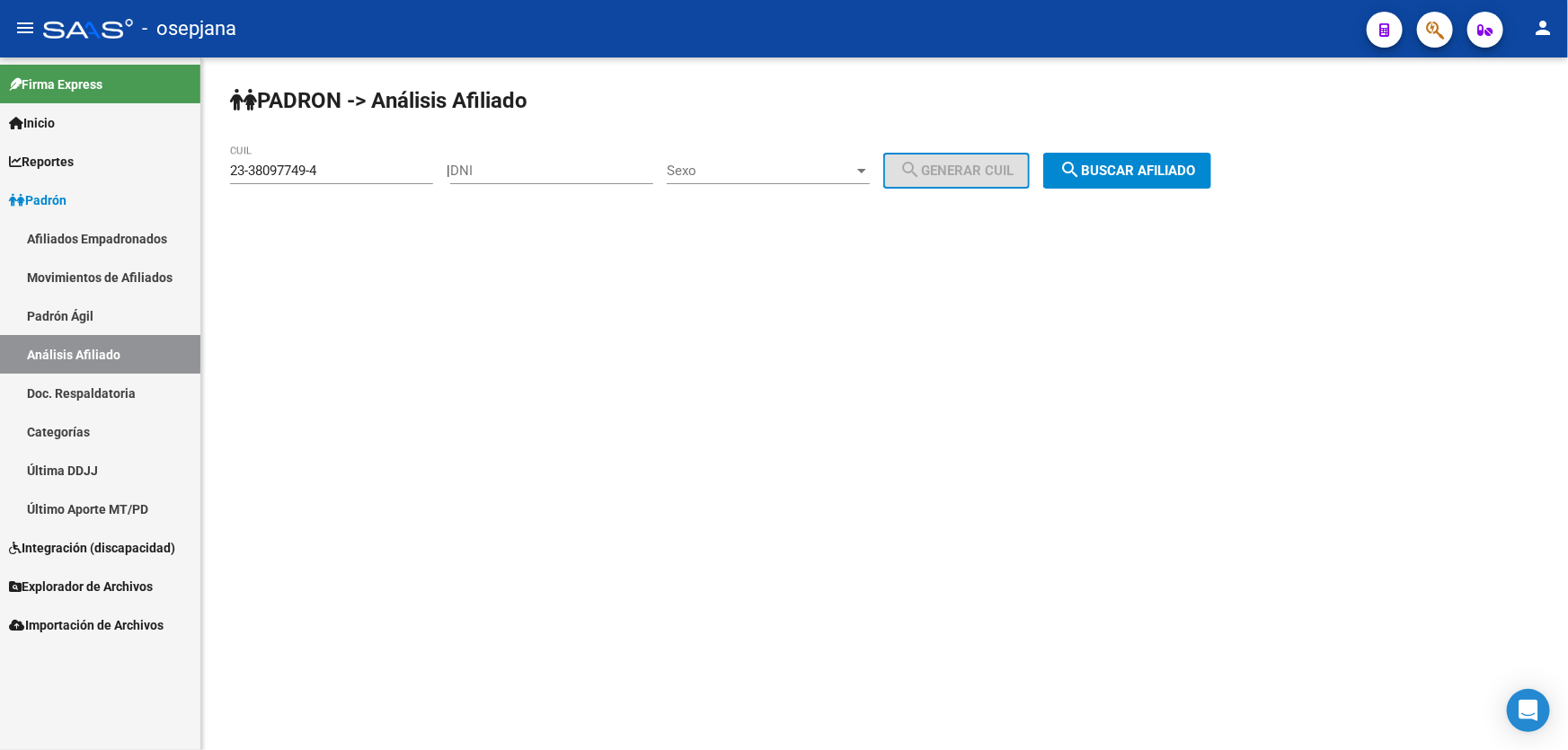
click at [1184, 172] on span "search Buscar afiliado" at bounding box center [1127, 170] width 135 height 16
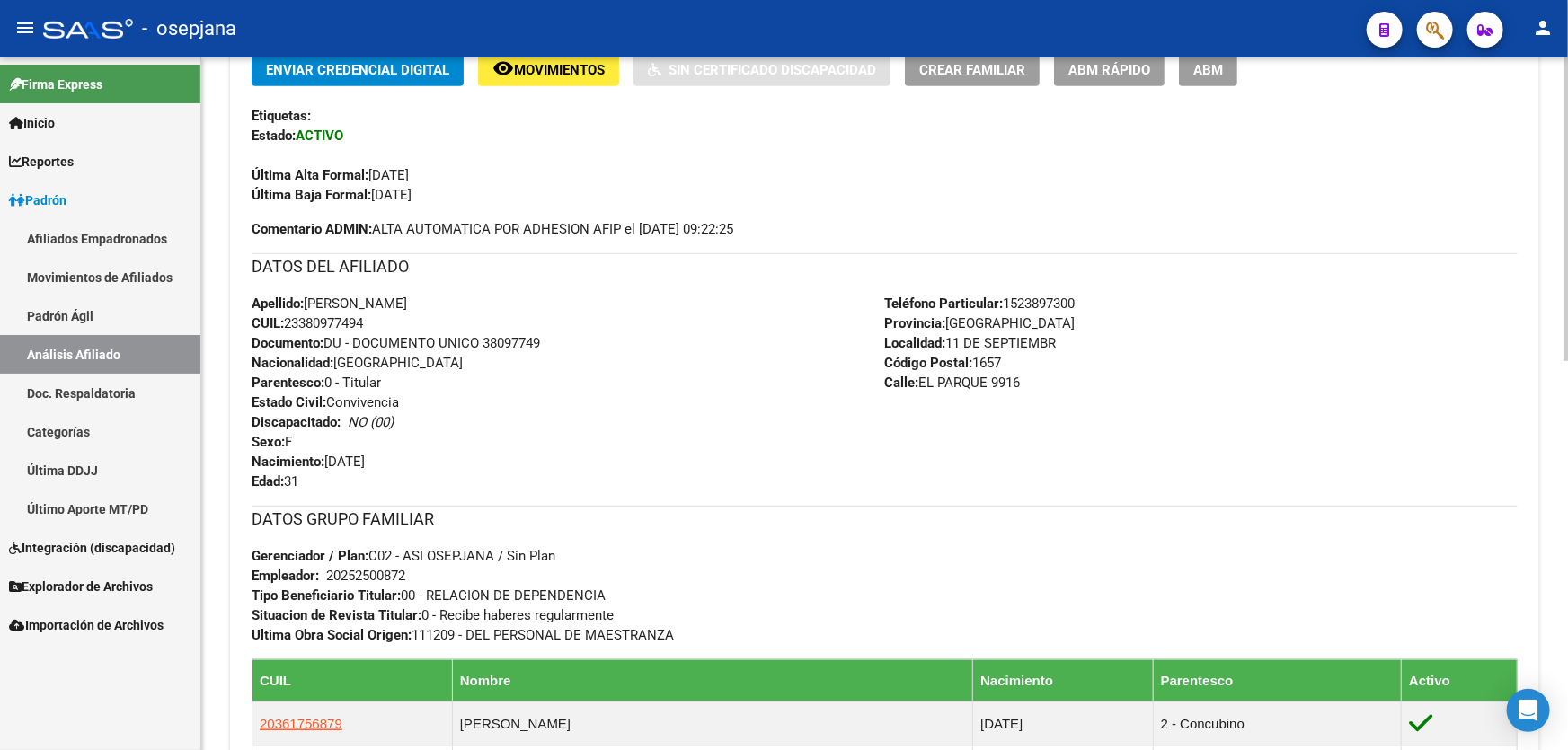
scroll to position [735, 0]
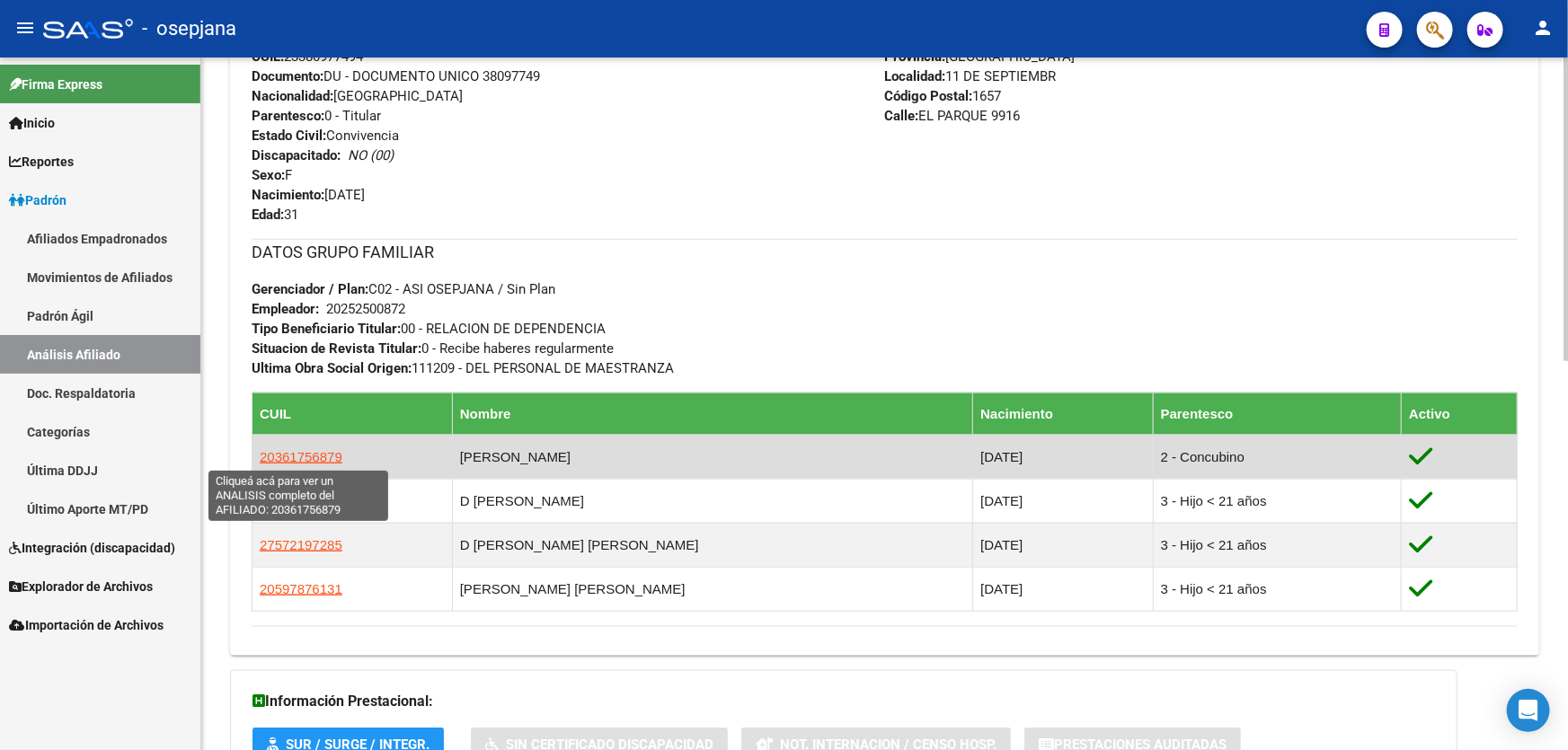
click at [315, 452] on span "20361756879" at bounding box center [300, 457] width 82 height 15
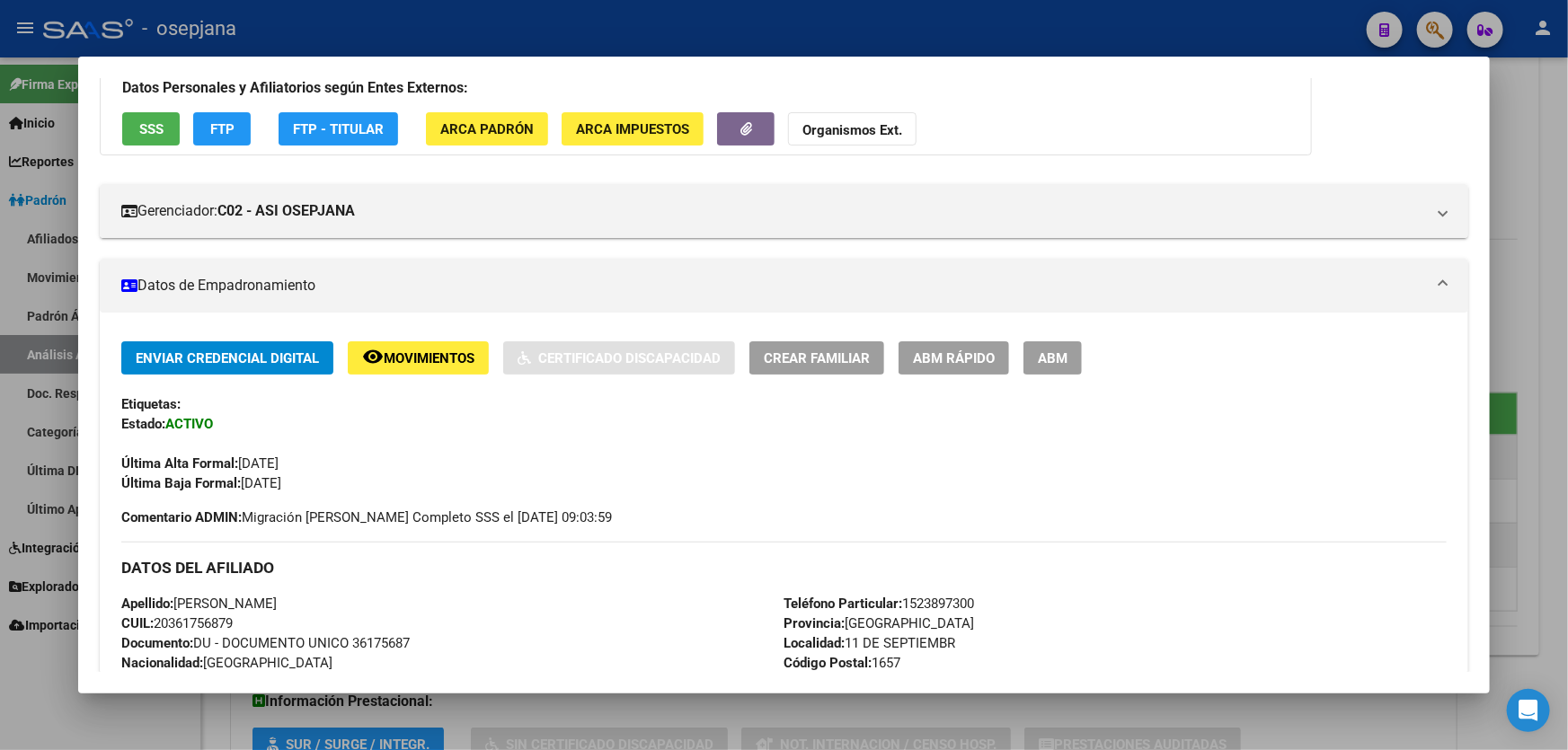
scroll to position [139, 0]
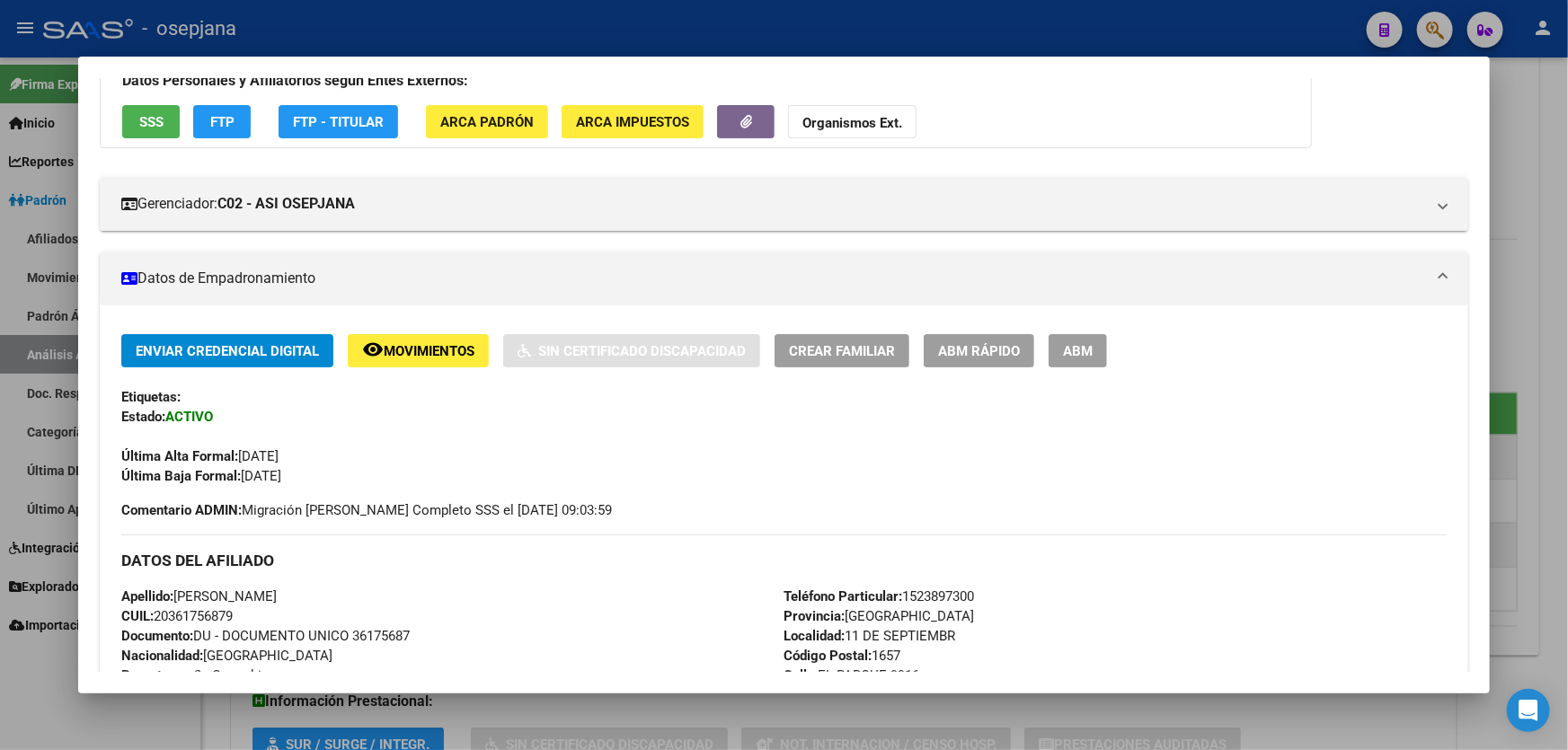
click at [460, 347] on span "Movimientos" at bounding box center [430, 351] width 91 height 16
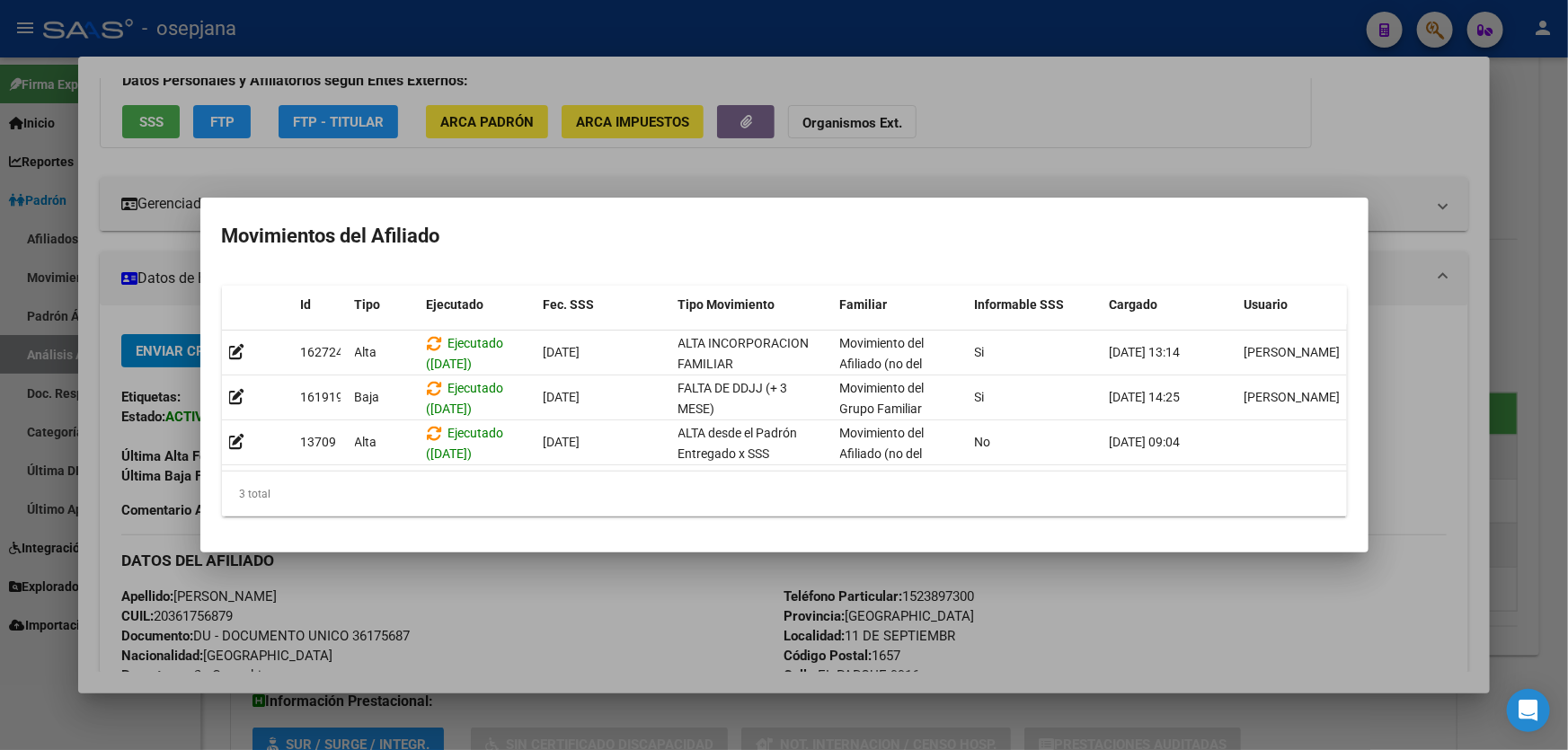
click at [1567, 343] on div at bounding box center [784, 375] width 1568 height 750
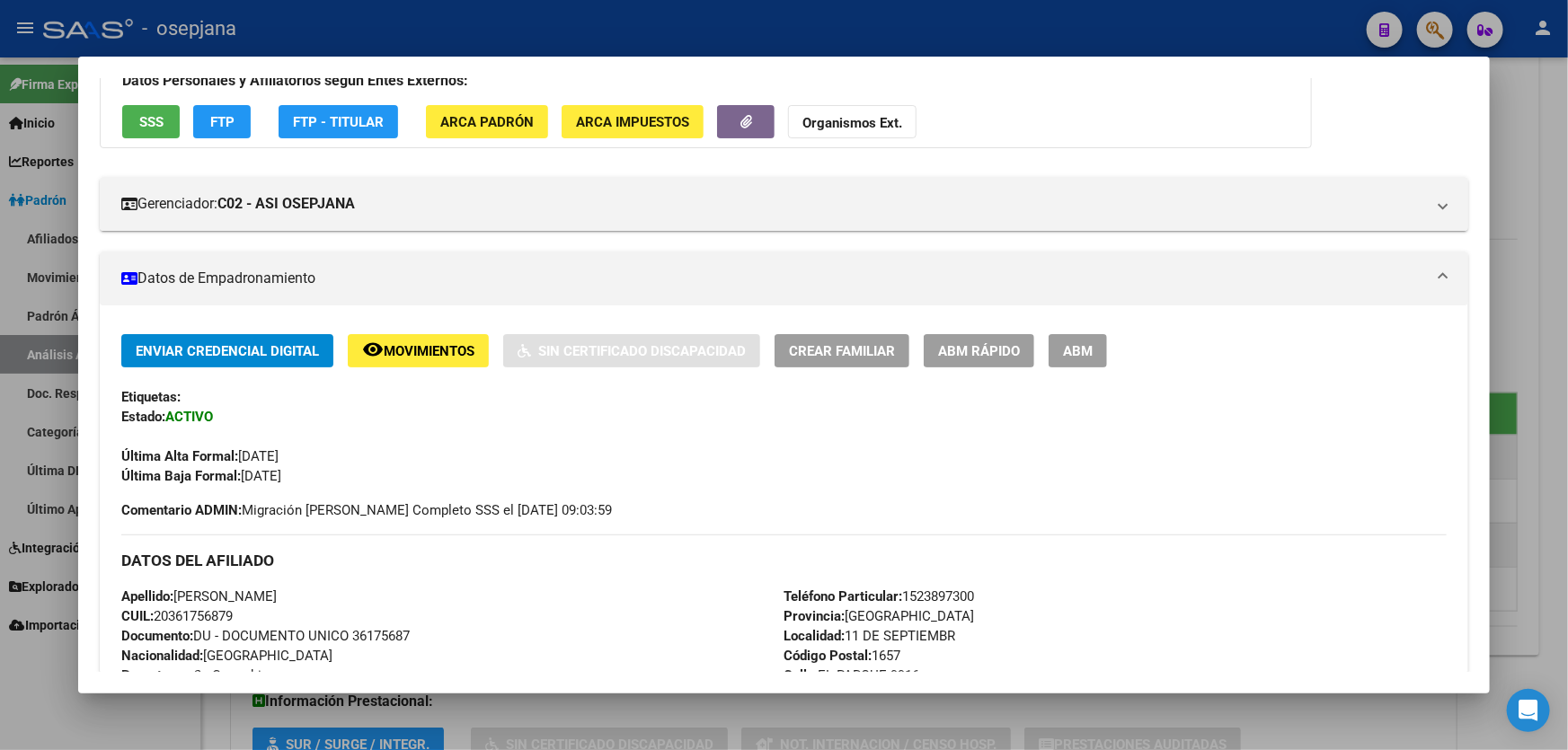
click at [1567, 343] on div at bounding box center [784, 375] width 1568 height 750
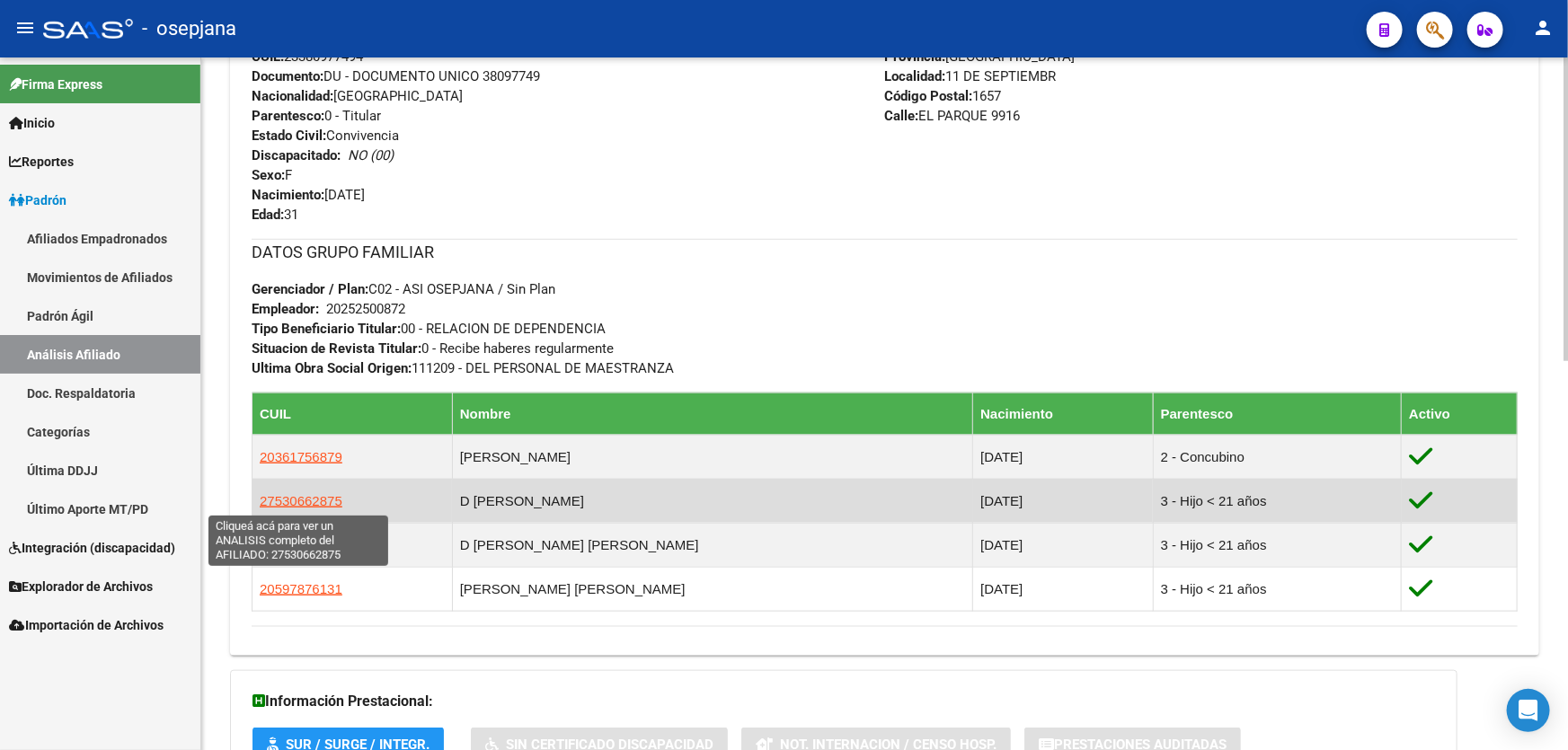
click at [313, 497] on span "27530662875" at bounding box center [300, 500] width 82 height 15
type textarea "27530662875"
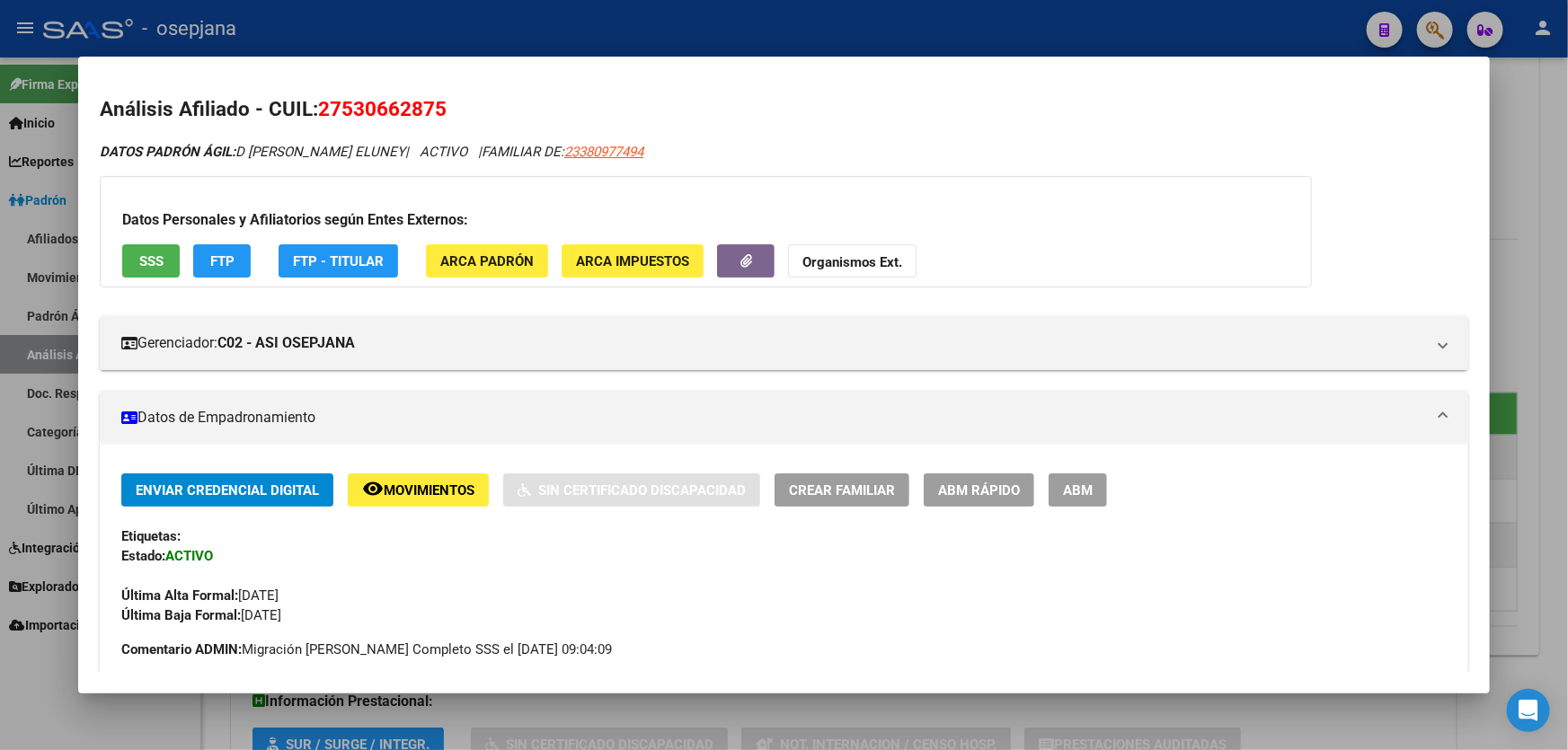
click at [428, 489] on span "Movimientos" at bounding box center [430, 490] width 91 height 16
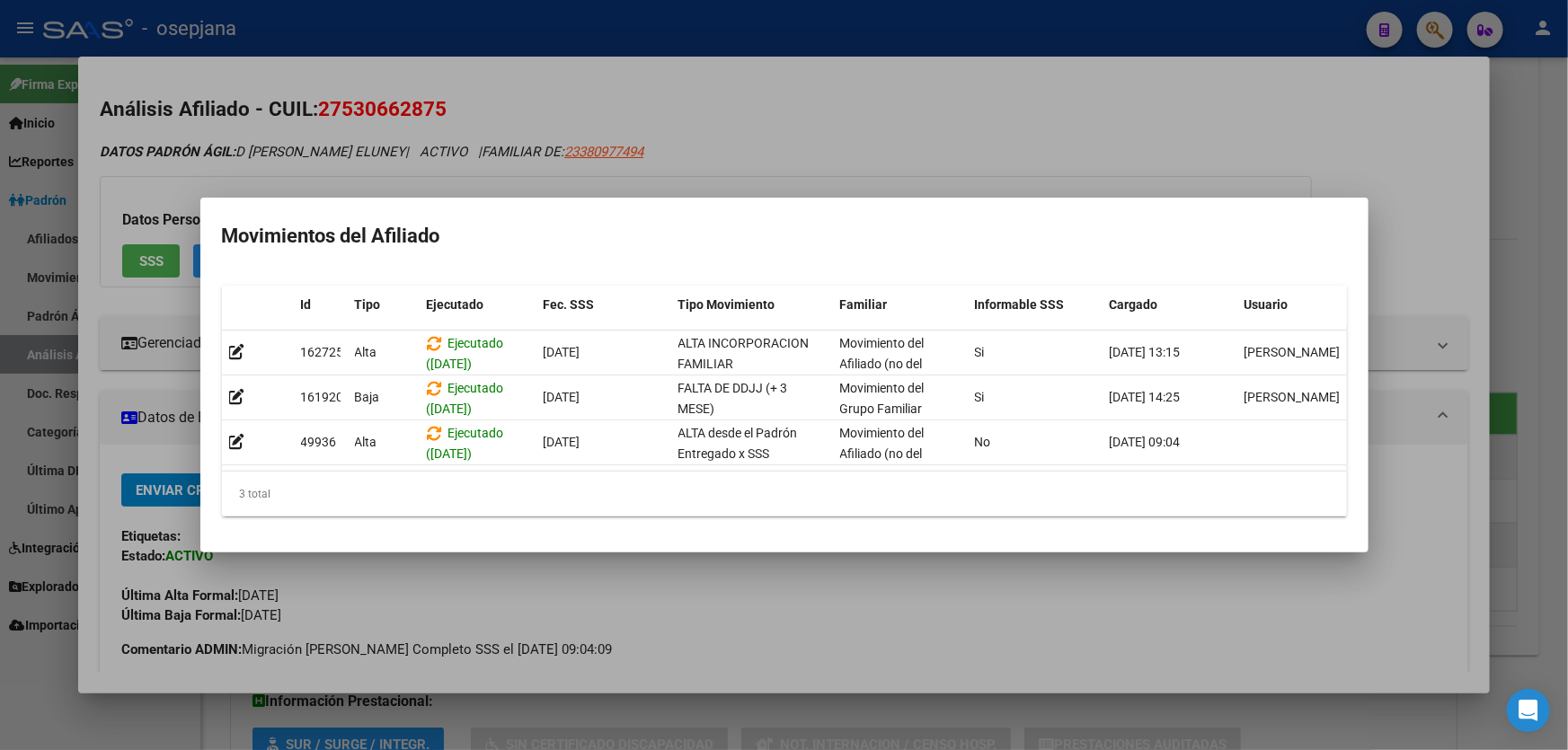
click at [1567, 355] on div at bounding box center [784, 375] width 1568 height 750
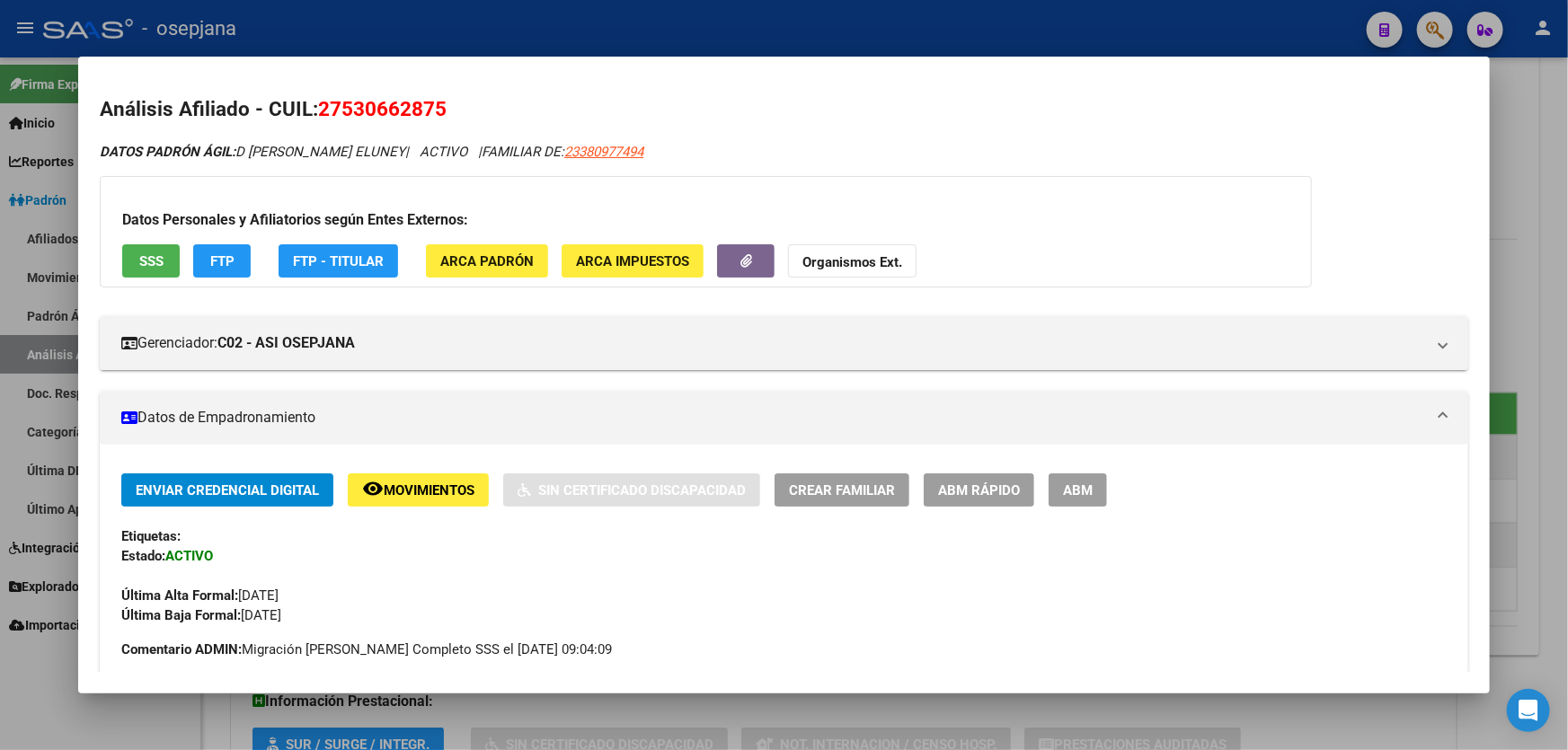
click at [1567, 355] on div at bounding box center [784, 375] width 1568 height 750
